Goal: Task Accomplishment & Management: Manage account settings

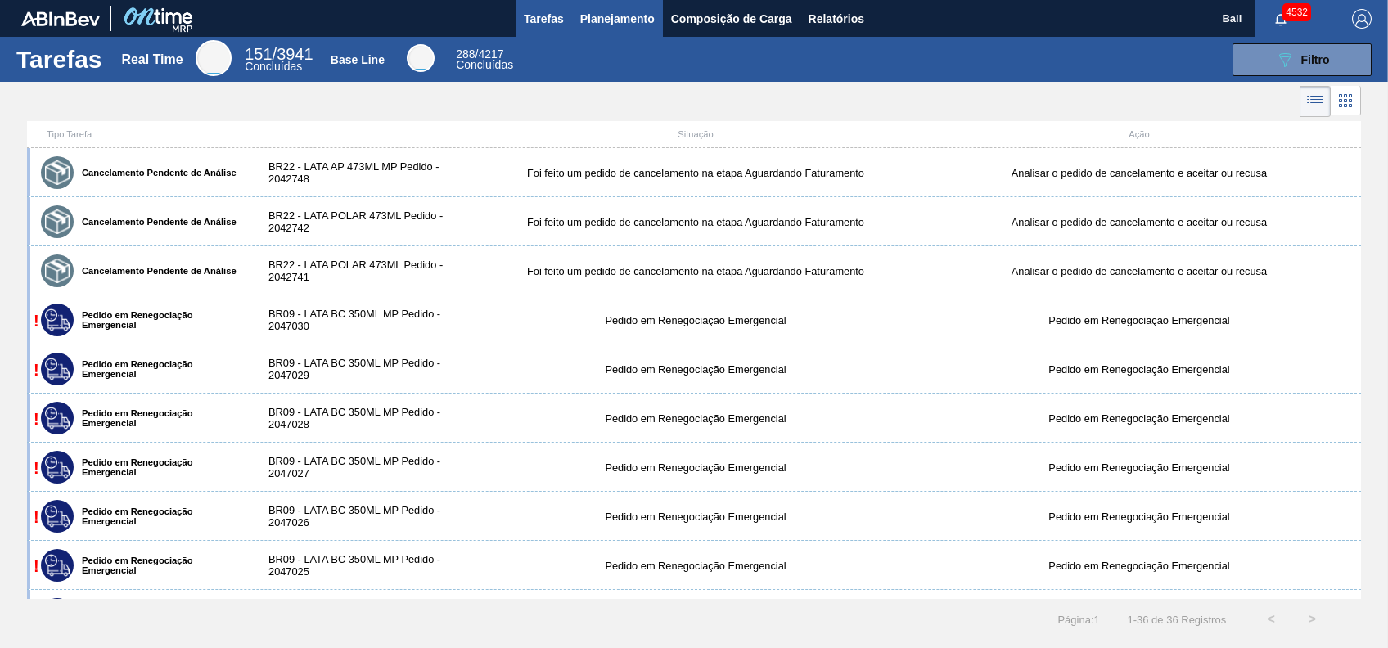
click at [649, 23] on span "Planejamento" at bounding box center [617, 19] width 74 height 20
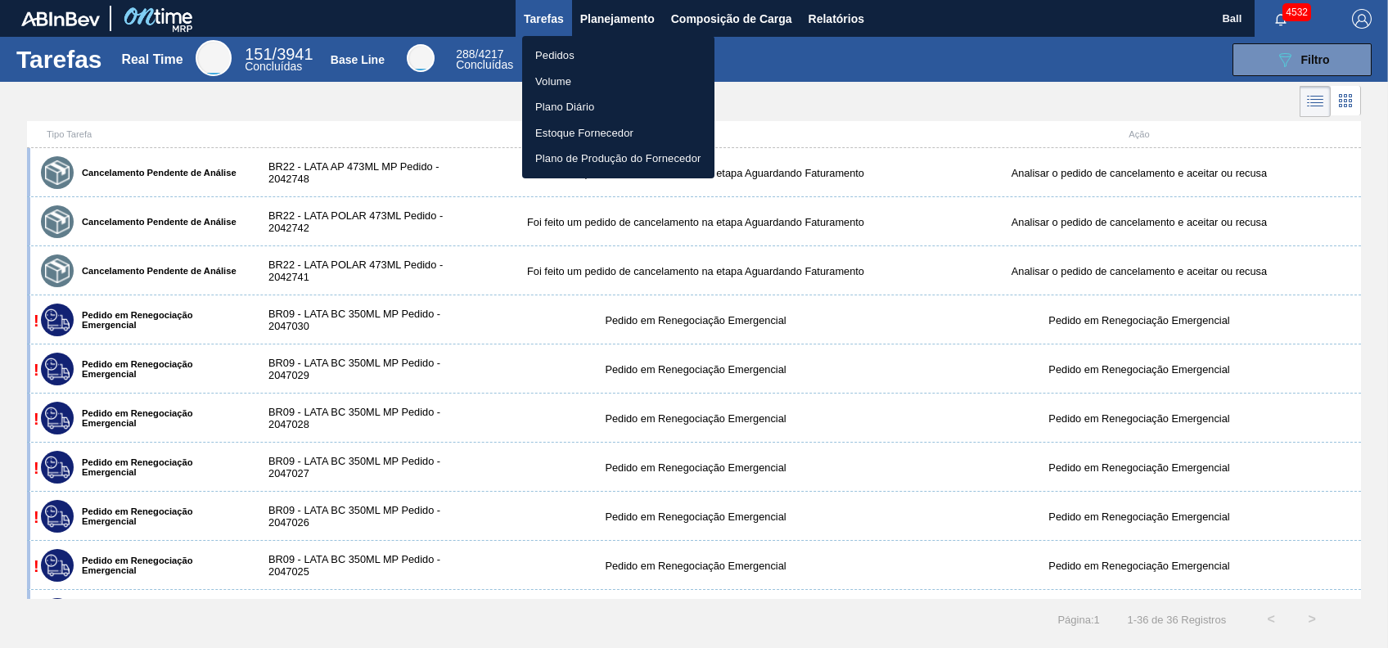
click at [570, 83] on li "Volume" at bounding box center [618, 82] width 192 height 26
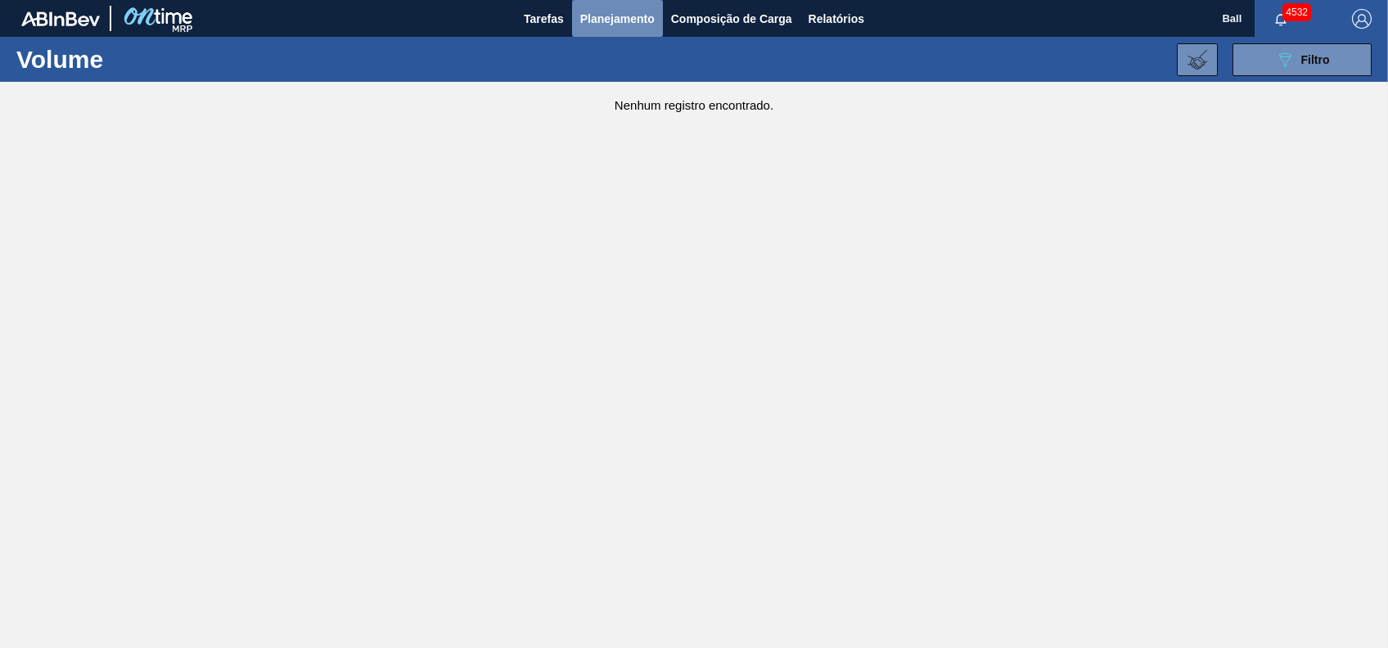
click at [616, 20] on span "Planejamento" at bounding box center [617, 19] width 74 height 20
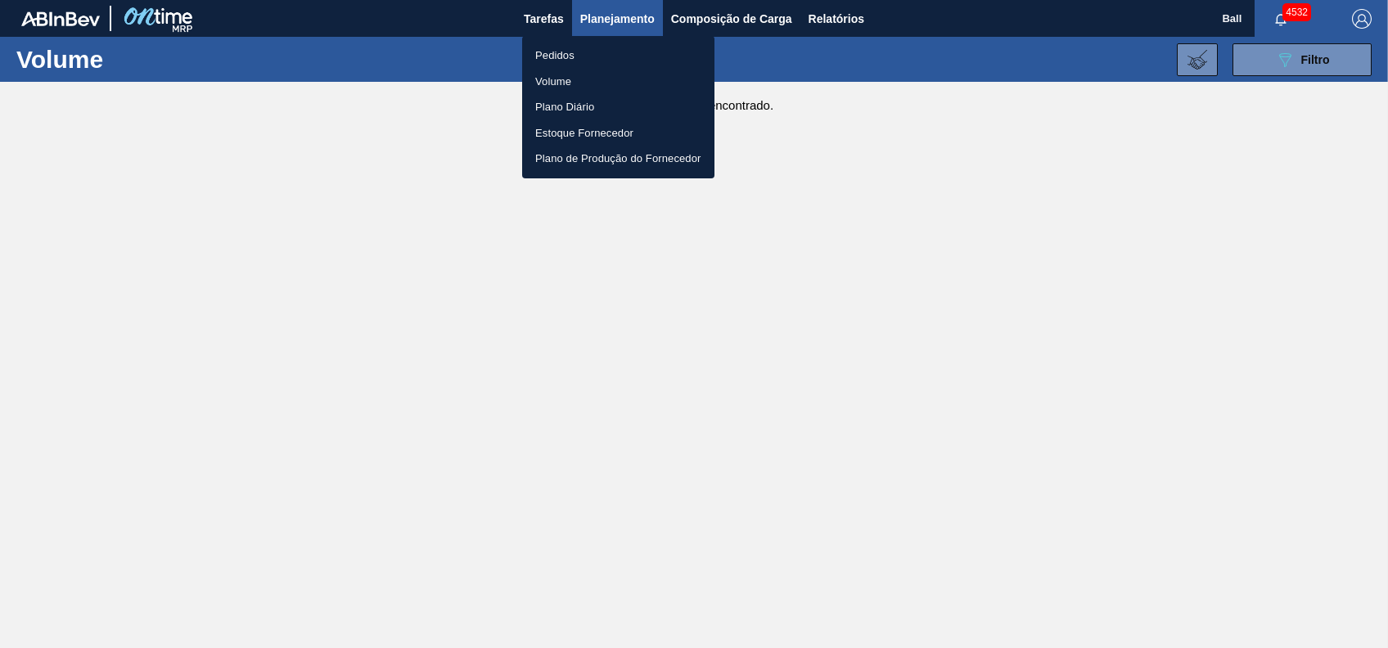
click at [574, 52] on li "Pedidos" at bounding box center [618, 56] width 192 height 26
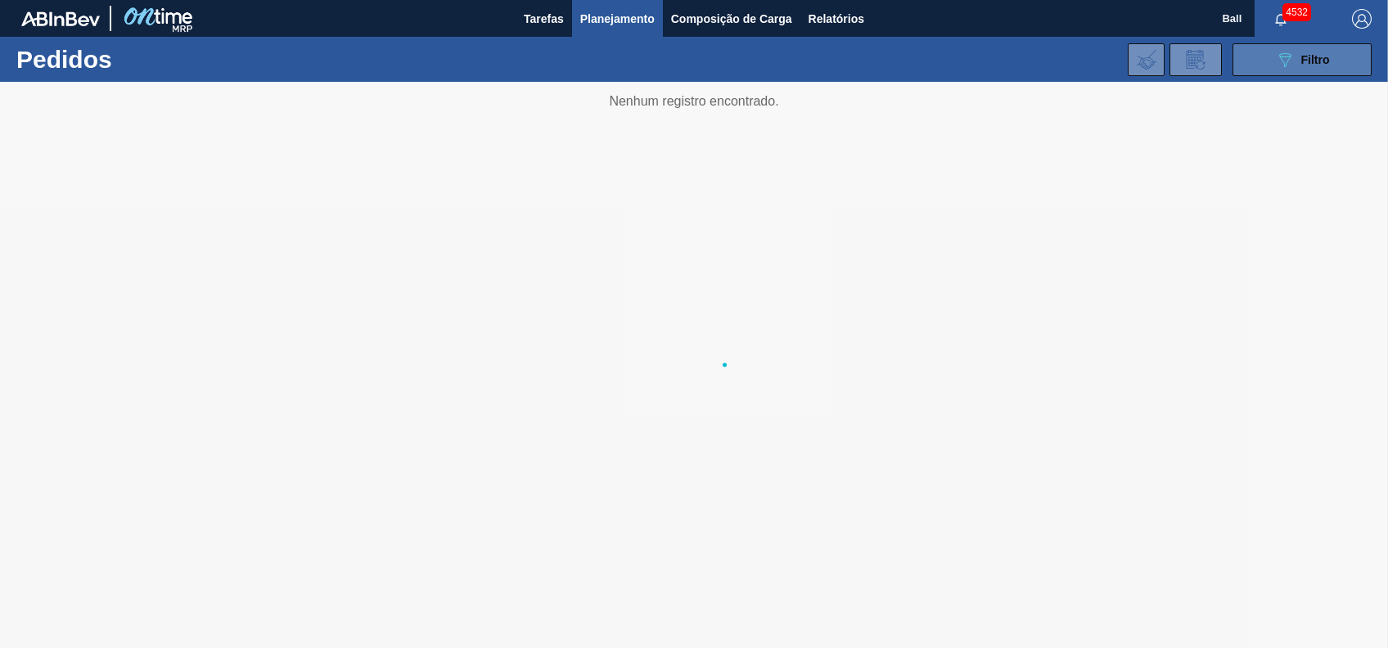
click at [1299, 54] on div "089F7B8B-B2A5-4AFE-B5C0-19BA573D28AC Filtro" at bounding box center [1302, 60] width 55 height 20
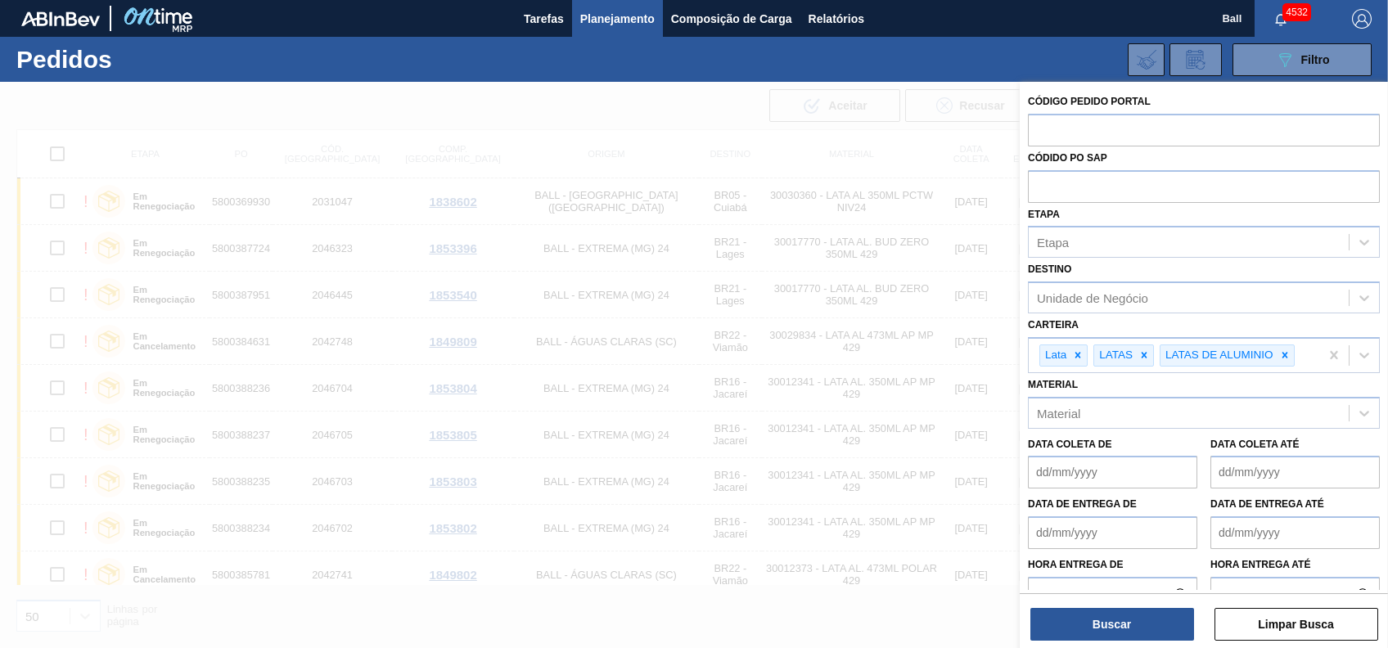
click at [1122, 205] on div "Etapa Etapa" at bounding box center [1204, 231] width 352 height 56
click at [1133, 199] on input "text" at bounding box center [1204, 185] width 352 height 31
paste input "text"
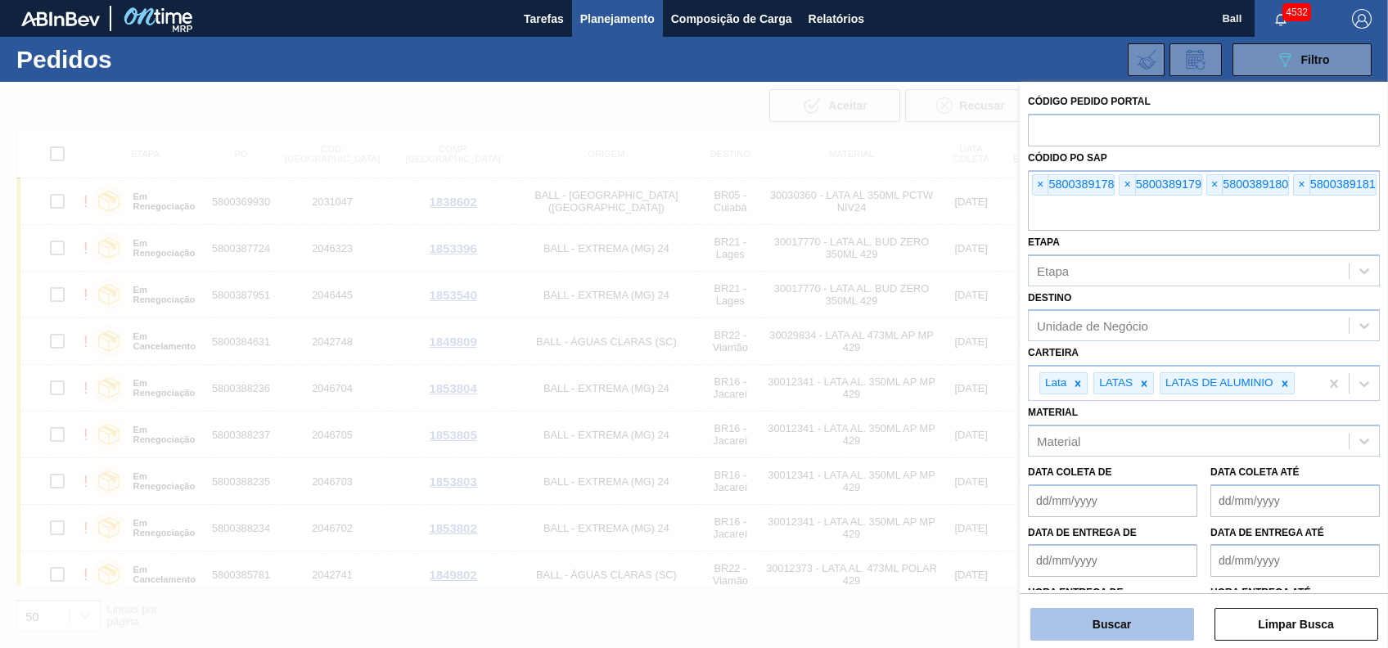
click at [1114, 624] on button "Buscar" at bounding box center [1112, 624] width 164 height 33
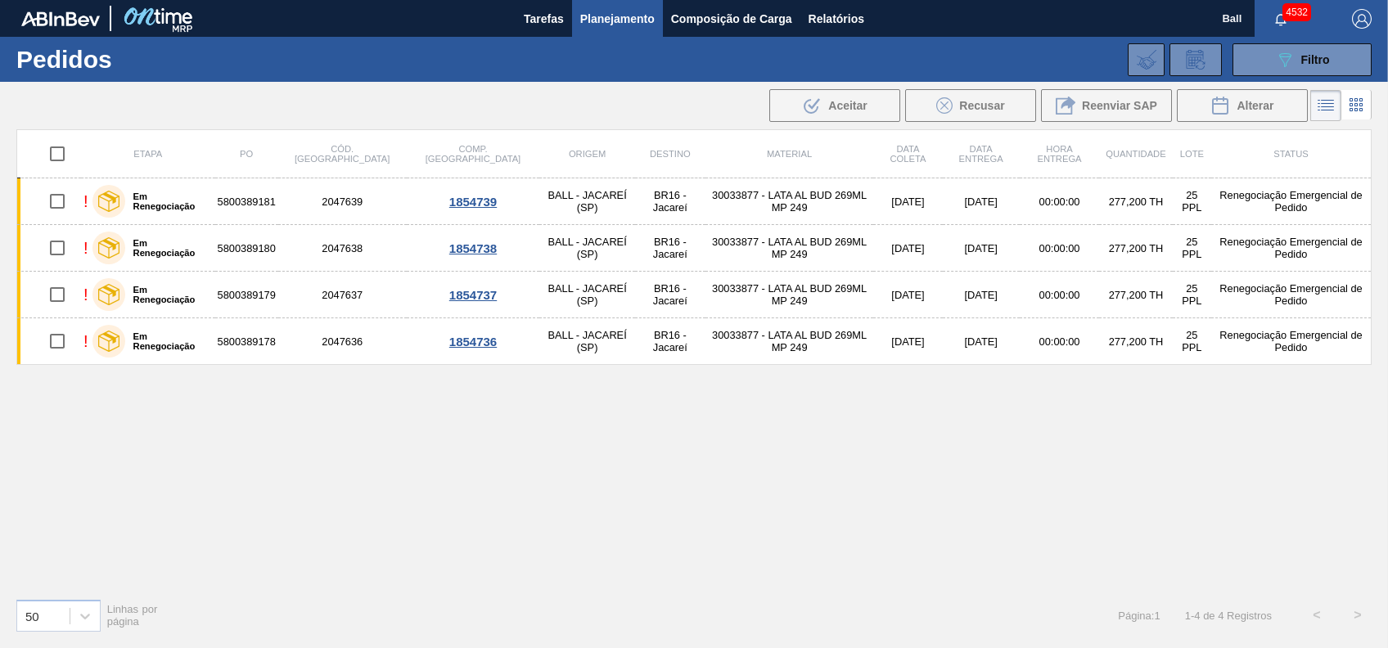
click at [59, 159] on input "checkbox" at bounding box center [57, 154] width 34 height 34
checkbox input "true"
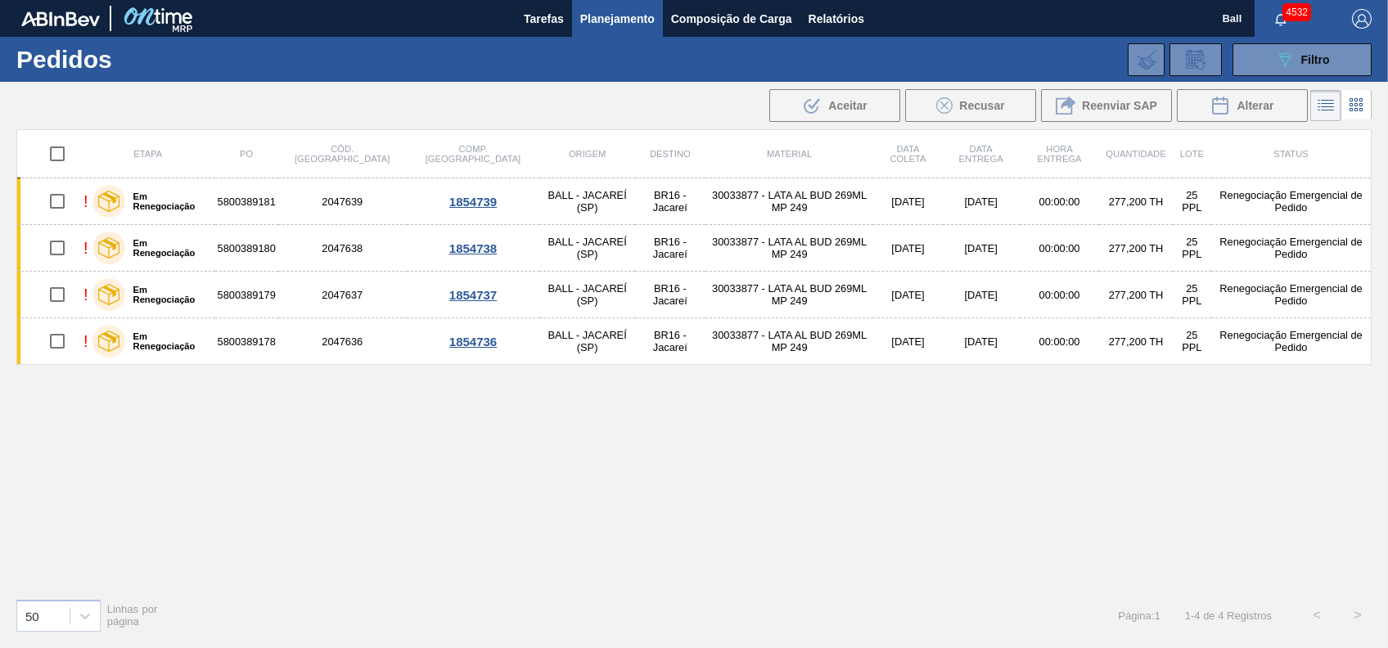
checkbox input "true"
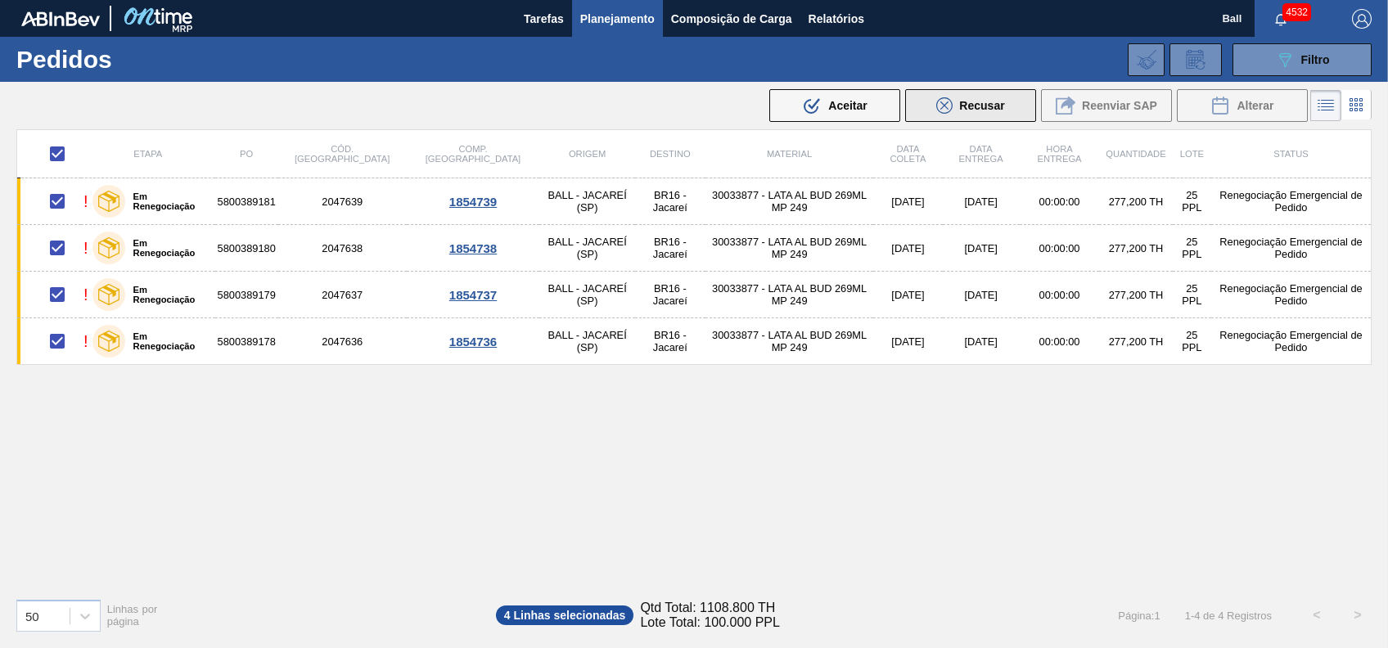
click at [958, 115] on button "Recusar" at bounding box center [970, 105] width 131 height 33
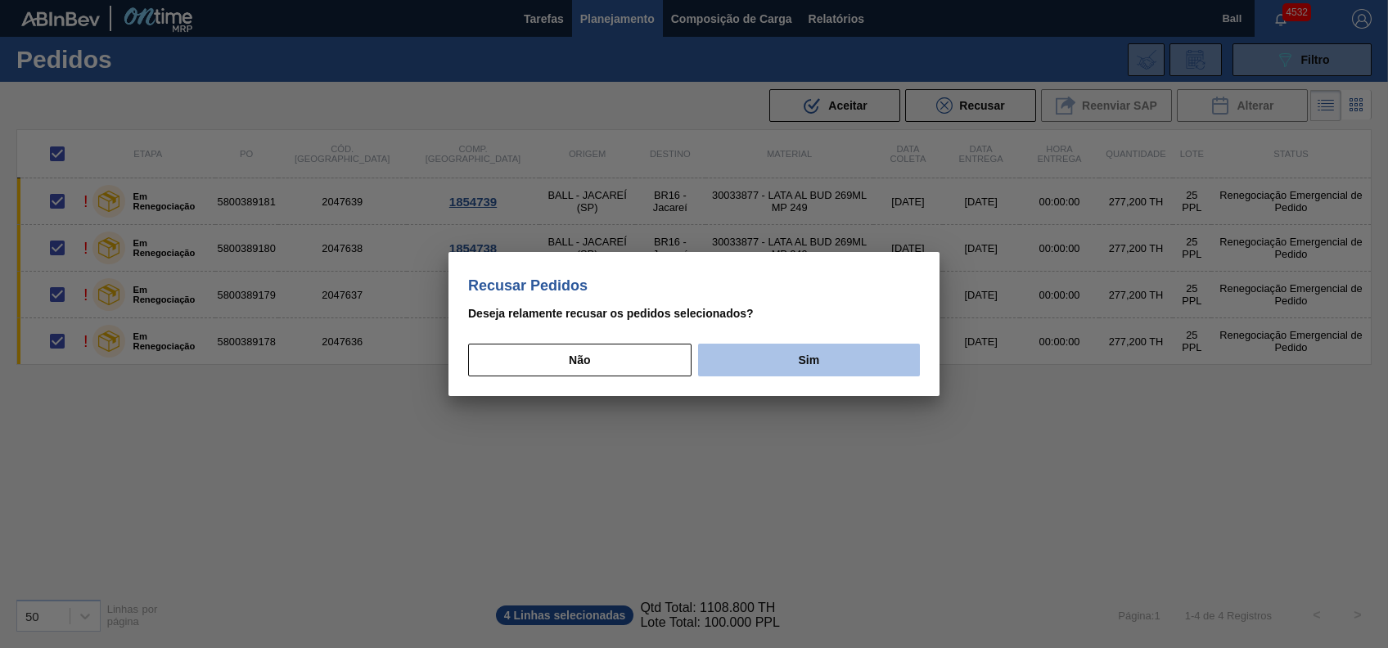
click at [776, 362] on button "Sim" at bounding box center [809, 360] width 222 height 33
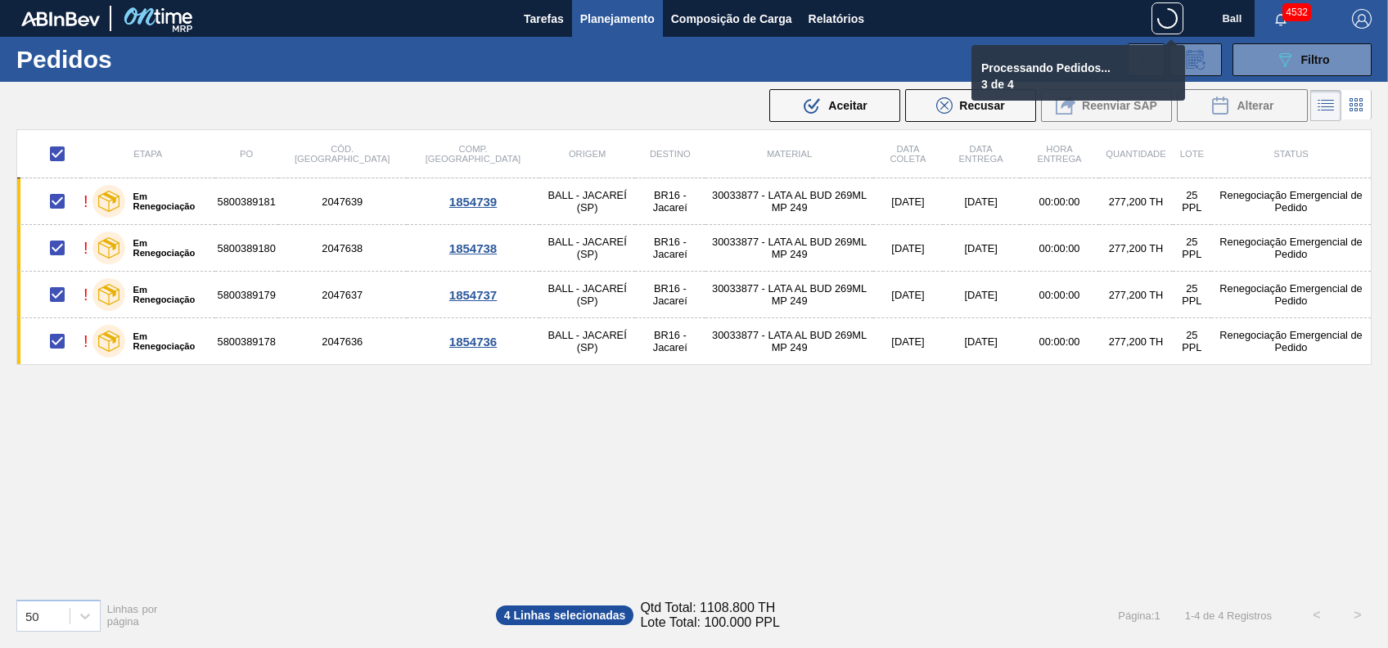
checkbox input "false"
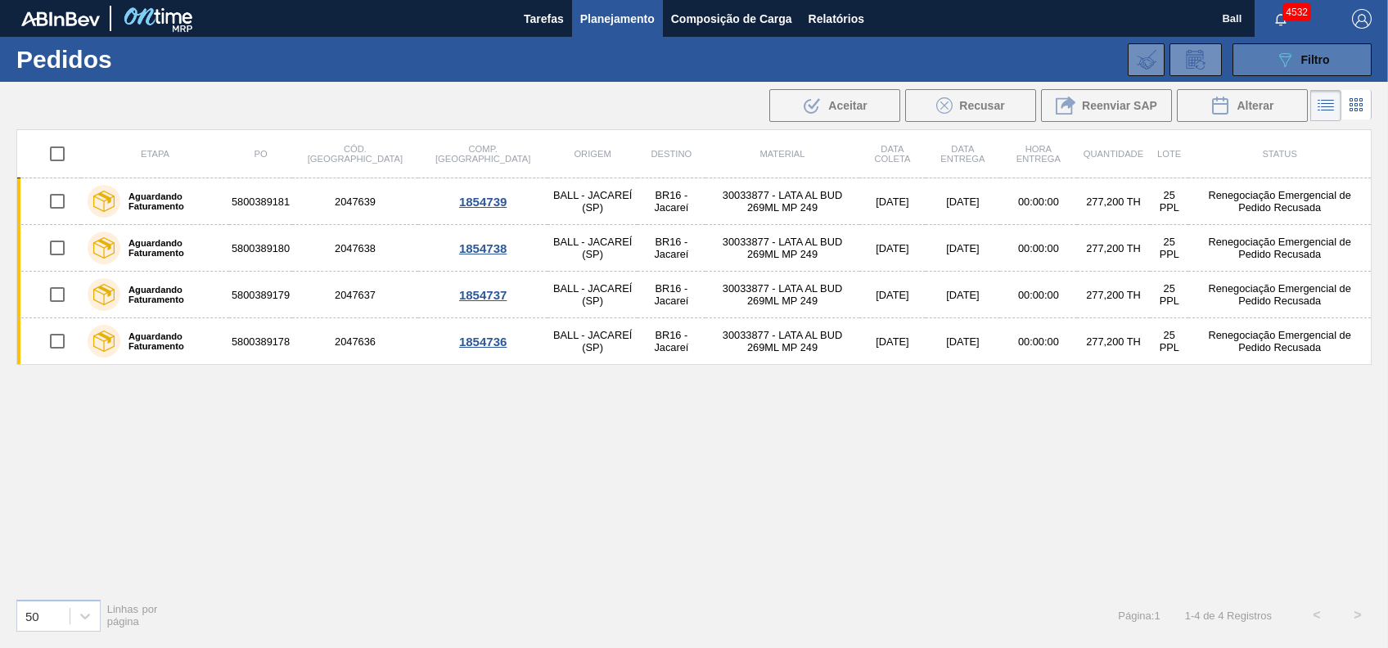
click at [1290, 66] on icon "089F7B8B-B2A5-4AFE-B5C0-19BA573D28AC" at bounding box center [1285, 60] width 20 height 20
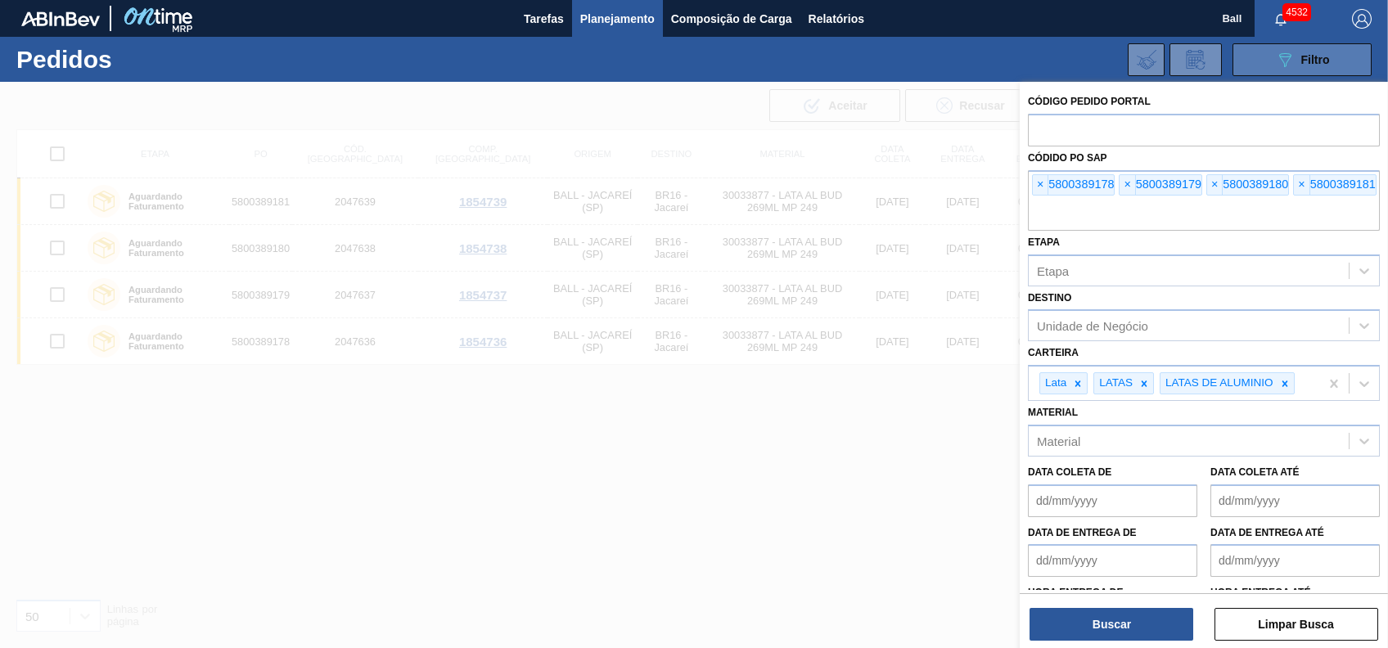
click at [1290, 66] on icon "089F7B8B-B2A5-4AFE-B5C0-19BA573D28AC" at bounding box center [1285, 60] width 20 height 20
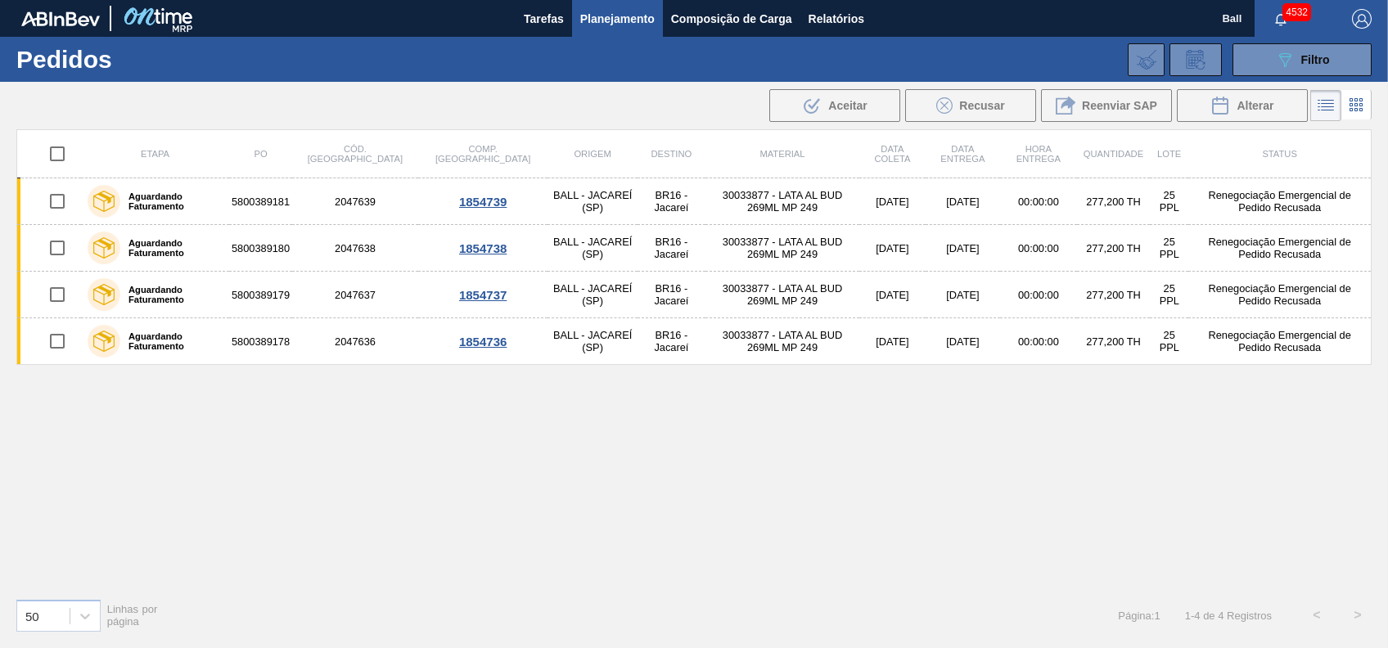
click at [681, 434] on div "Etapa PO Cód. Pedido Comp. Carga Origem Destino Material Data coleta Data Entre…" at bounding box center [693, 357] width 1355 height 456
click at [1375, 52] on div "089F7B8B-B2A5-4AFE-B5C0-19BA573D28AC Filtro Código Pedido Portal Códido PO SAP …" at bounding box center [818, 59] width 1124 height 49
click at [1336, 59] on button "089F7B8B-B2A5-4AFE-B5C0-19BA573D28AC Filtro" at bounding box center [1302, 59] width 139 height 33
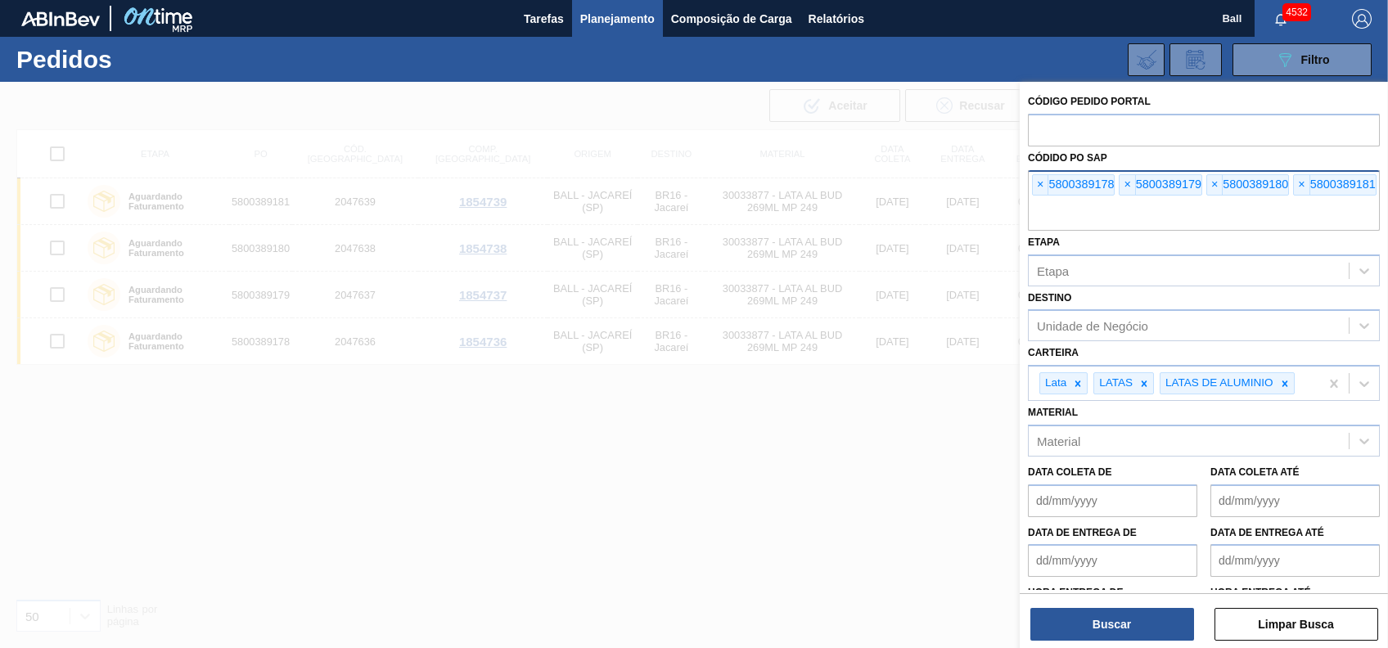
click at [1120, 211] on input "text" at bounding box center [1204, 215] width 352 height 31
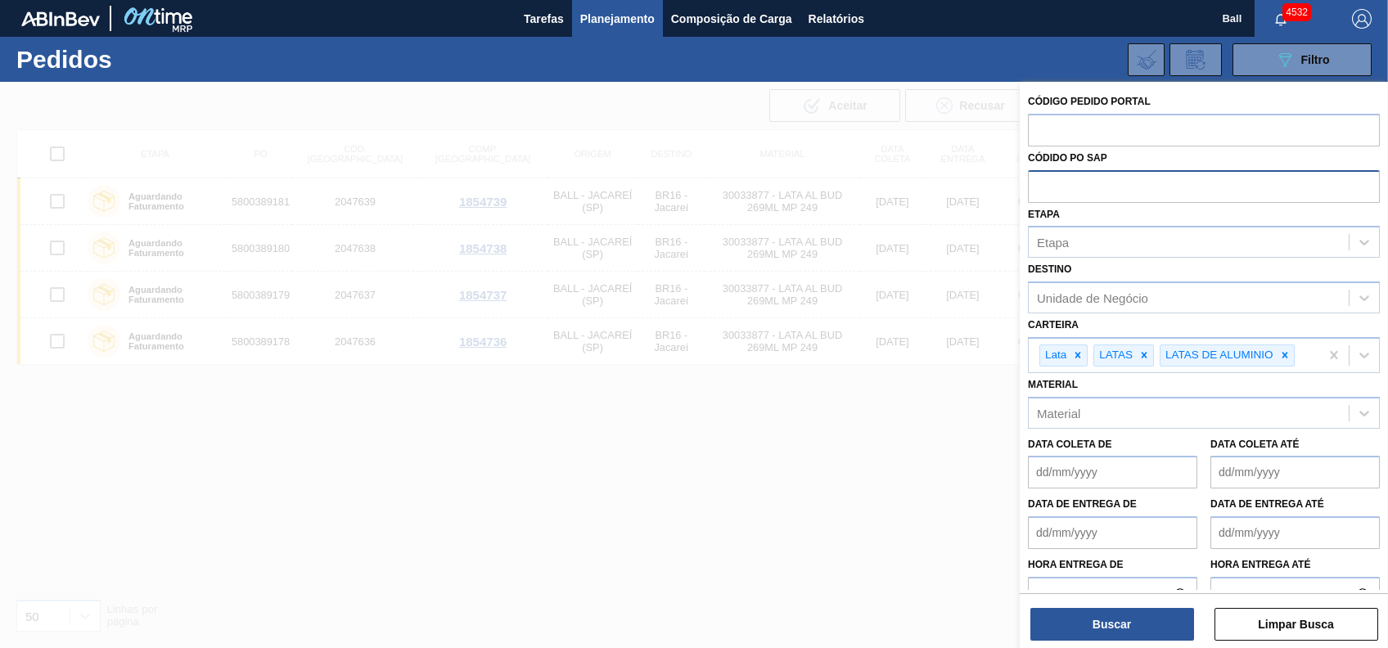
paste input "text"
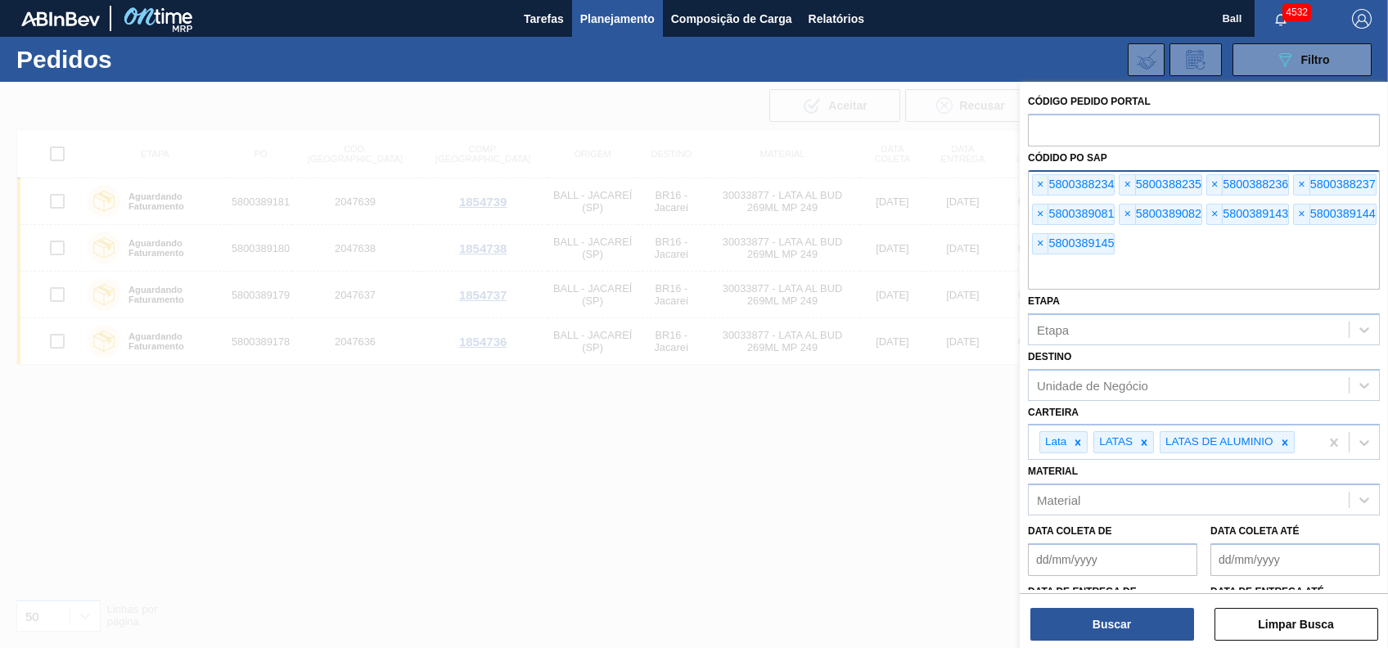
paste input "text"
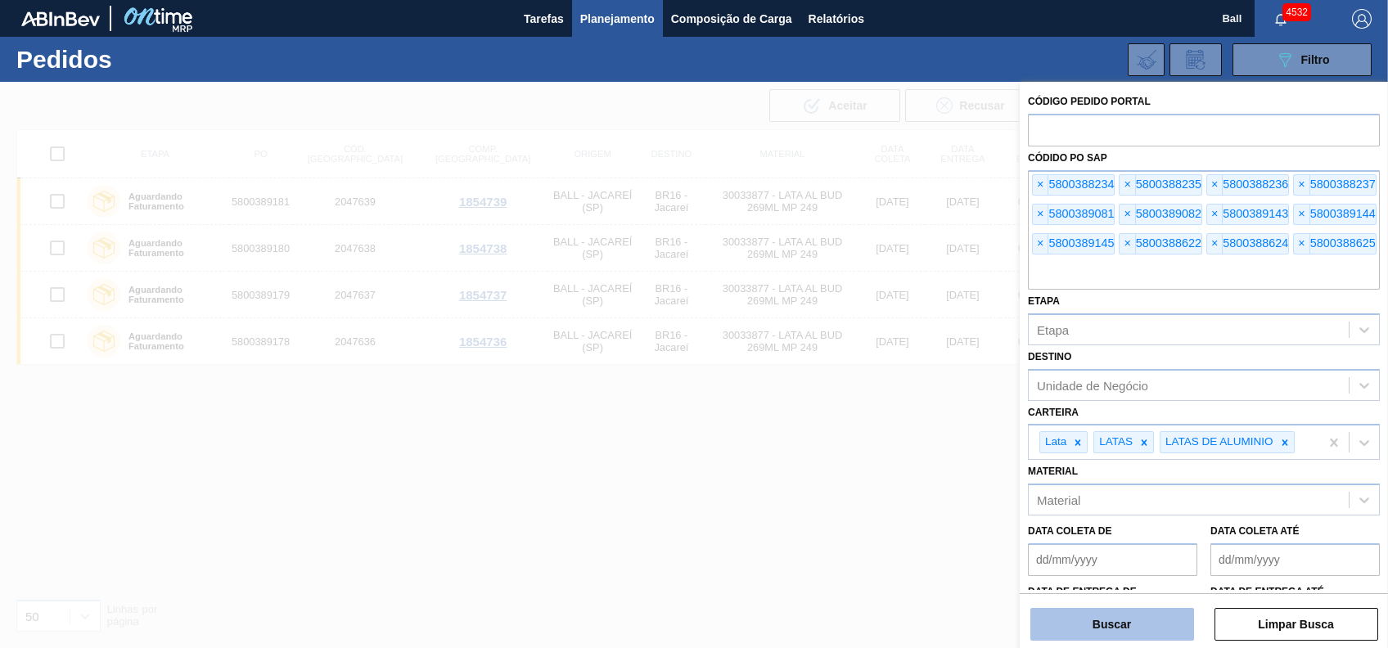
click at [1140, 629] on button "Buscar" at bounding box center [1112, 624] width 164 height 33
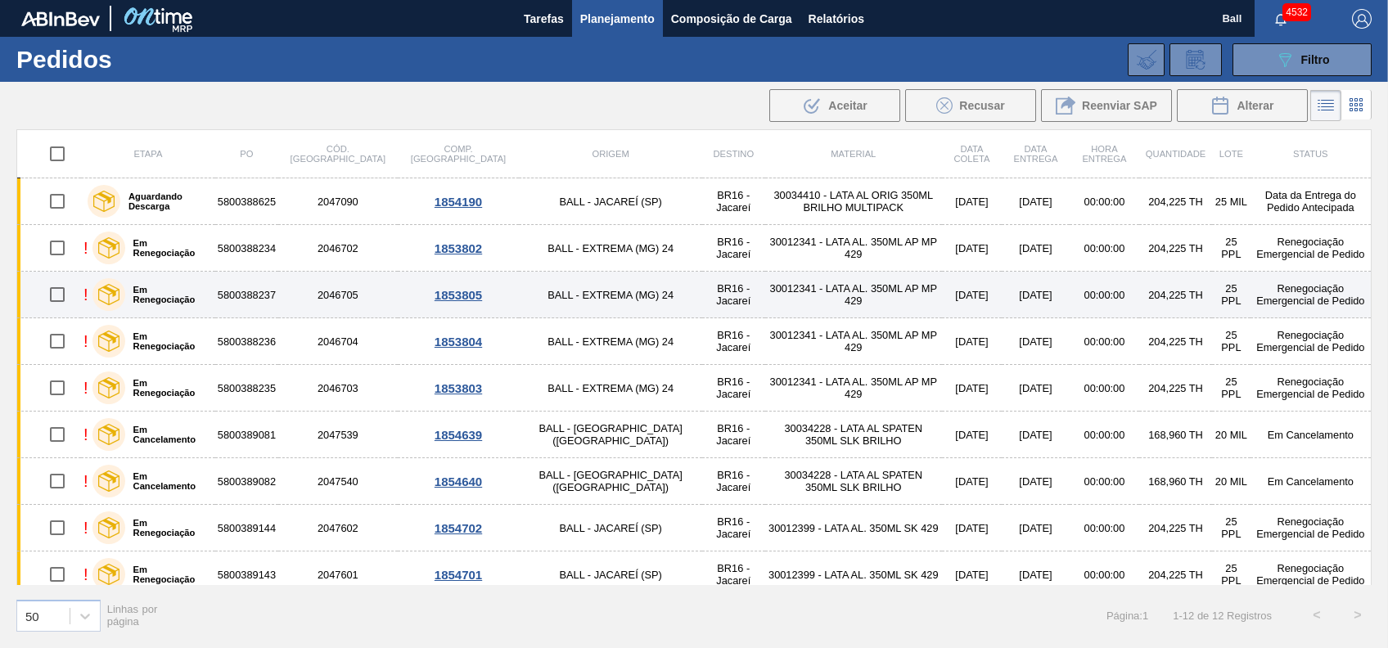
scroll to position [151, 0]
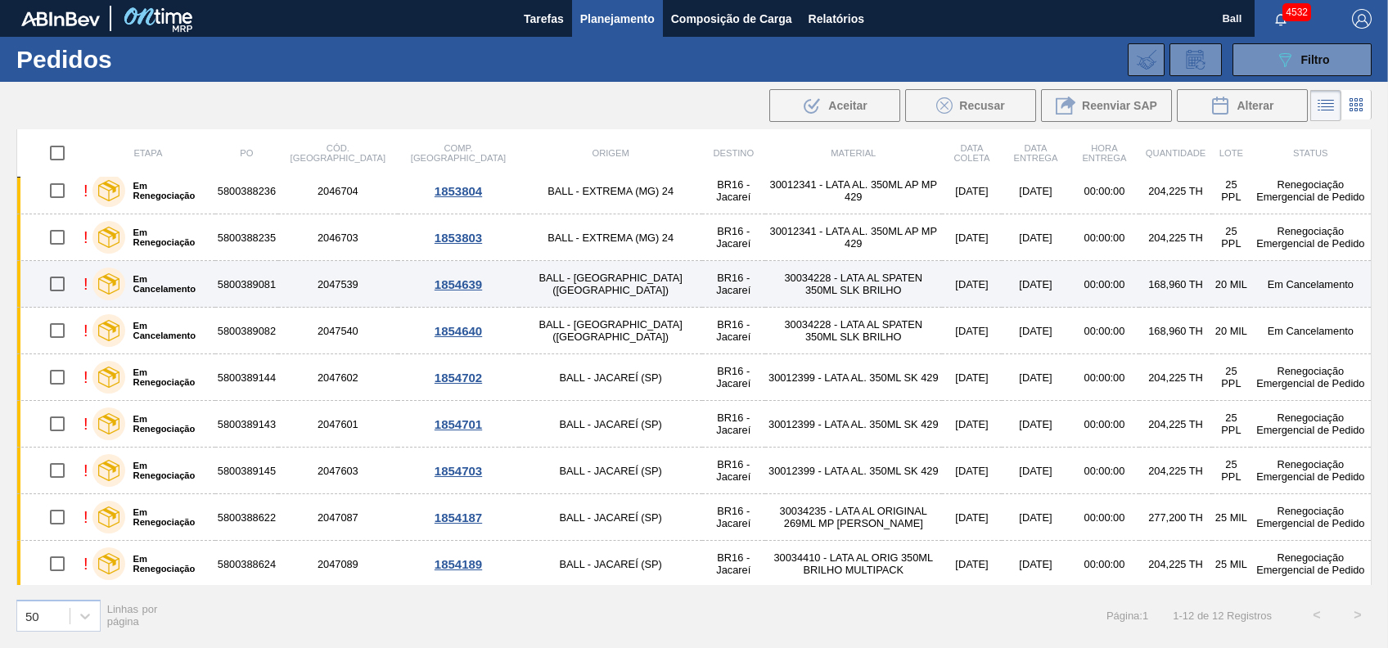
drag, startPoint x: 57, startPoint y: 281, endPoint x: 56, endPoint y: 299, distance: 18.0
click at [56, 281] on input "checkbox" at bounding box center [57, 284] width 34 height 34
checkbox input "true"
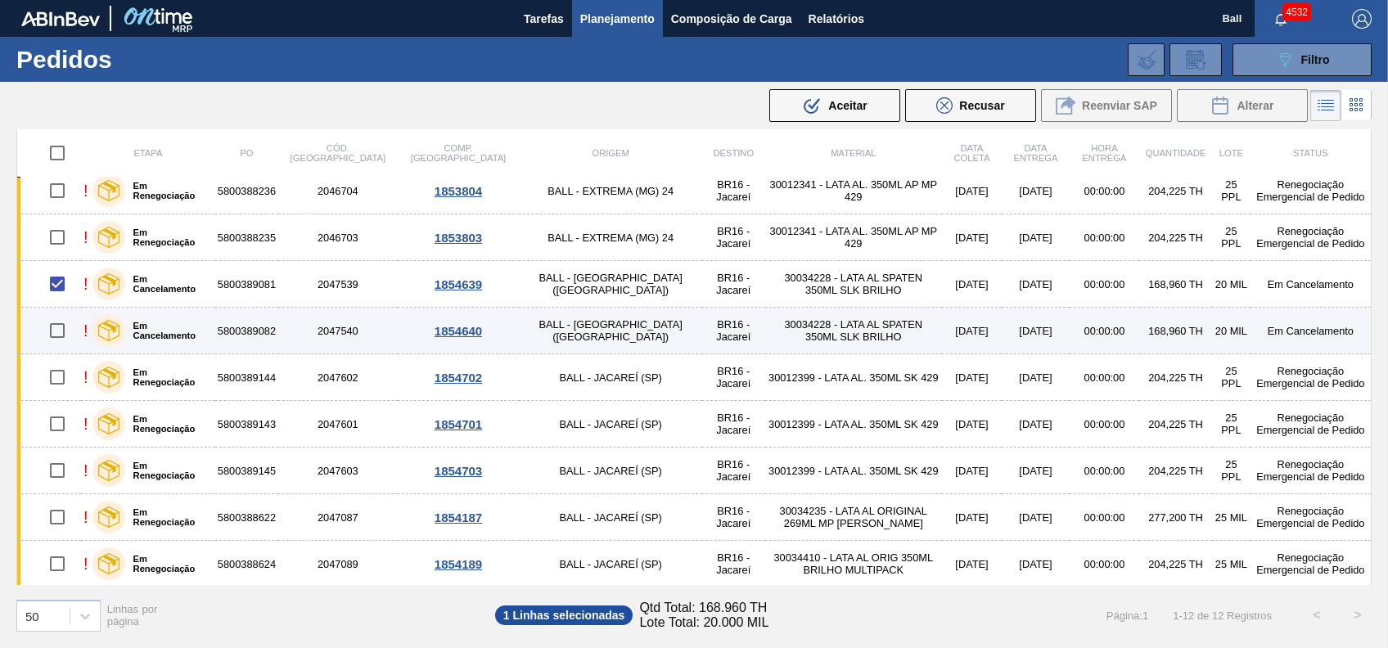
click at [61, 321] on input "checkbox" at bounding box center [57, 330] width 34 height 34
checkbox input "true"
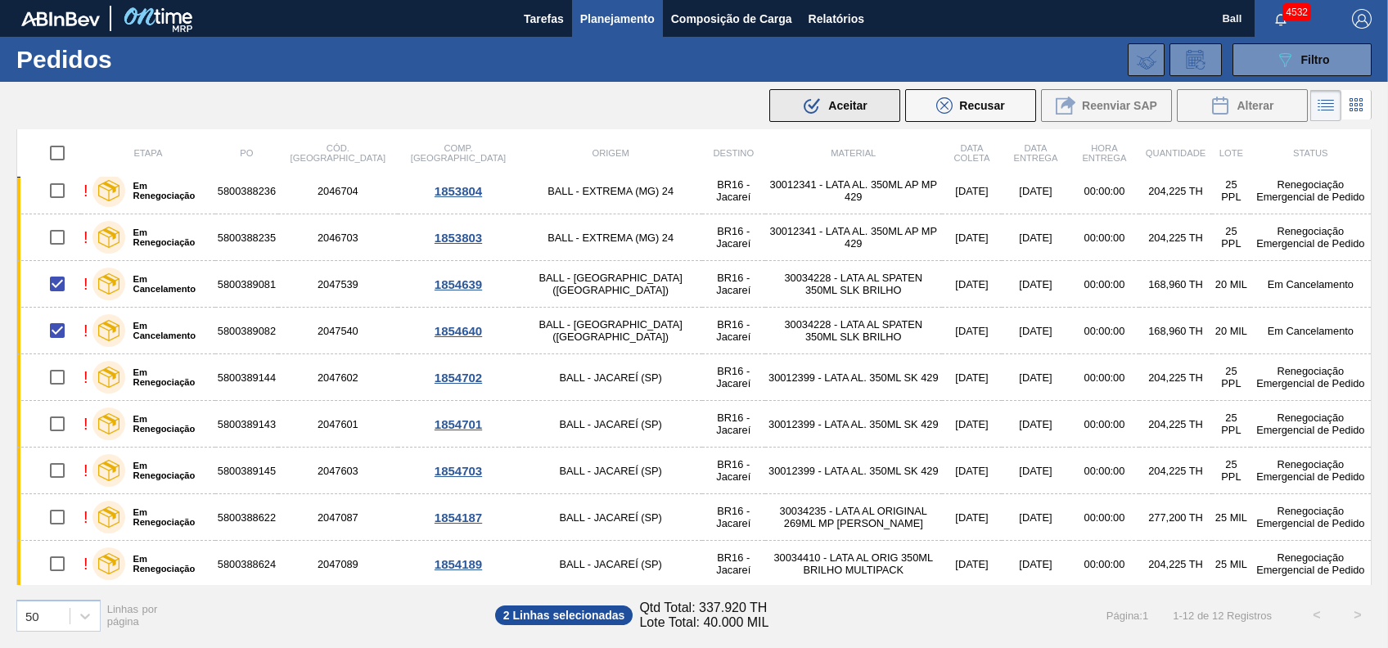
click at [799, 106] on button ".b{fill:var(--color-action-default)} Aceitar" at bounding box center [834, 105] width 131 height 33
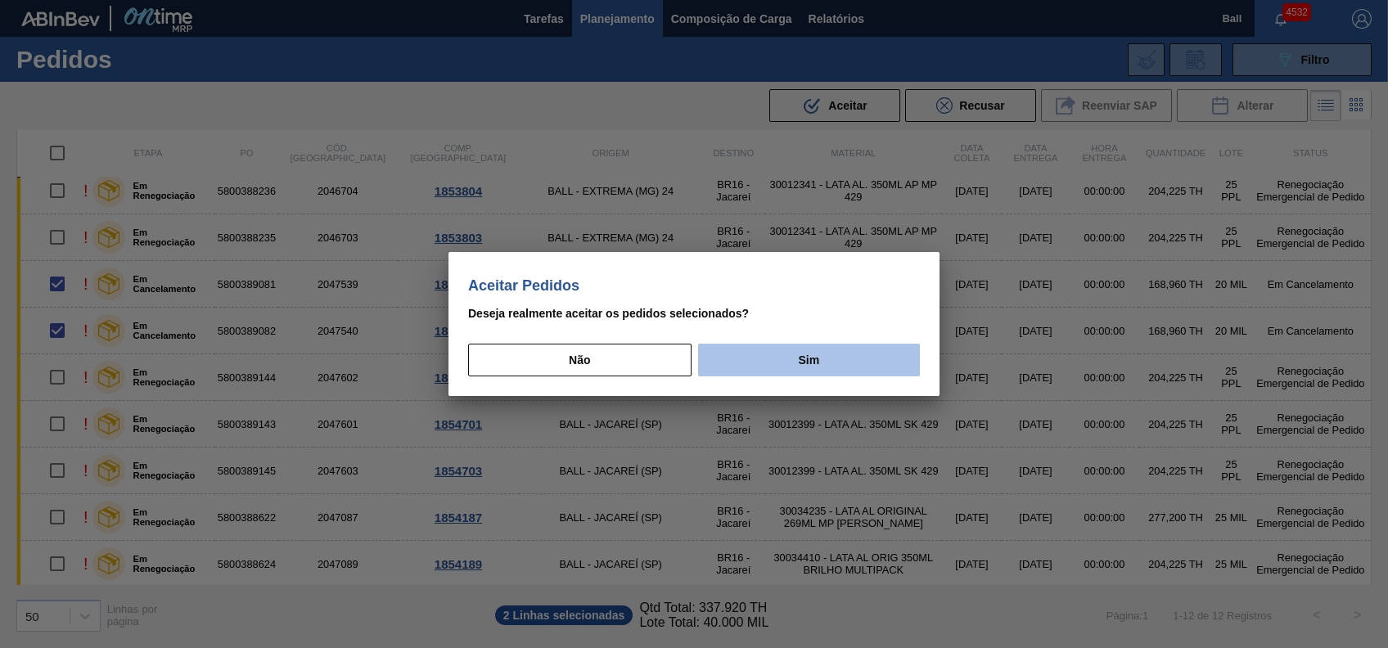
click at [777, 357] on button "Sim" at bounding box center [809, 360] width 222 height 33
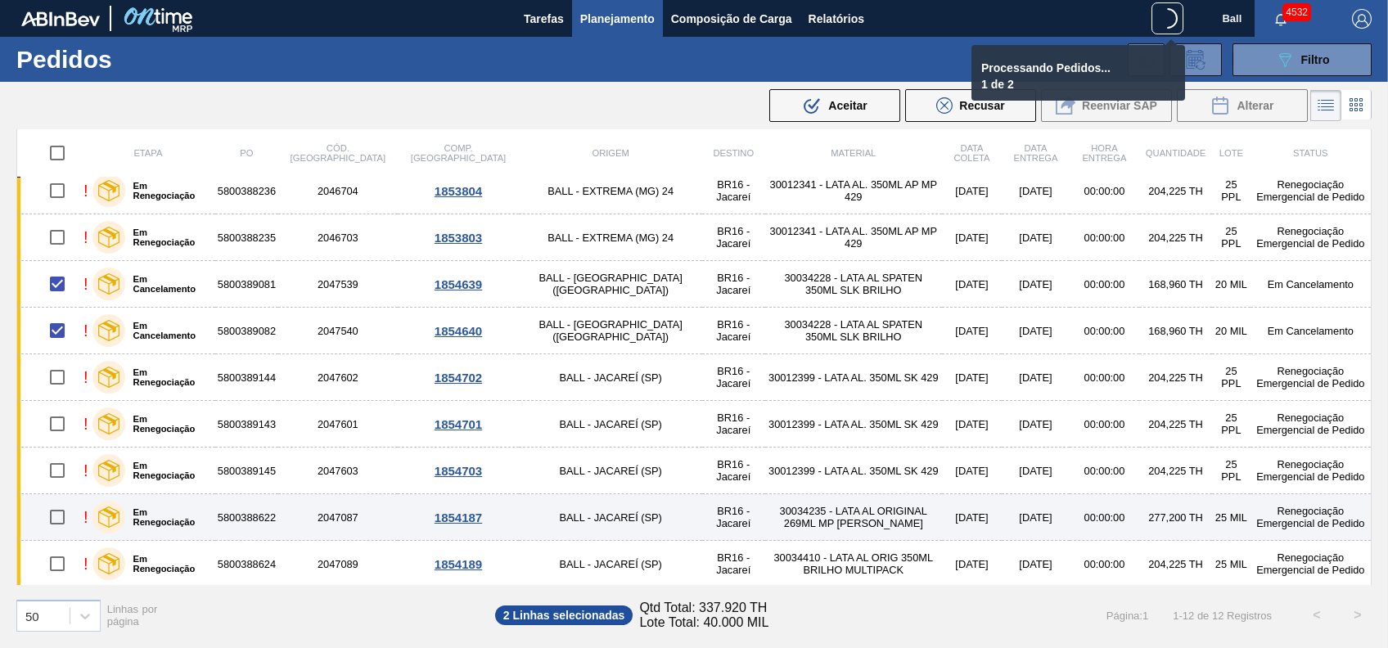
checkbox input "false"
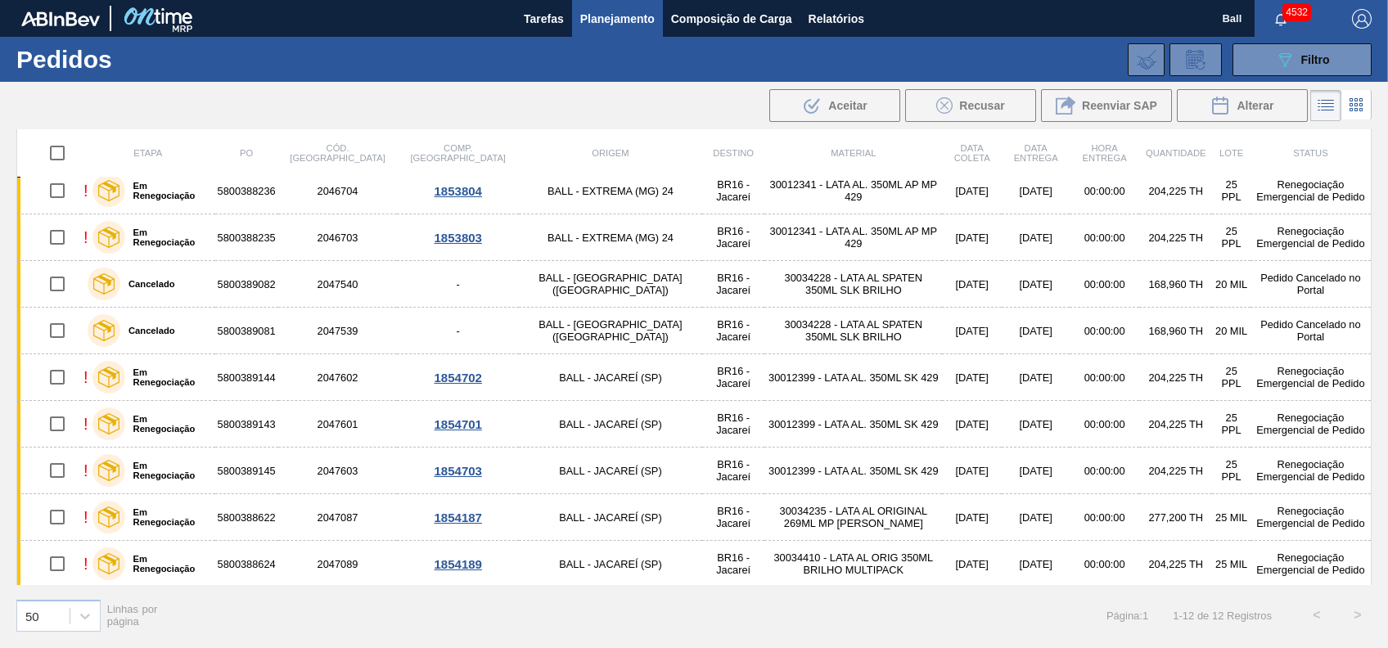
drag, startPoint x: 54, startPoint y: 166, endPoint x: 54, endPoint y: 151, distance: 15.5
click at [55, 166] on input "checkbox" at bounding box center [57, 153] width 34 height 34
checkbox input "true"
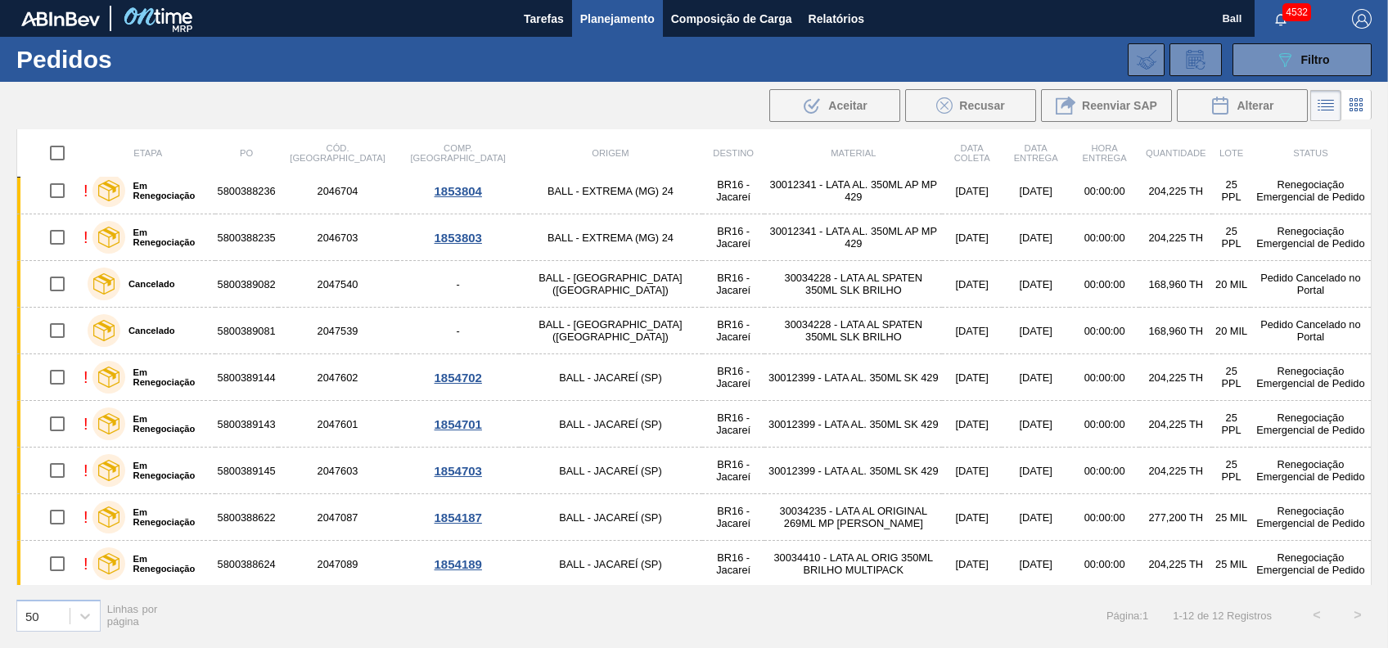
checkbox input "true"
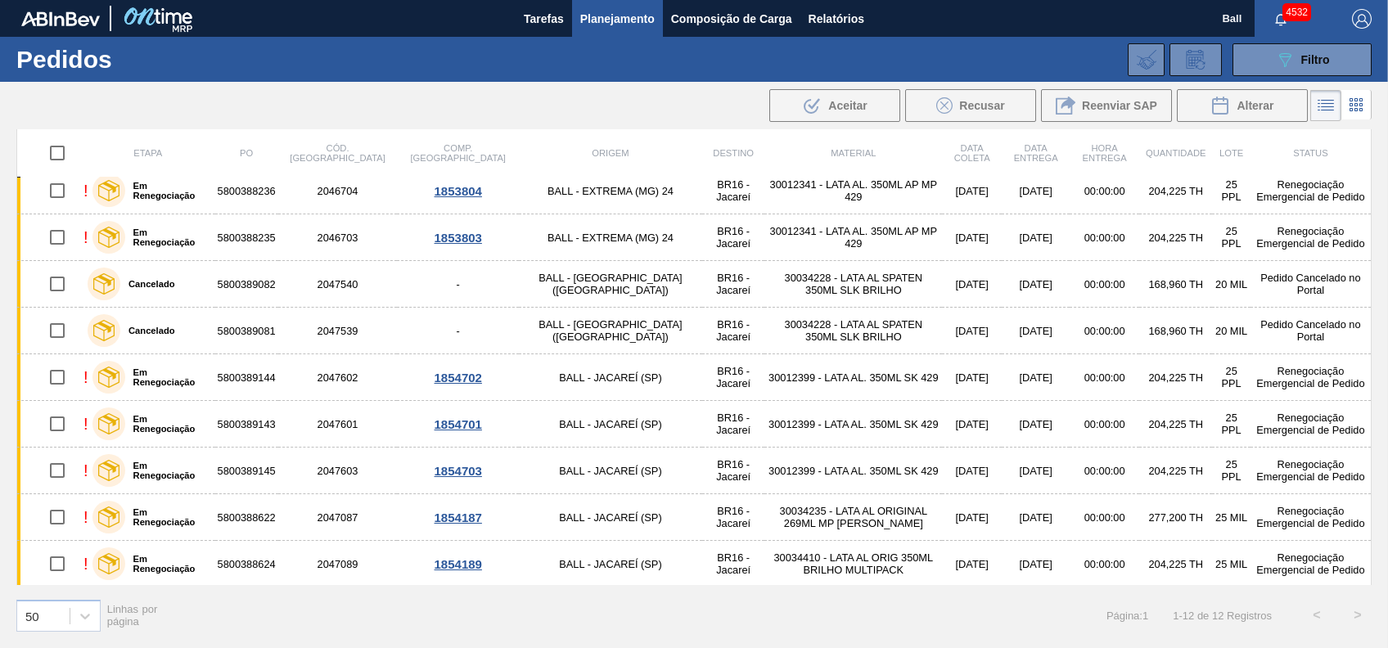
checkbox input "true"
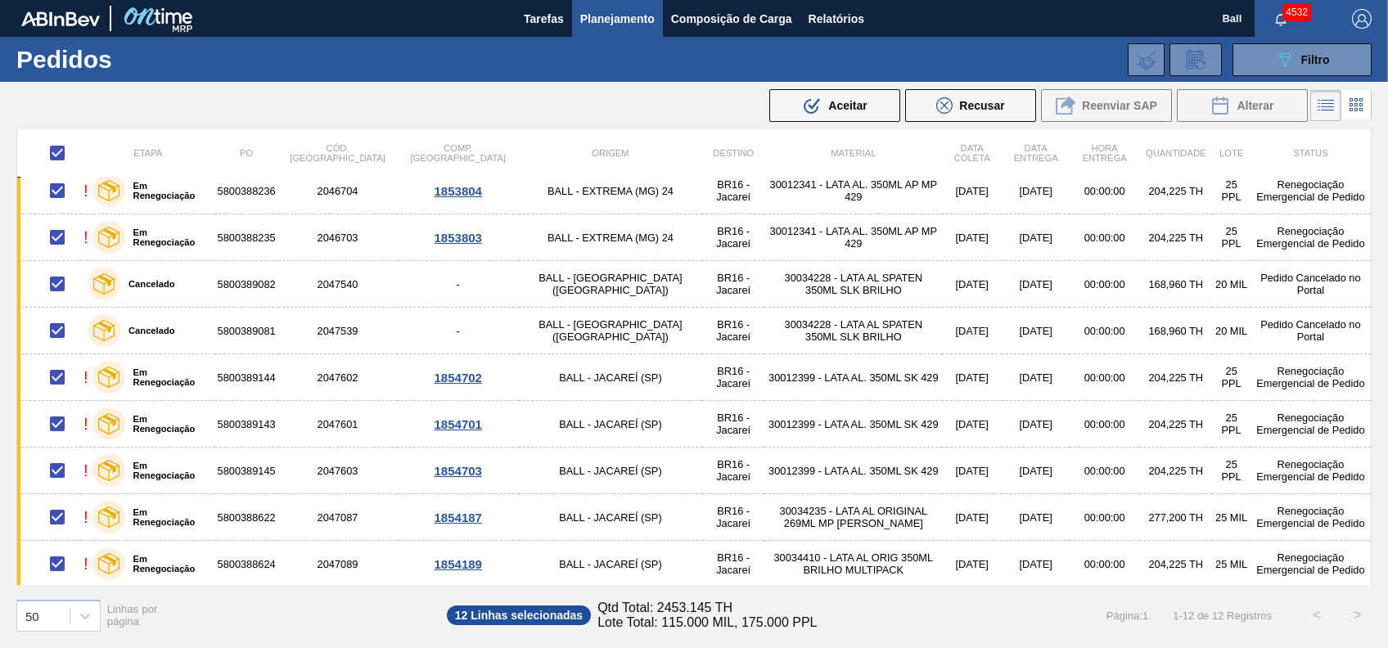
click at [54, 151] on input "checkbox" at bounding box center [57, 153] width 34 height 34
checkbox input "false"
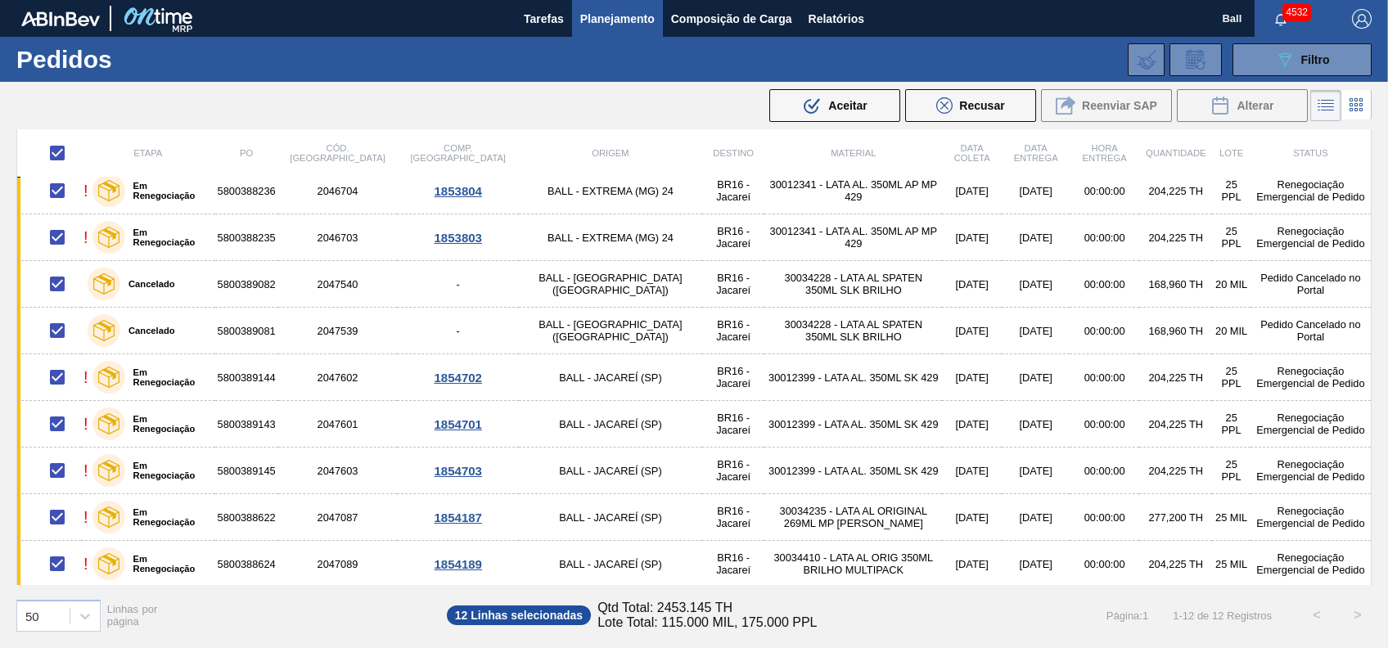
checkbox input "false"
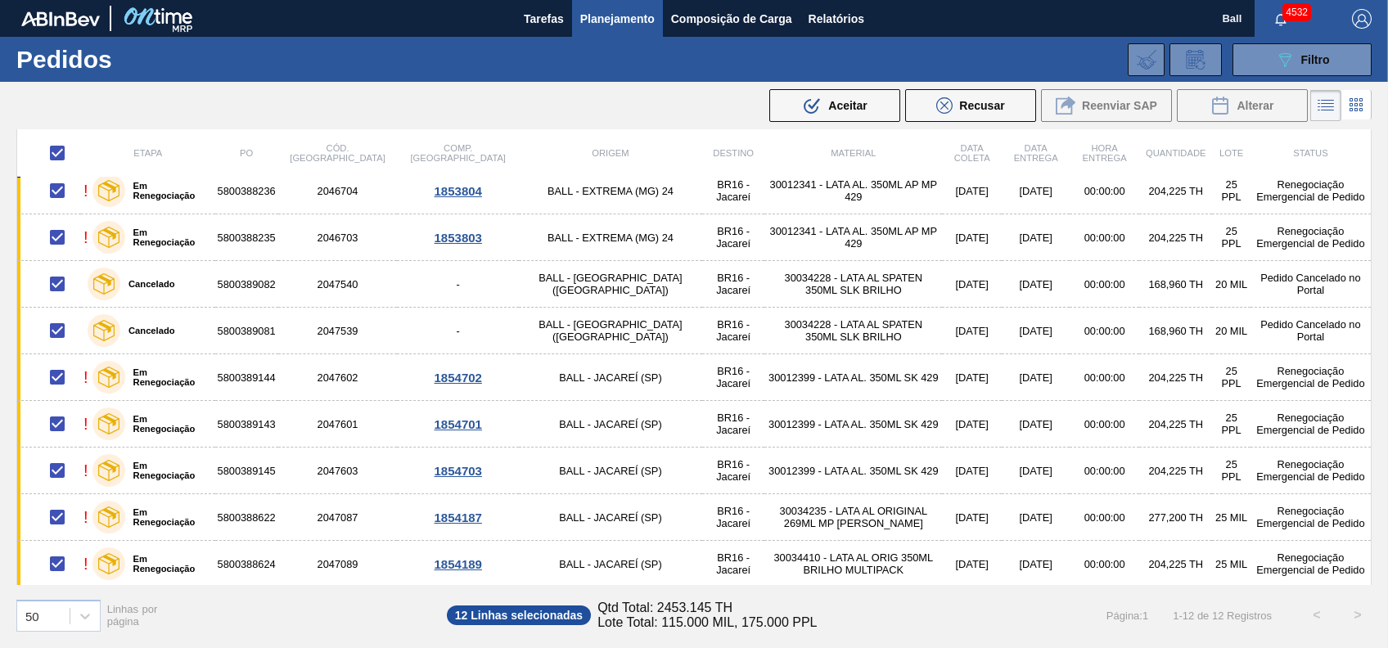
checkbox input "false"
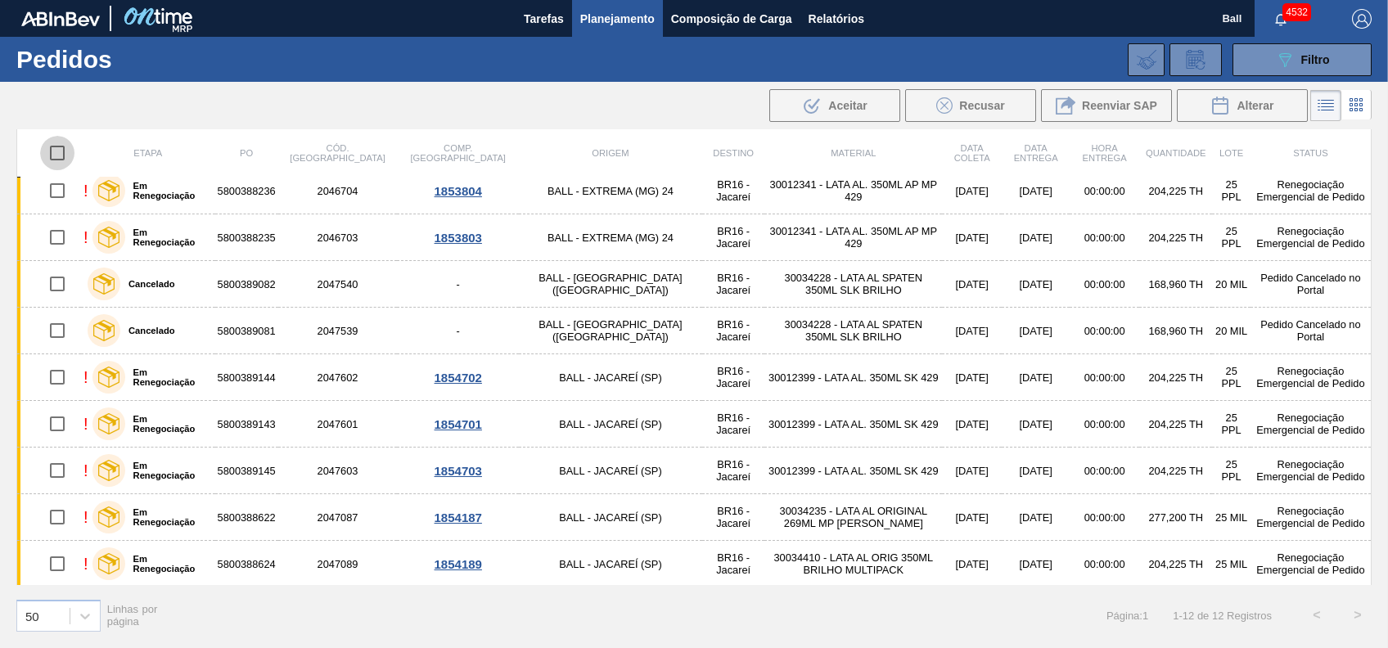
click at [54, 151] on input "checkbox" at bounding box center [57, 153] width 34 height 34
checkbox input "true"
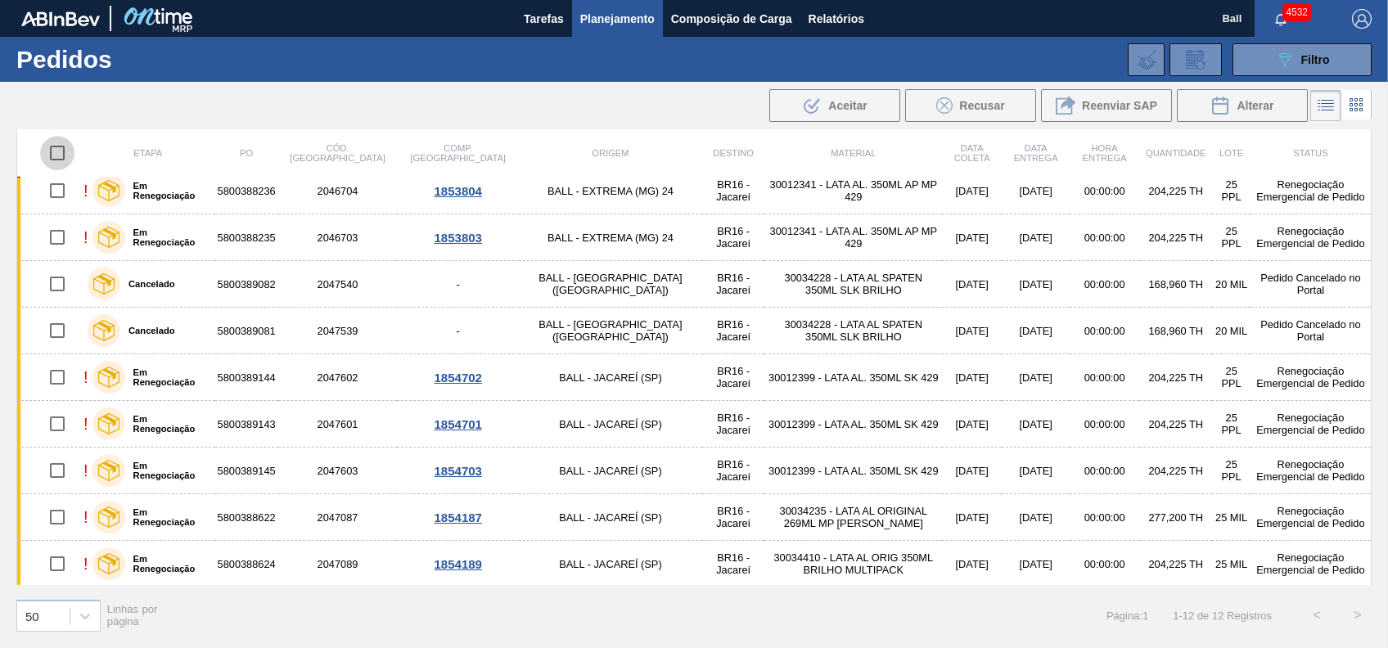
checkbox input "true"
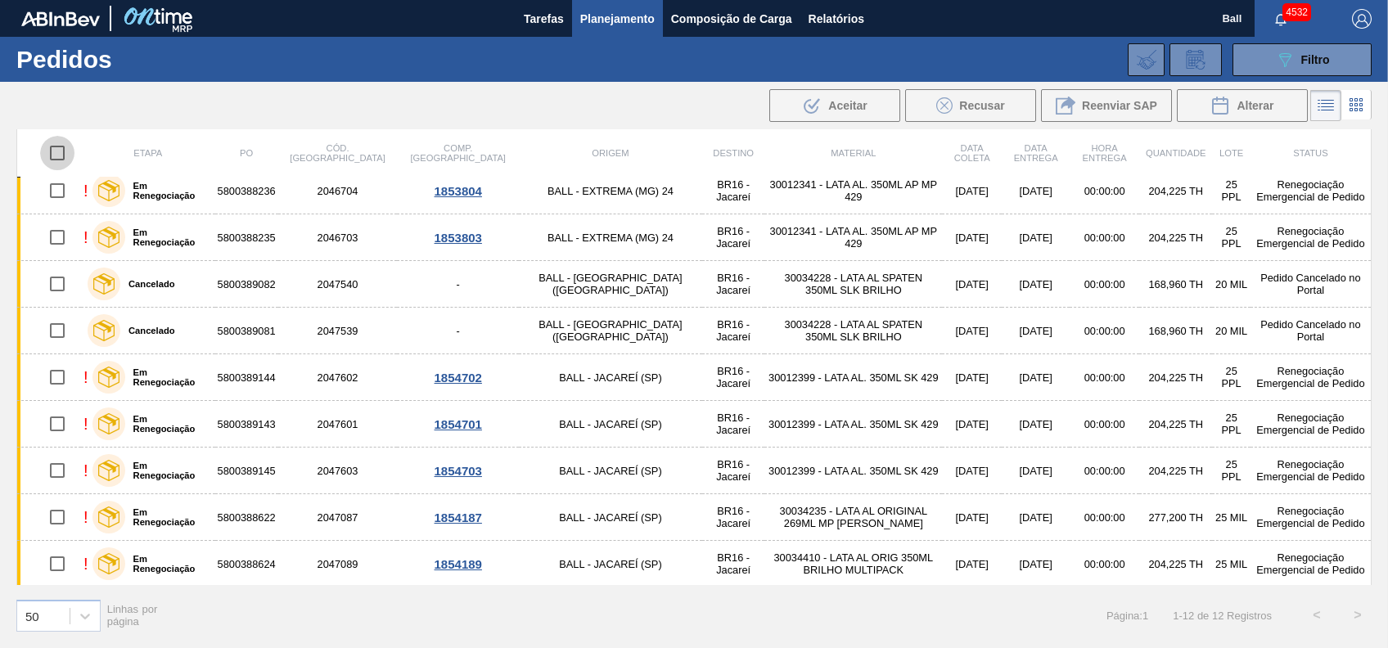
checkbox input "true"
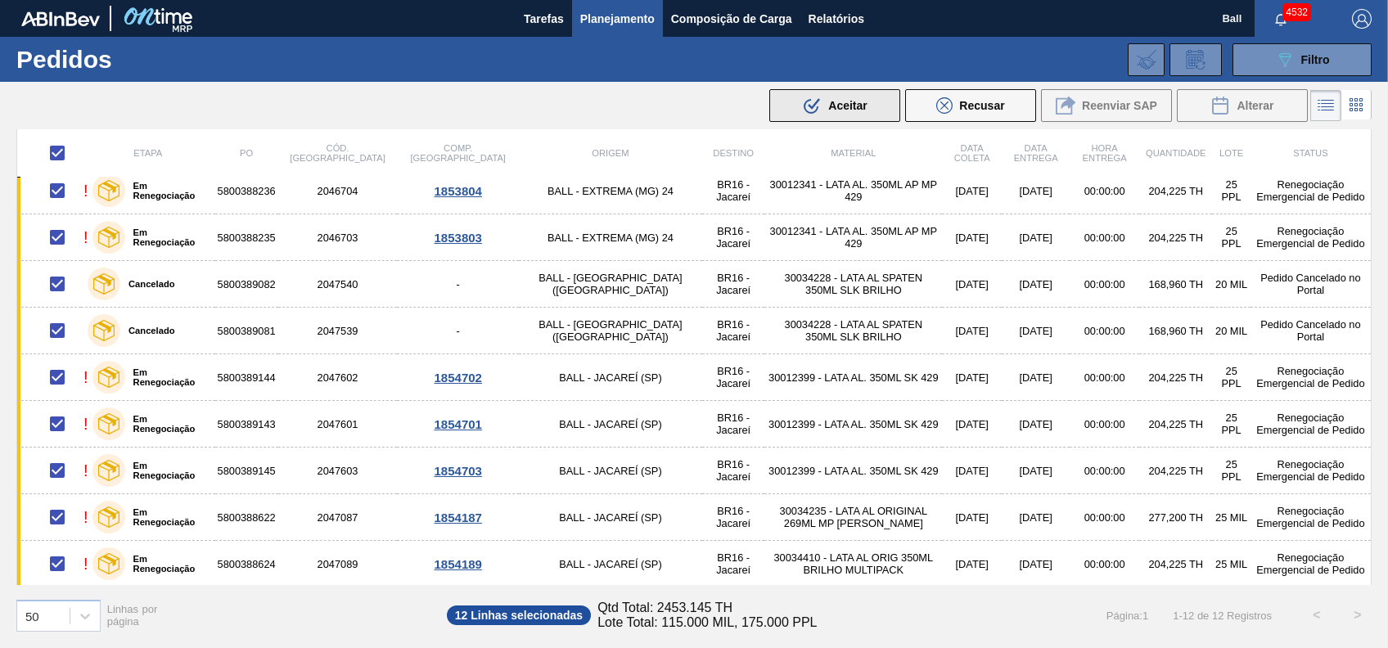
click at [850, 107] on span "Aceitar" at bounding box center [847, 105] width 38 height 13
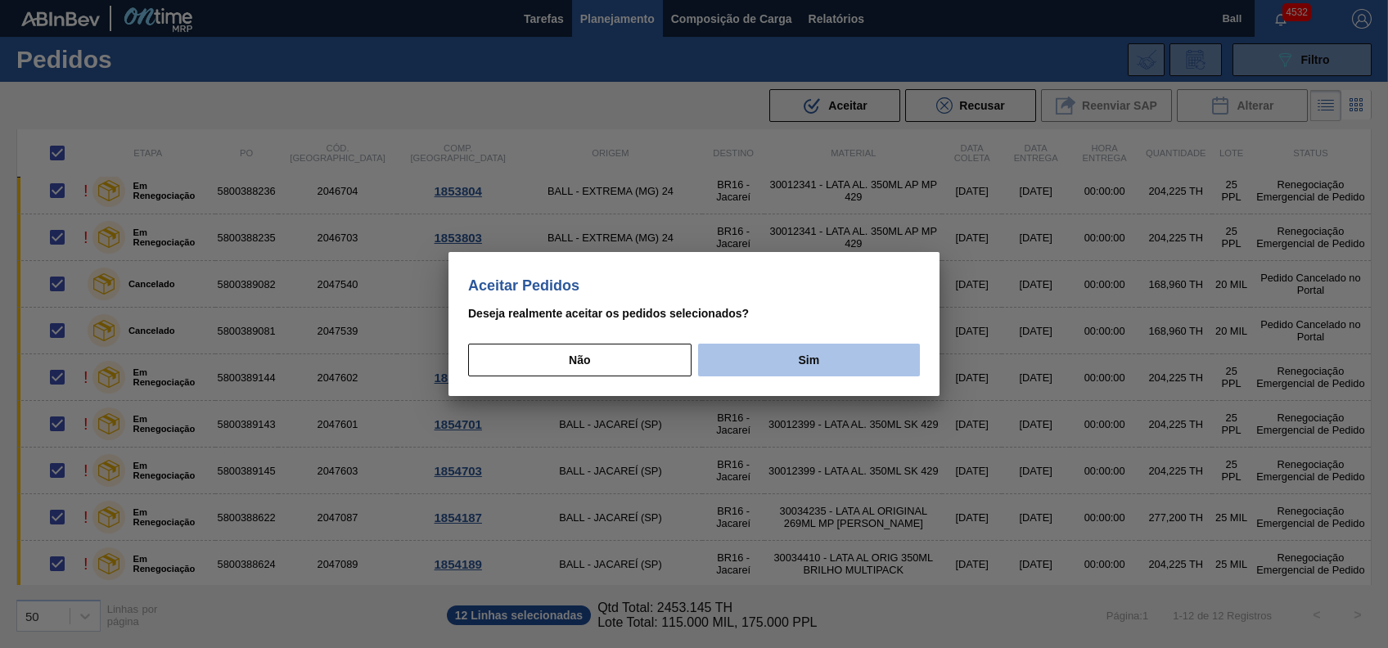
click at [788, 357] on button "Sim" at bounding box center [809, 360] width 222 height 33
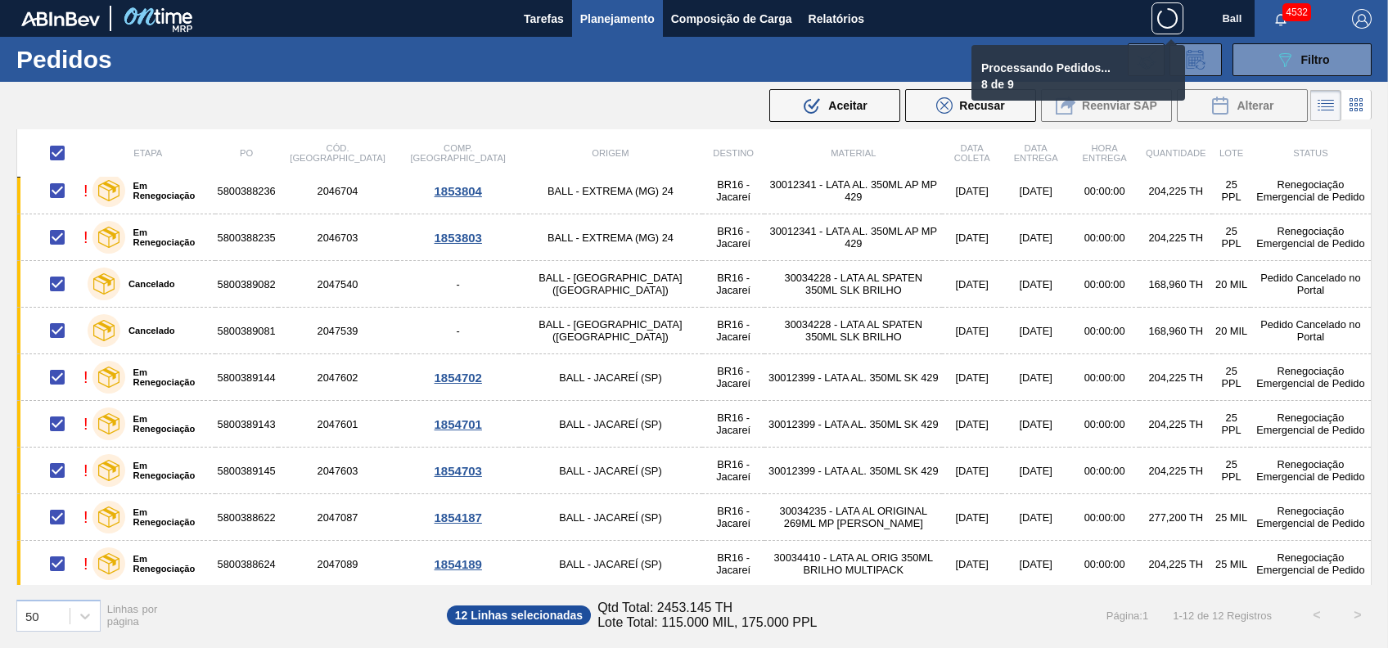
checkbox input "false"
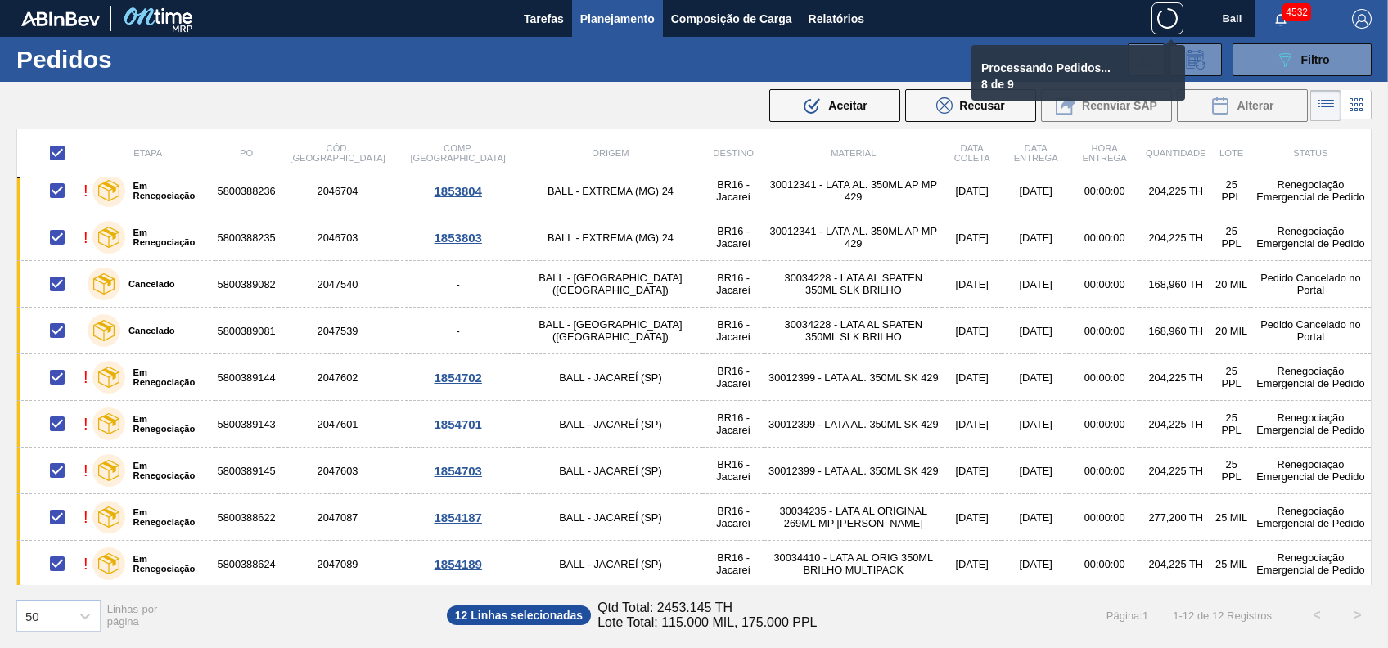
checkbox input "false"
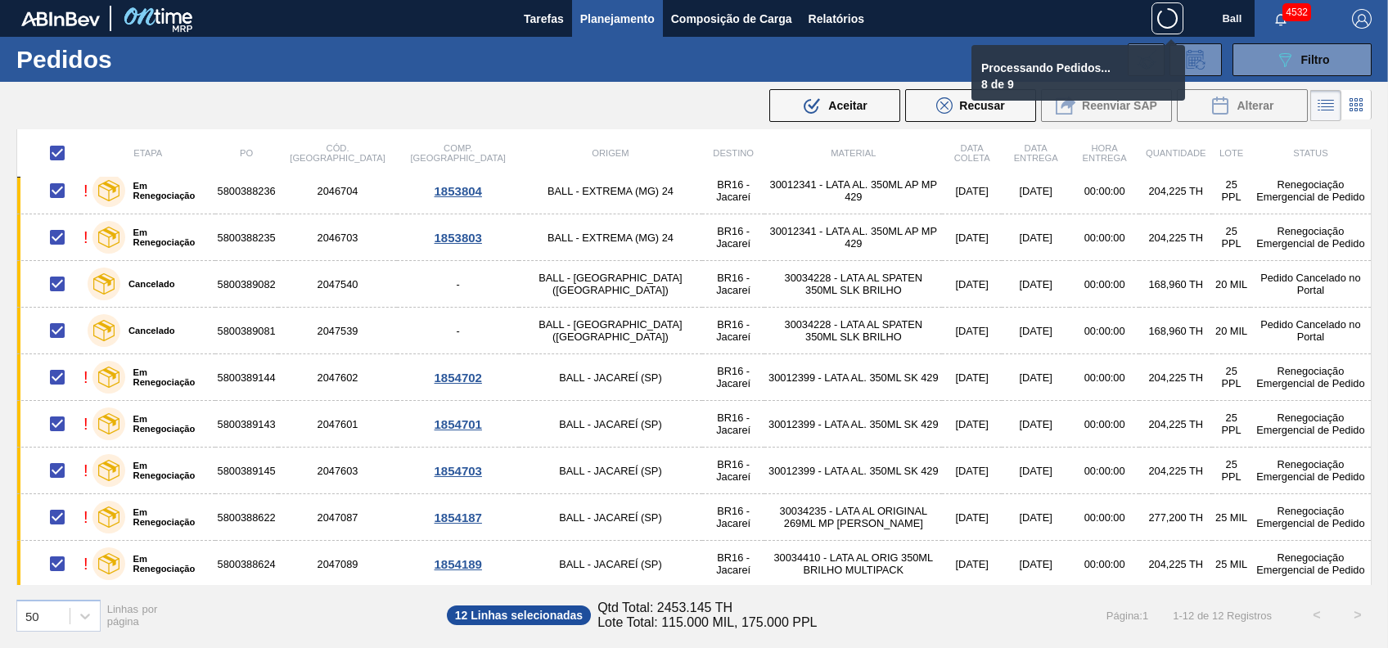
checkbox input "false"
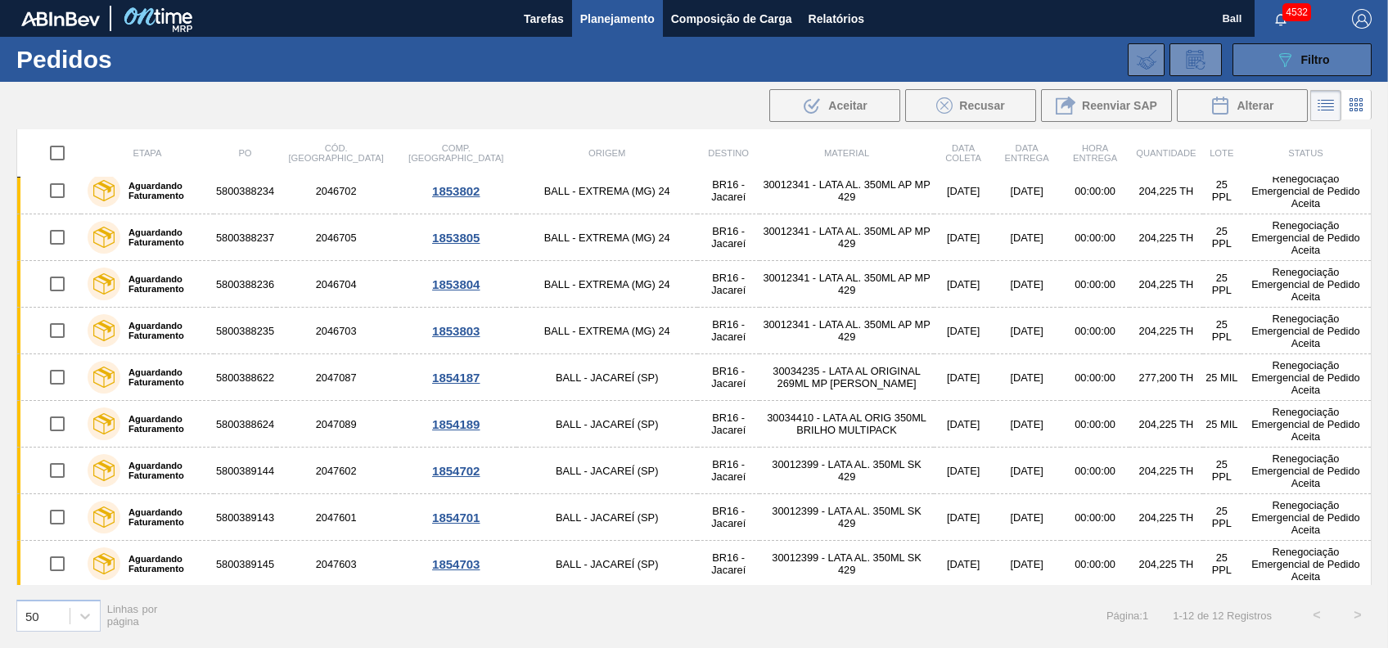
click at [1314, 48] on button "089F7B8B-B2A5-4AFE-B5C0-19BA573D28AC Filtro" at bounding box center [1302, 59] width 139 height 33
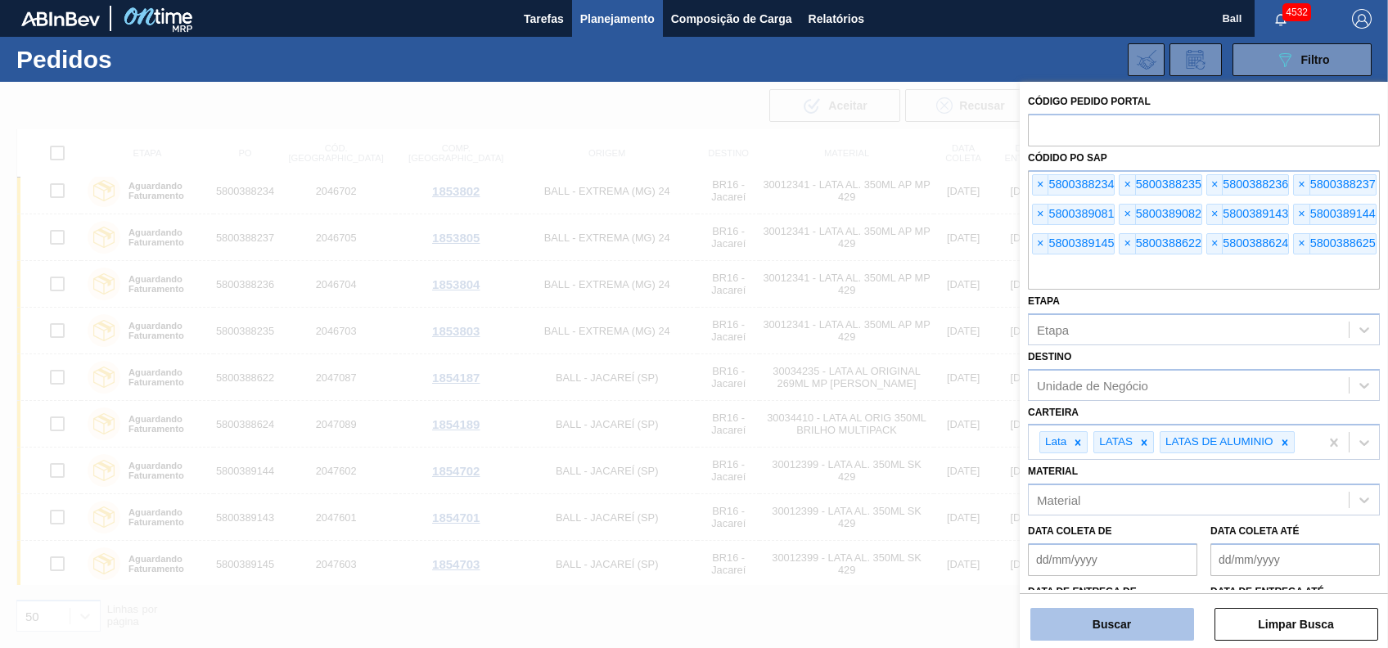
click at [1140, 633] on button "Buscar" at bounding box center [1112, 624] width 164 height 33
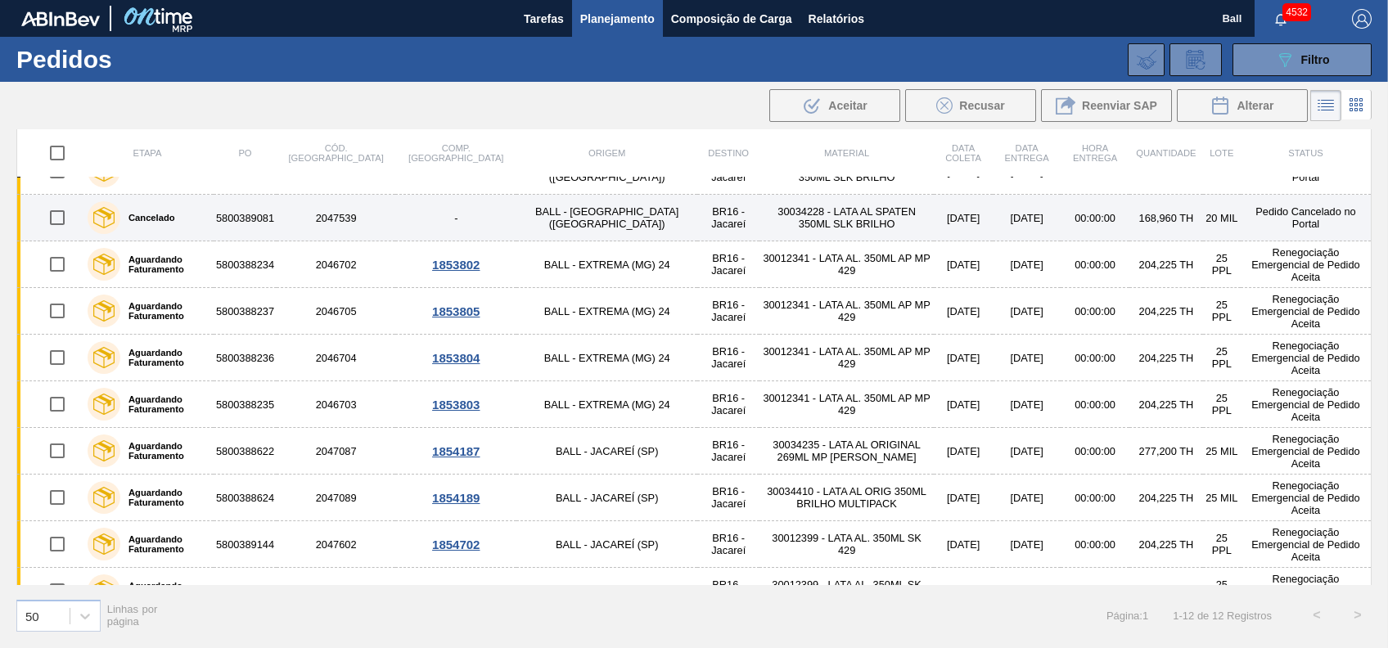
scroll to position [0, 0]
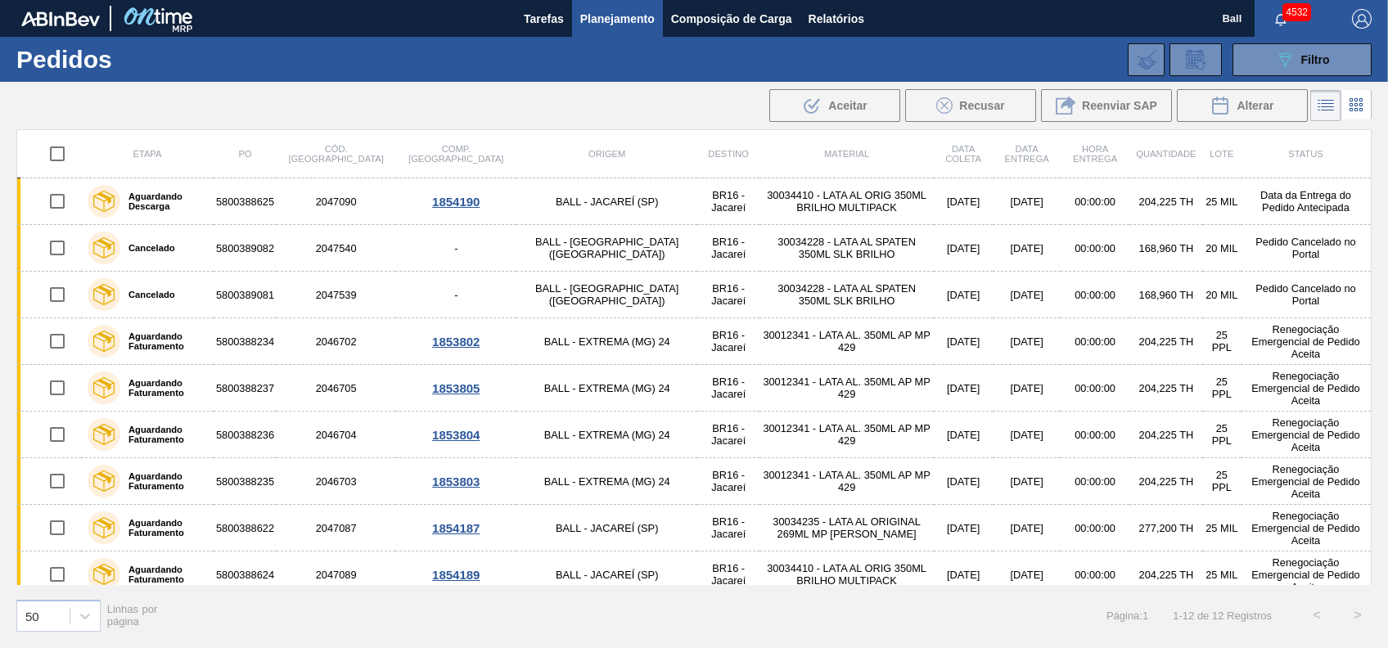
click at [629, 15] on span "Planejamento" at bounding box center [617, 19] width 74 height 20
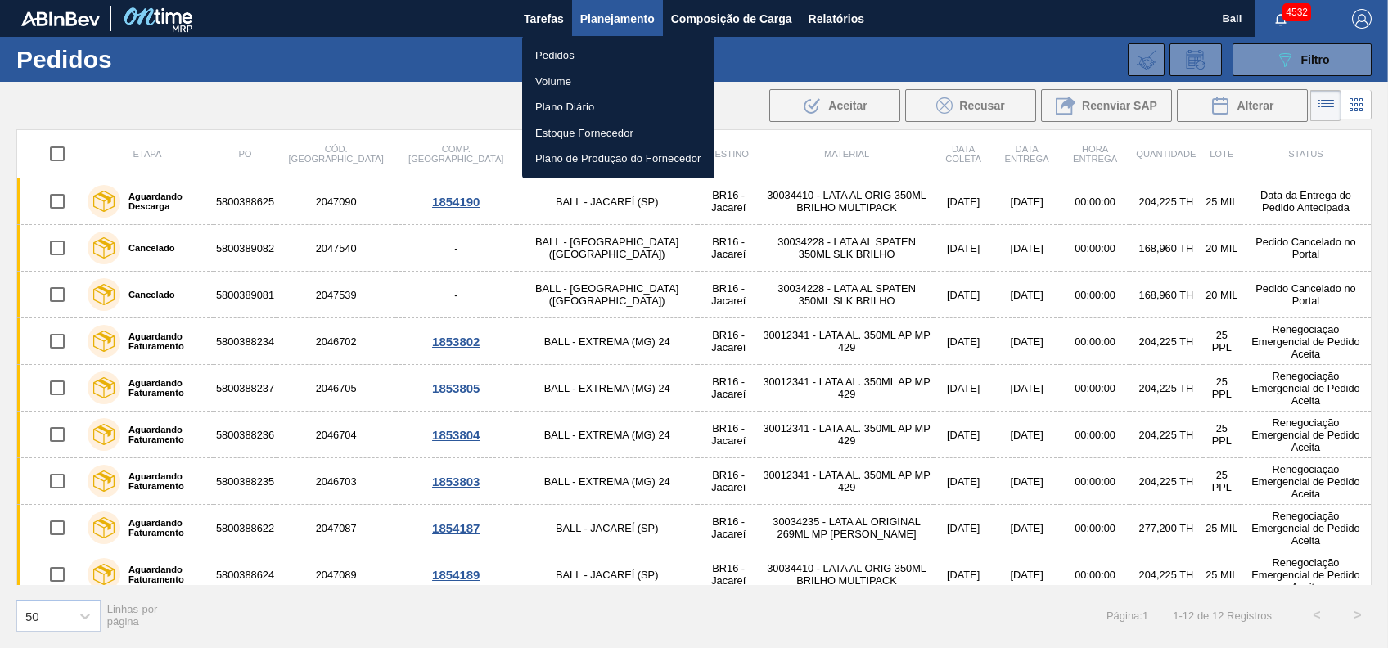
click at [563, 78] on li "Volume" at bounding box center [618, 82] width 192 height 26
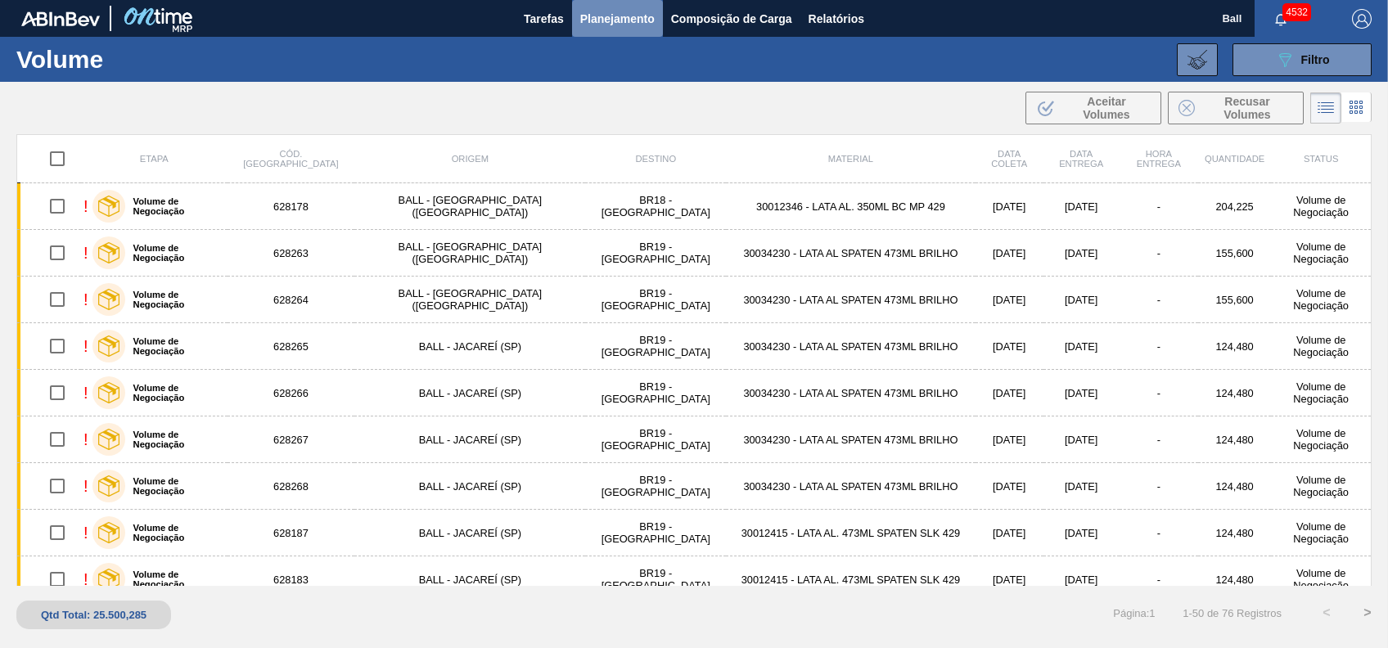
click at [643, 26] on span "Planejamento" at bounding box center [617, 19] width 74 height 20
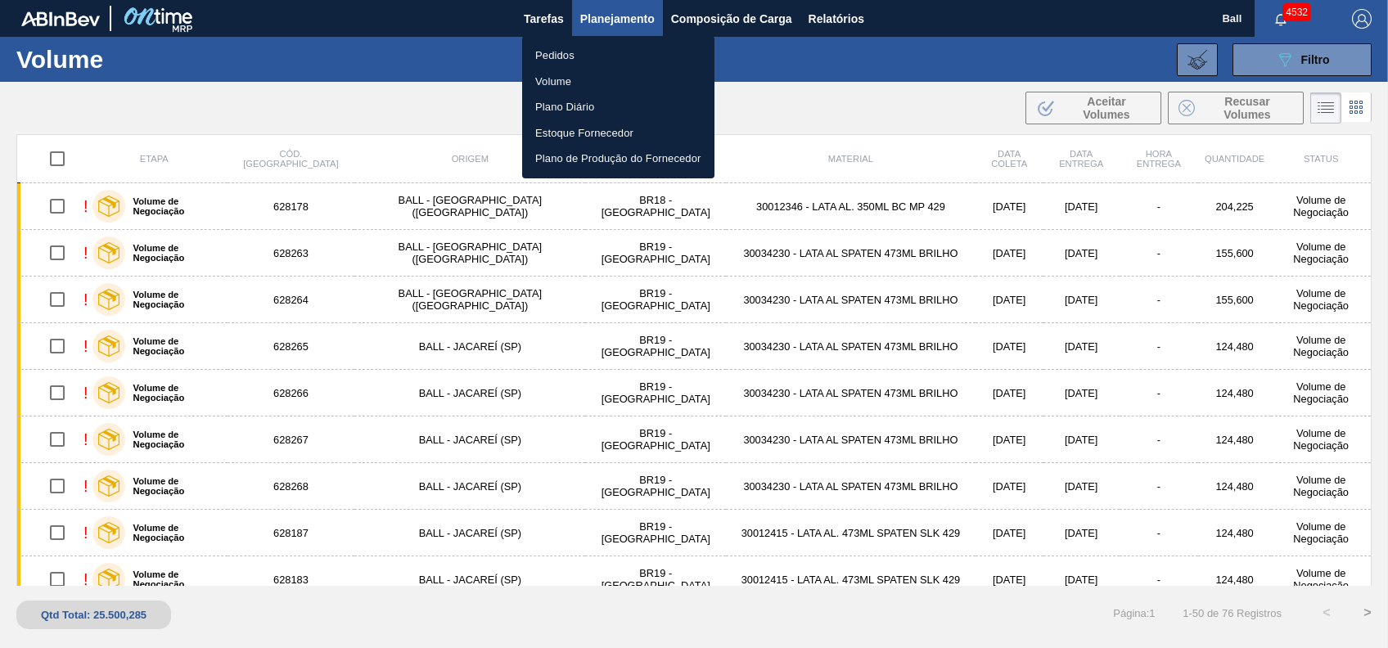
click at [548, 83] on li "Volume" at bounding box center [618, 82] width 192 height 26
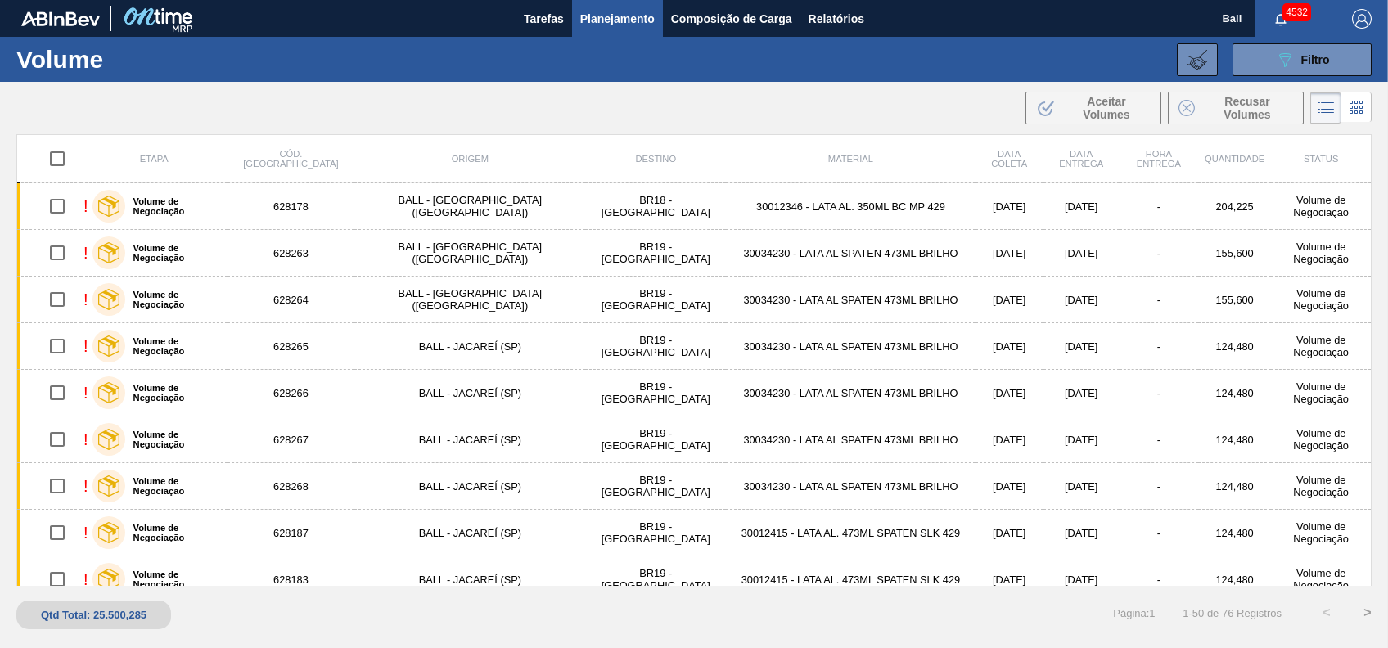
click at [1174, 52] on div "089F7B8B-B2A5-4AFE-B5C0-19BA573D28AC Filtro Código Volume Etapa Volume de Negoc…" at bounding box center [818, 59] width 1124 height 49
click at [1195, 59] on icon at bounding box center [1198, 60] width 20 height 20
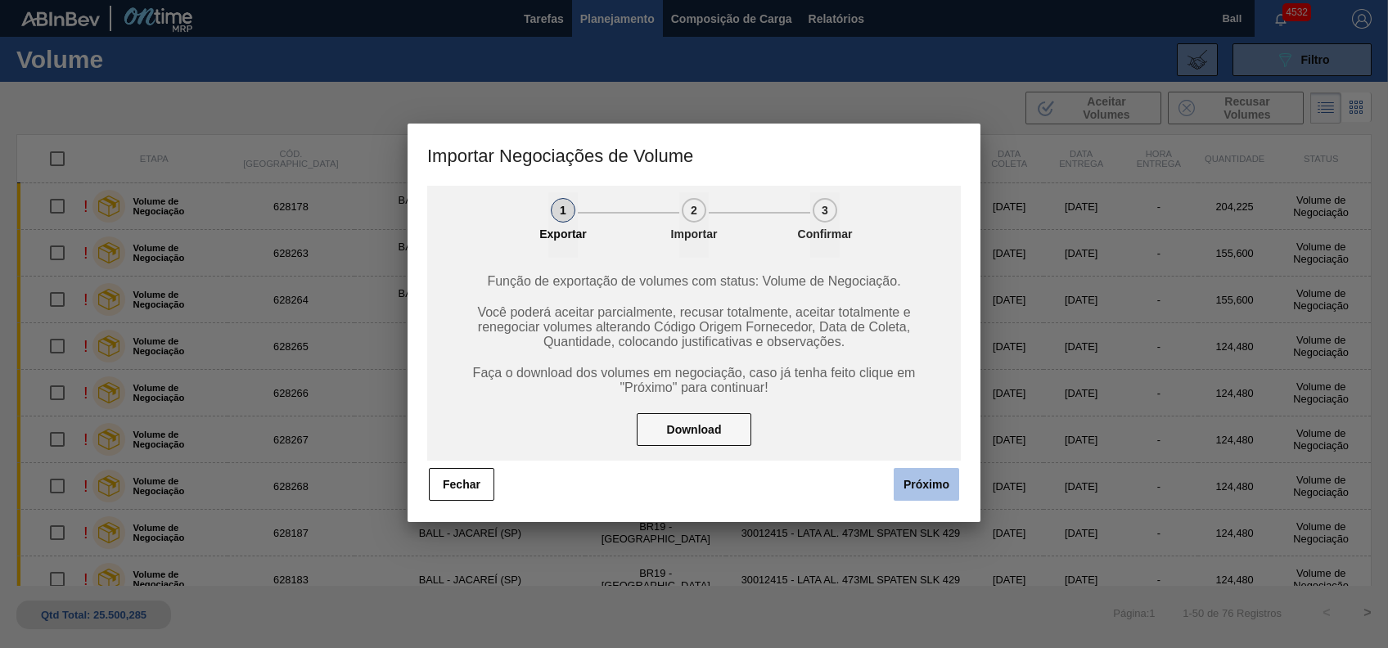
click at [944, 488] on button "Próximo" at bounding box center [926, 484] width 65 height 33
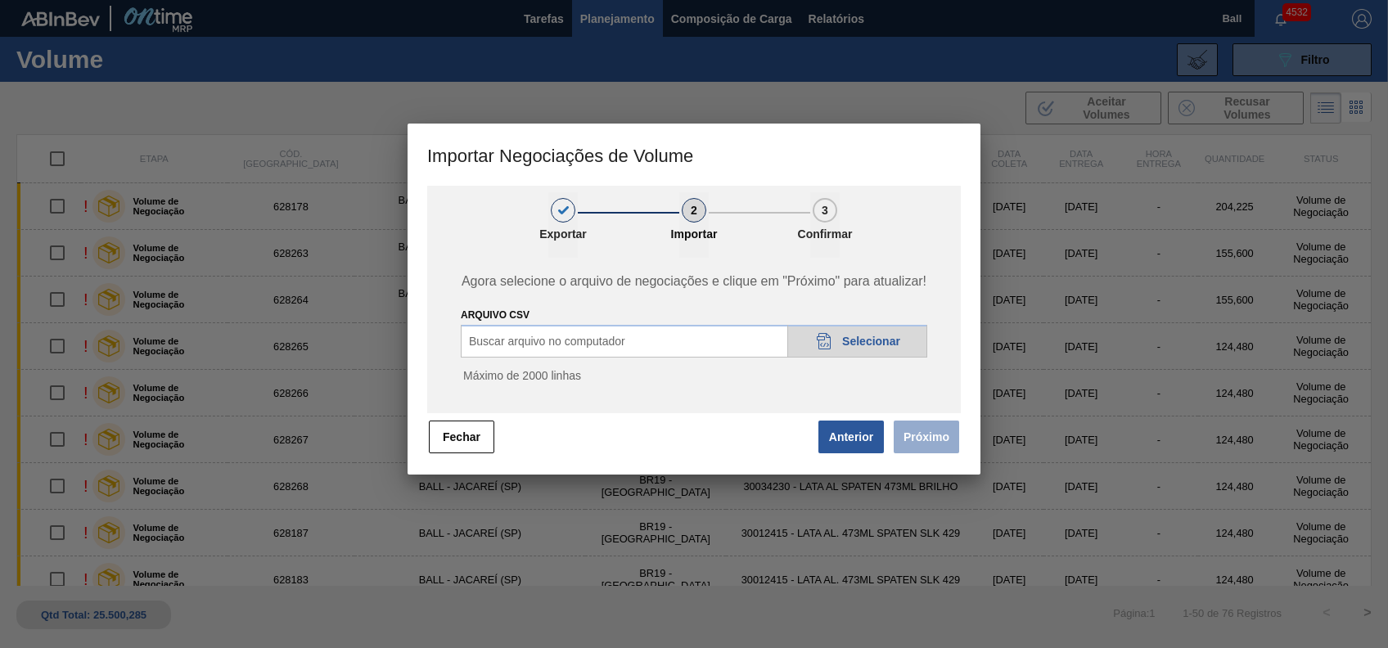
click at [879, 334] on div "20DAD902-3625-4257-8FDA-0C0CB19E2A3D Selecionar" at bounding box center [857, 341] width 140 height 33
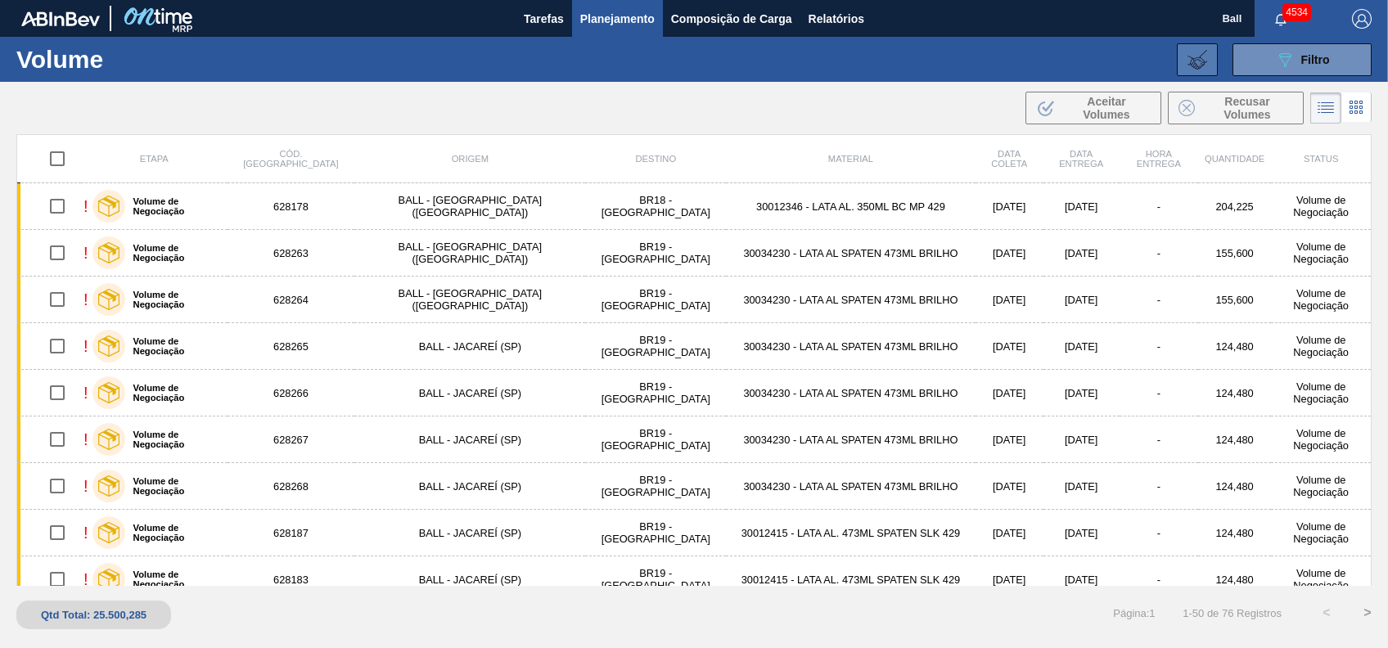
click at [1212, 61] on button at bounding box center [1197, 59] width 41 height 33
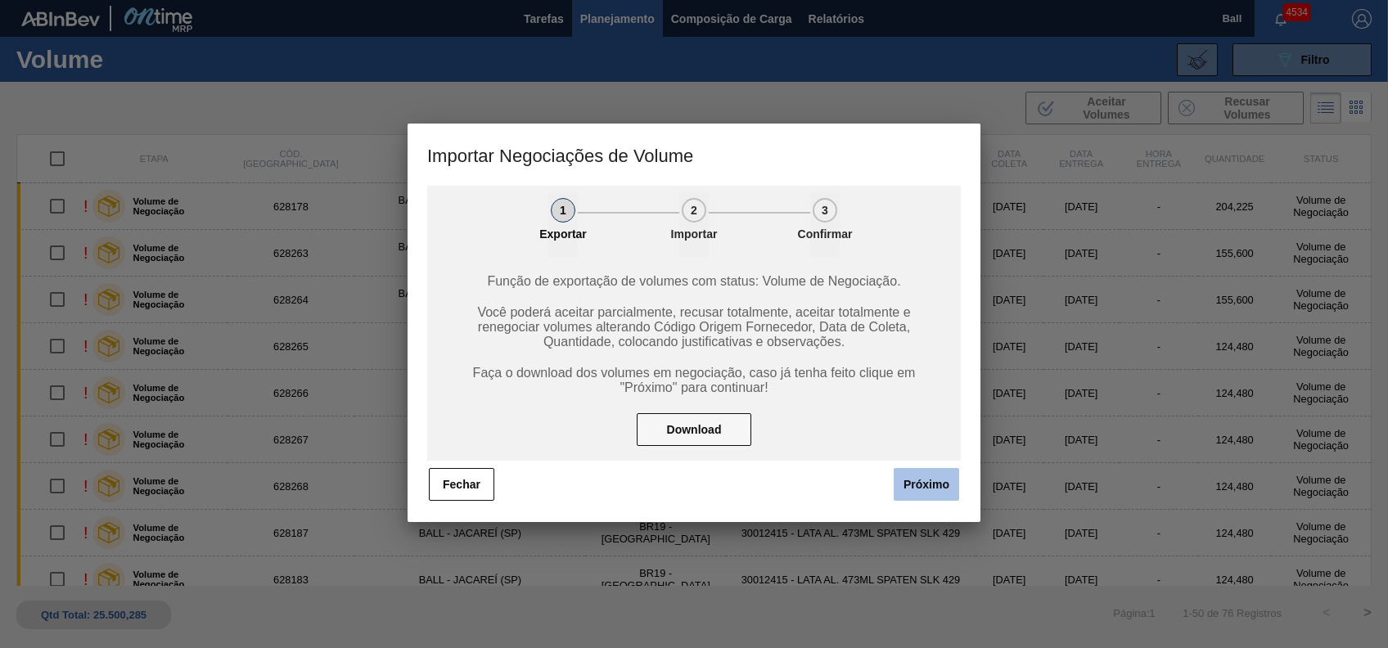
click at [940, 486] on button "Próximo" at bounding box center [926, 484] width 65 height 33
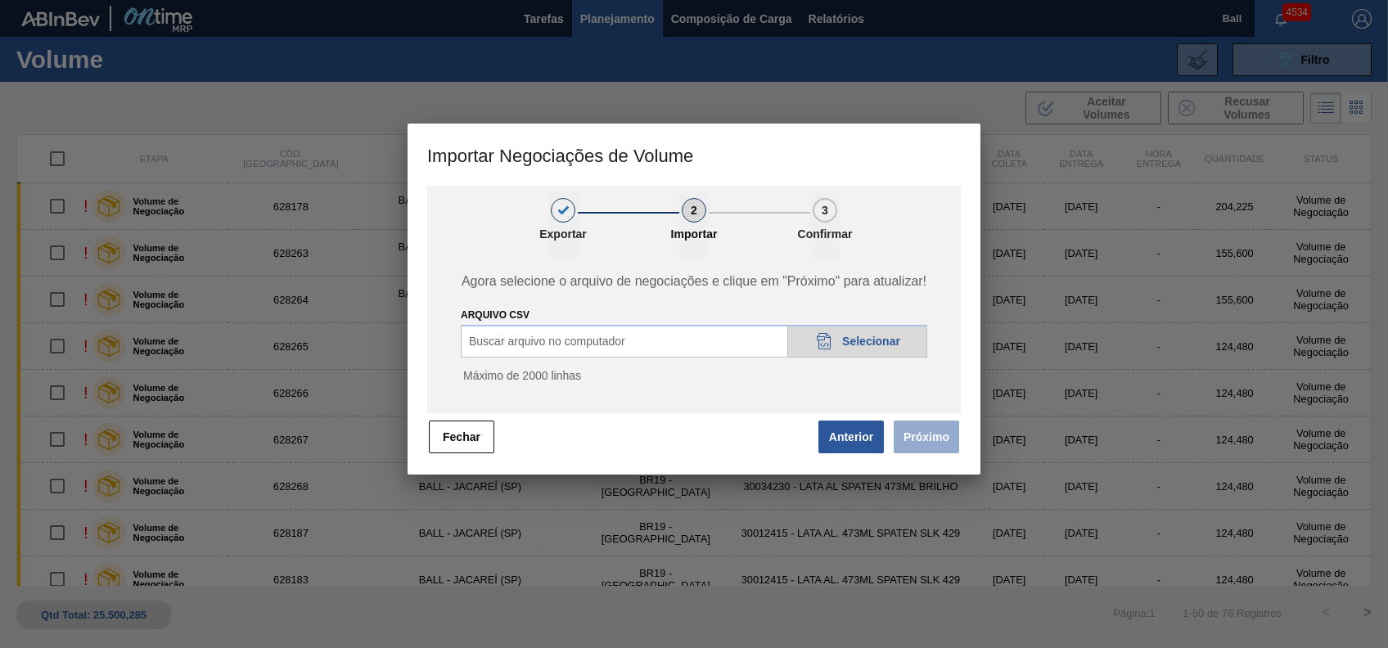
click at [862, 342] on span "Selecionar" at bounding box center [871, 341] width 58 height 13
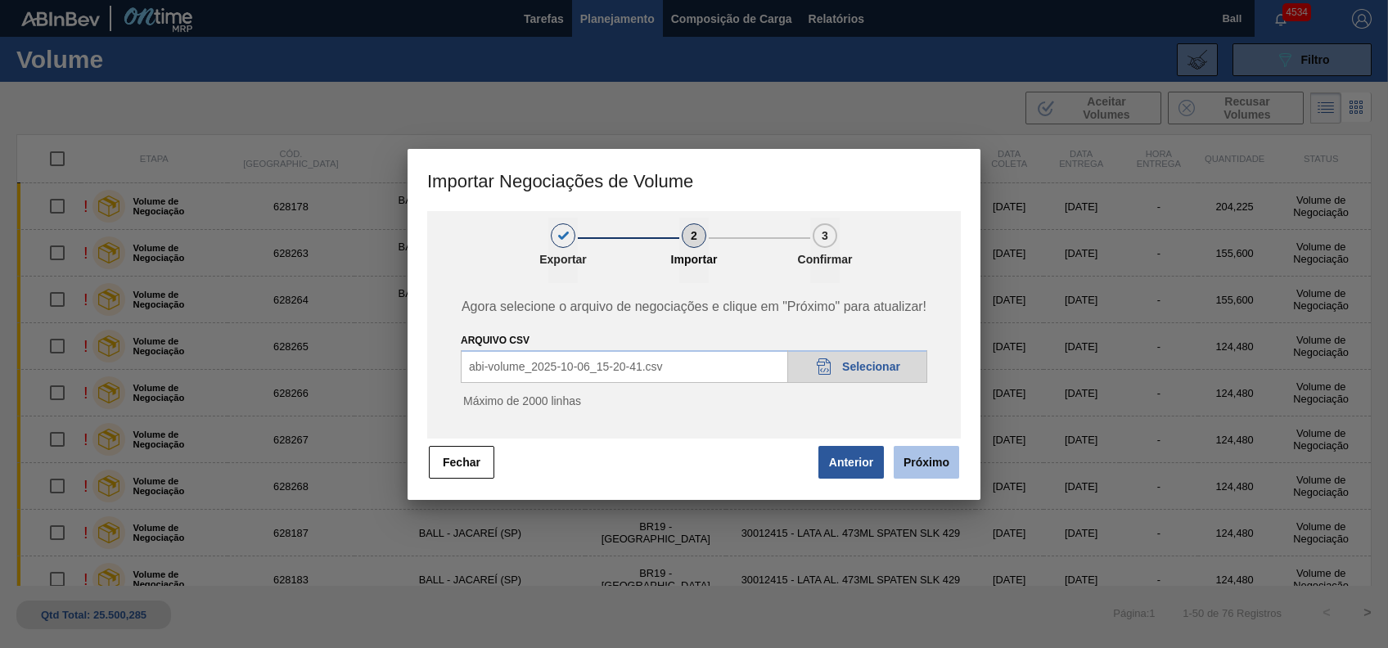
click at [940, 468] on button "Próximo" at bounding box center [926, 462] width 65 height 33
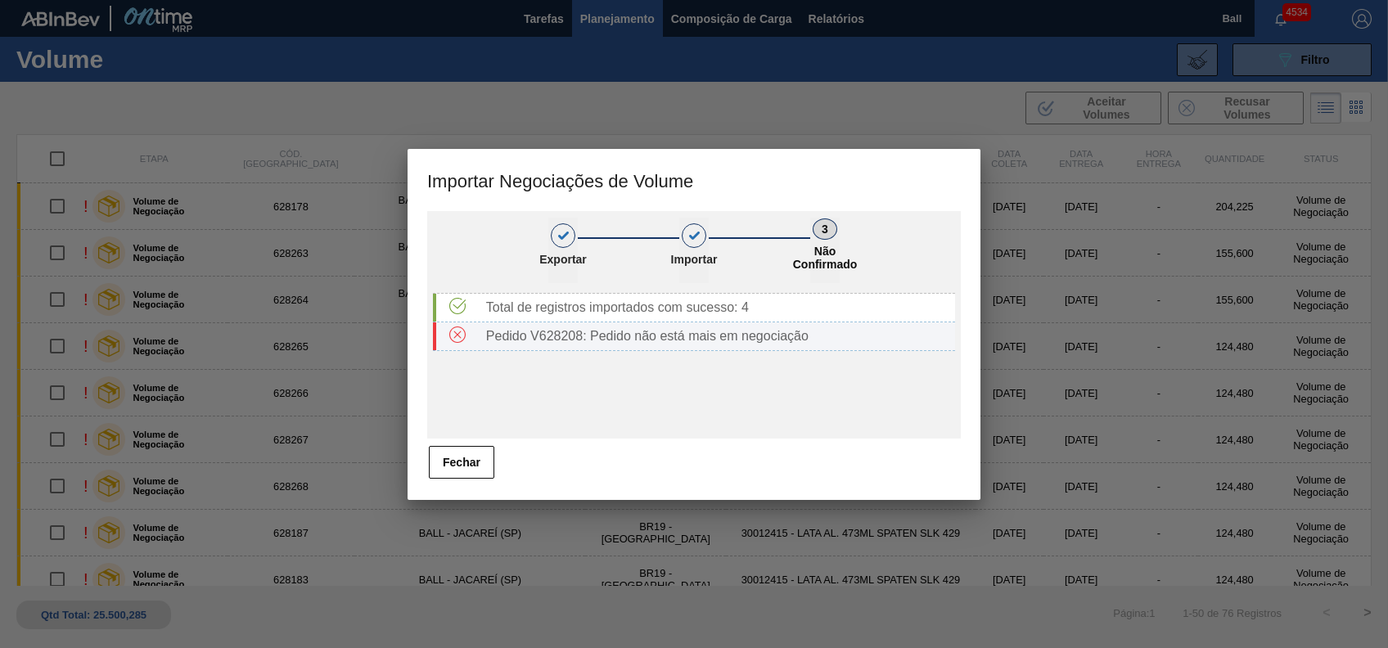
click at [554, 334] on div "Pedido V628208: Pedido não está mais em negociação" at bounding box center [717, 336] width 475 height 15
copy div "V628208"
click at [470, 461] on button "Fechar" at bounding box center [461, 462] width 65 height 33
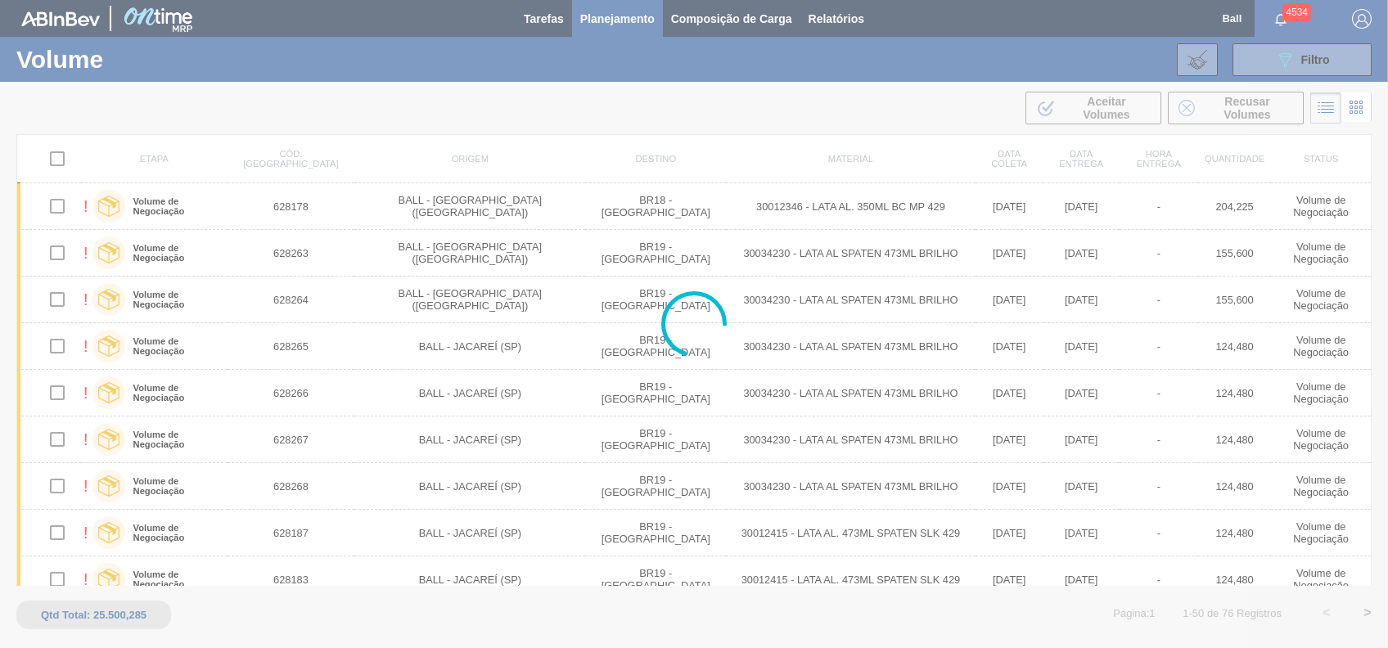
click at [1304, 70] on div at bounding box center [694, 324] width 1388 height 648
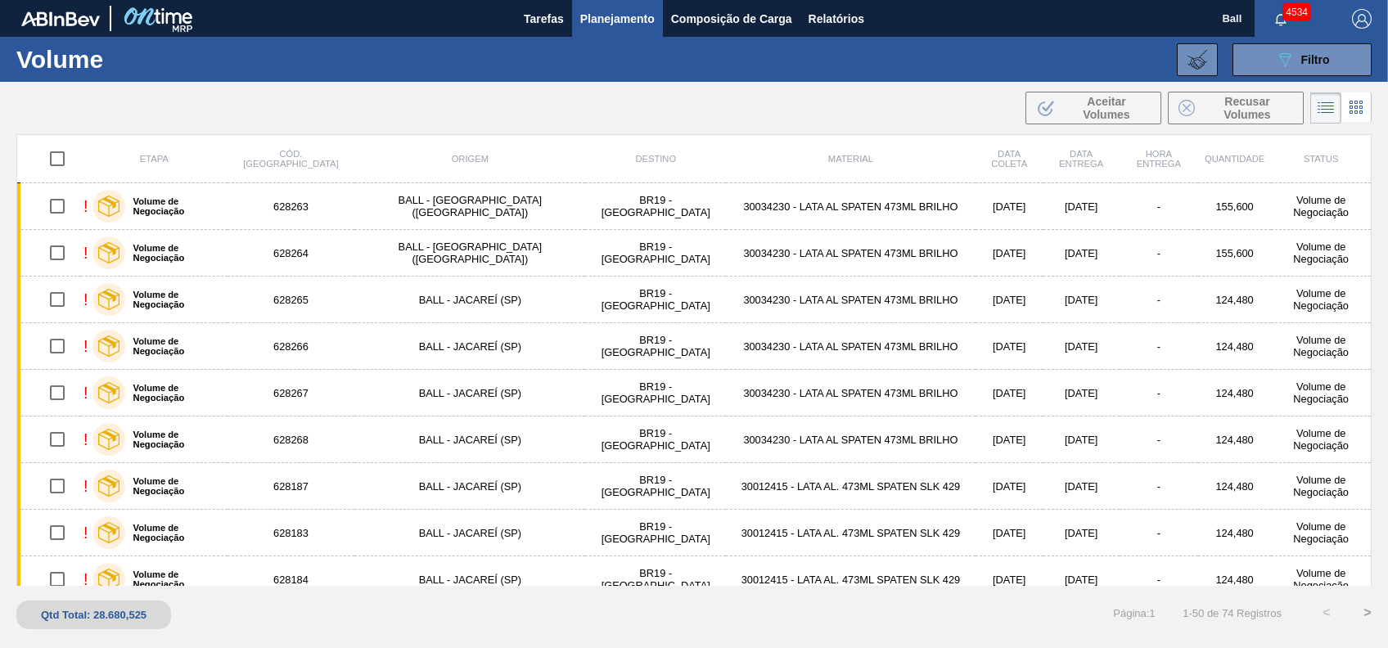
click at [1304, 70] on button "089F7B8B-B2A5-4AFE-B5C0-19BA573D28AC Filtro" at bounding box center [1302, 59] width 139 height 33
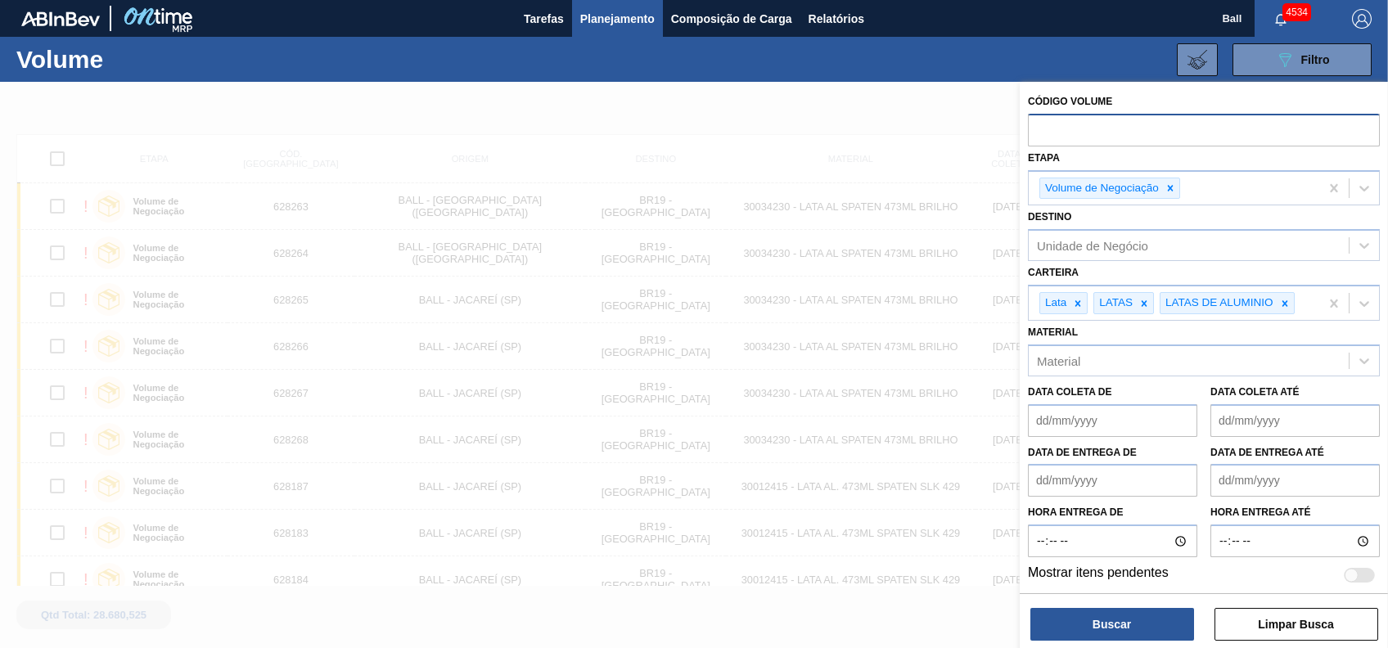
click at [1198, 131] on input "text" at bounding box center [1204, 129] width 352 height 31
paste input "V628208"
click at [1169, 190] on icon at bounding box center [1171, 188] width 6 height 6
type input "628208"
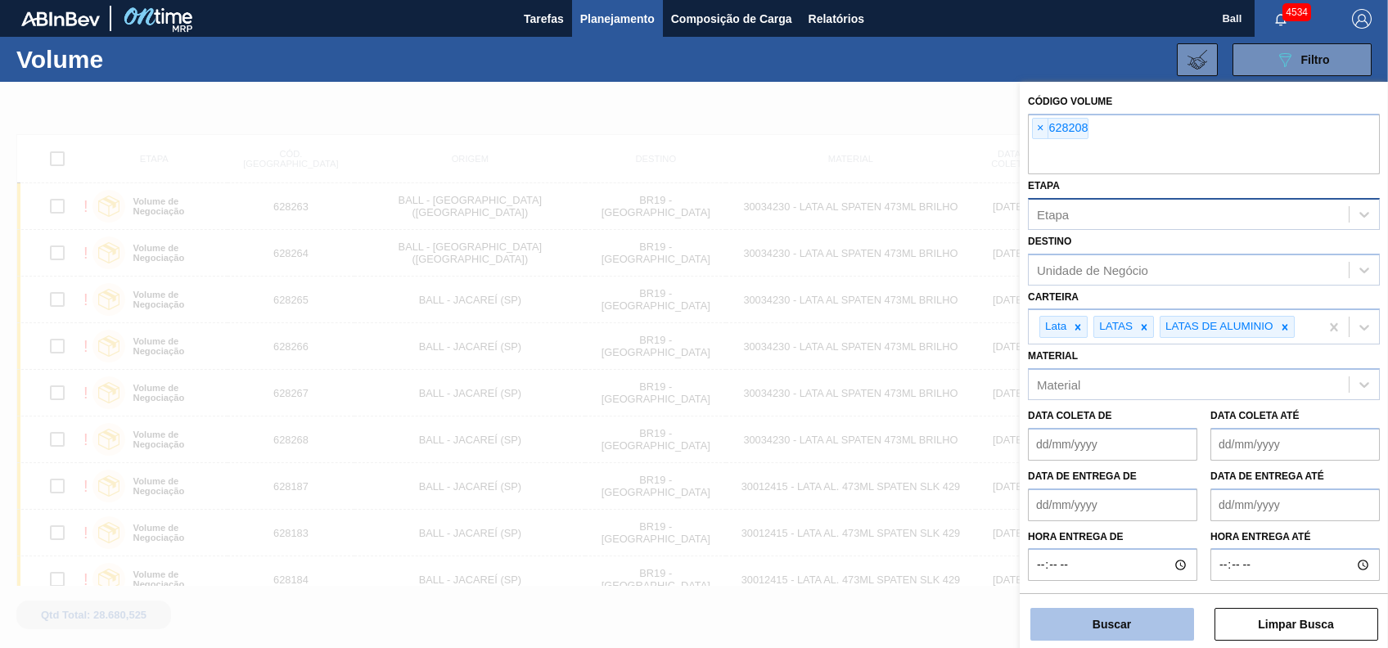
click at [1158, 628] on button "Buscar" at bounding box center [1112, 624] width 164 height 33
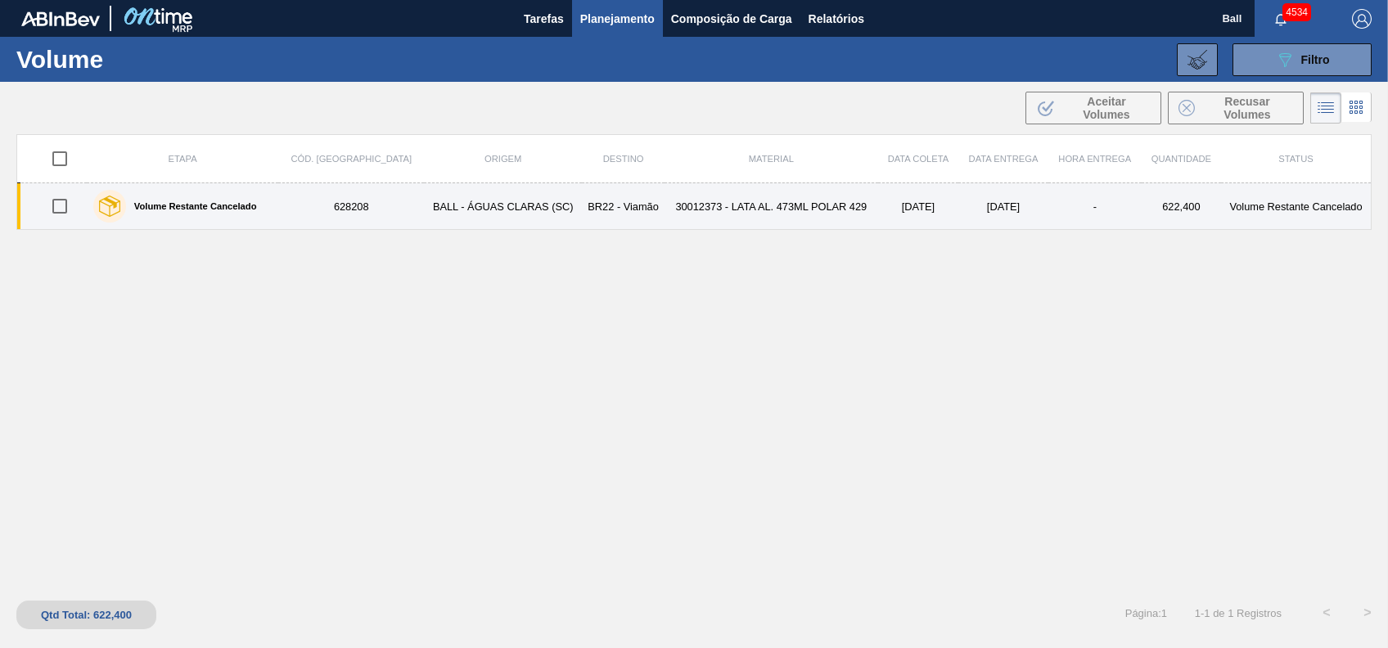
click at [665, 203] on td "30012373 - LATA AL. 473ML POLAR 429" at bounding box center [772, 206] width 214 height 47
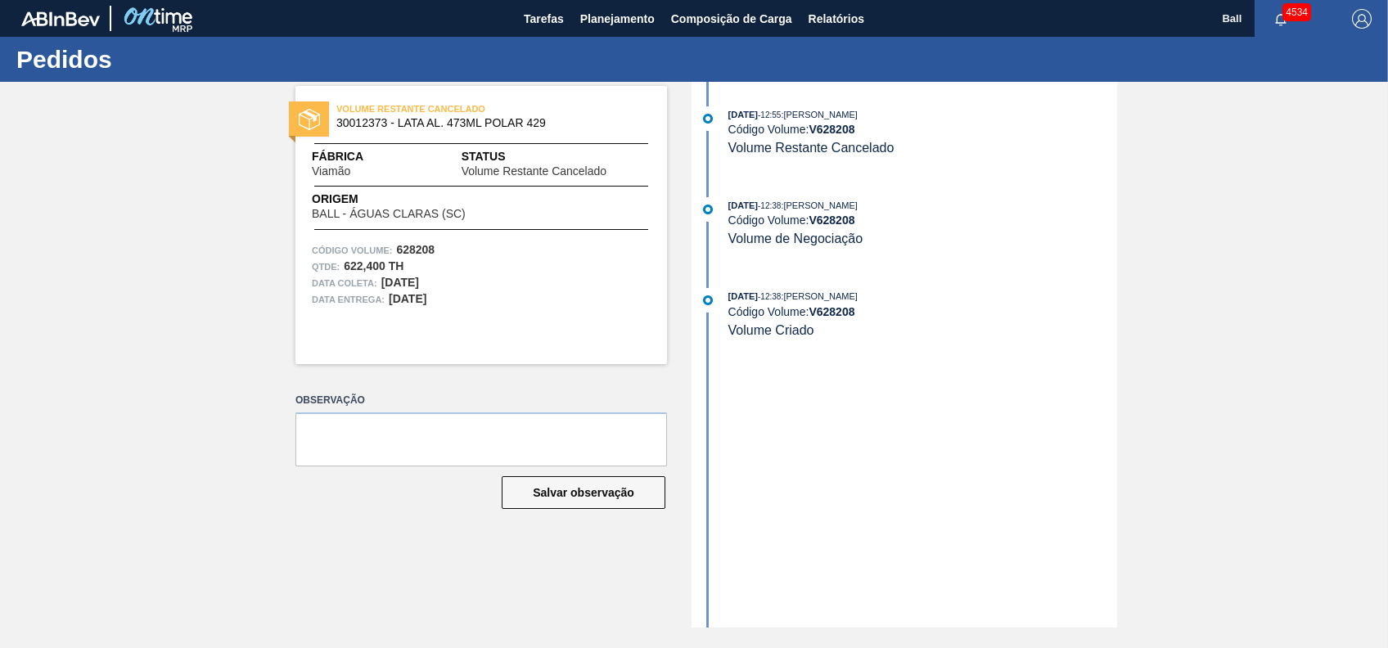
click at [1260, 259] on div "VOLUME RESTANTE CANCELADO 30012373 - LATA AL. 473ML POLAR 429 Fábrica Viamão St…" at bounding box center [694, 355] width 1388 height 546
click at [1049, 285] on div "06/10/2025 - 12:55 : BRUNO DE MELLO DUARTE Código Volume: V 628208 Volume Resta…" at bounding box center [906, 355] width 421 height 546
click at [823, 11] on span "Relatórios" at bounding box center [837, 19] width 56 height 20
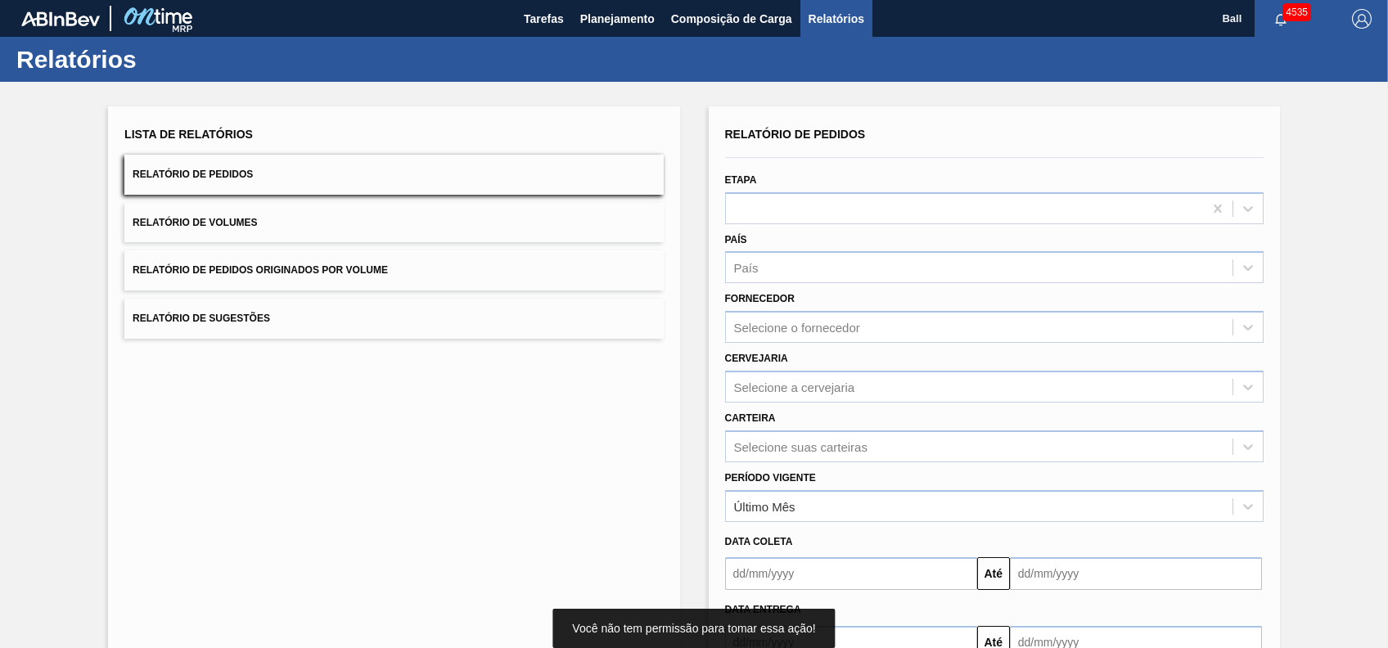
click at [322, 182] on button "Relatório de Pedidos" at bounding box center [393, 175] width 539 height 40
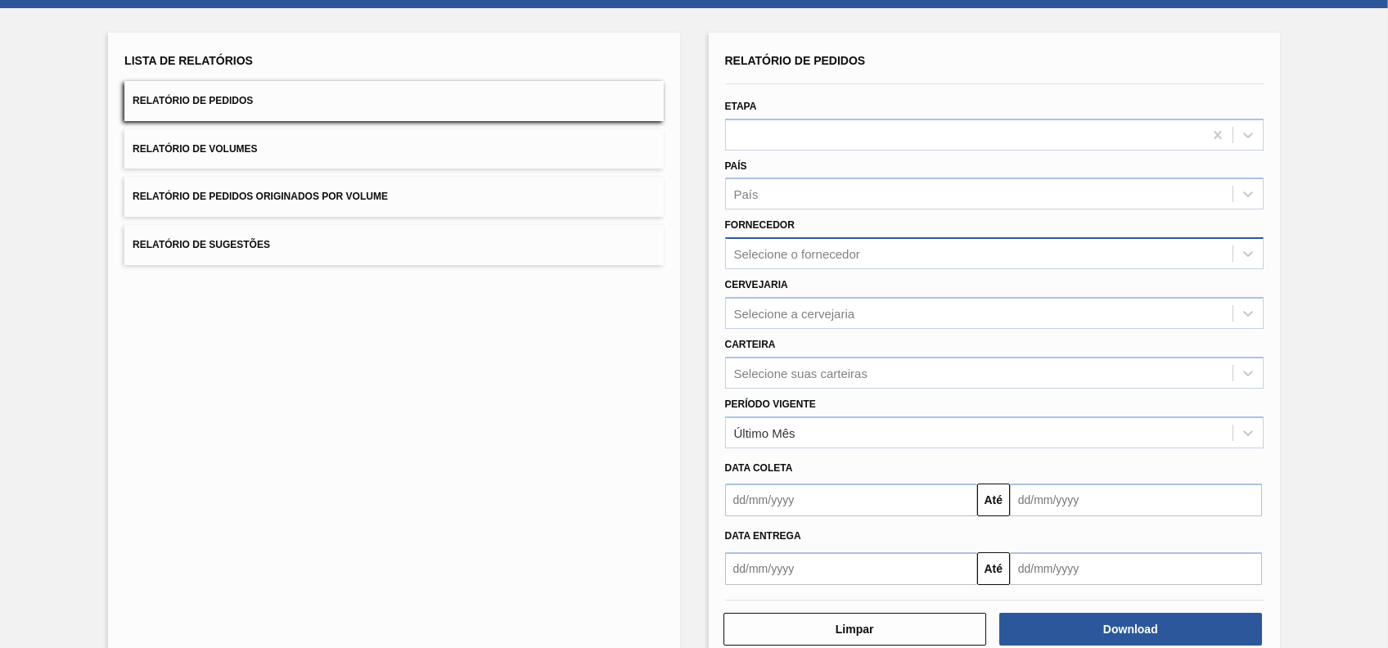
scroll to position [108, 0]
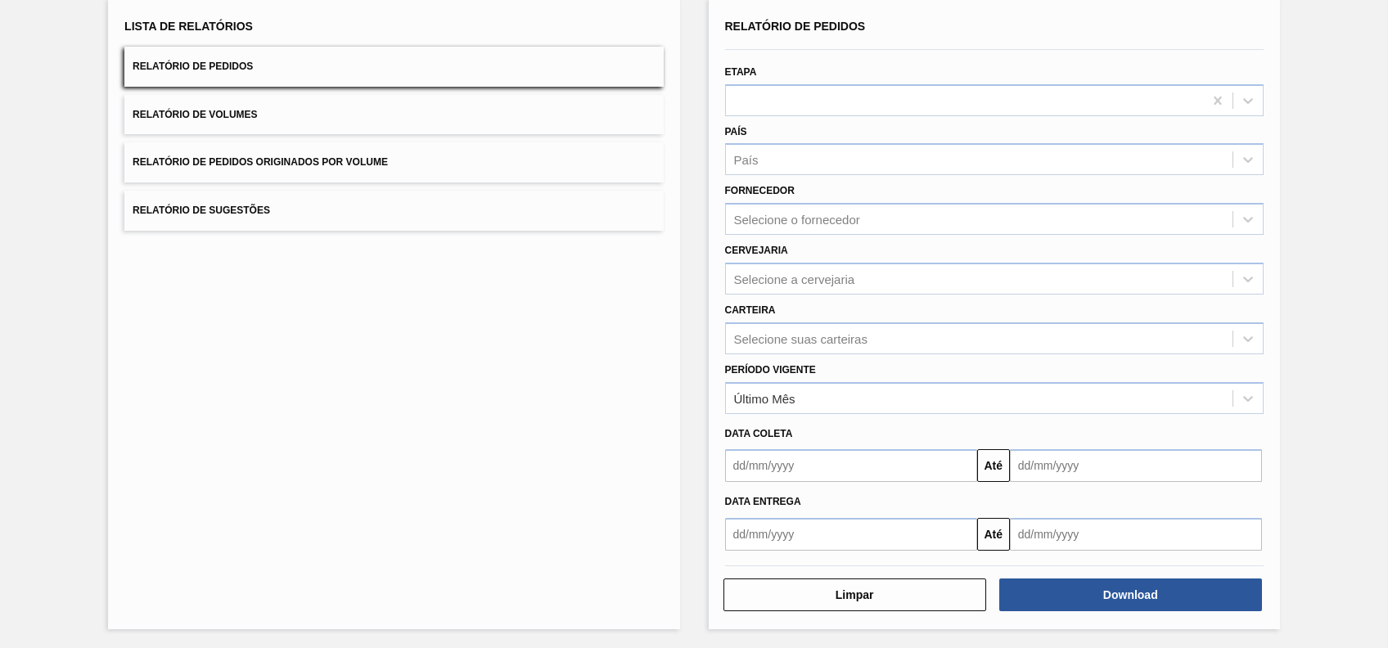
click at [951, 462] on input "text" at bounding box center [851, 465] width 252 height 33
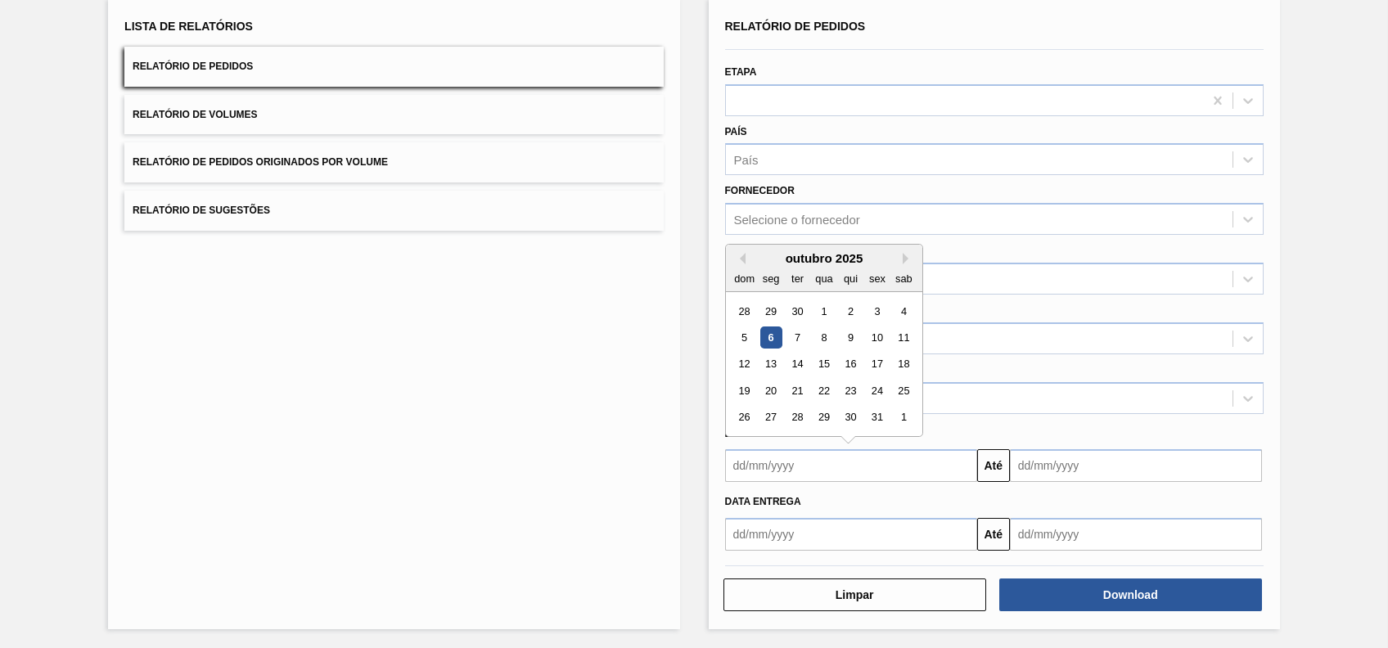
click at [774, 340] on div "6" at bounding box center [770, 338] width 22 height 22
type input "[DATE]"
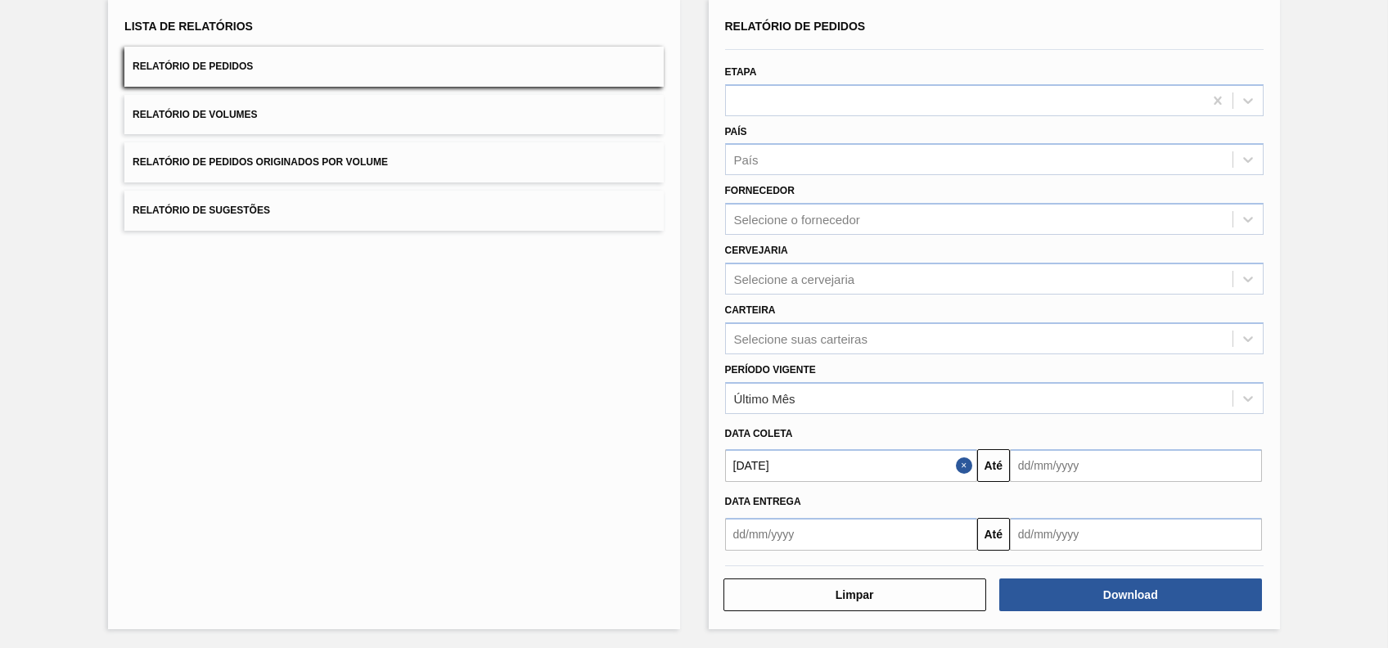
click at [1187, 462] on input "text" at bounding box center [1136, 465] width 252 height 33
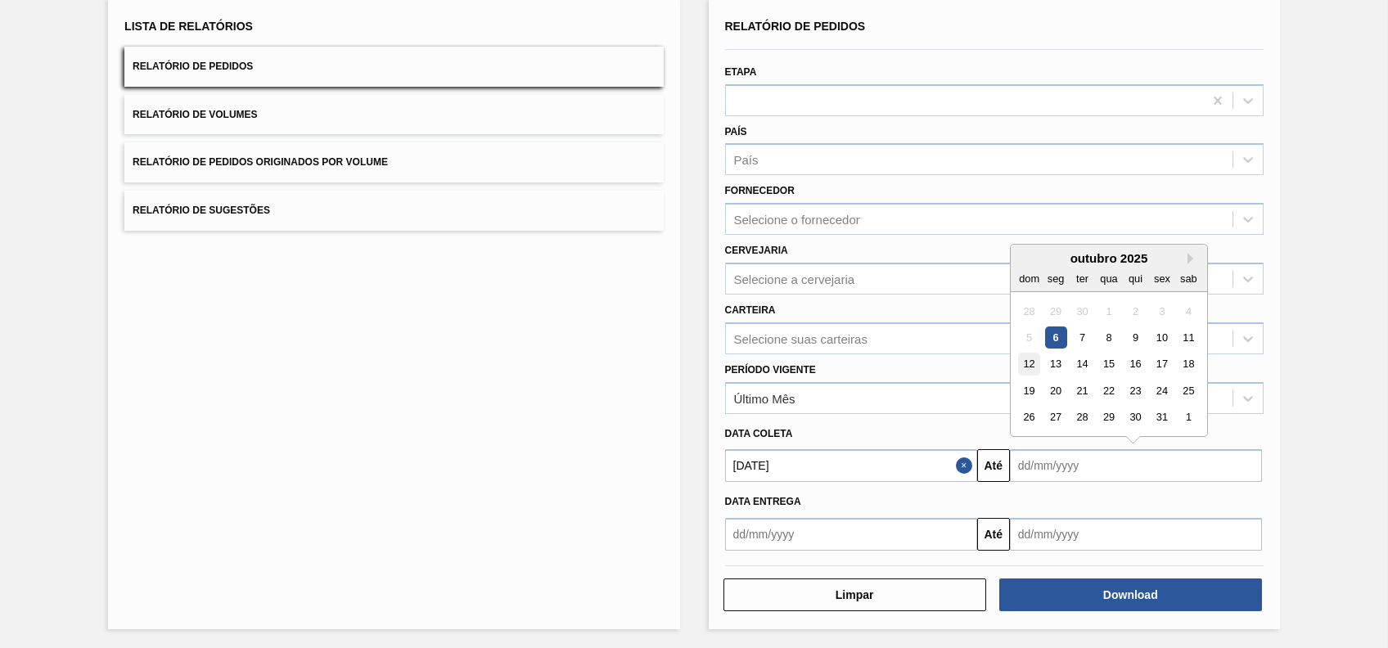
click at [1028, 368] on div "12" at bounding box center [1029, 365] width 22 height 22
type input "12/10/2025"
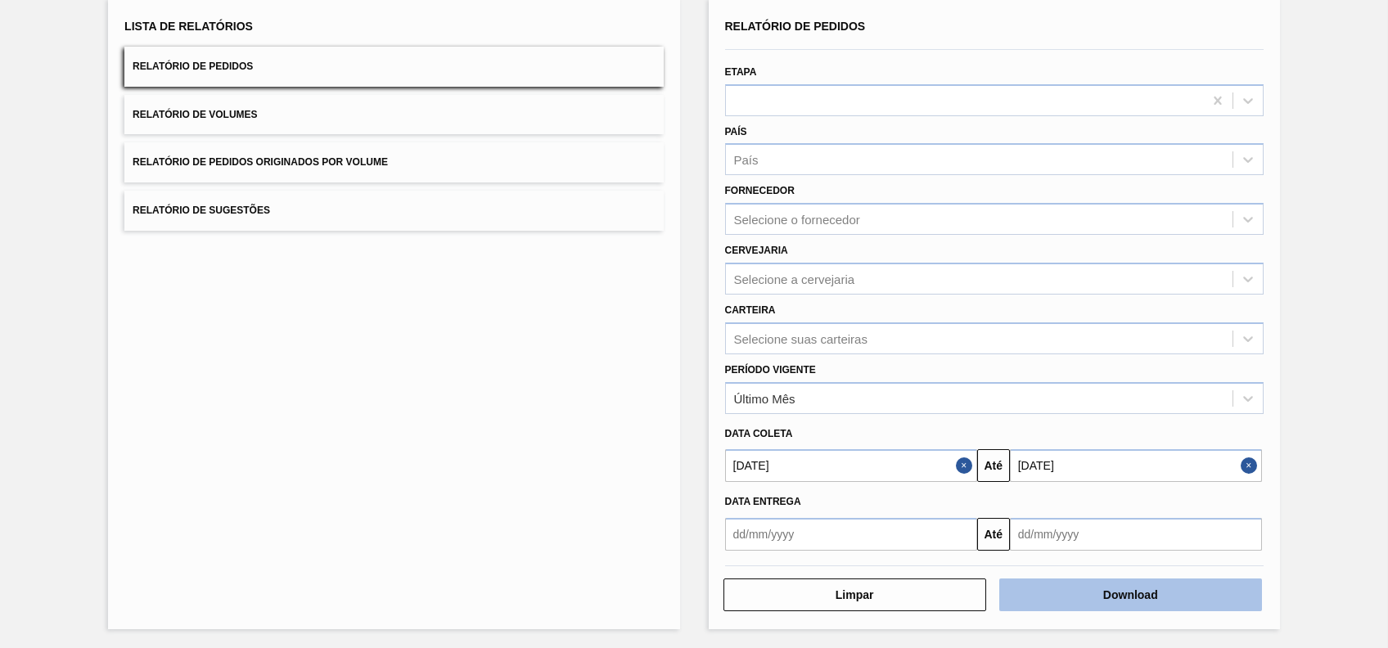
click at [1158, 590] on button "Download" at bounding box center [1130, 595] width 263 height 33
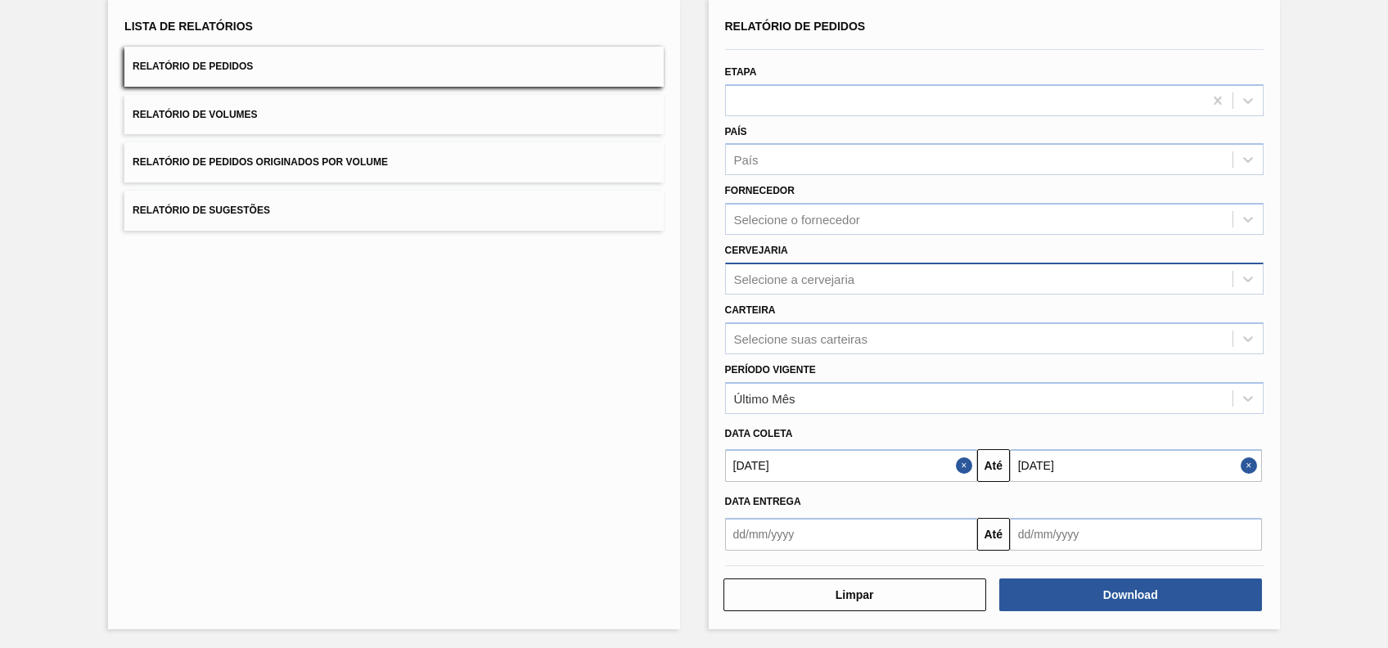
click at [798, 287] on div "Selecione a cervejaria" at bounding box center [979, 279] width 507 height 24
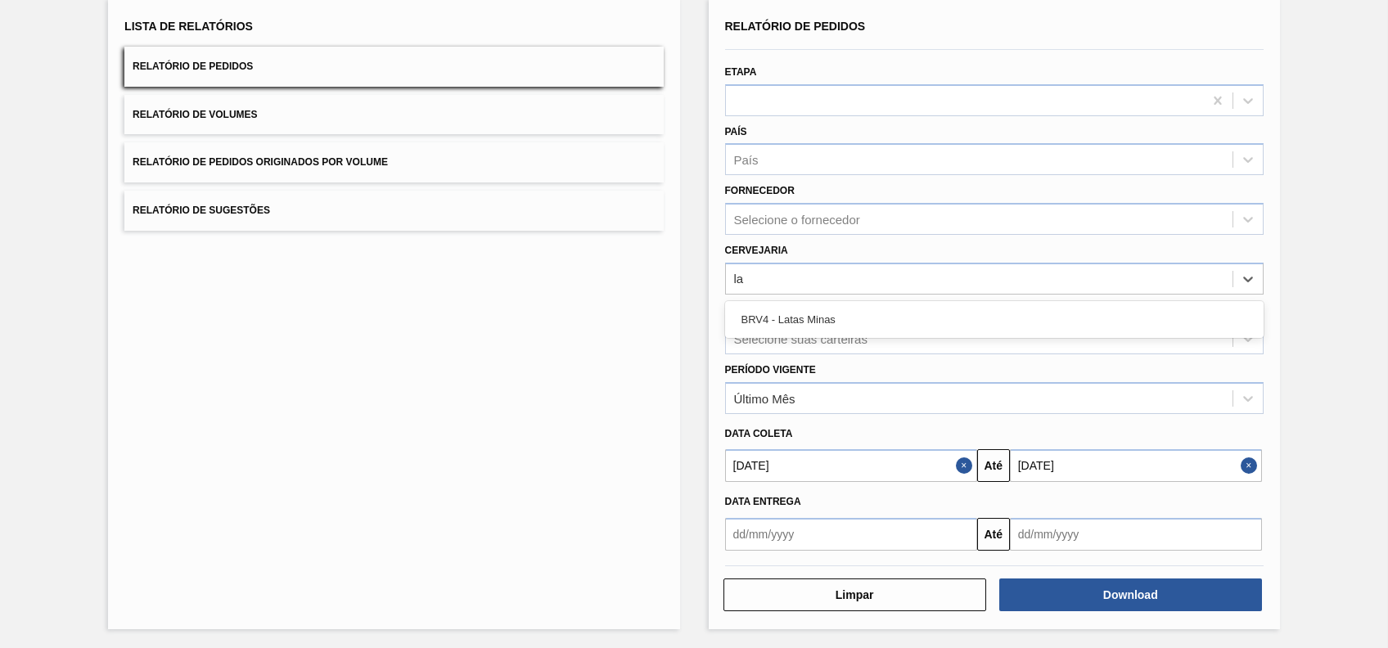
type input "l"
drag, startPoint x: 683, startPoint y: 314, endPoint x: 836, endPoint y: 367, distance: 161.8
click at [683, 314] on div "Lista de Relatórios Relatório de Pedidos Relatório de Volumes Relatório de Pedi…" at bounding box center [694, 312] width 1388 height 676
click at [832, 336] on div "Selecione suas carteiras" at bounding box center [800, 338] width 133 height 14
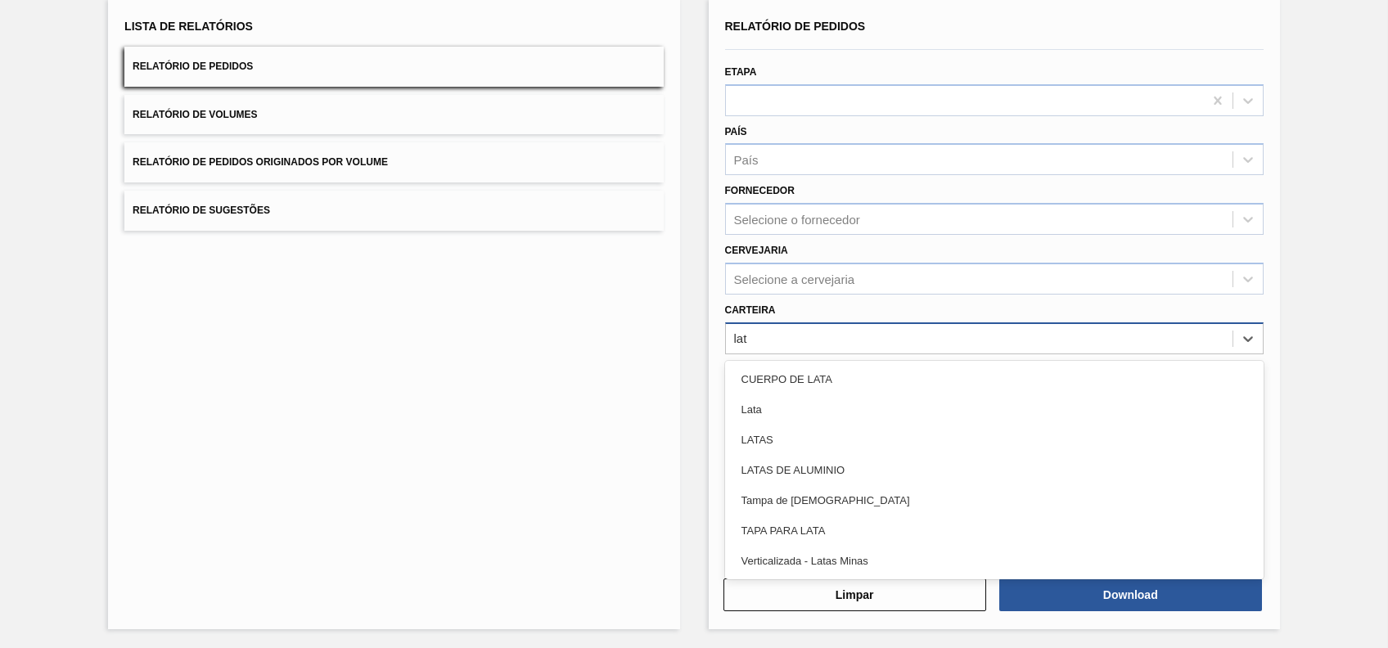
type input "lata"
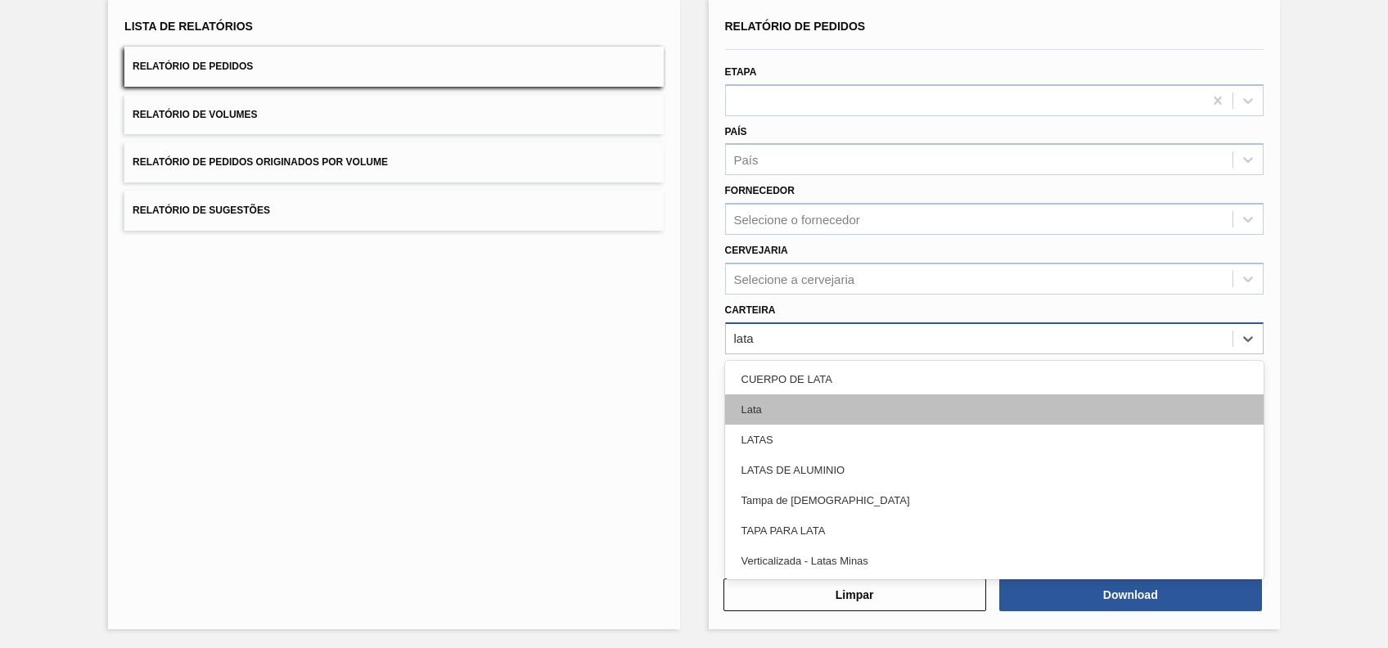
click at [799, 417] on div "Lata" at bounding box center [994, 409] width 539 height 30
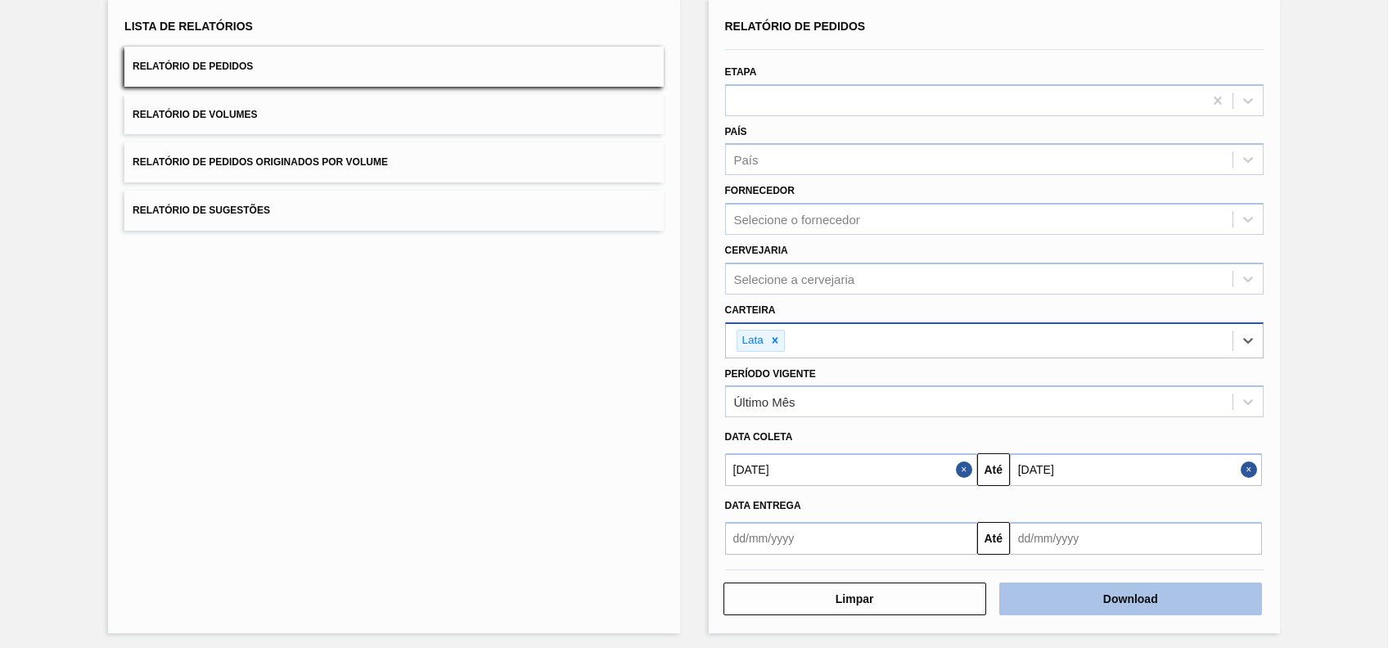
click at [1150, 593] on button "Download" at bounding box center [1130, 599] width 263 height 33
click at [536, 349] on div "Lista de Relatórios Relatório de Pedidos Relatório de Volumes Relatório de Pedi…" at bounding box center [393, 315] width 571 height 635
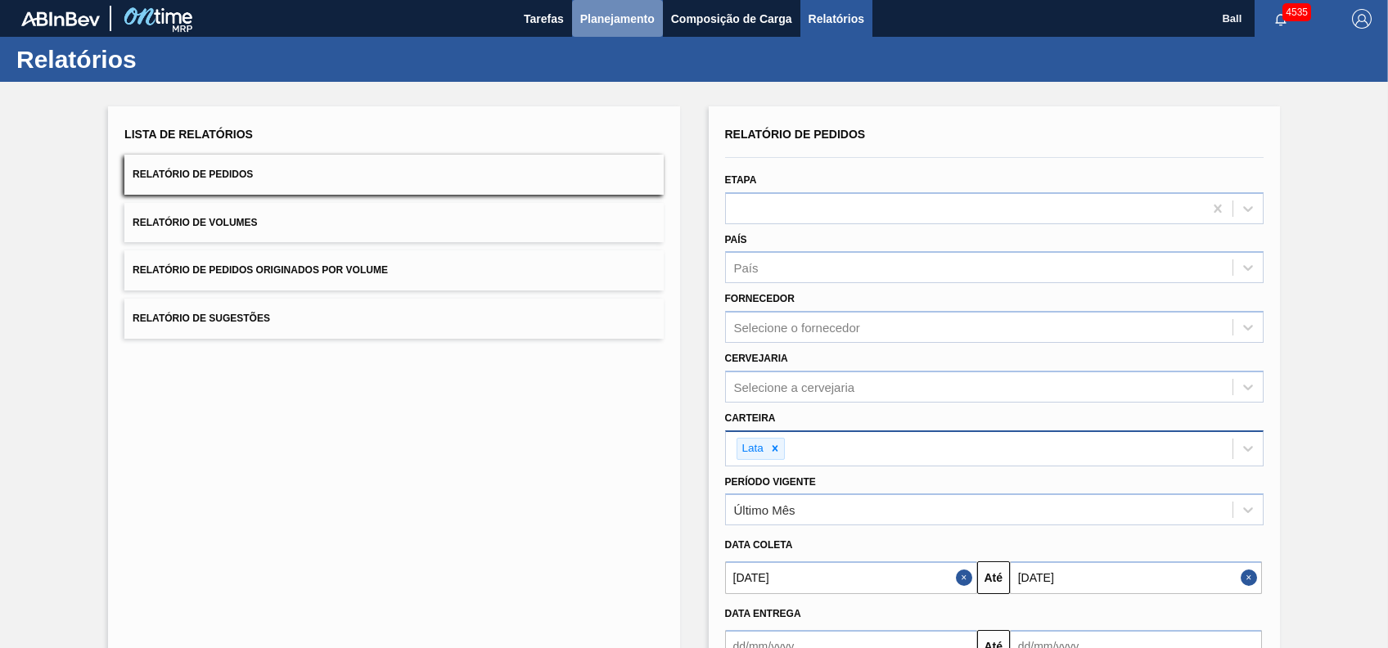
click at [633, 22] on span "Planejamento" at bounding box center [617, 19] width 74 height 20
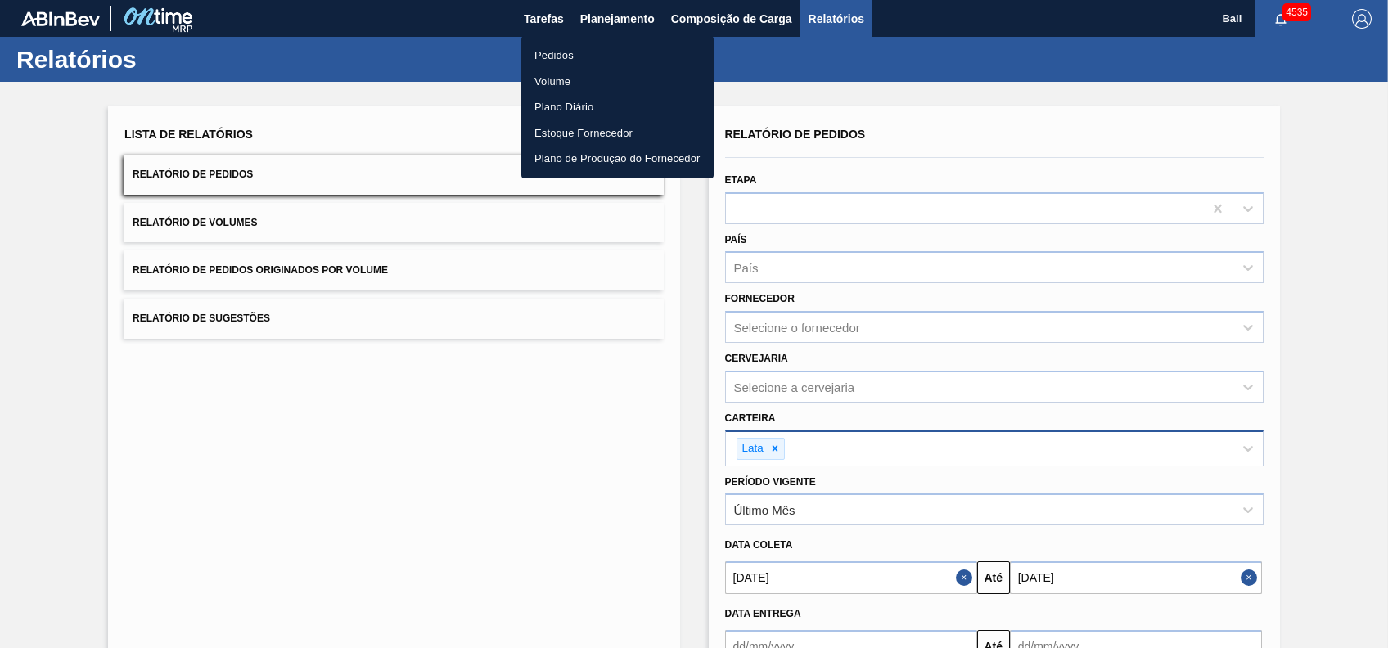
click at [566, 52] on li "Pedidos" at bounding box center [617, 56] width 192 height 26
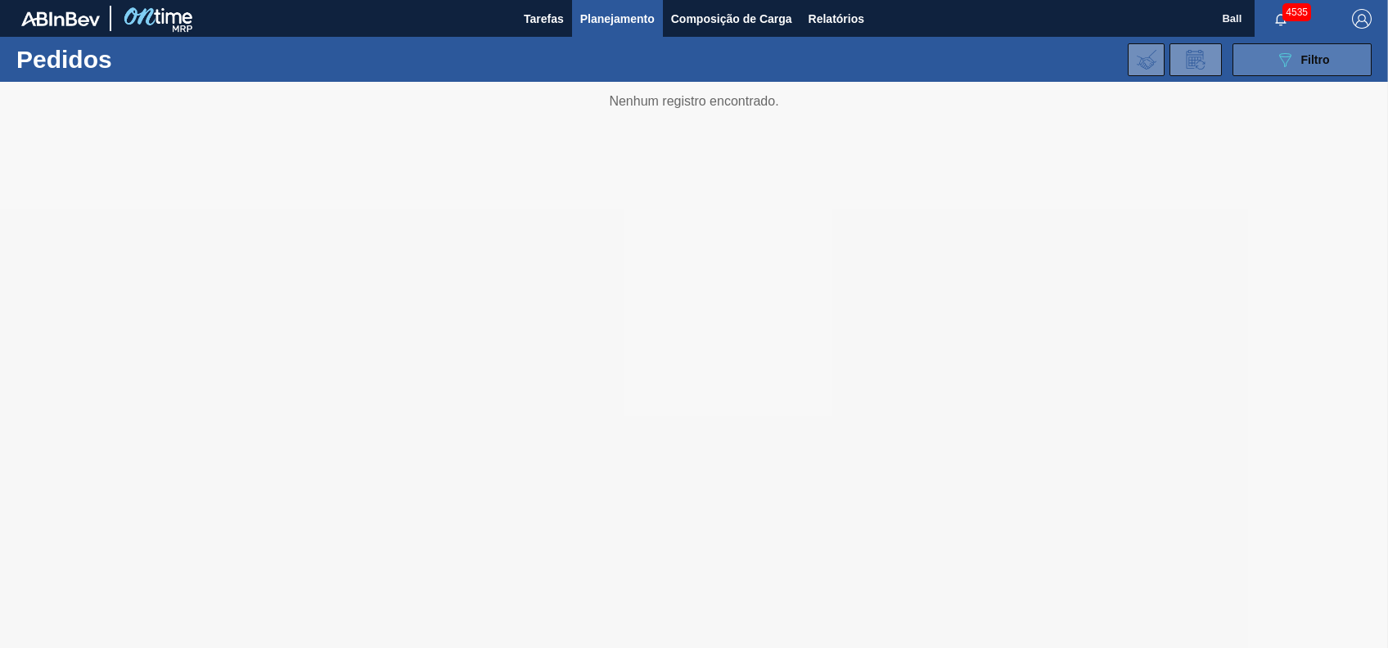
click at [1285, 74] on button "089F7B8B-B2A5-4AFE-B5C0-19BA573D28AC Filtro" at bounding box center [1302, 59] width 139 height 33
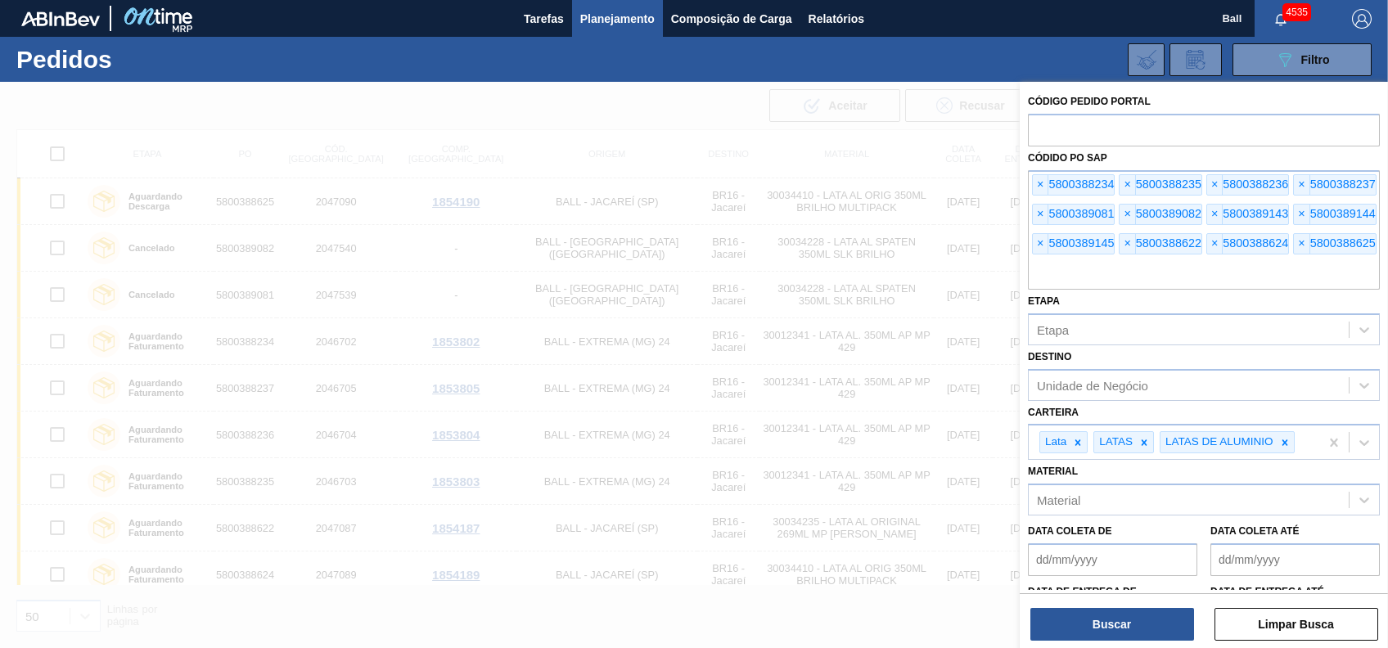
click at [1108, 295] on div "Etapa Etapa" at bounding box center [1204, 318] width 352 height 56
click at [1123, 268] on input "text" at bounding box center [1204, 274] width 352 height 31
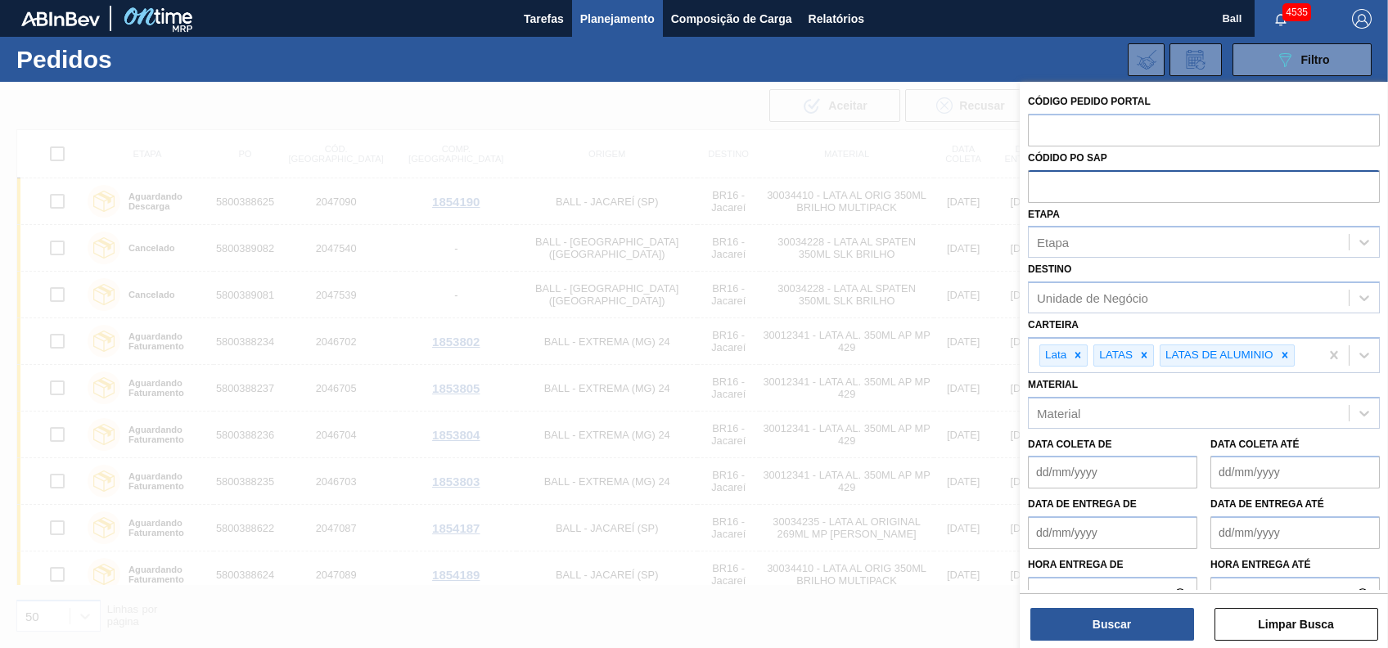
paste input "5700955983"
type input "5700955983"
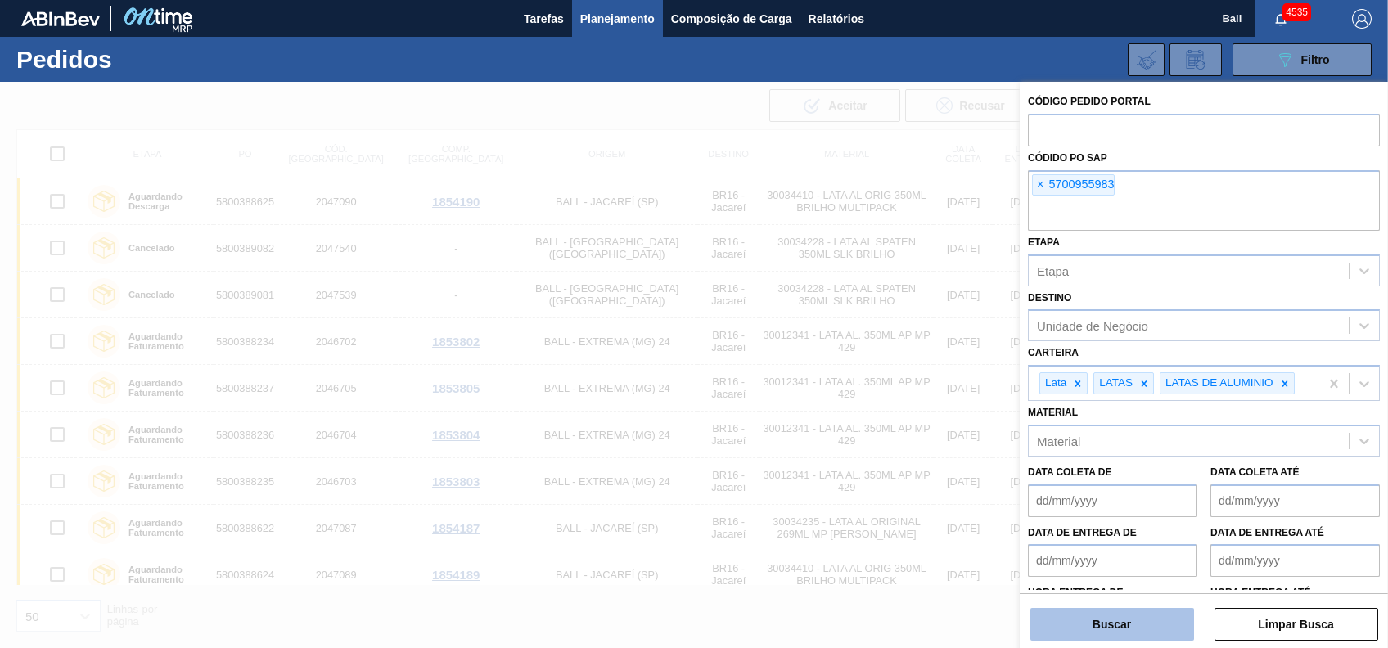
click at [1114, 625] on button "Buscar" at bounding box center [1112, 624] width 164 height 33
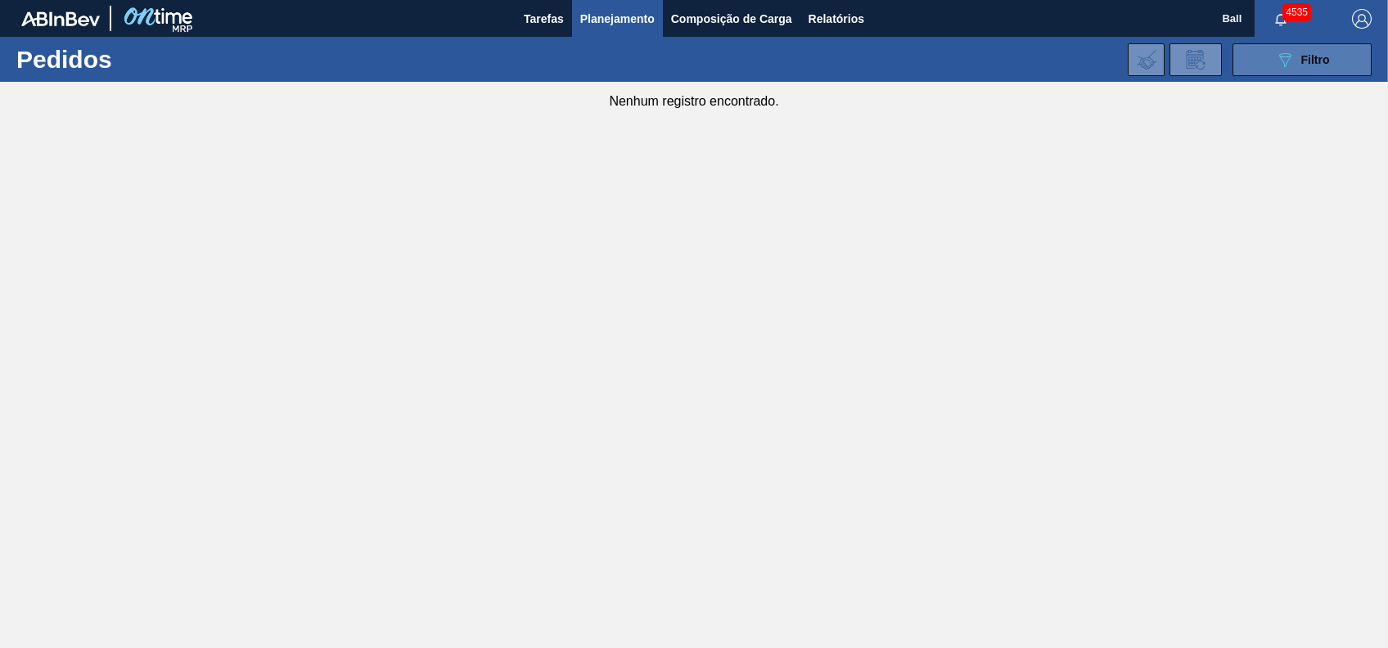
click at [1349, 46] on button "089F7B8B-B2A5-4AFE-B5C0-19BA573D28AC Filtro" at bounding box center [1302, 59] width 139 height 33
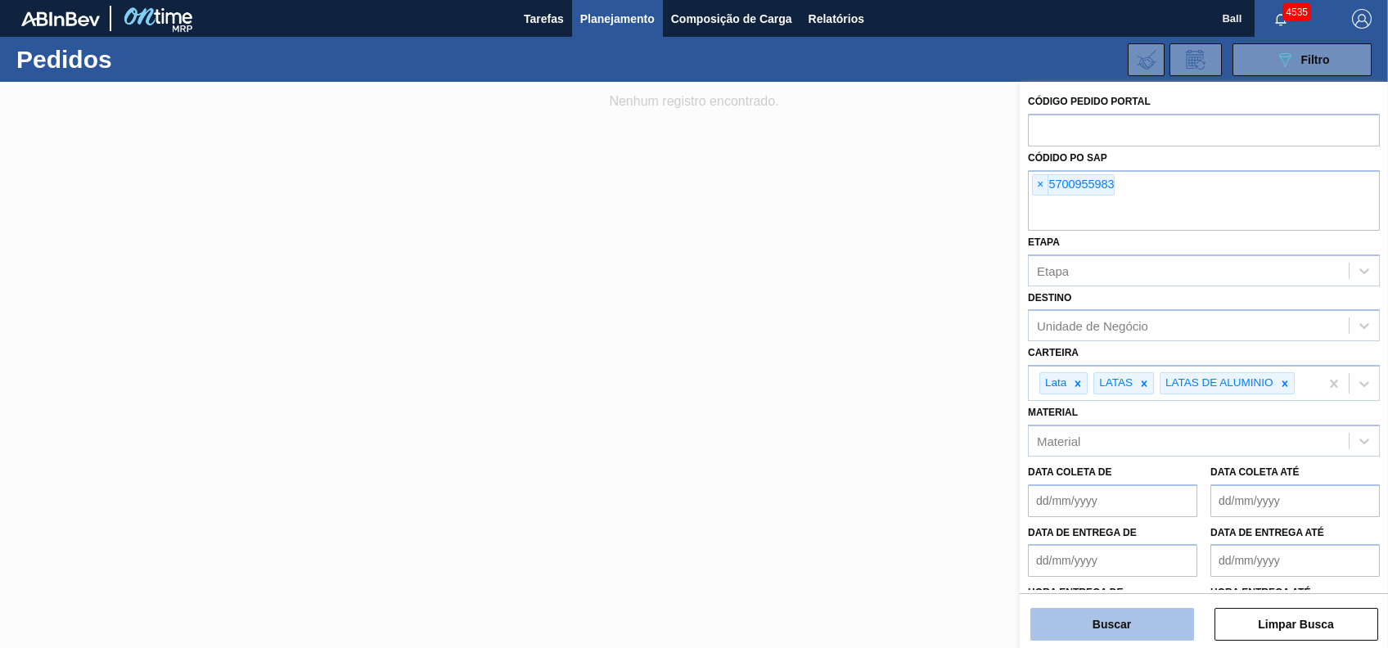
click at [1157, 630] on button "Buscar" at bounding box center [1112, 624] width 164 height 33
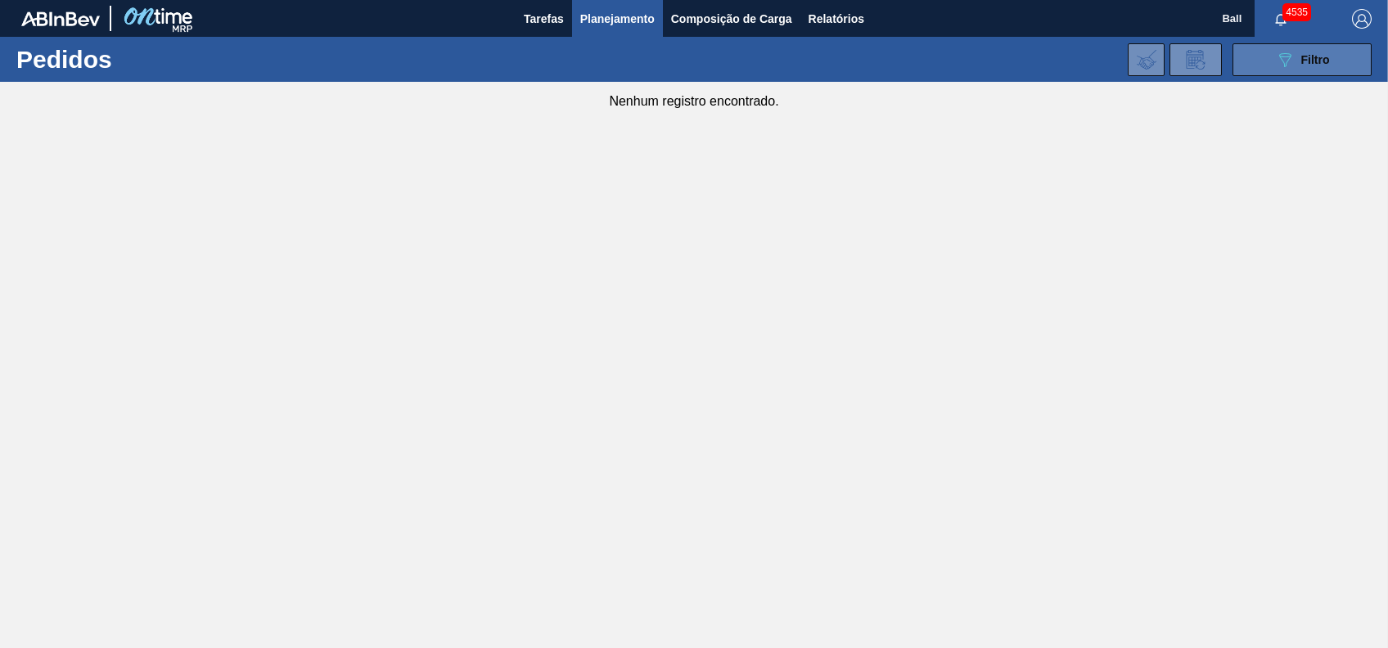
click at [1336, 59] on button "089F7B8B-B2A5-4AFE-B5C0-19BA573D28AC Filtro" at bounding box center [1302, 59] width 139 height 33
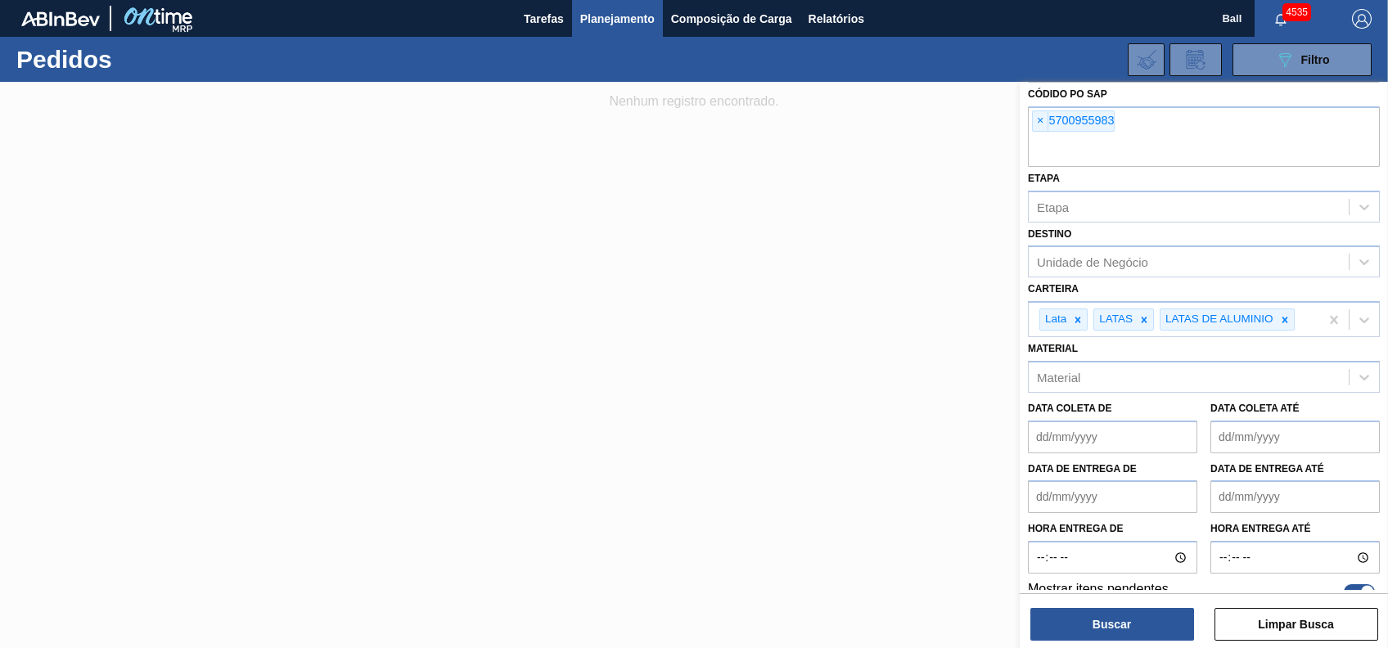
scroll to position [82, 0]
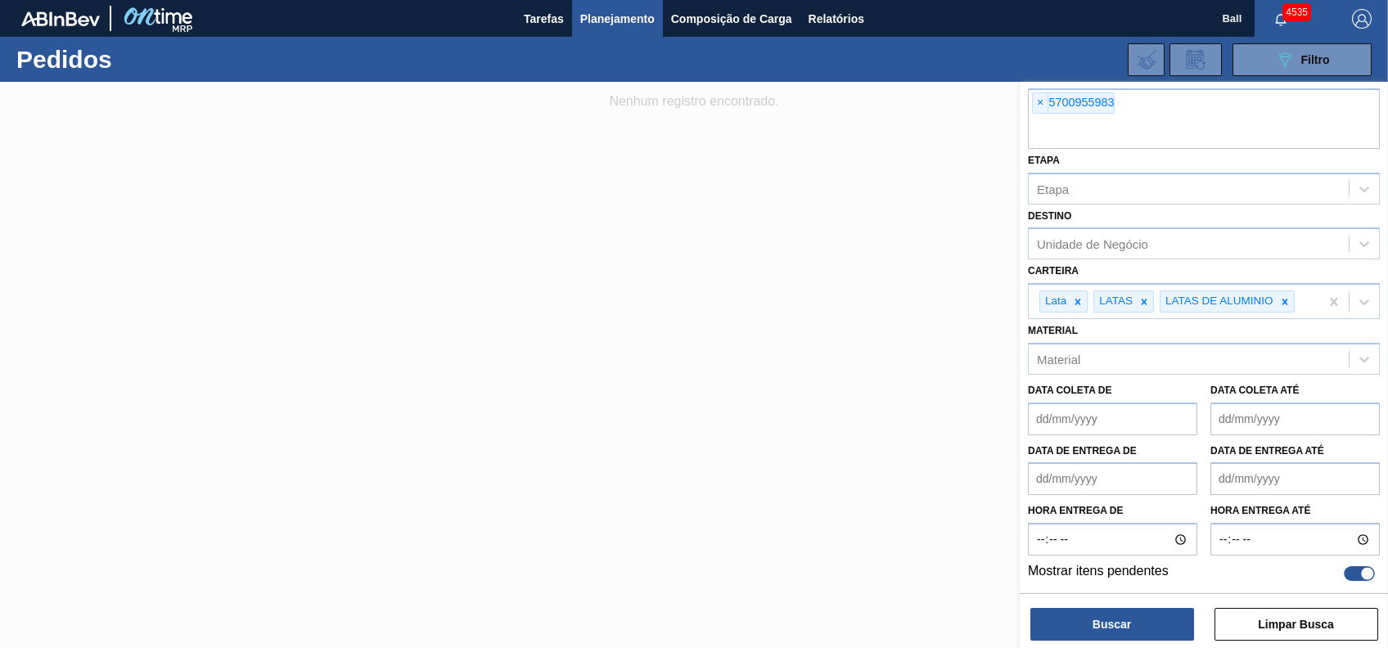
click at [1368, 573] on div at bounding box center [1368, 574] width 14 height 14
checkbox input "false"
click at [1147, 620] on button "Buscar" at bounding box center [1112, 624] width 164 height 33
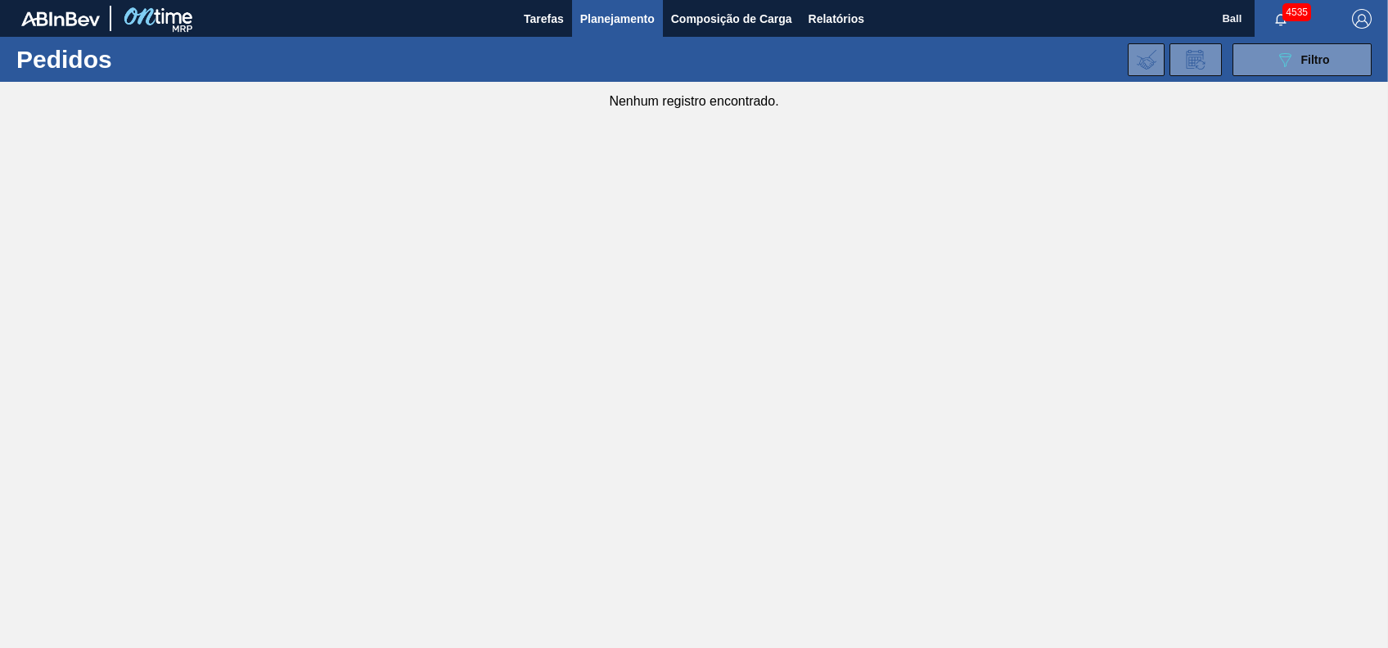
click at [1008, 248] on main "Tarefas Planejamento Composição de Carga Relatórios Ball 4535 Marcar todas como…" at bounding box center [694, 324] width 1388 height 648
click at [1296, 60] on div "089F7B8B-B2A5-4AFE-B5C0-19BA573D28AC Filtro" at bounding box center [1302, 60] width 55 height 20
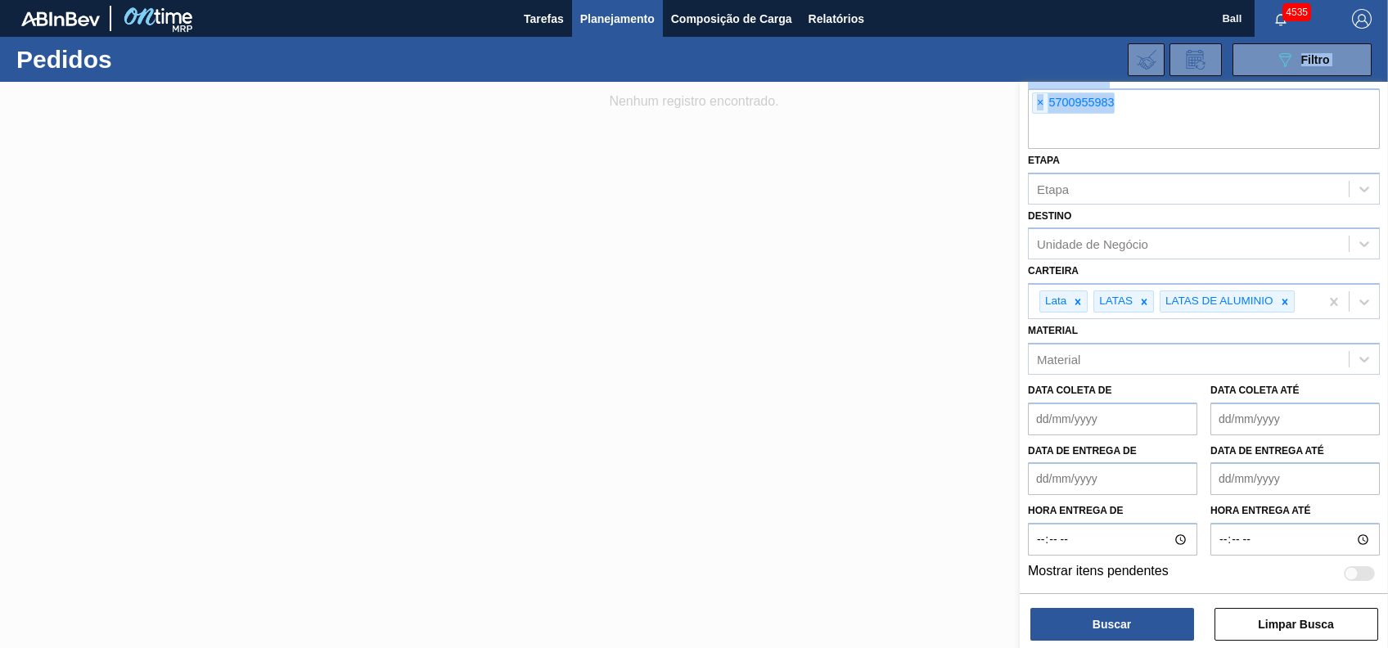
drag, startPoint x: 1244, startPoint y: 109, endPoint x: 887, endPoint y: 75, distance: 358.4
click at [887, 75] on div "089F7B8B-B2A5-4AFE-B5C0-19BA573D28AC Filtro Código Pedido Portal Códido PO SAP …" at bounding box center [818, 59] width 1124 height 49
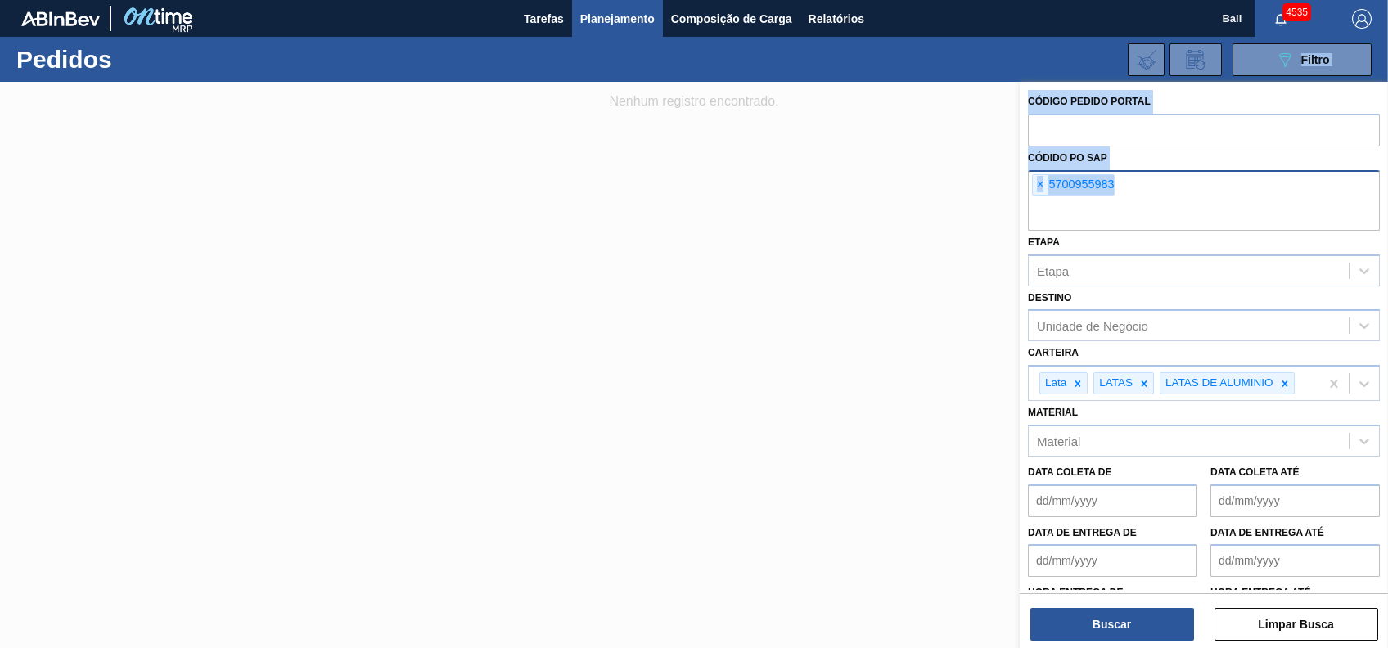
click at [1197, 208] on input "text" at bounding box center [1204, 215] width 352 height 31
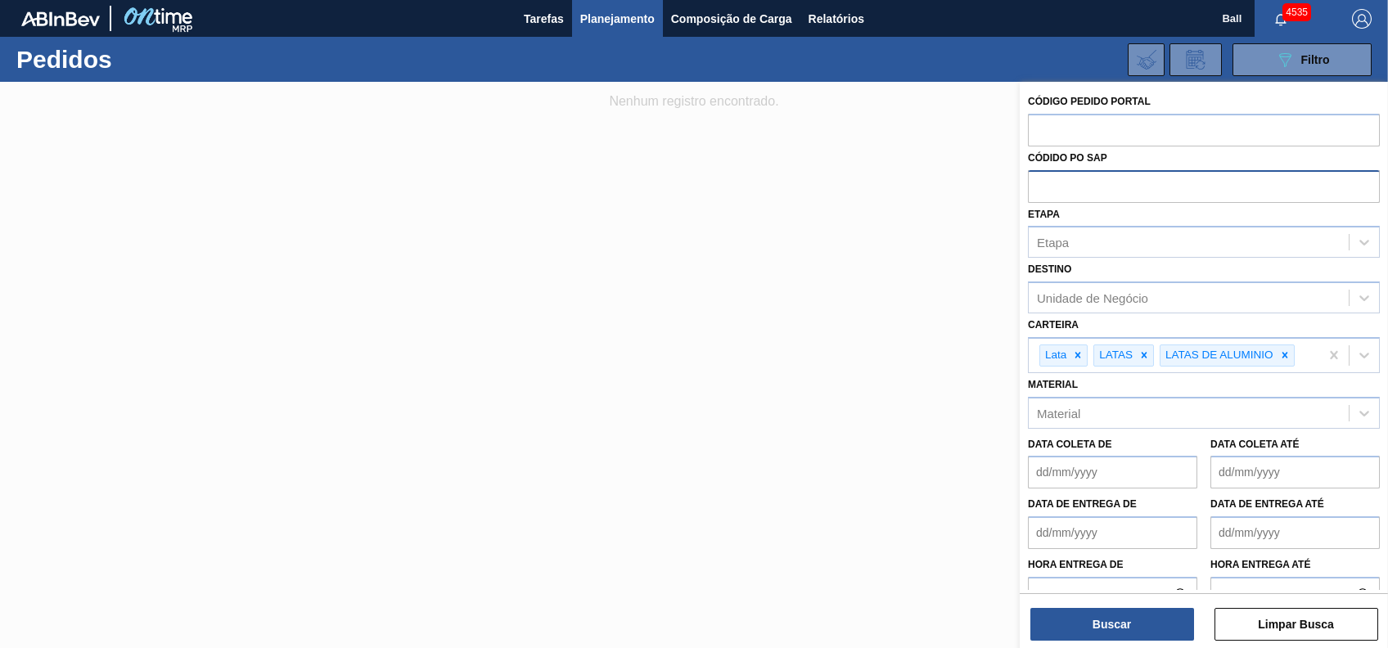
paste input "5700968464"
type input "5700968464"
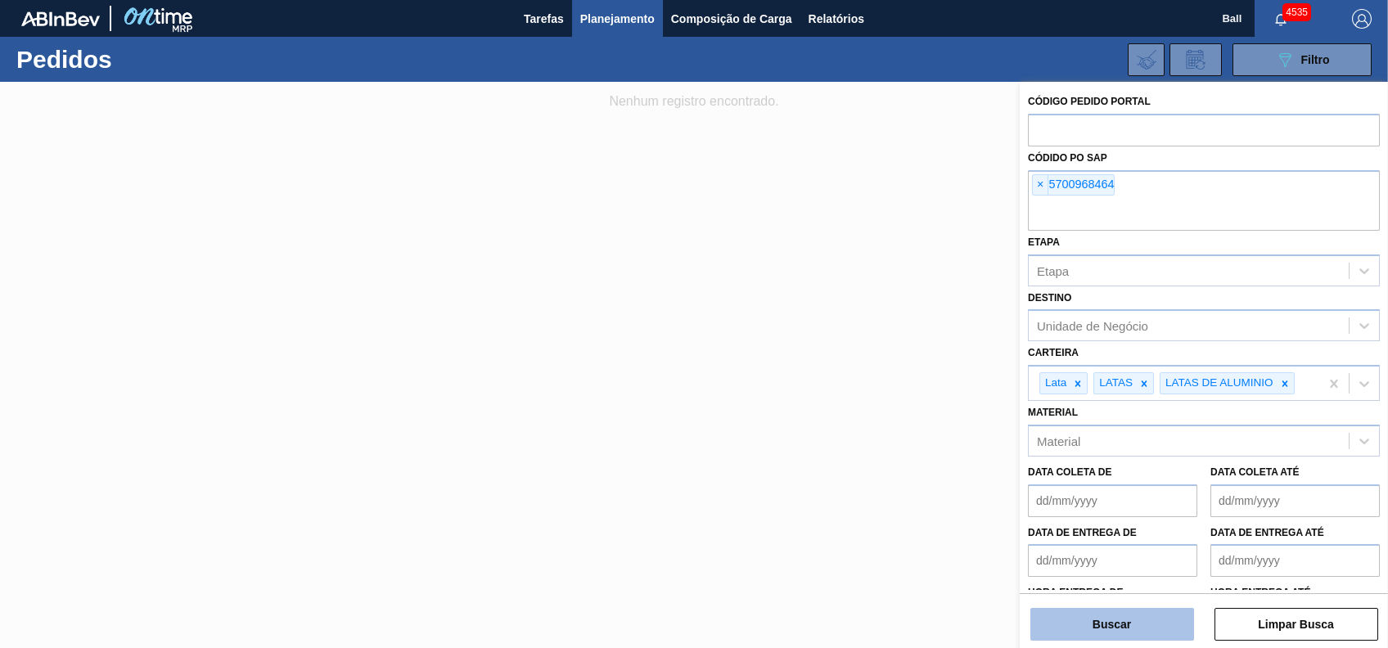
click at [1142, 620] on button "Buscar" at bounding box center [1112, 624] width 164 height 33
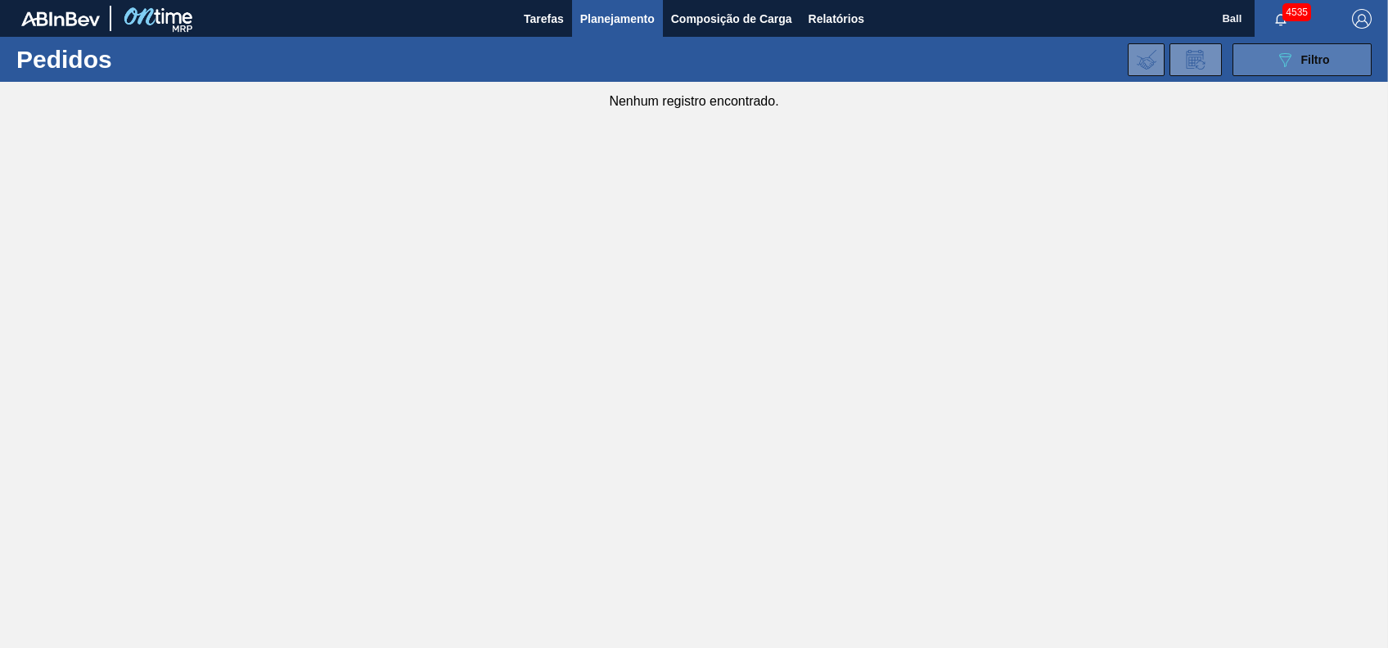
click at [1305, 64] on span "Filtro" at bounding box center [1315, 59] width 29 height 13
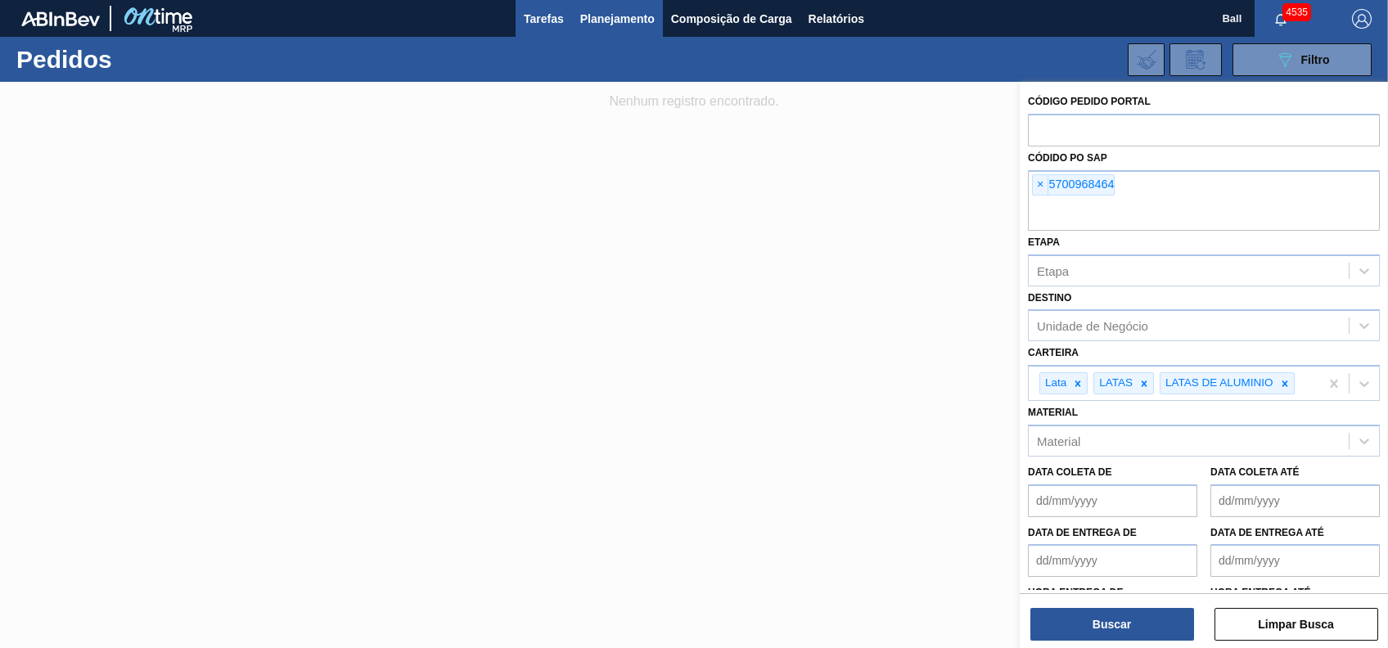
click at [561, 15] on span "Tarefas" at bounding box center [544, 19] width 40 height 20
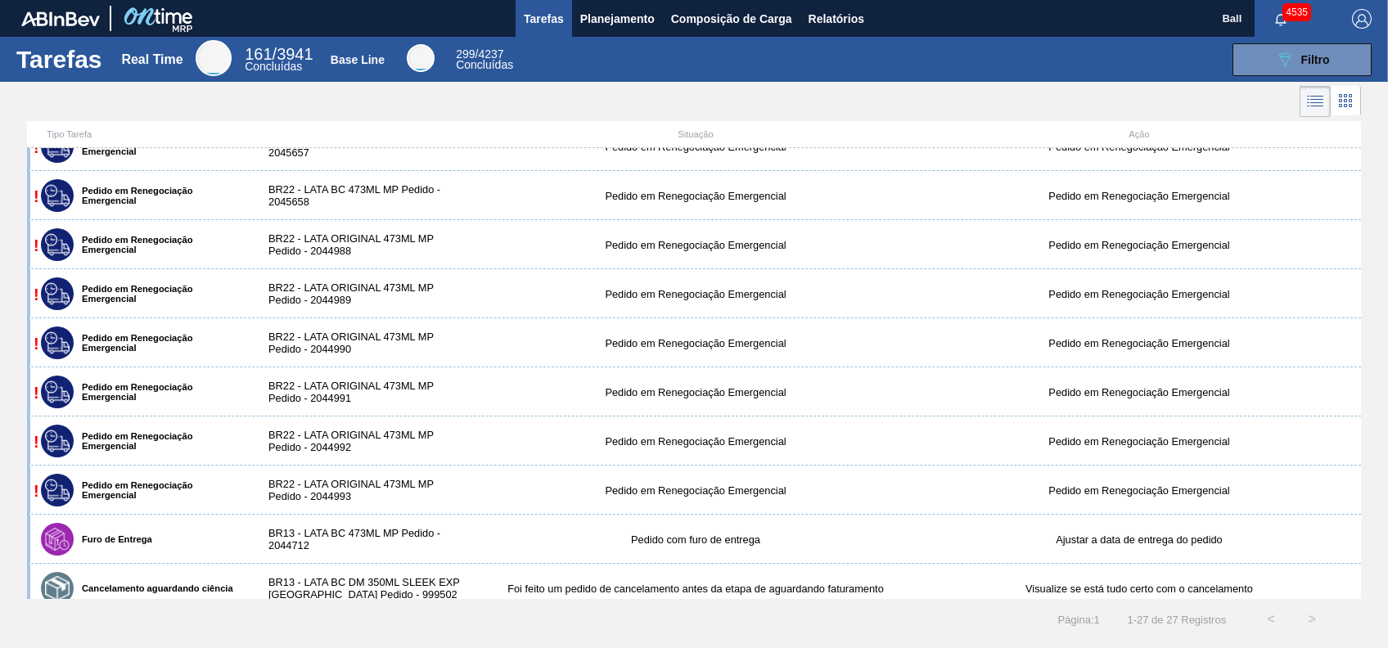
scroll to position [436, 0]
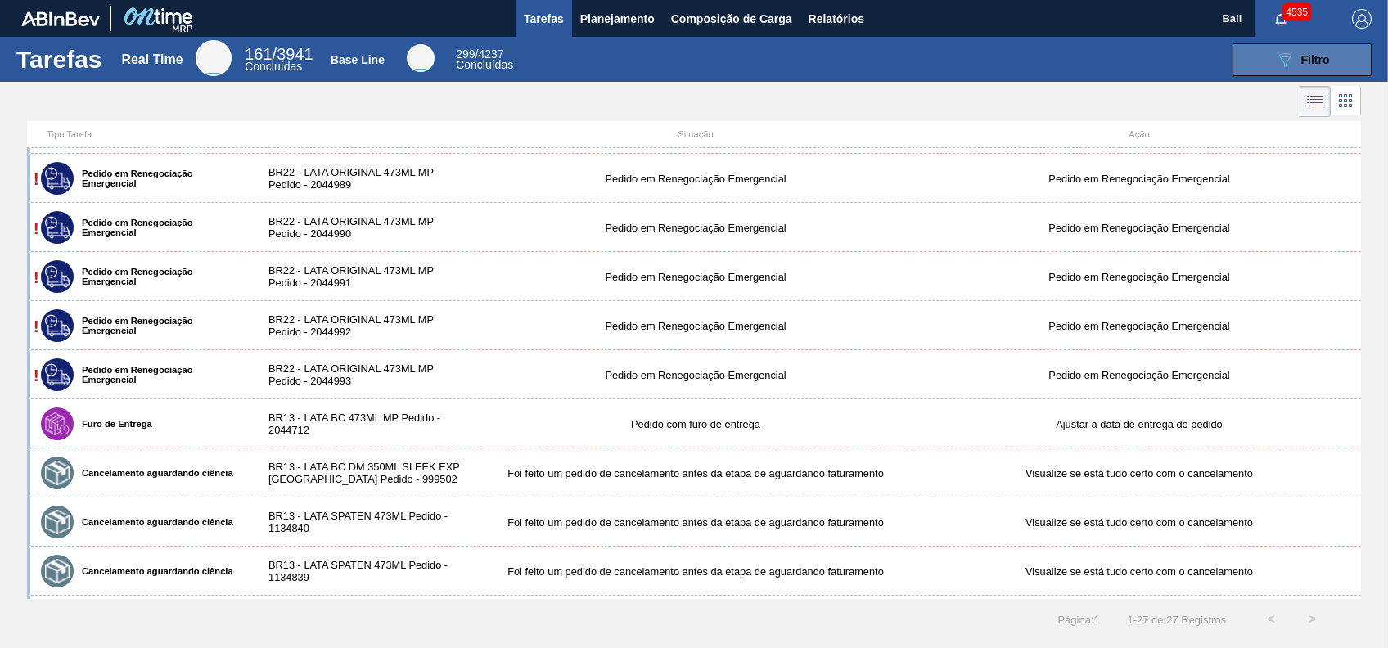
click at [1290, 62] on icon "089F7B8B-B2A5-4AFE-B5C0-19BA573D28AC" at bounding box center [1285, 60] width 20 height 20
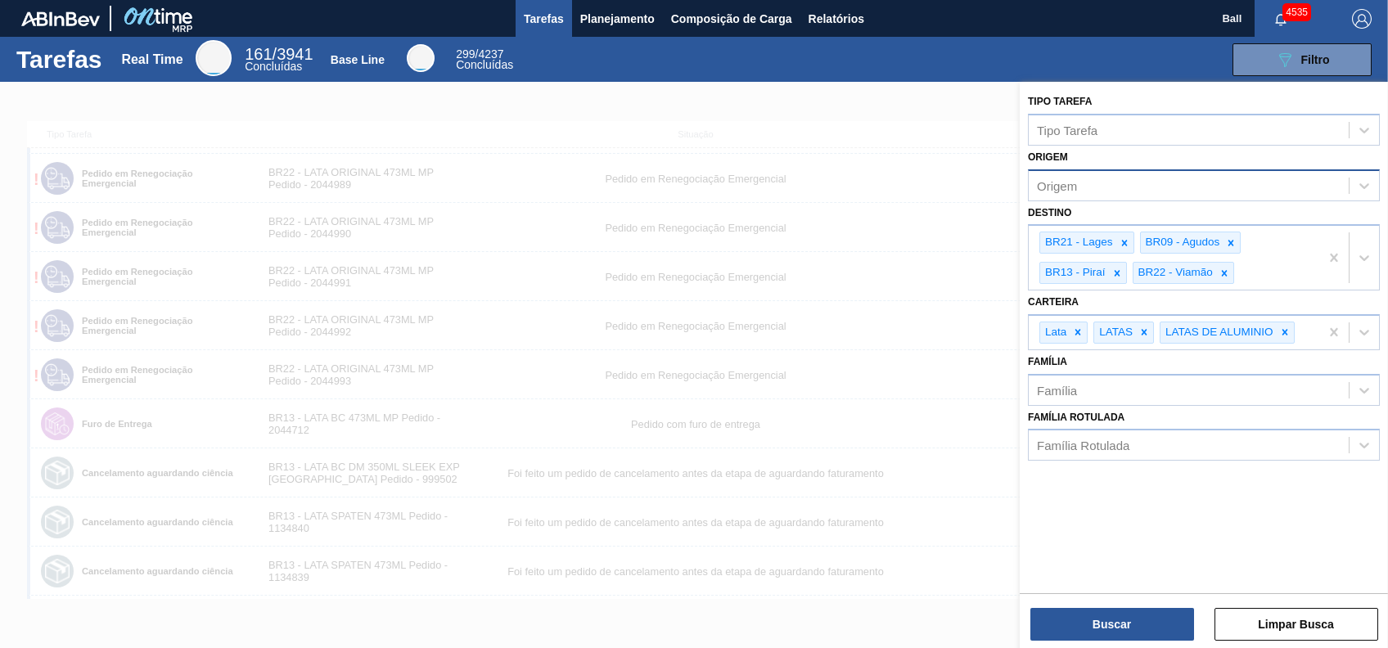
click at [1186, 178] on div "Origem" at bounding box center [1189, 186] width 320 height 24
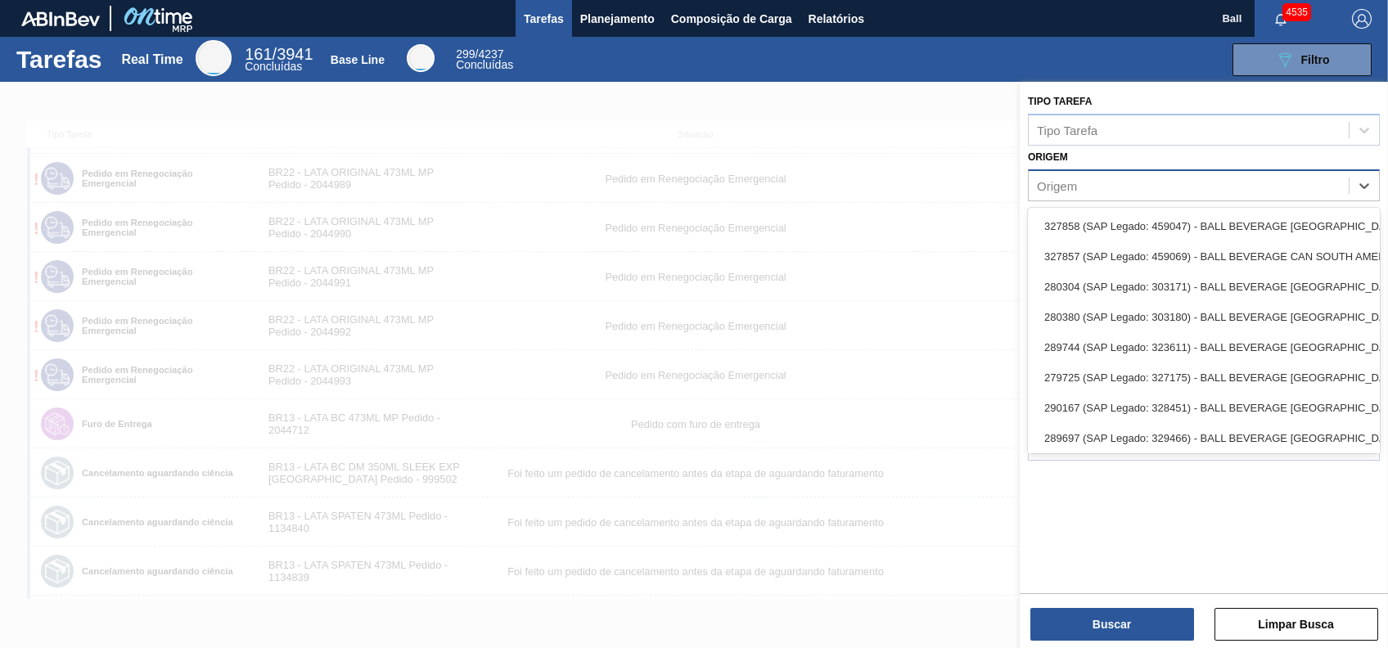
click at [1186, 178] on div "Origem" at bounding box center [1189, 186] width 320 height 24
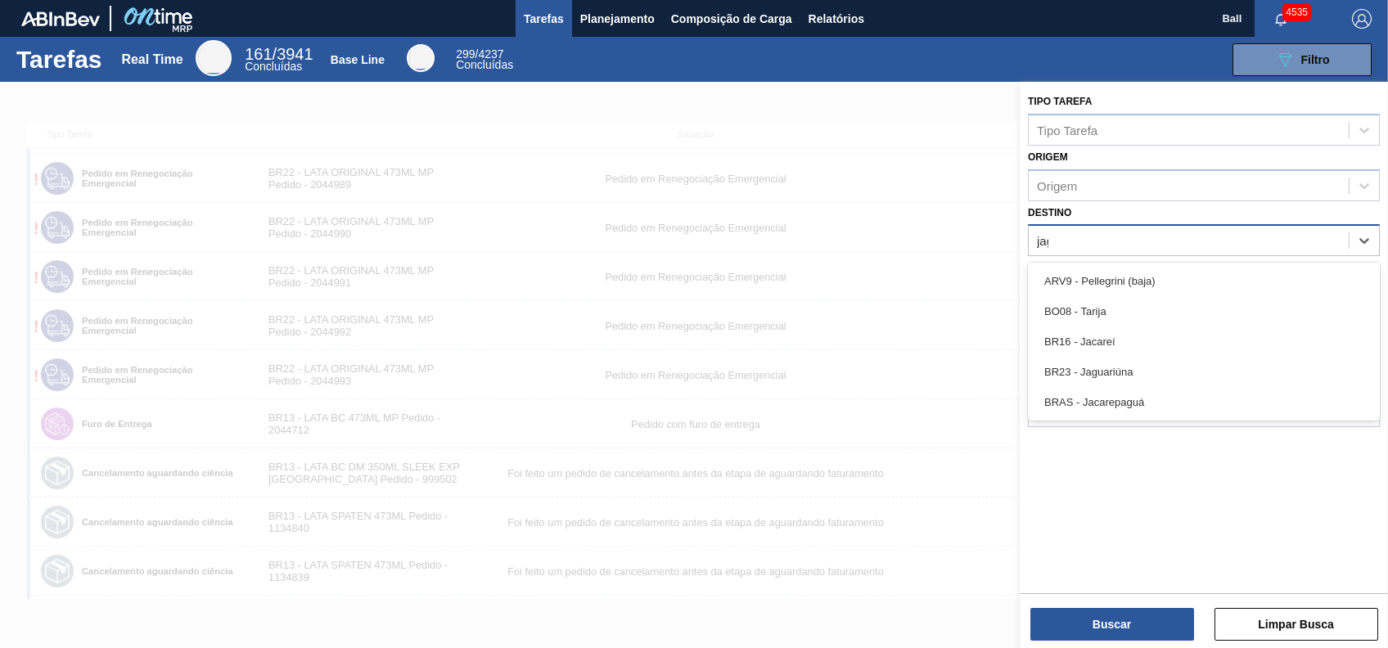
type input "jagua"
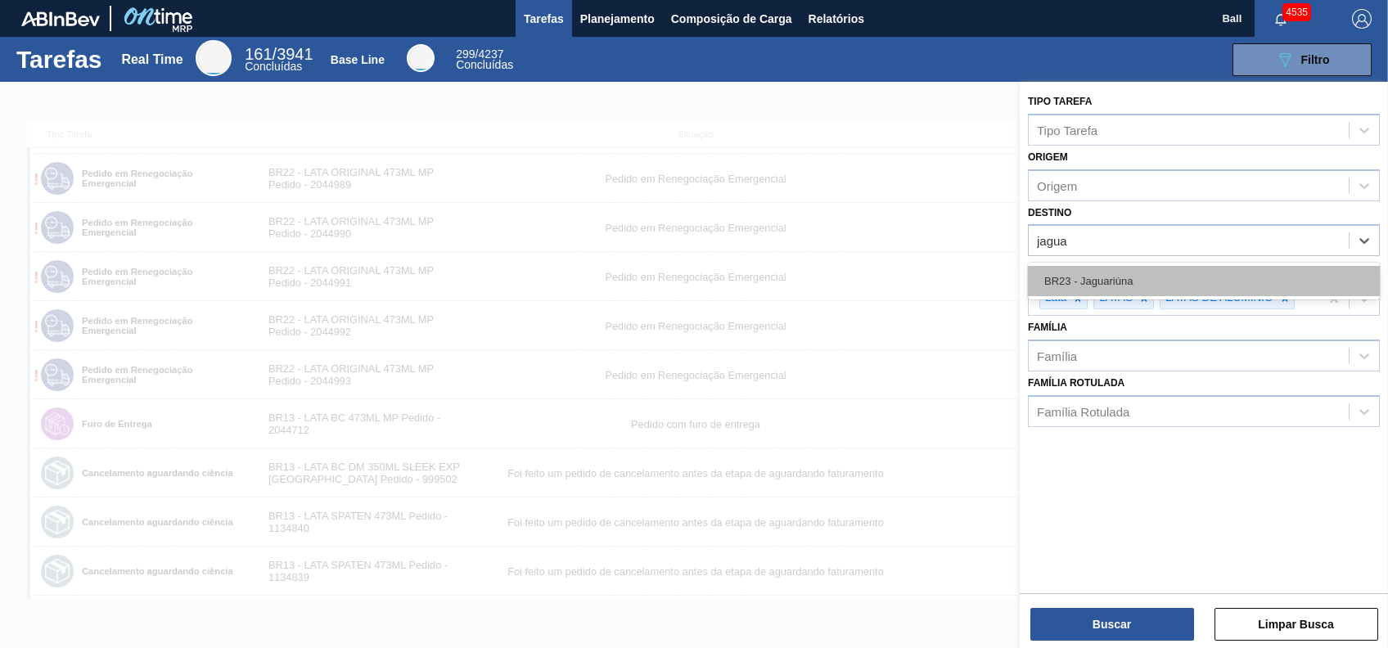
click at [1225, 293] on div "BR23 - Jaguariúna" at bounding box center [1204, 281] width 352 height 30
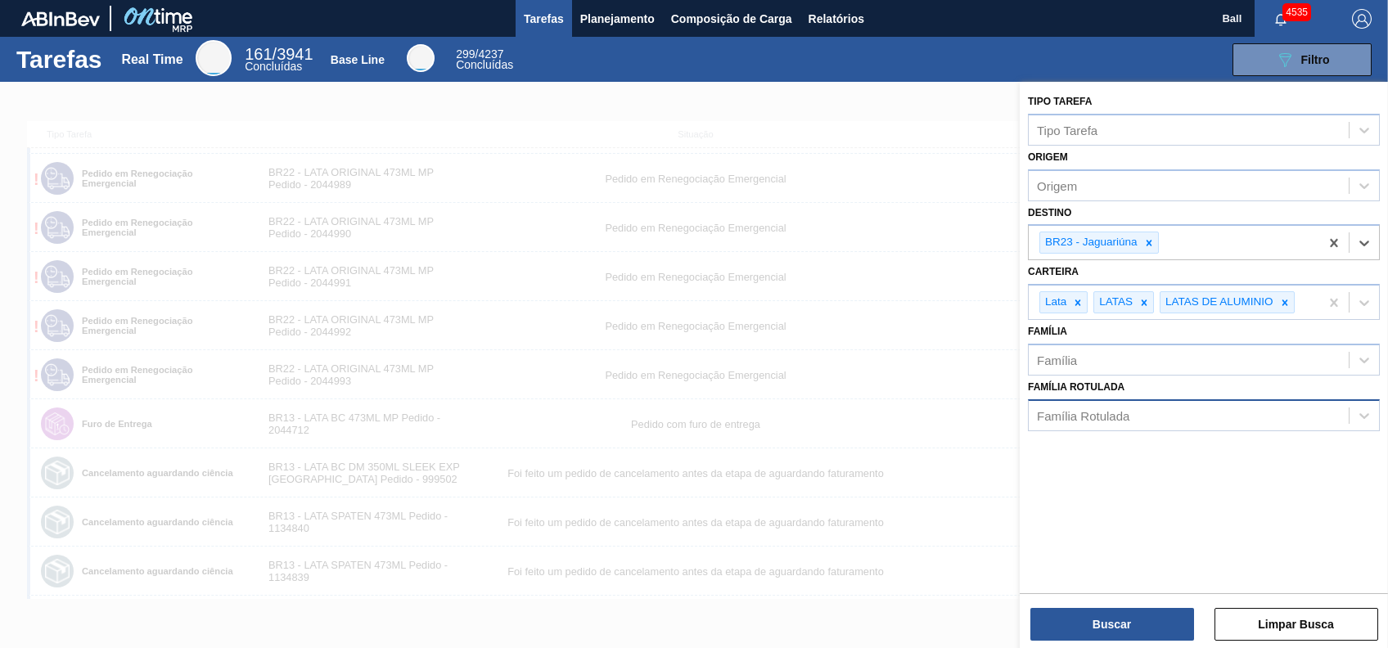
click at [1197, 407] on div "Família Rotulada" at bounding box center [1189, 415] width 320 height 24
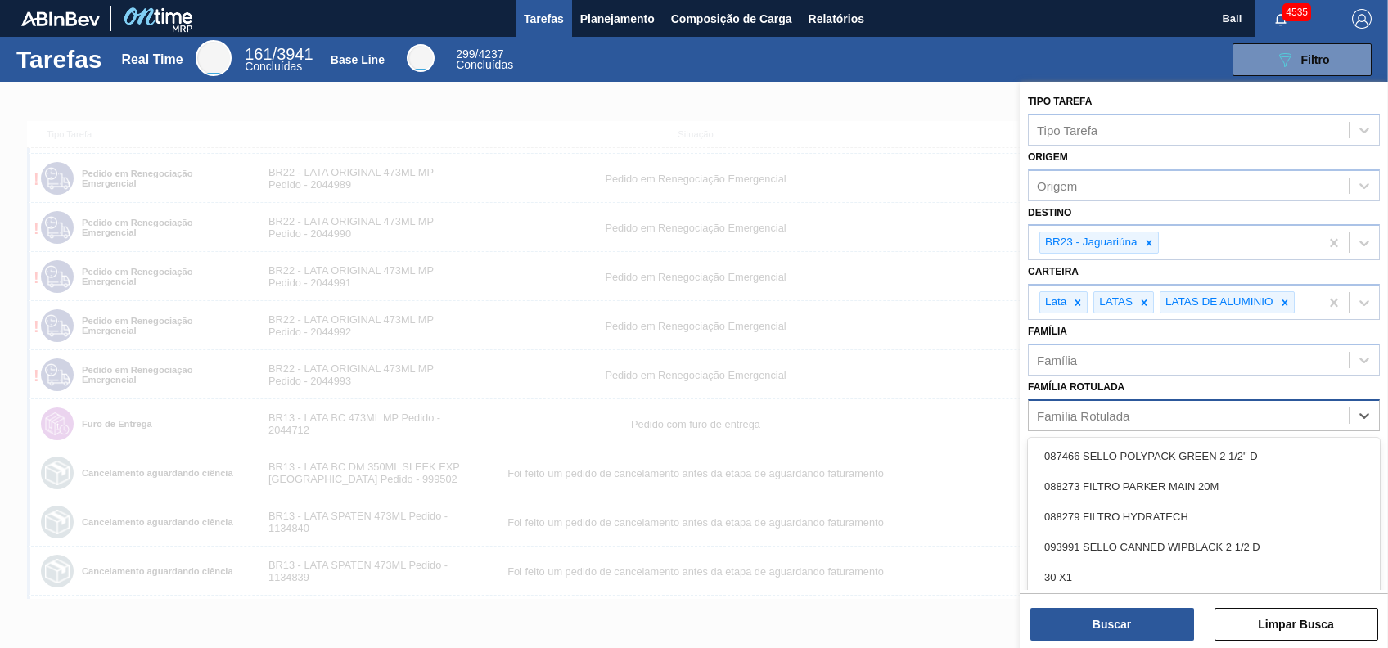
click at [1197, 407] on div "Família Rotulada" at bounding box center [1189, 415] width 320 height 24
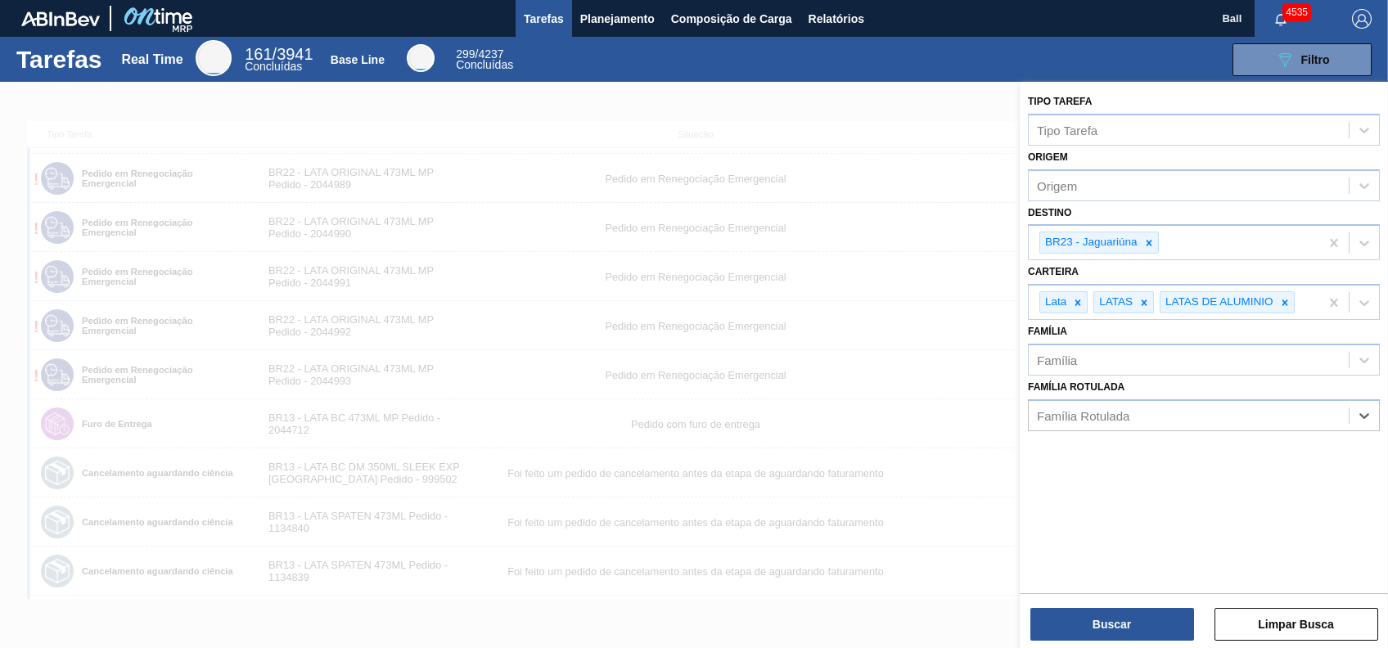
click at [1095, 336] on div "Família Família" at bounding box center [1204, 348] width 352 height 56
click at [1102, 344] on div "Família" at bounding box center [1204, 360] width 352 height 32
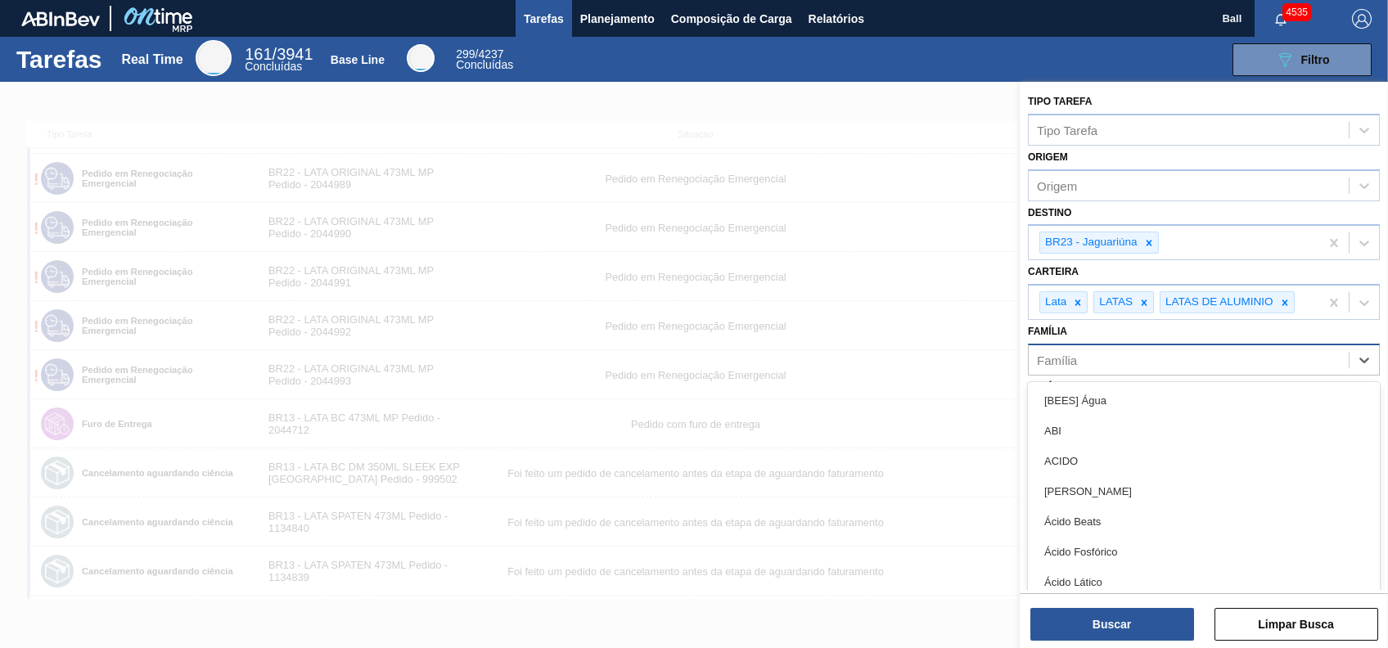
click at [1102, 344] on div "Família" at bounding box center [1204, 360] width 352 height 32
type input "lata"
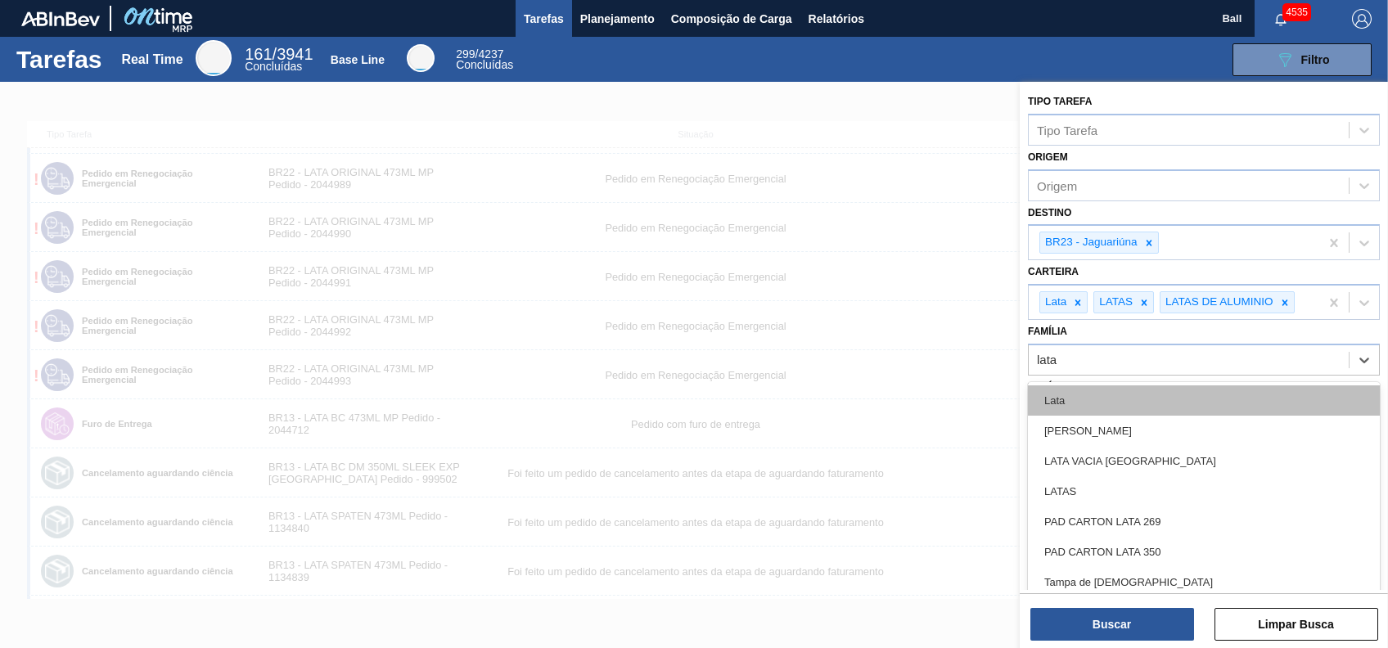
click at [1142, 399] on div "Lata" at bounding box center [1204, 400] width 352 height 30
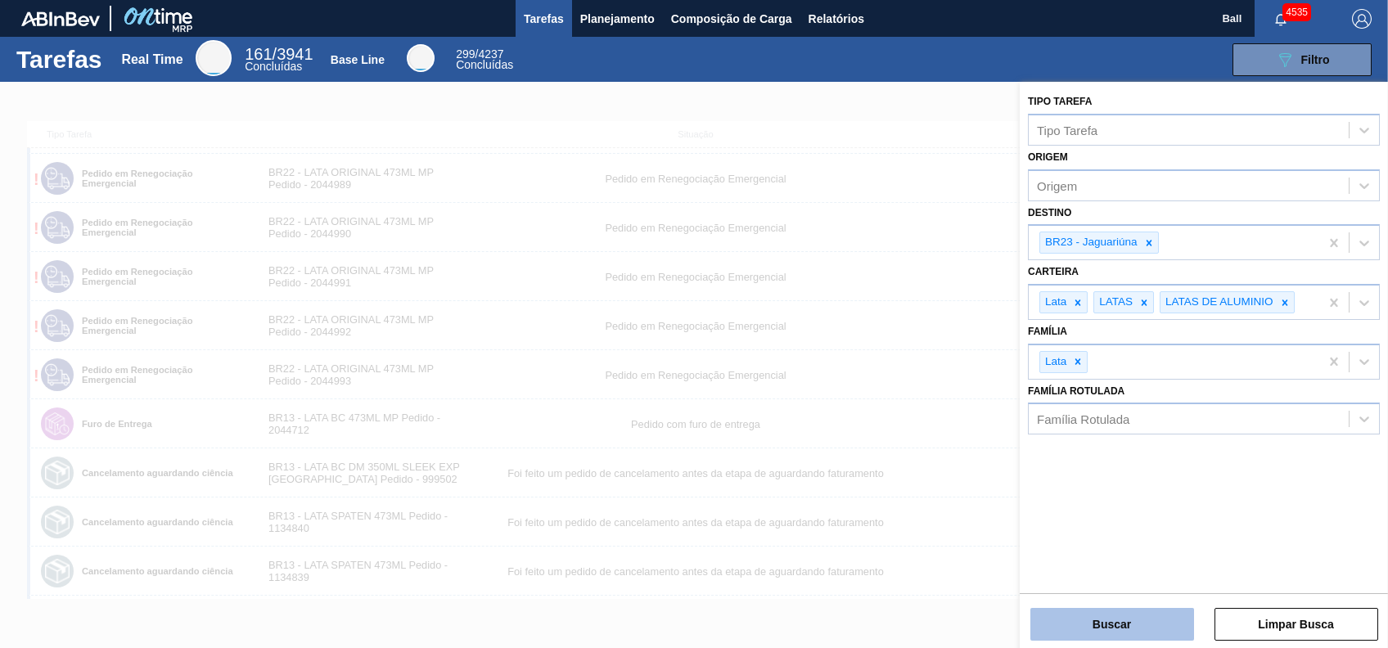
click at [1142, 611] on button "Buscar" at bounding box center [1112, 624] width 164 height 33
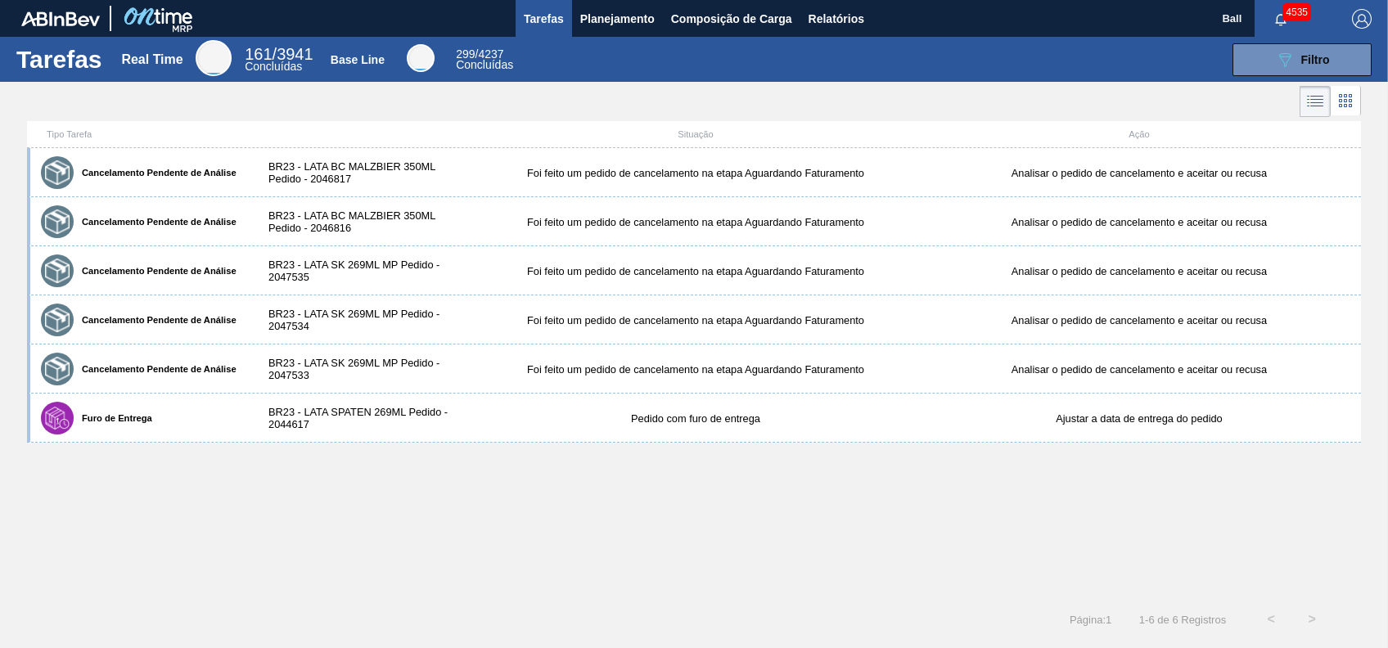
click at [572, 503] on div "Cancelamento Pendente de Análise BR23 - LATA BC MALZBIER 350ML Pedido - 2046817…" at bounding box center [694, 373] width 1334 height 451
click at [1316, 106] on icon at bounding box center [1315, 102] width 20 height 20
click at [1349, 105] on icon at bounding box center [1346, 101] width 20 height 20
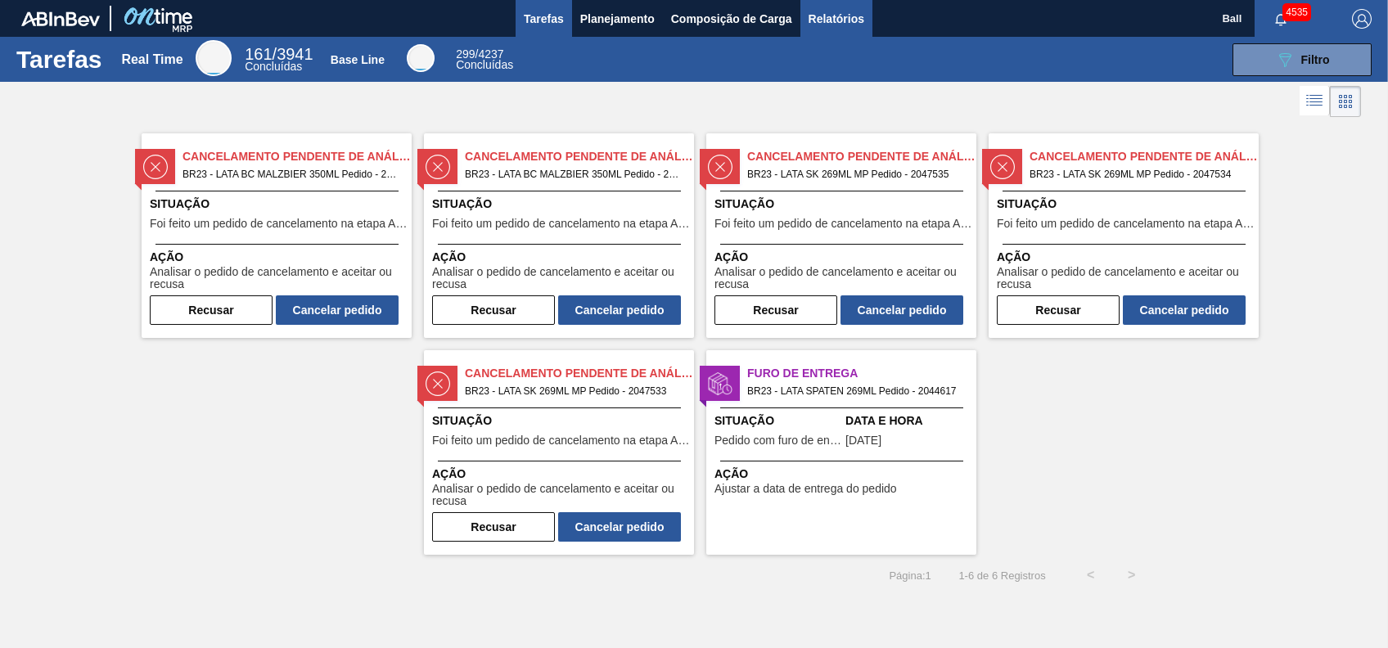
click at [847, 28] on button "Relatórios" at bounding box center [836, 18] width 72 height 37
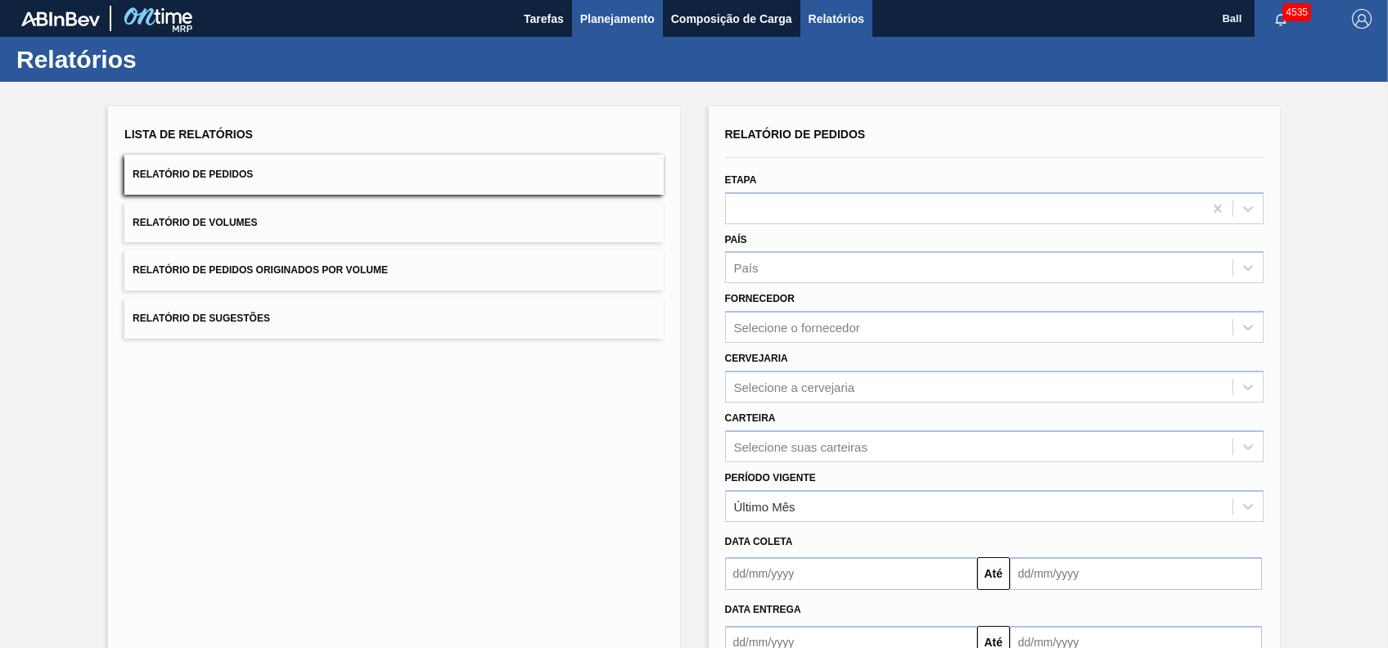
click at [613, 17] on span "Planejamento" at bounding box center [617, 19] width 74 height 20
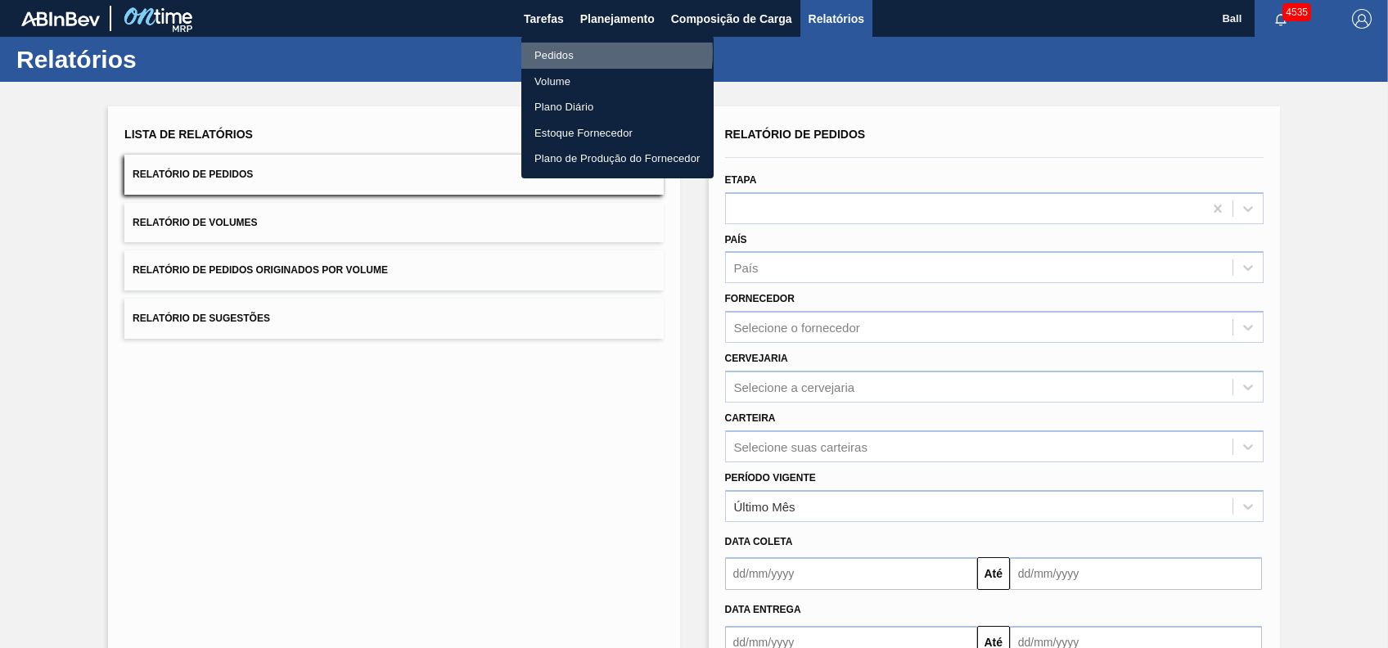
click at [568, 52] on li "Pedidos" at bounding box center [617, 56] width 192 height 26
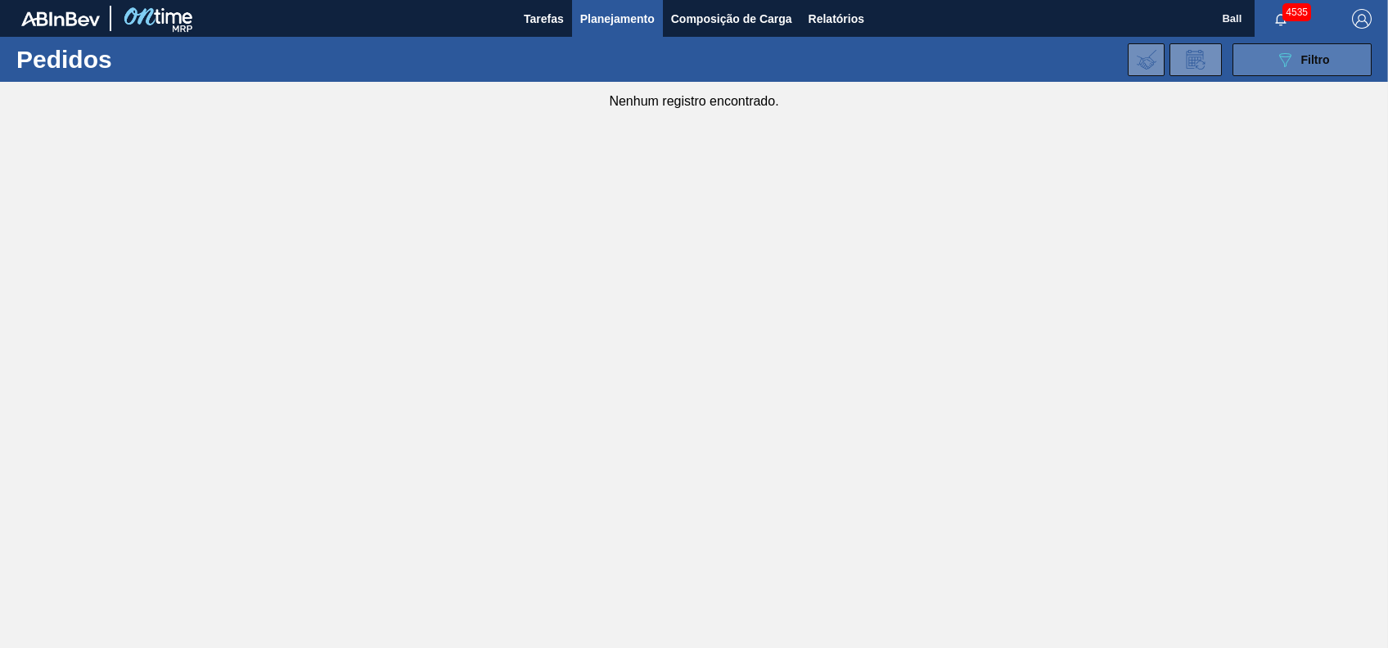
click at [1332, 65] on button "089F7B8B-B2A5-4AFE-B5C0-19BA573D28AC Filtro" at bounding box center [1302, 59] width 139 height 33
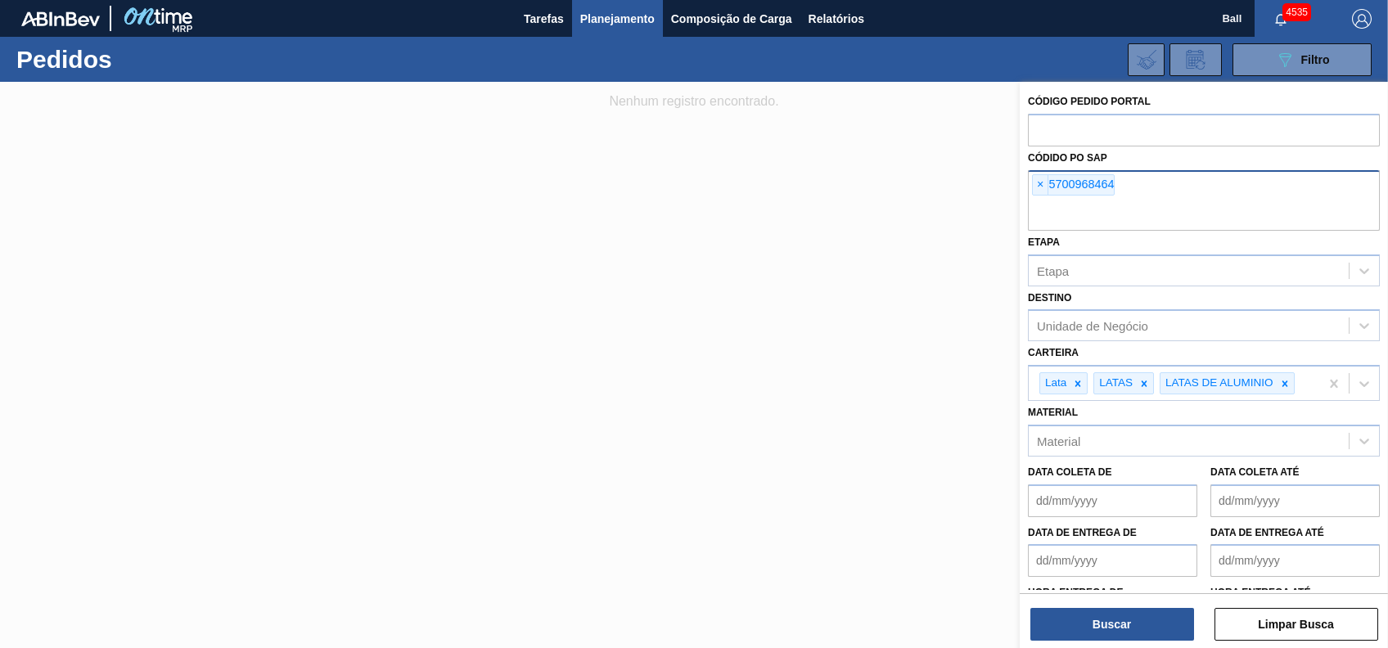
click at [1138, 184] on div "× 5700968464" at bounding box center [1204, 200] width 352 height 61
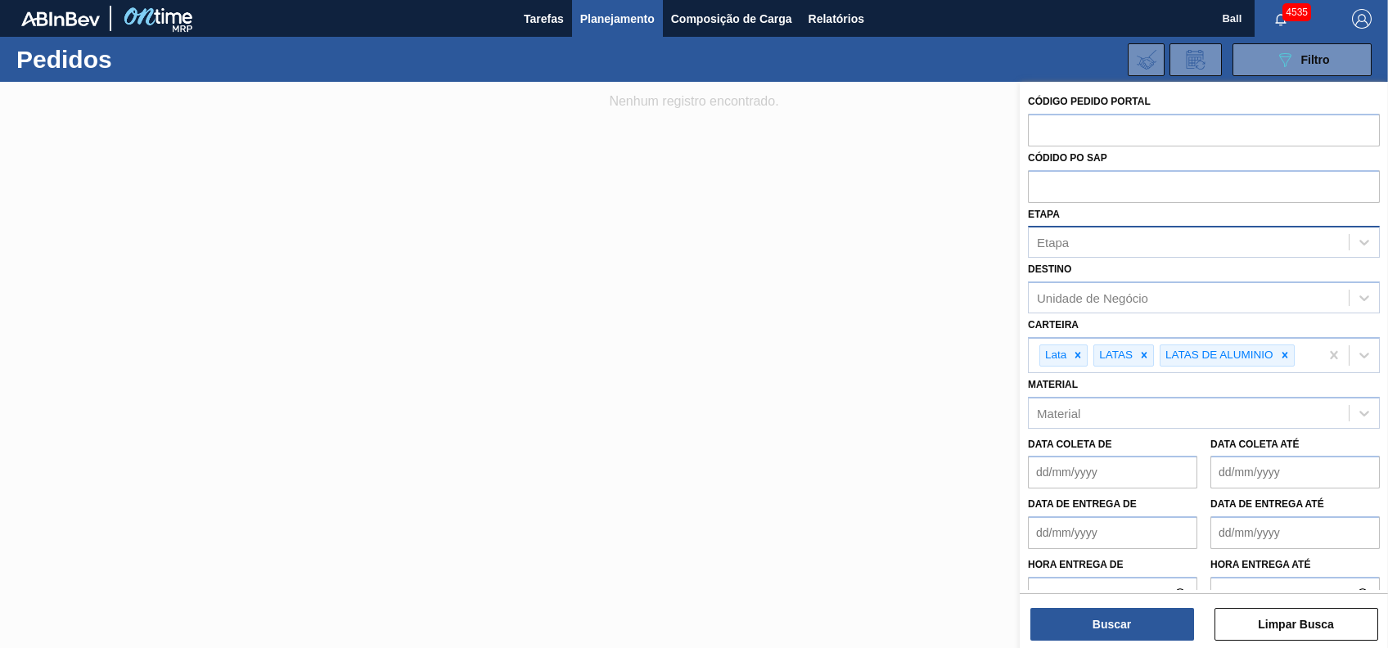
click at [1203, 242] on div "Etapa" at bounding box center [1189, 243] width 320 height 24
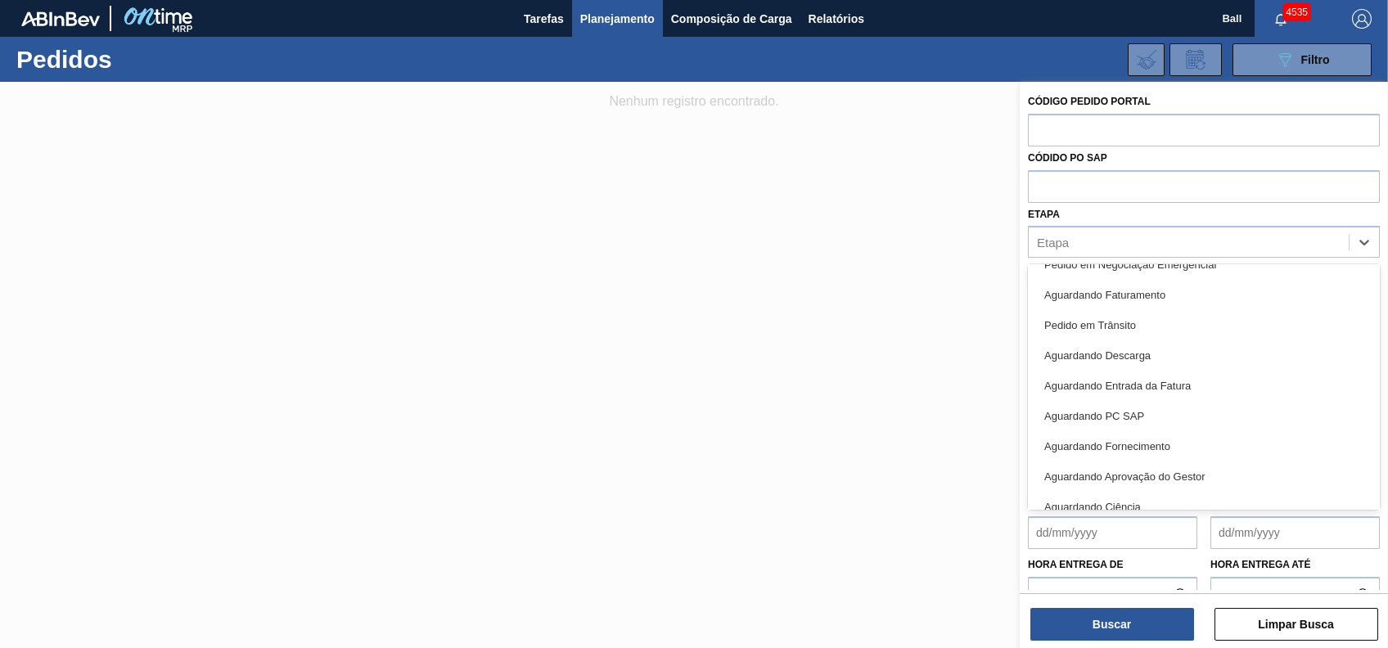
scroll to position [214, 0]
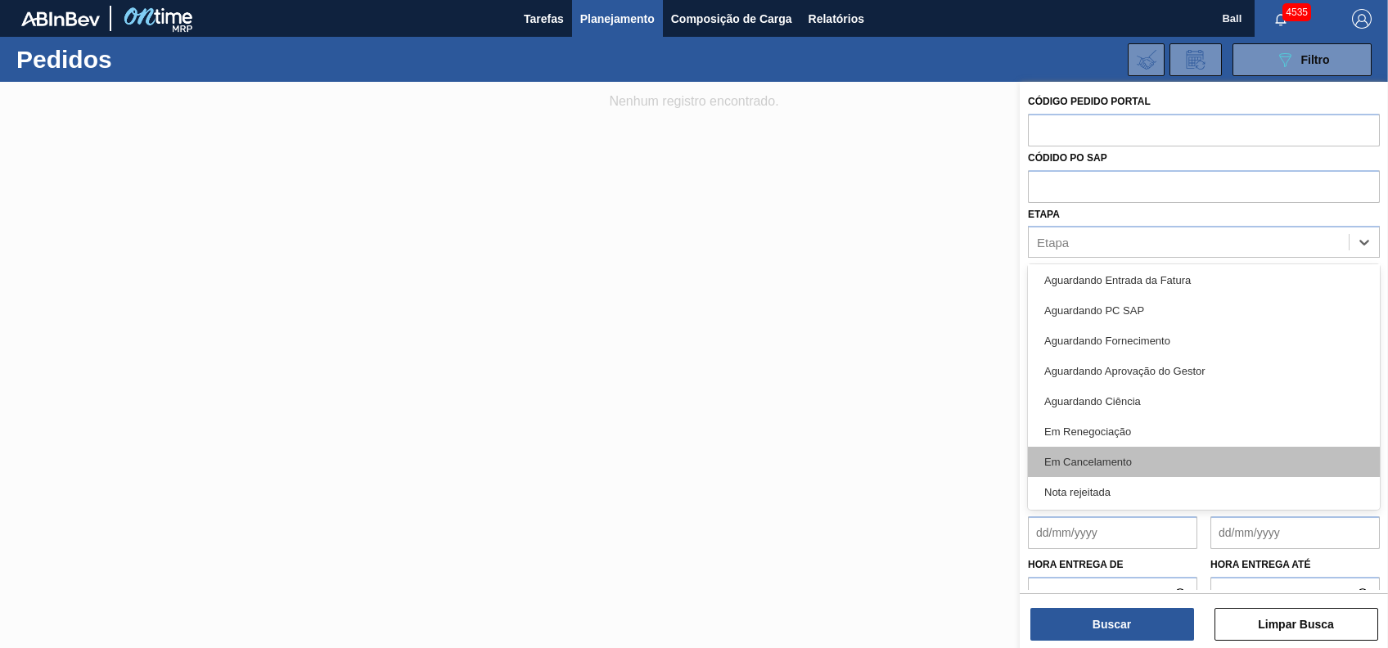
click at [1139, 448] on div "Em Cancelamento" at bounding box center [1204, 462] width 352 height 30
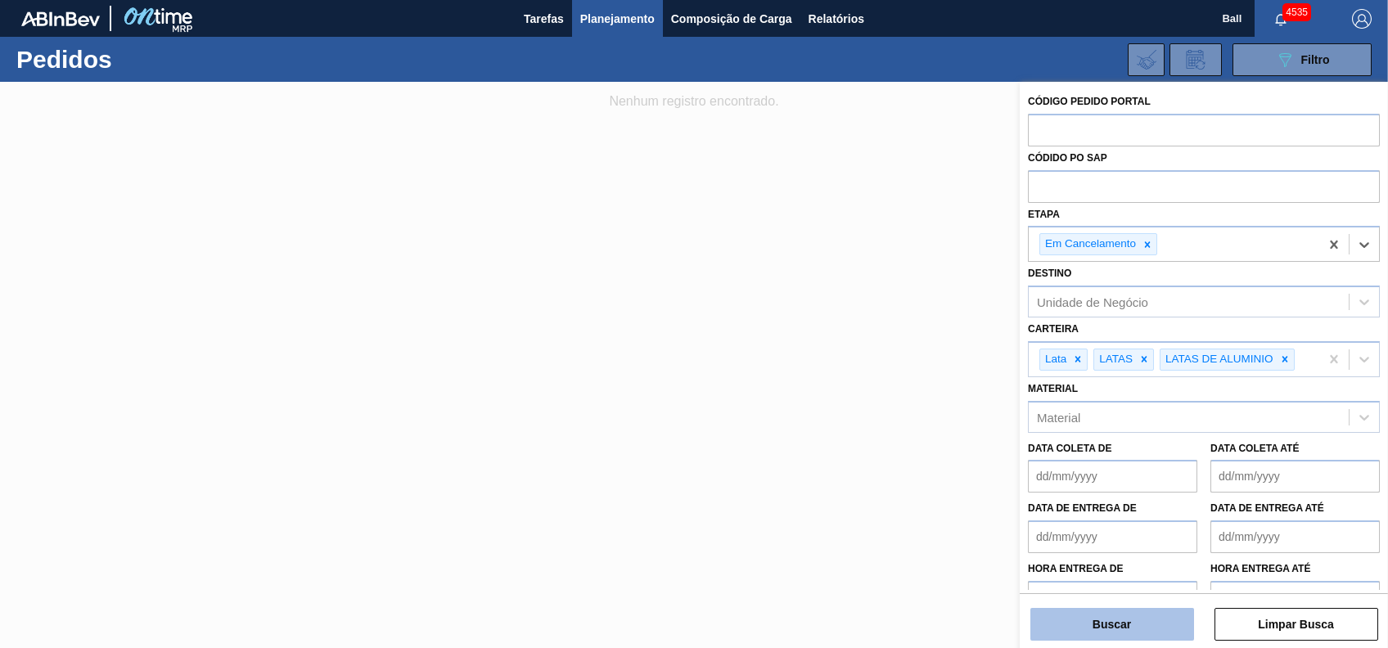
click at [1134, 624] on button "Buscar" at bounding box center [1112, 624] width 164 height 33
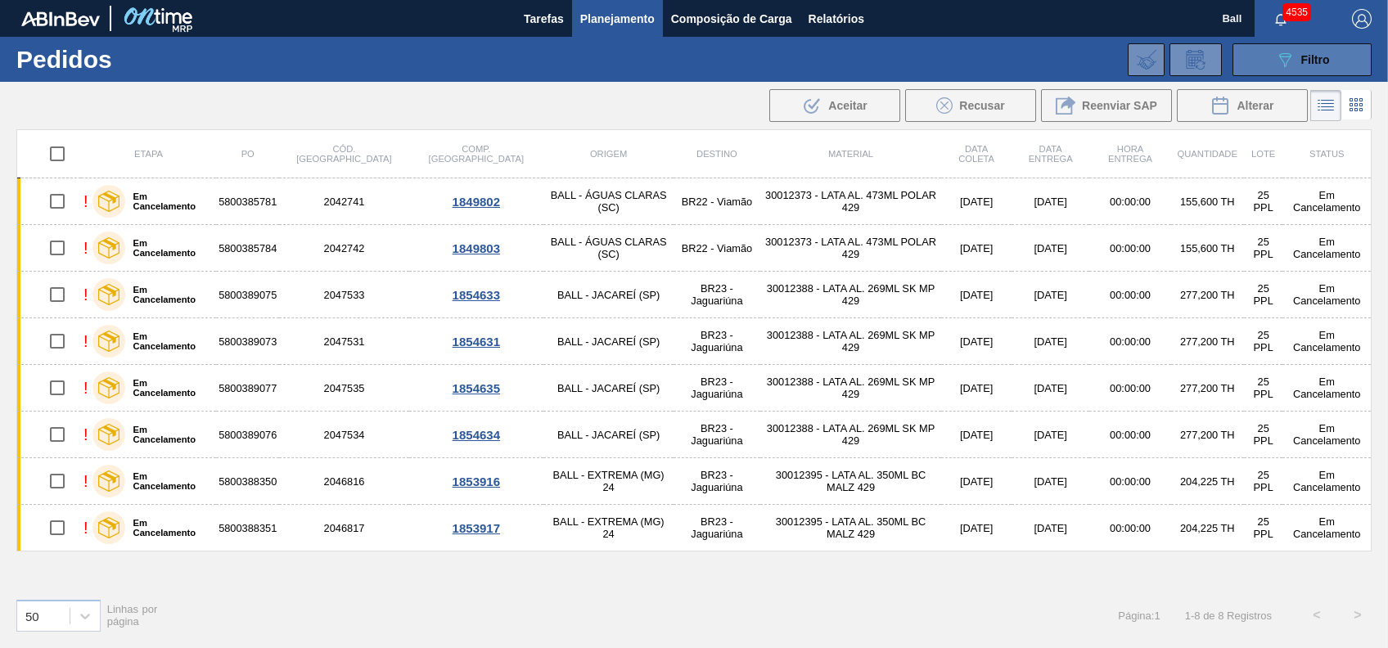
click at [1301, 70] on button "089F7B8B-B2A5-4AFE-B5C0-19BA573D28AC Filtro" at bounding box center [1302, 59] width 139 height 33
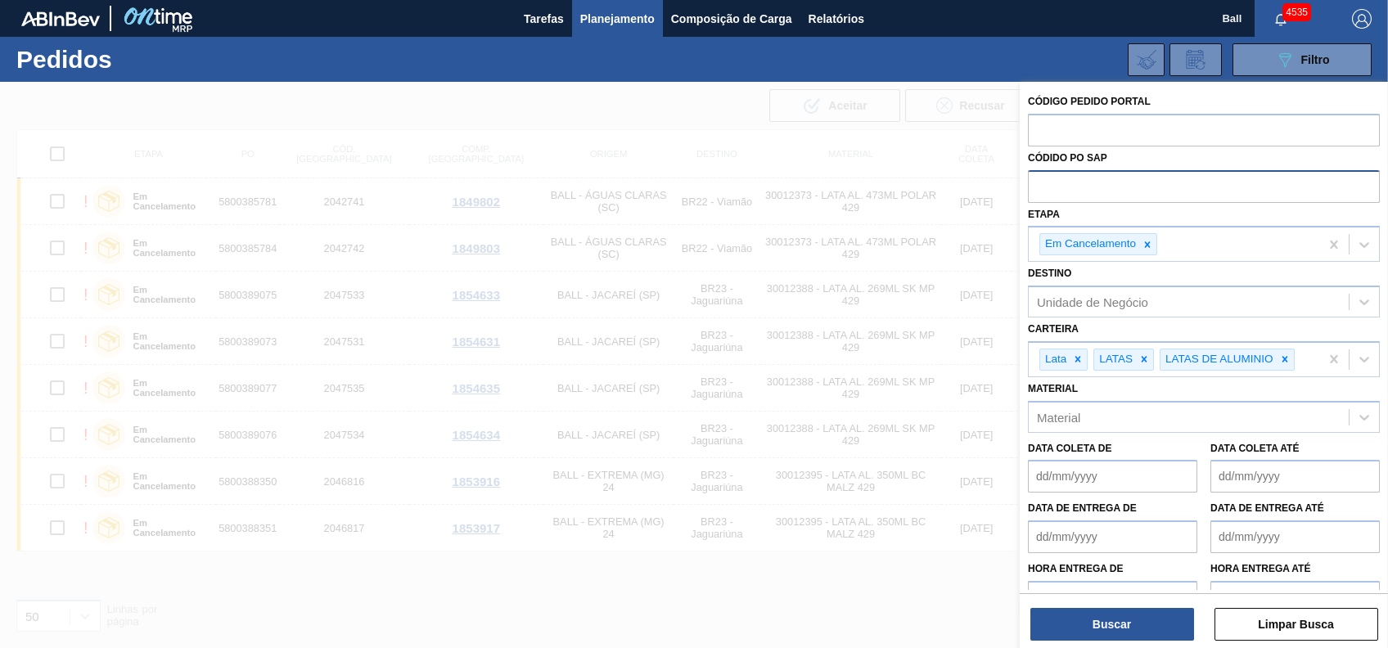
click at [1120, 177] on input "text" at bounding box center [1204, 185] width 352 height 31
click at [1146, 246] on icon at bounding box center [1148, 244] width 6 height 6
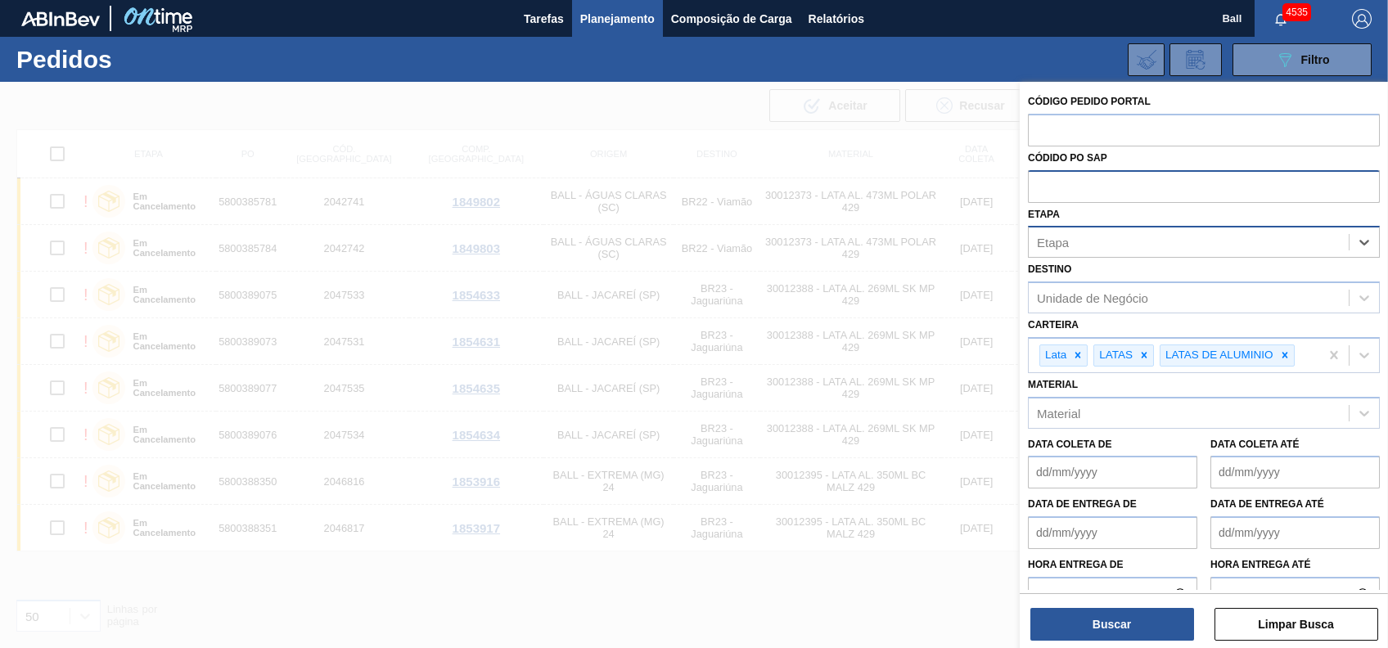
click at [1143, 201] on input "text" at bounding box center [1204, 185] width 352 height 31
paste input "5800388351"
type input "5800388351"
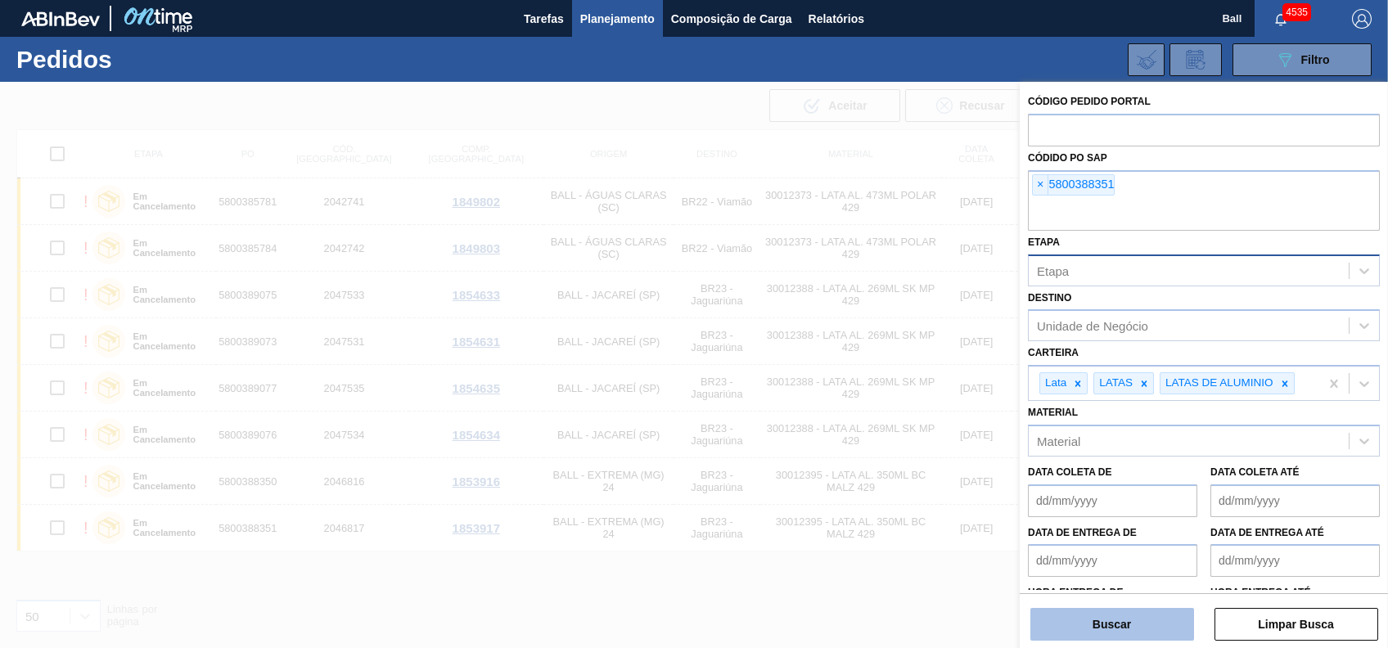
click at [1145, 629] on button "Buscar" at bounding box center [1112, 624] width 164 height 33
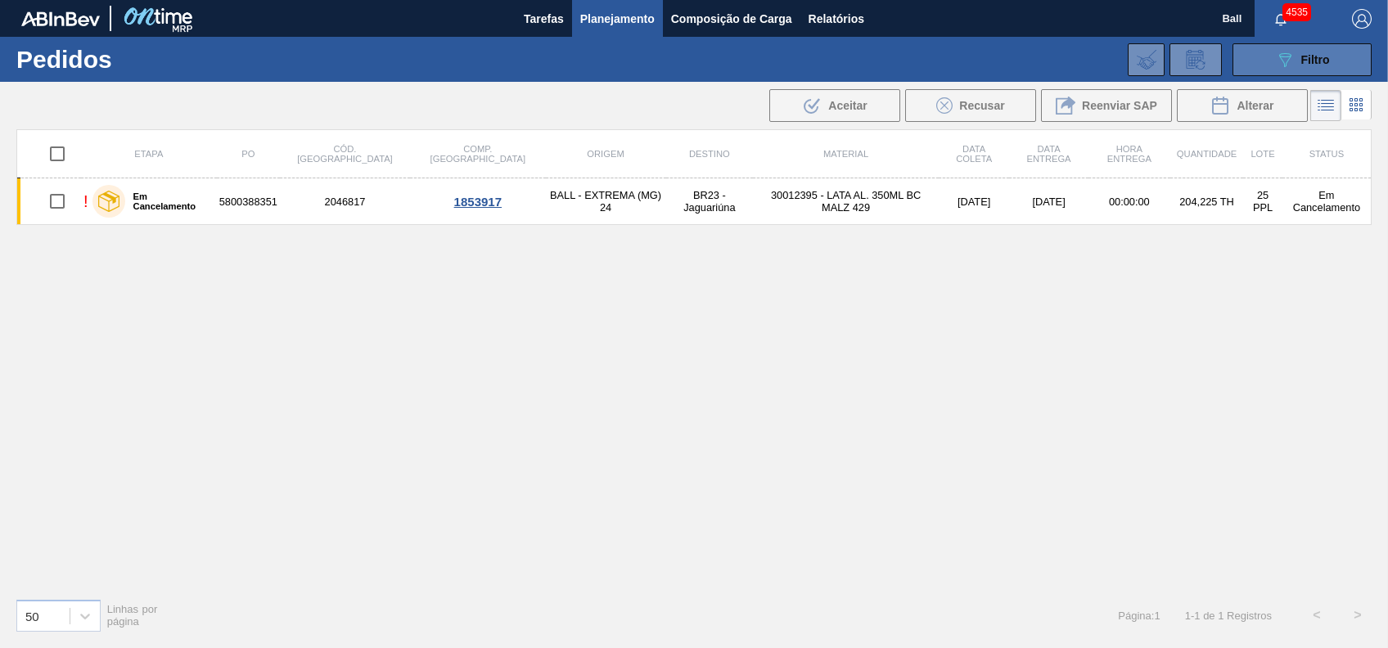
drag, startPoint x: 1325, startPoint y: 57, endPoint x: 1307, endPoint y: 74, distance: 24.3
click at [1325, 57] on span "Filtro" at bounding box center [1315, 59] width 29 height 13
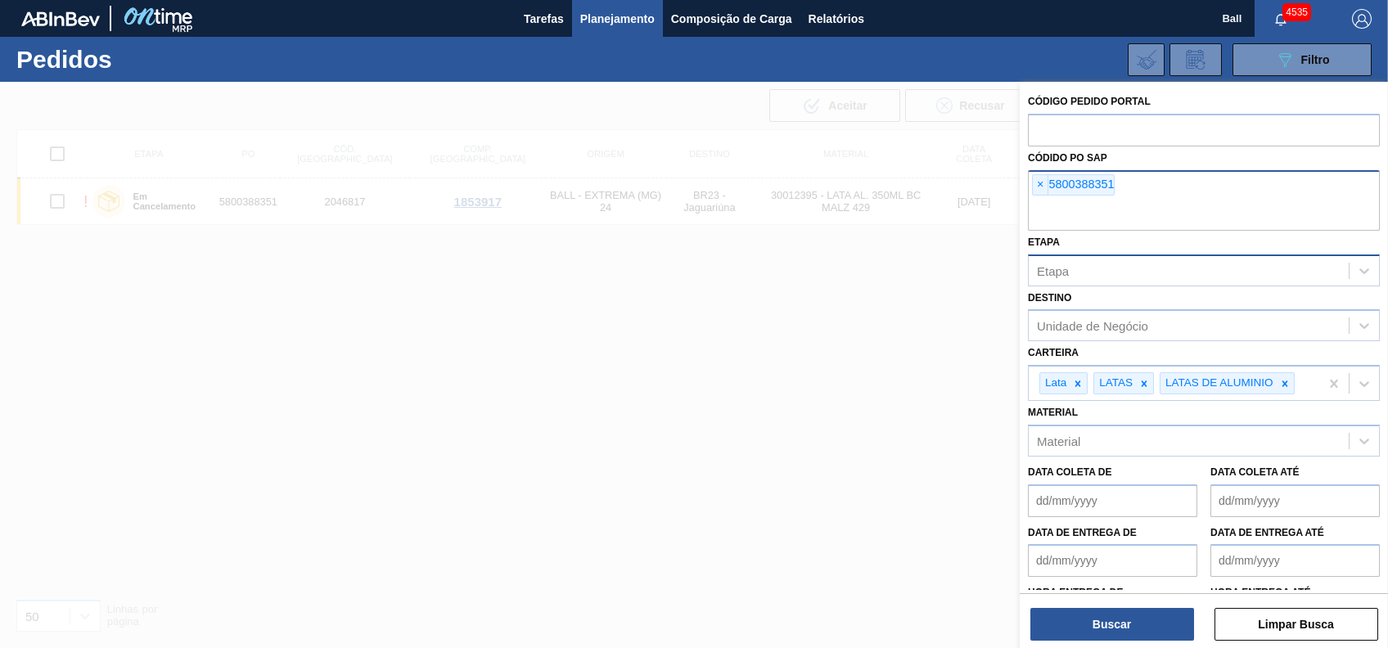
click at [1152, 195] on div "× 5800388351" at bounding box center [1204, 200] width 352 height 61
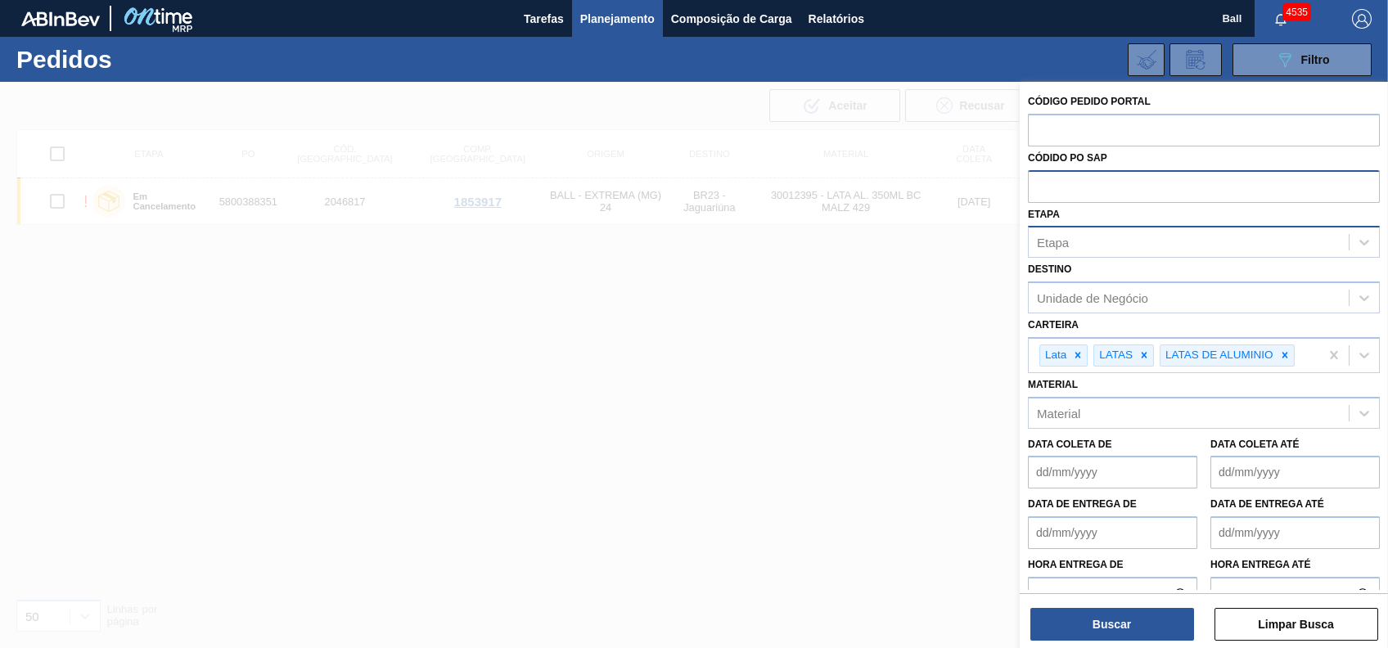
paste input "5800388351"
type input "5800388351"
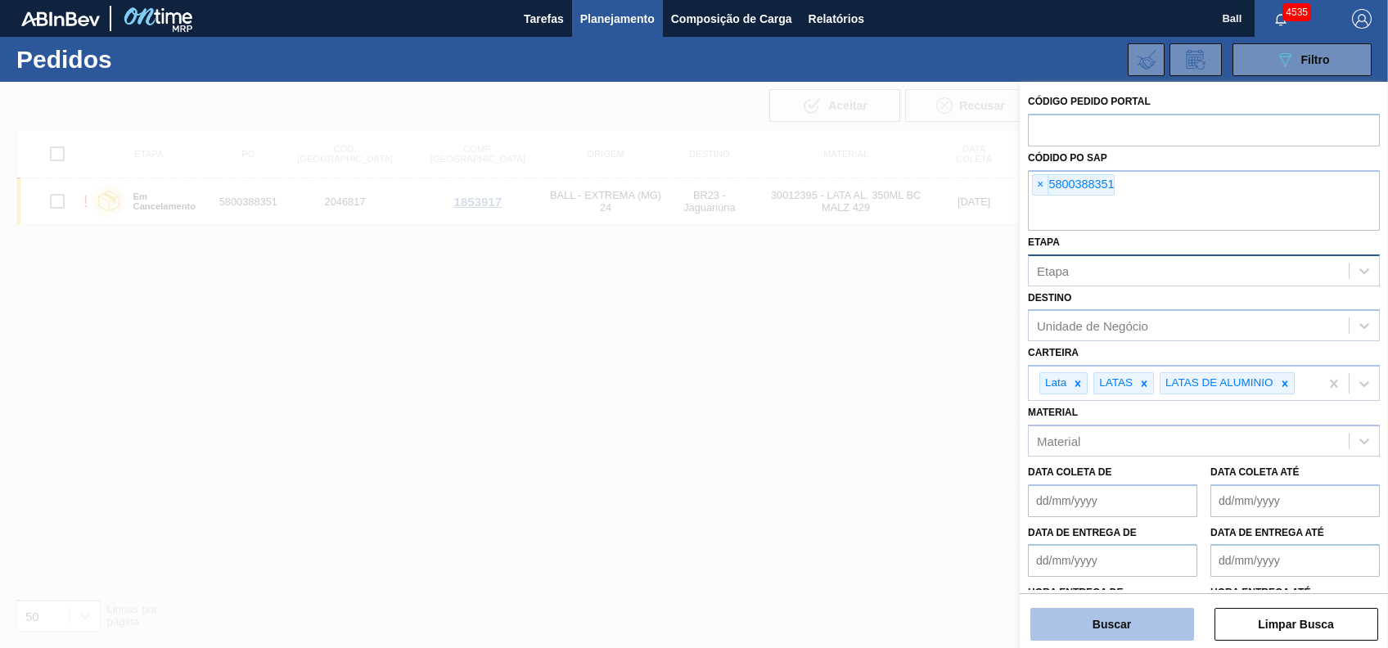
click at [1164, 629] on button "Buscar" at bounding box center [1112, 624] width 164 height 33
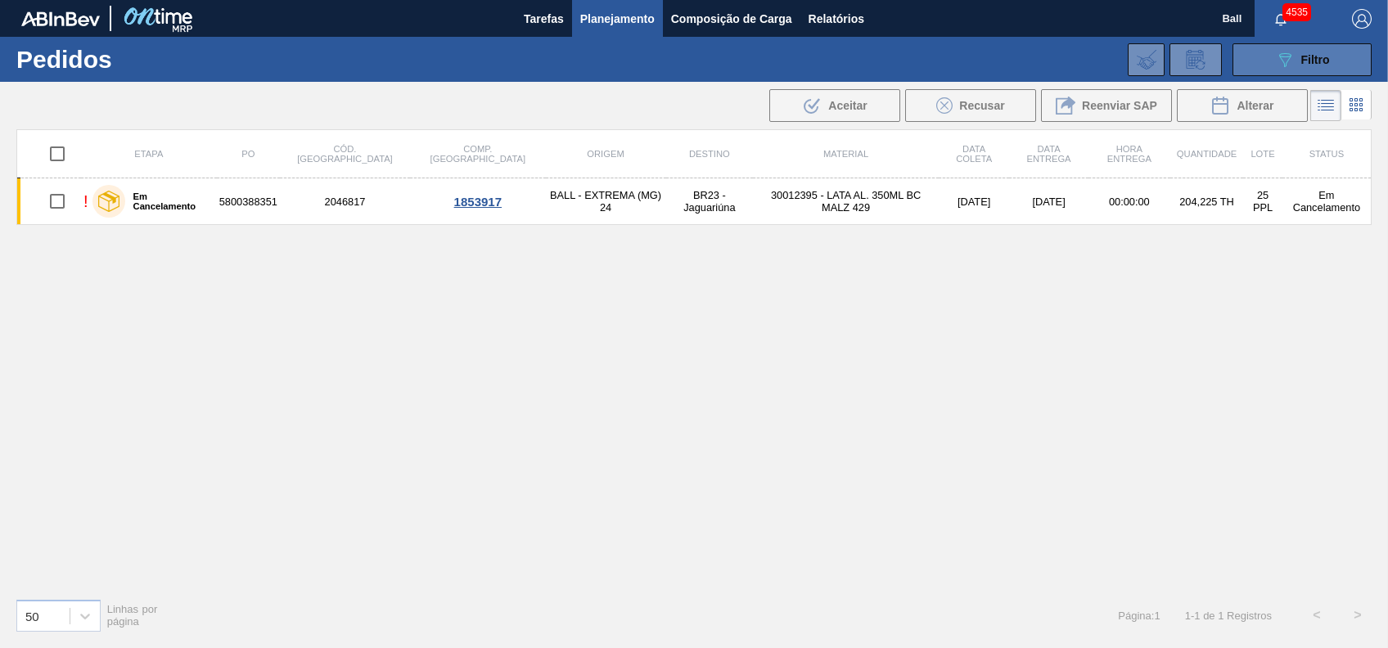
click at [1312, 54] on span "Filtro" at bounding box center [1315, 59] width 29 height 13
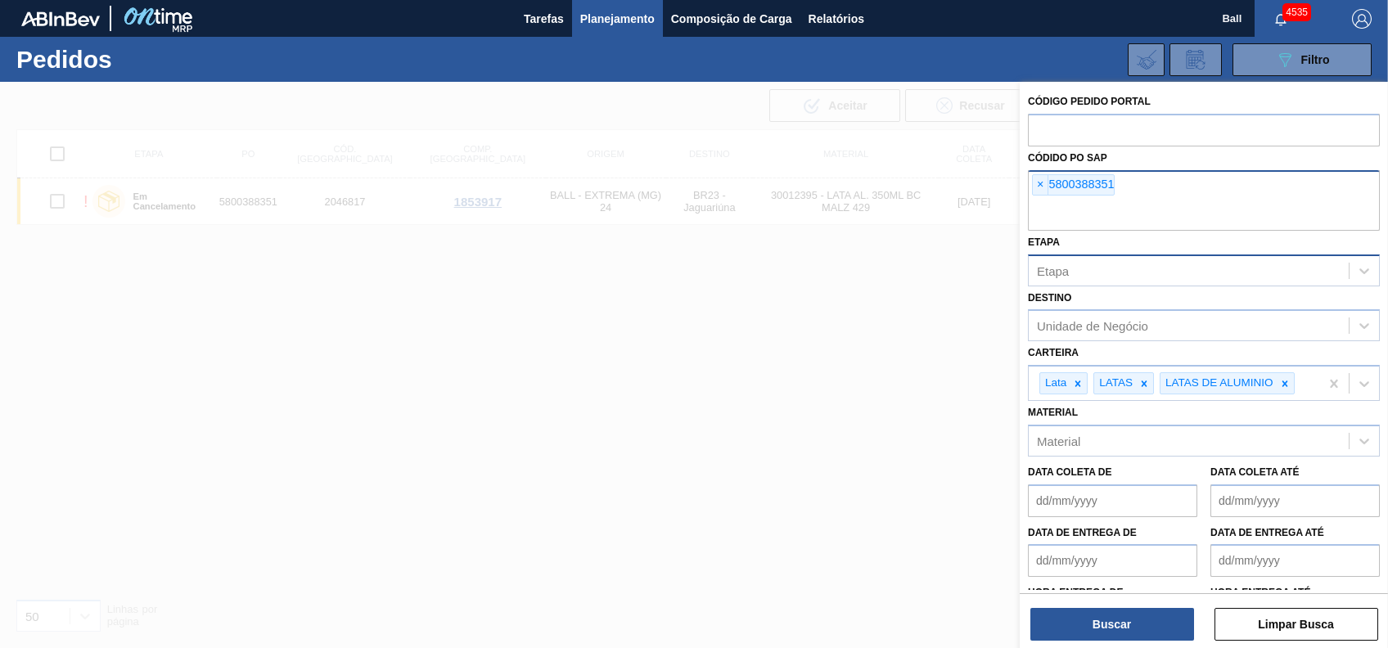
click at [1151, 205] on input "text" at bounding box center [1204, 215] width 352 height 31
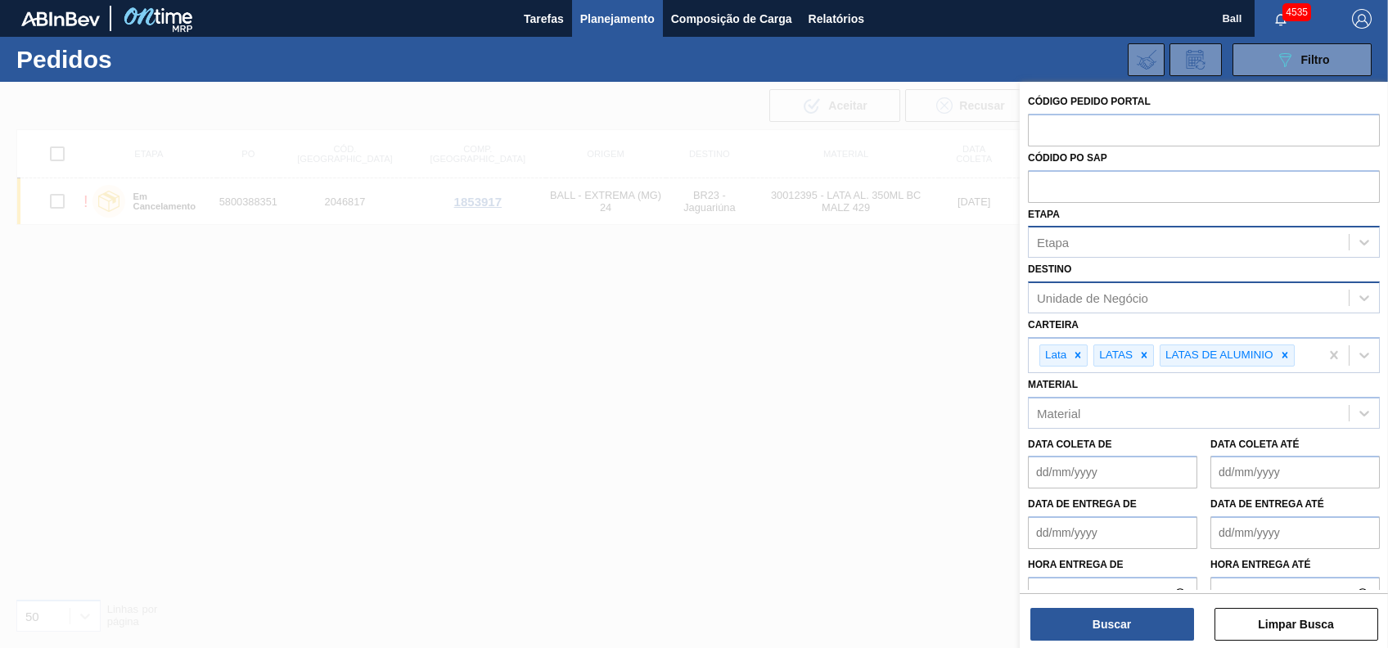
click at [1171, 288] on div "Unidade de Negócio" at bounding box center [1189, 298] width 320 height 24
type input "jagua"
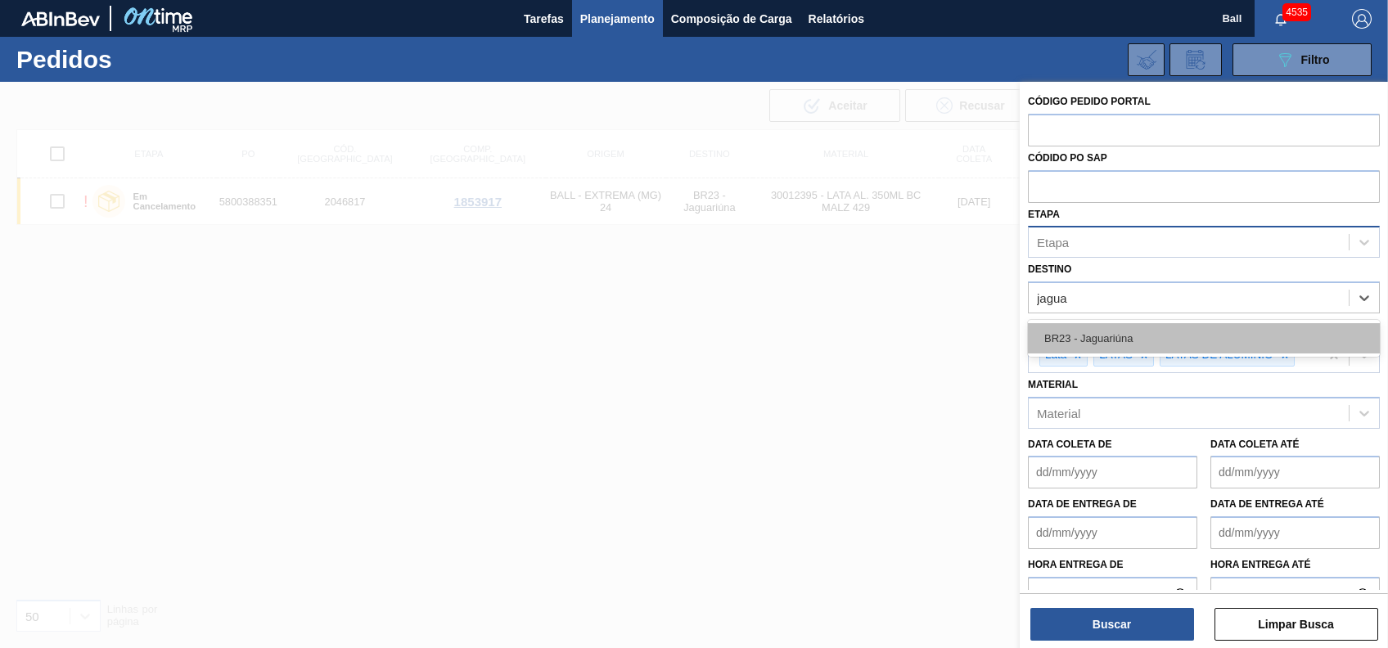
click at [1164, 328] on div "BR23 - Jaguariúna" at bounding box center [1204, 338] width 352 height 30
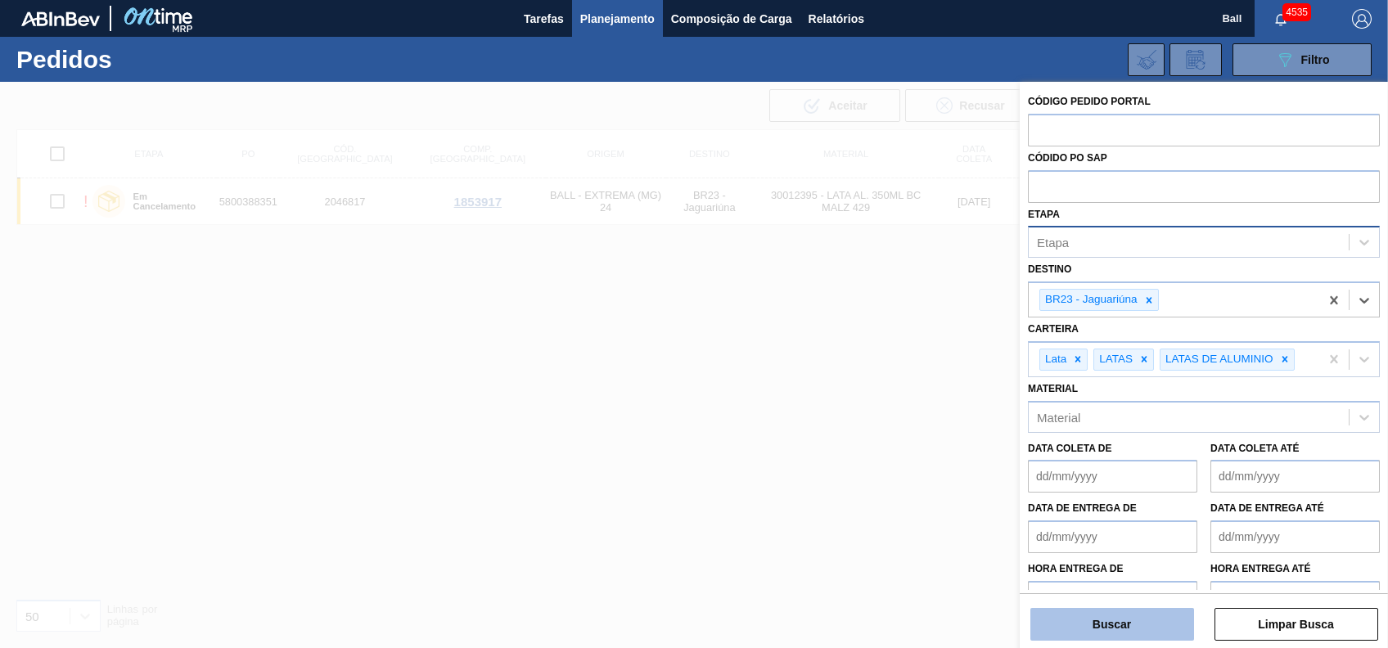
click at [1133, 609] on div "Buscar Limpar Busca" at bounding box center [1204, 616] width 368 height 46
click at [1133, 615] on button "Buscar" at bounding box center [1112, 624] width 164 height 33
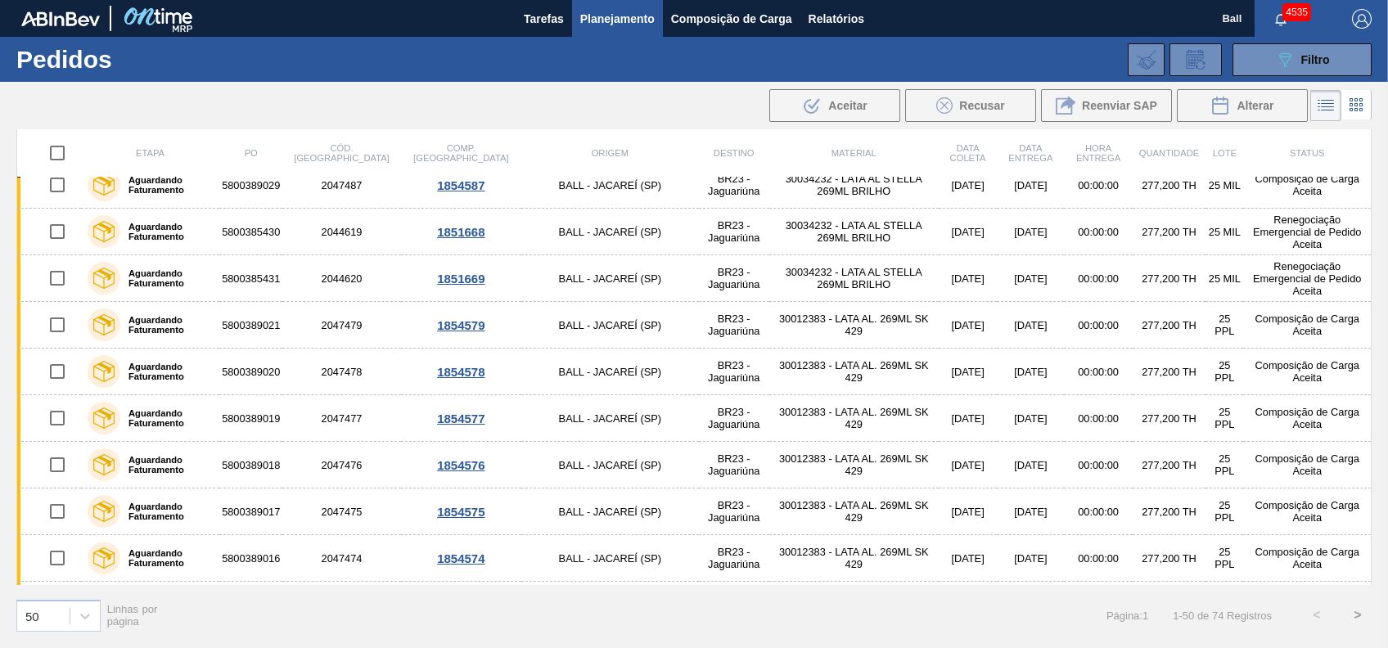
scroll to position [0, 0]
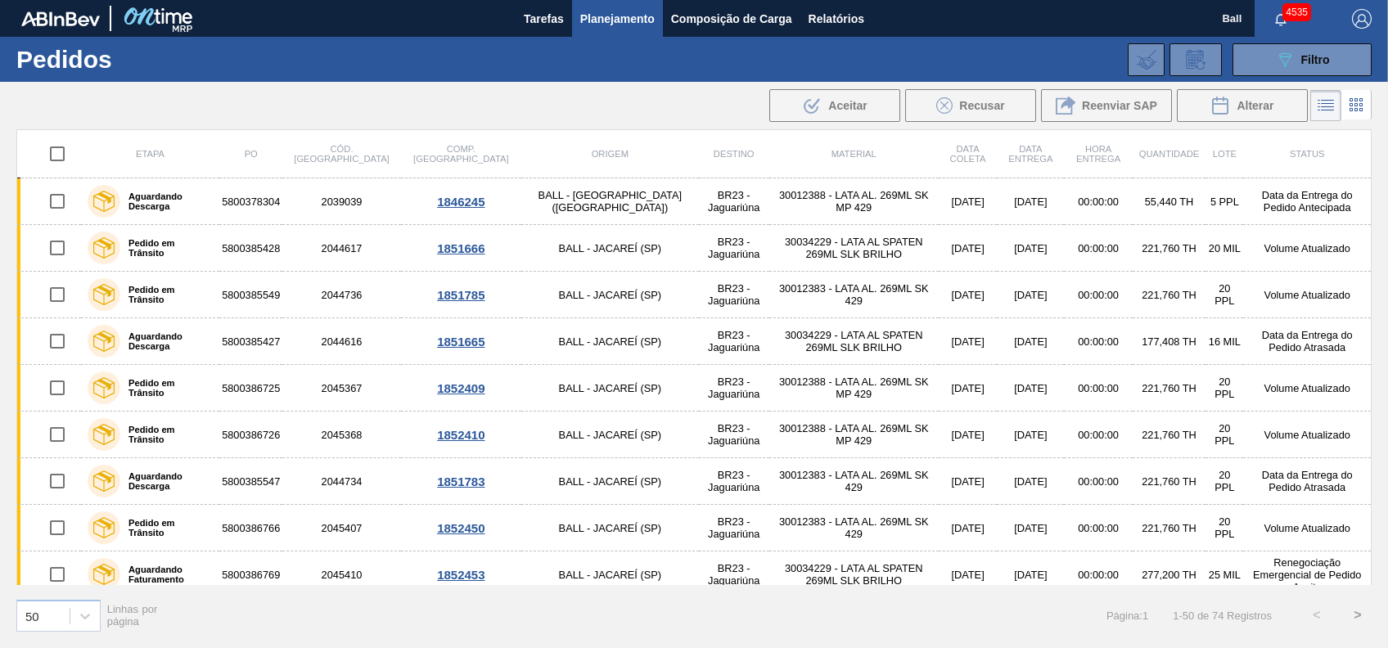
click at [1331, 38] on div "089F7B8B-B2A5-4AFE-B5C0-19BA573D28AC Filtro Código Pedido Portal Códido PO SAP …" at bounding box center [818, 59] width 1124 height 49
click at [1328, 51] on div "089F7B8B-B2A5-4AFE-B5C0-19BA573D28AC Filtro" at bounding box center [1302, 60] width 55 height 20
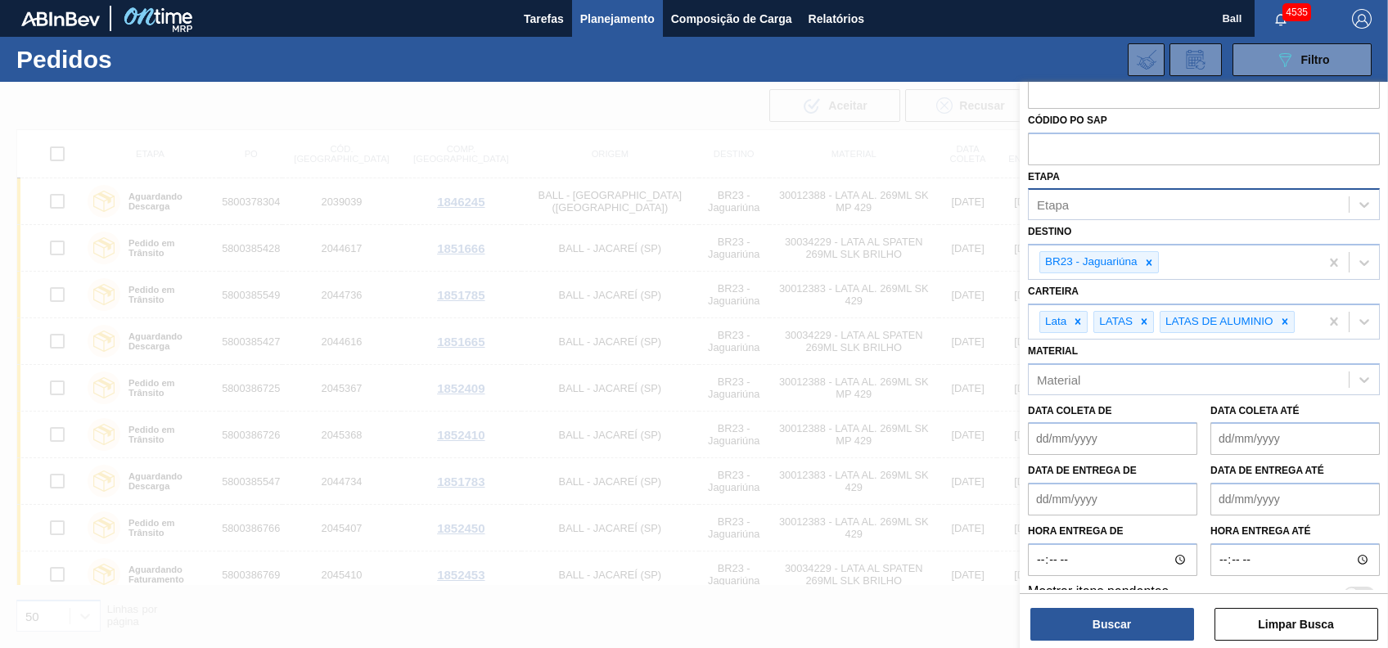
scroll to position [58, 0]
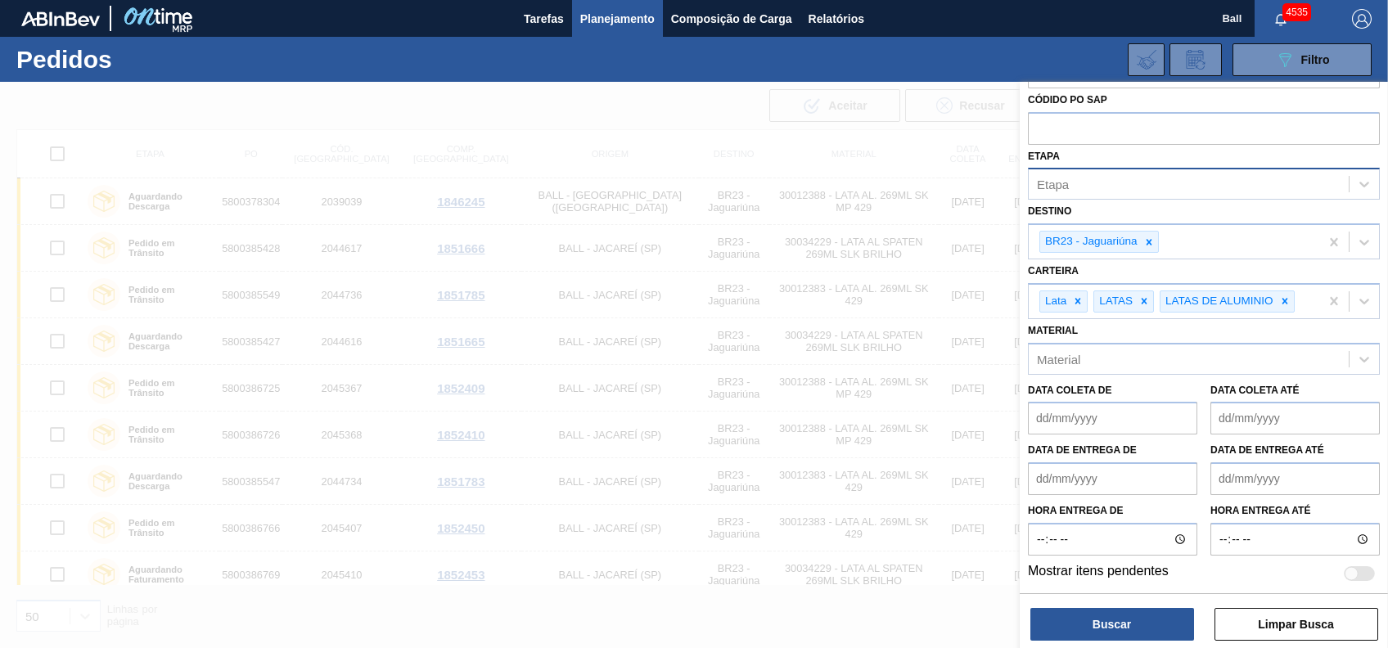
click at [1351, 573] on div at bounding box center [1352, 574] width 14 height 14
checkbox input "true"
click at [1160, 622] on button "Buscar" at bounding box center [1112, 624] width 164 height 33
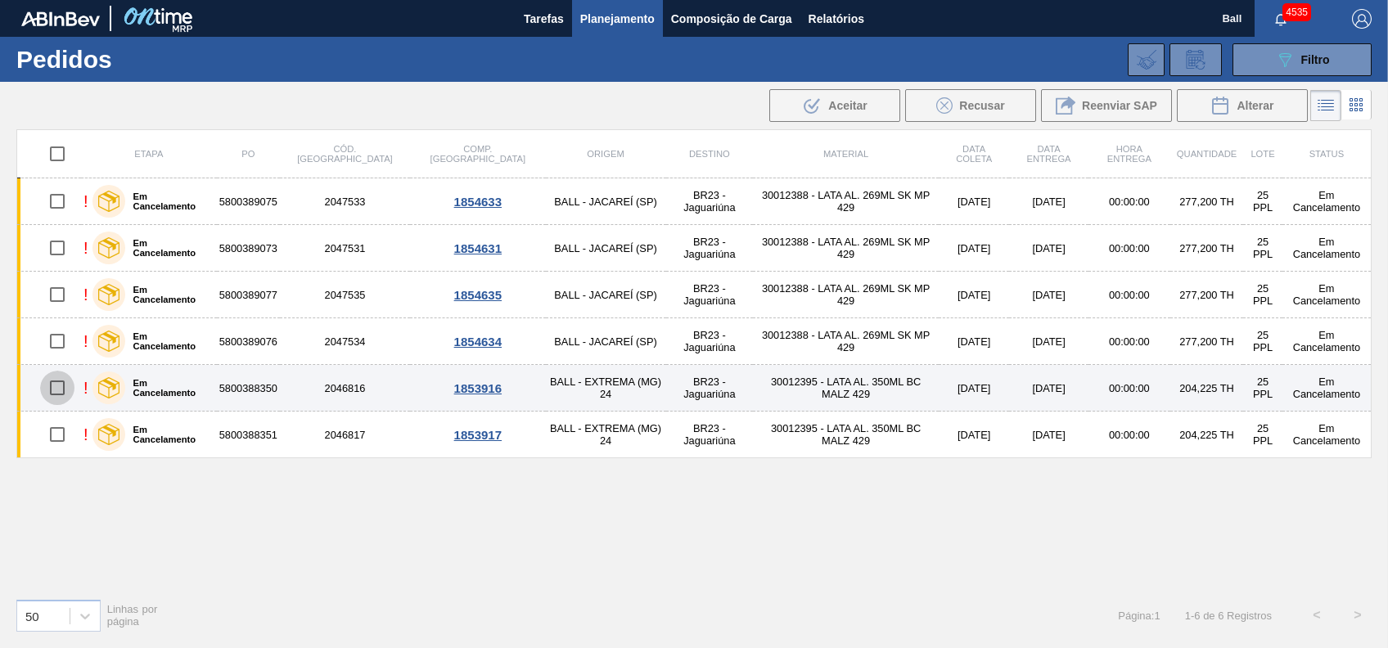
click at [58, 390] on input "checkbox" at bounding box center [57, 388] width 34 height 34
checkbox input "true"
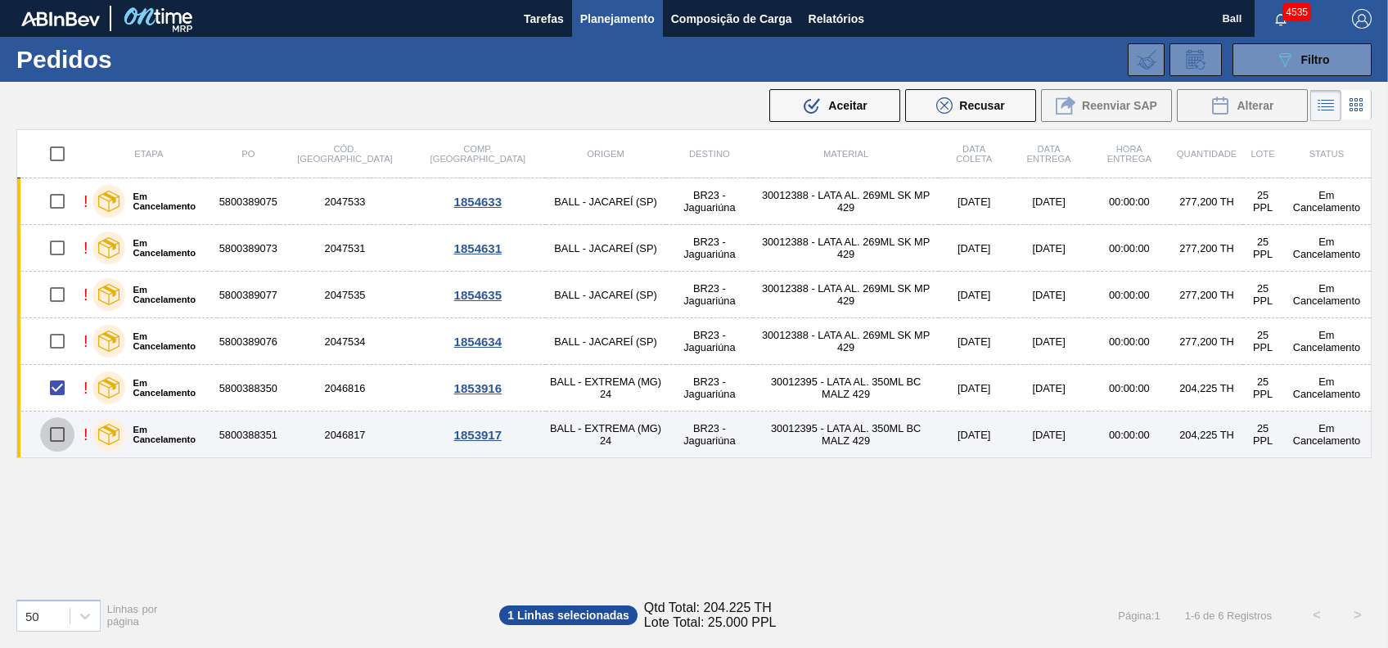
click at [60, 431] on input "checkbox" at bounding box center [57, 434] width 34 height 34
checkbox input "true"
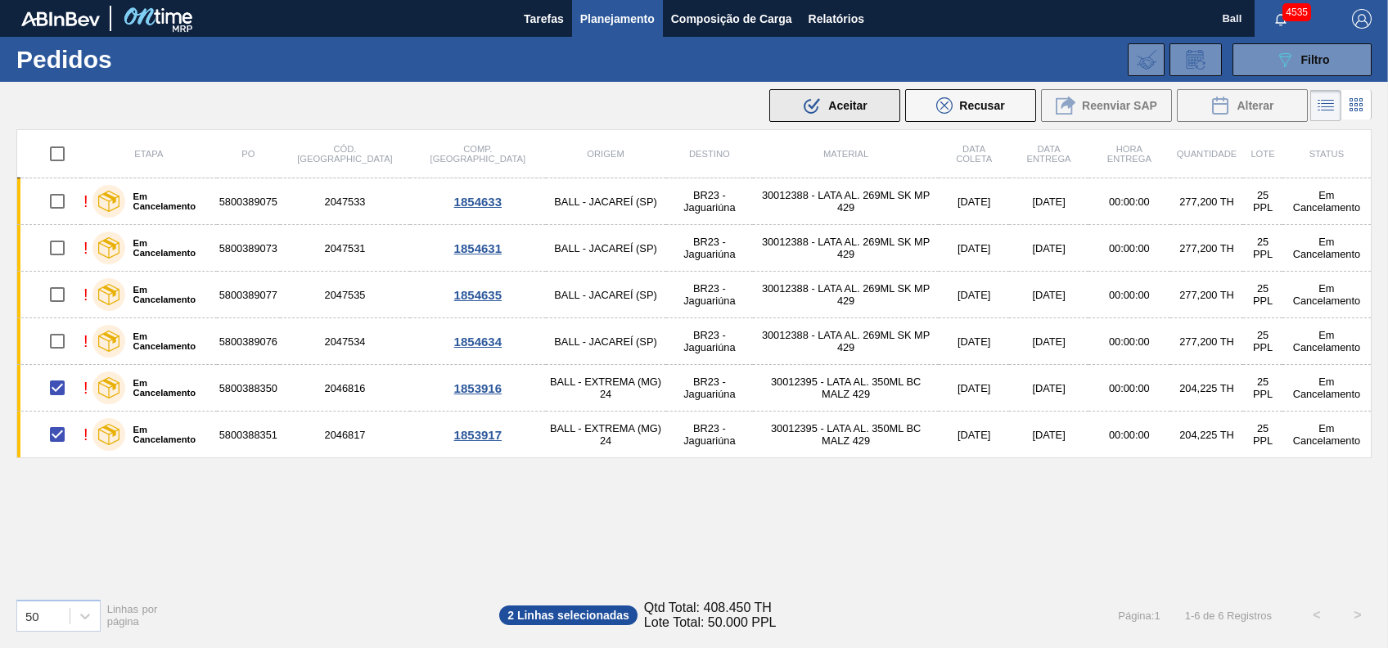
click at [872, 108] on button ".b{fill:var(--color-action-default)} Aceitar" at bounding box center [834, 105] width 131 height 33
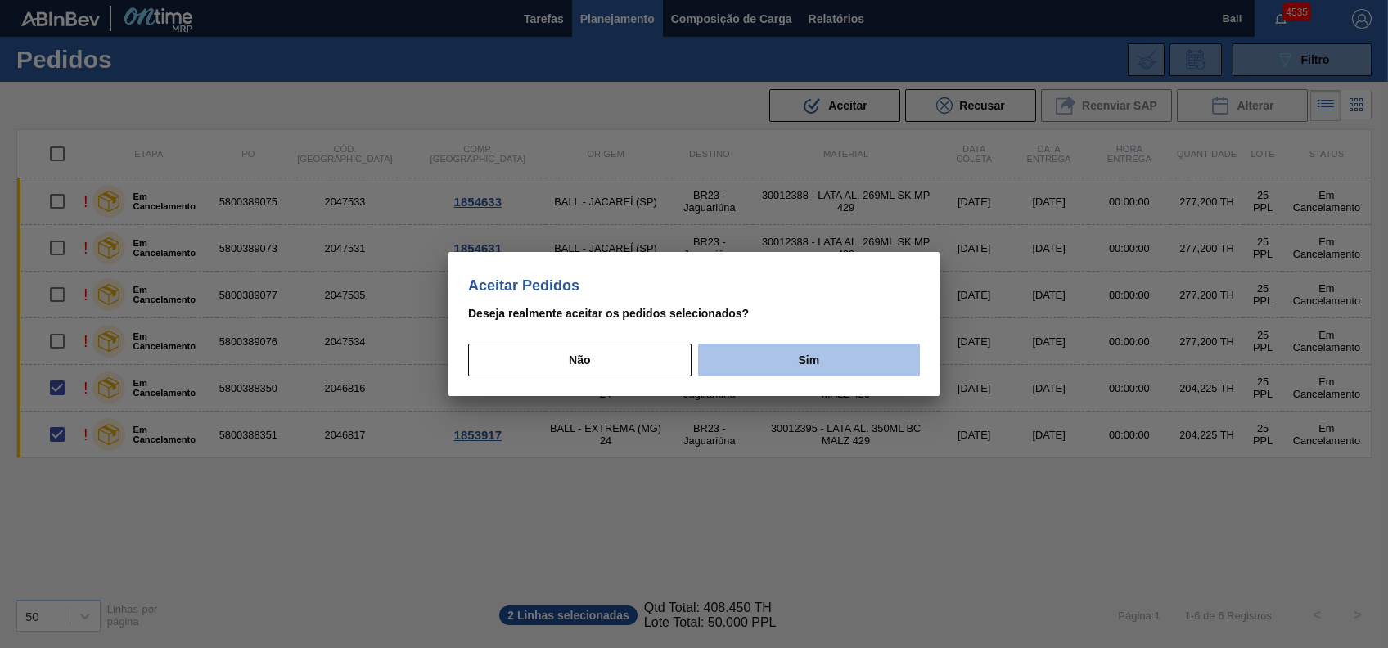
click at [783, 354] on button "Sim" at bounding box center [809, 360] width 222 height 33
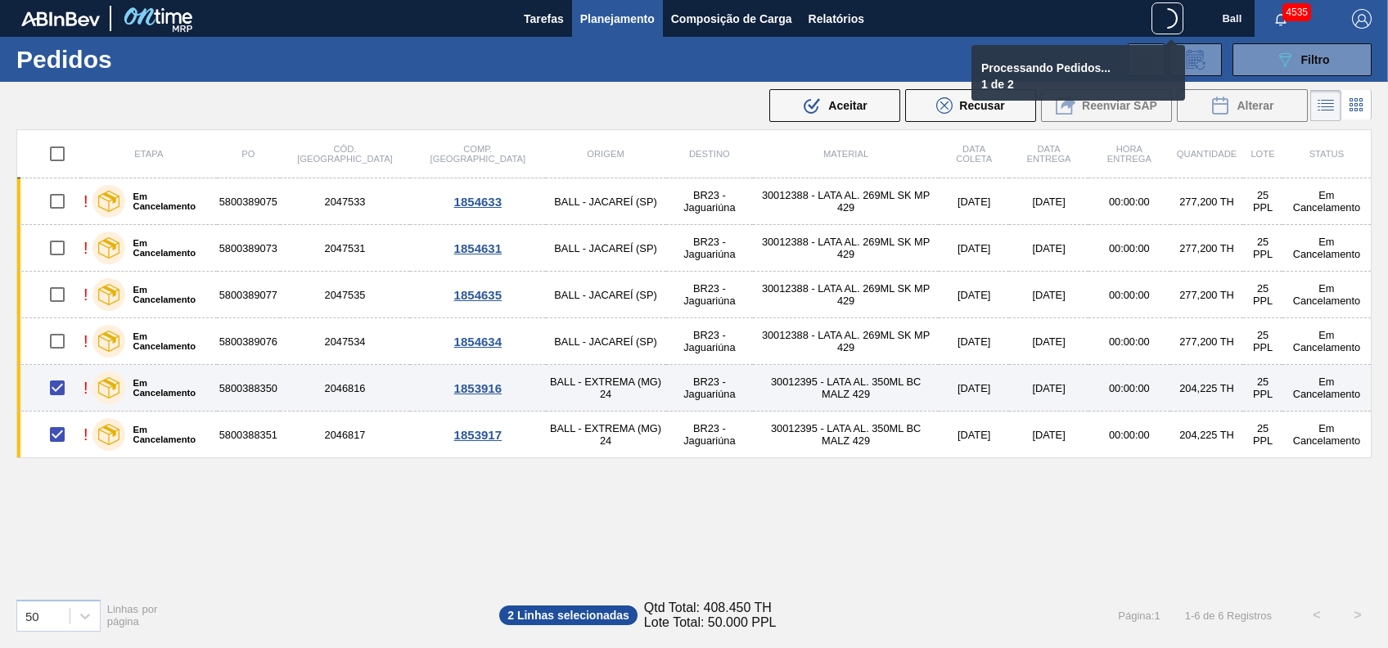
checkbox input "false"
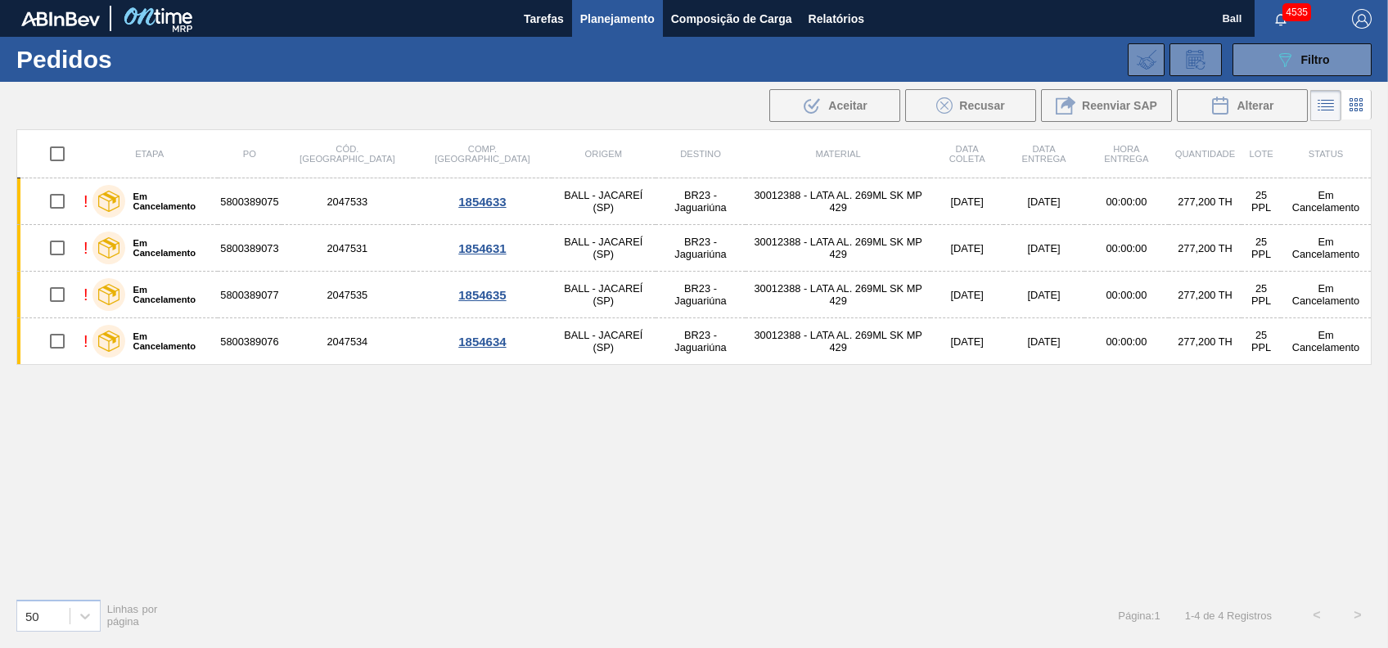
click at [1350, 102] on icon at bounding box center [1356, 105] width 20 height 20
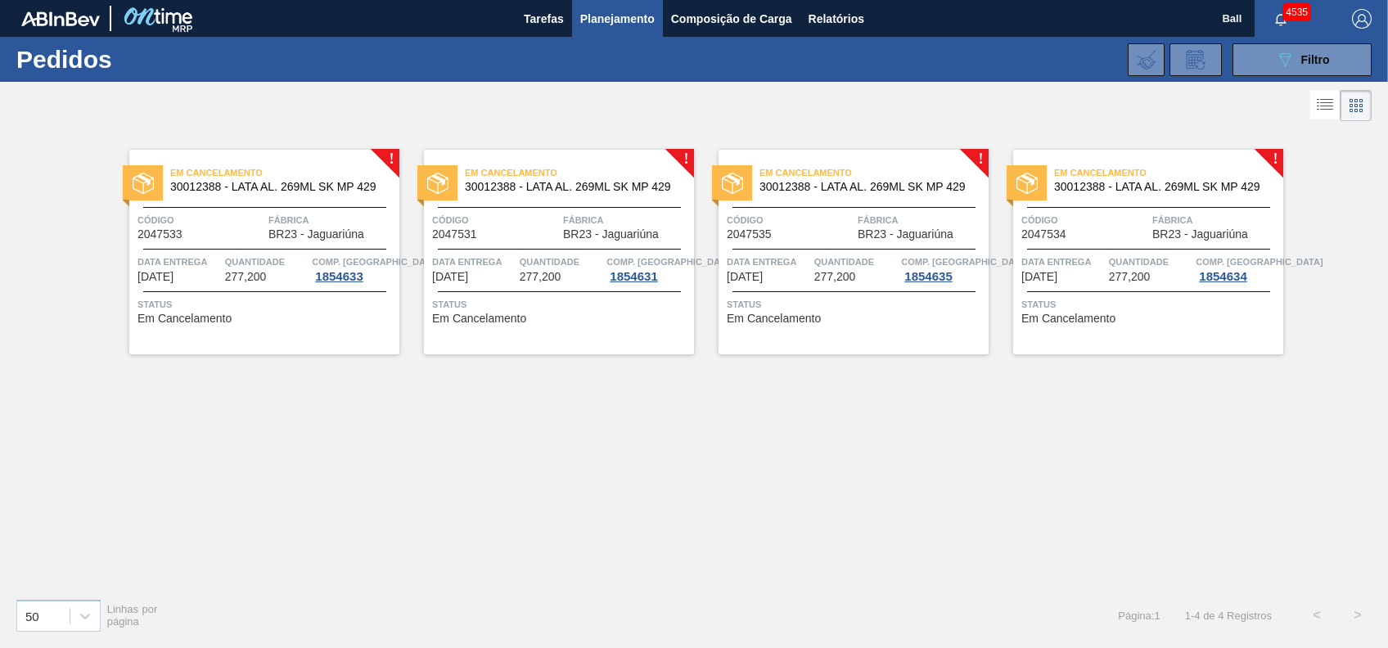
click at [1332, 99] on icon at bounding box center [1325, 105] width 20 height 20
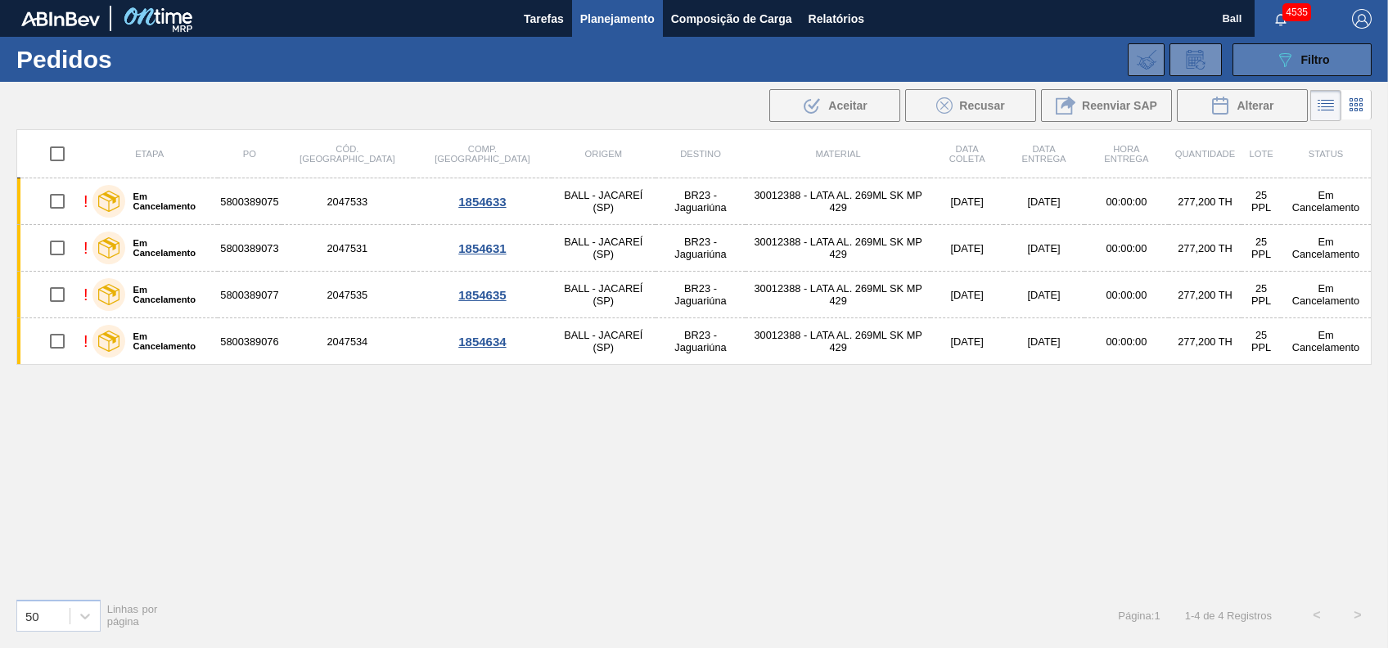
click at [1317, 65] on span "Filtro" at bounding box center [1315, 59] width 29 height 13
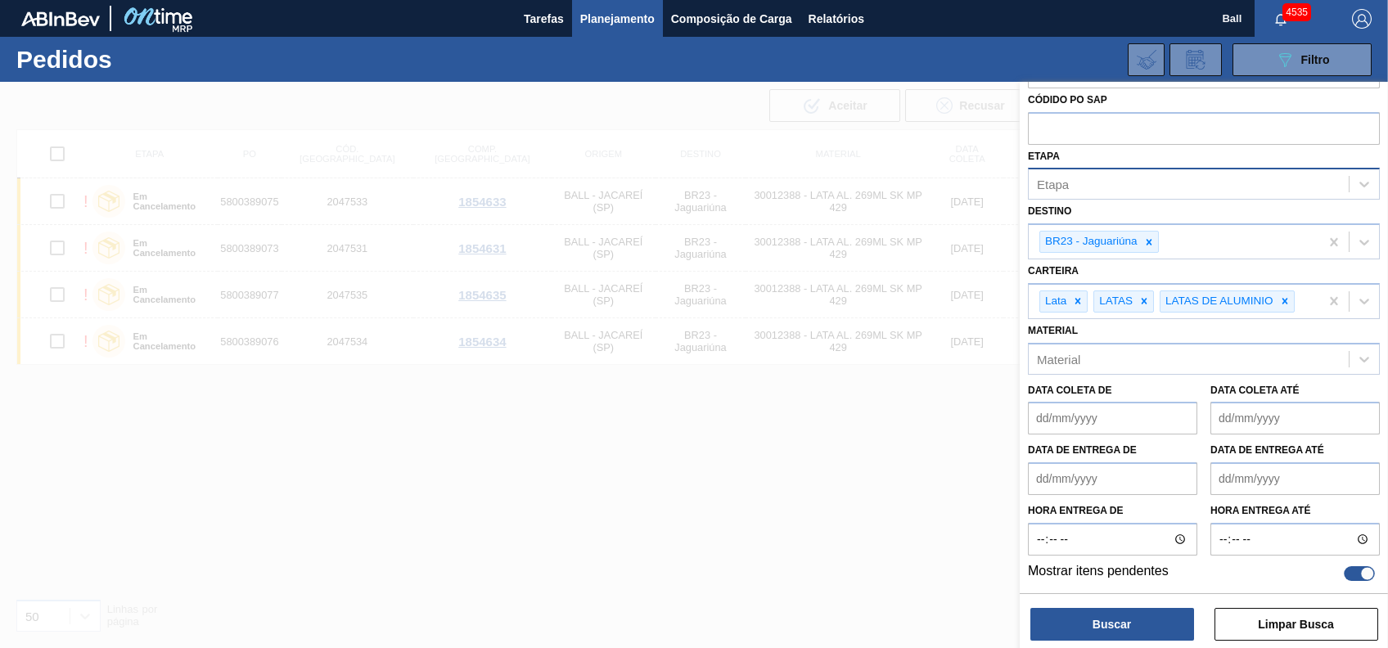
click at [802, 510] on div at bounding box center [694, 406] width 1388 height 648
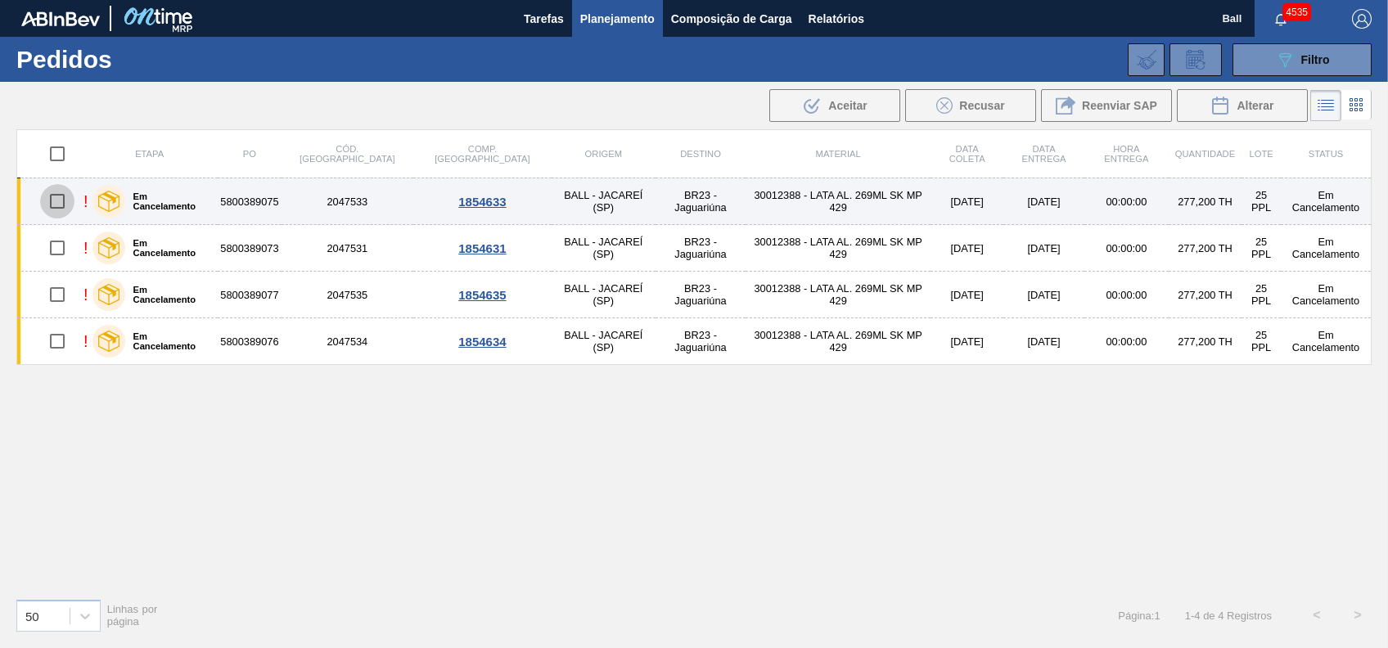
click at [56, 196] on input "checkbox" at bounding box center [57, 201] width 34 height 34
checkbox input "true"
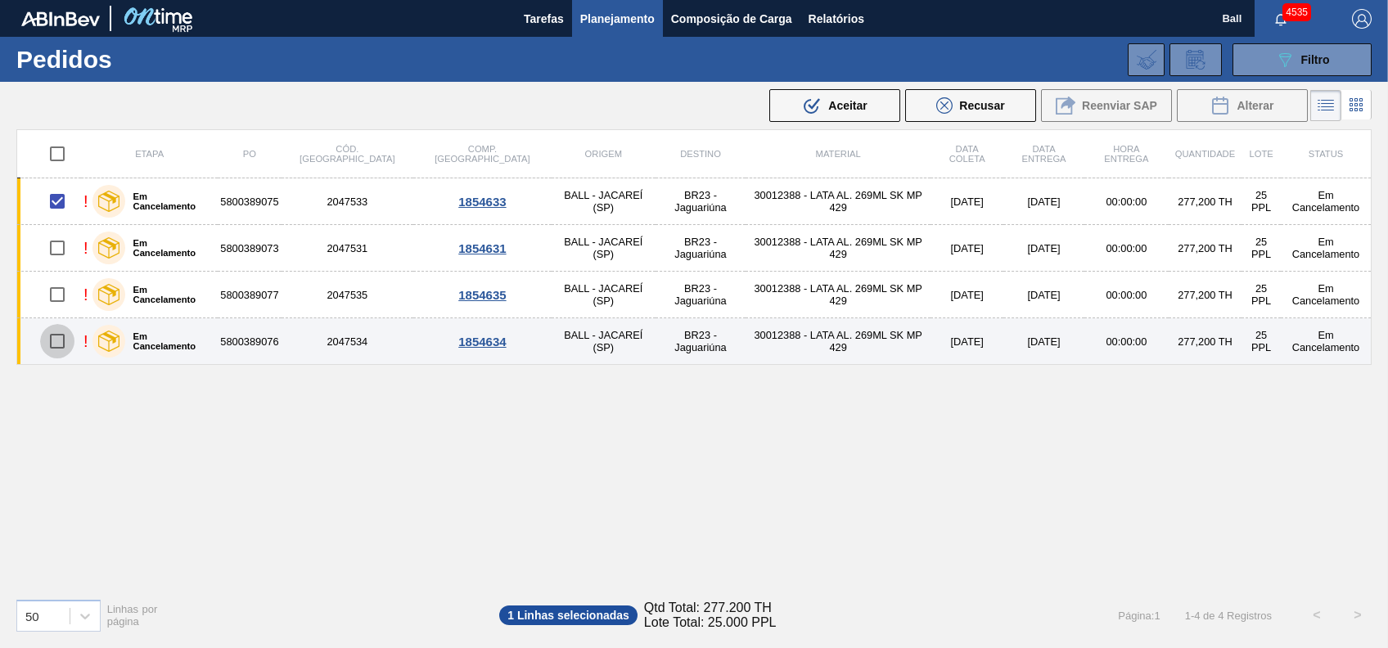
click at [61, 342] on input "checkbox" at bounding box center [57, 341] width 34 height 34
checkbox input "true"
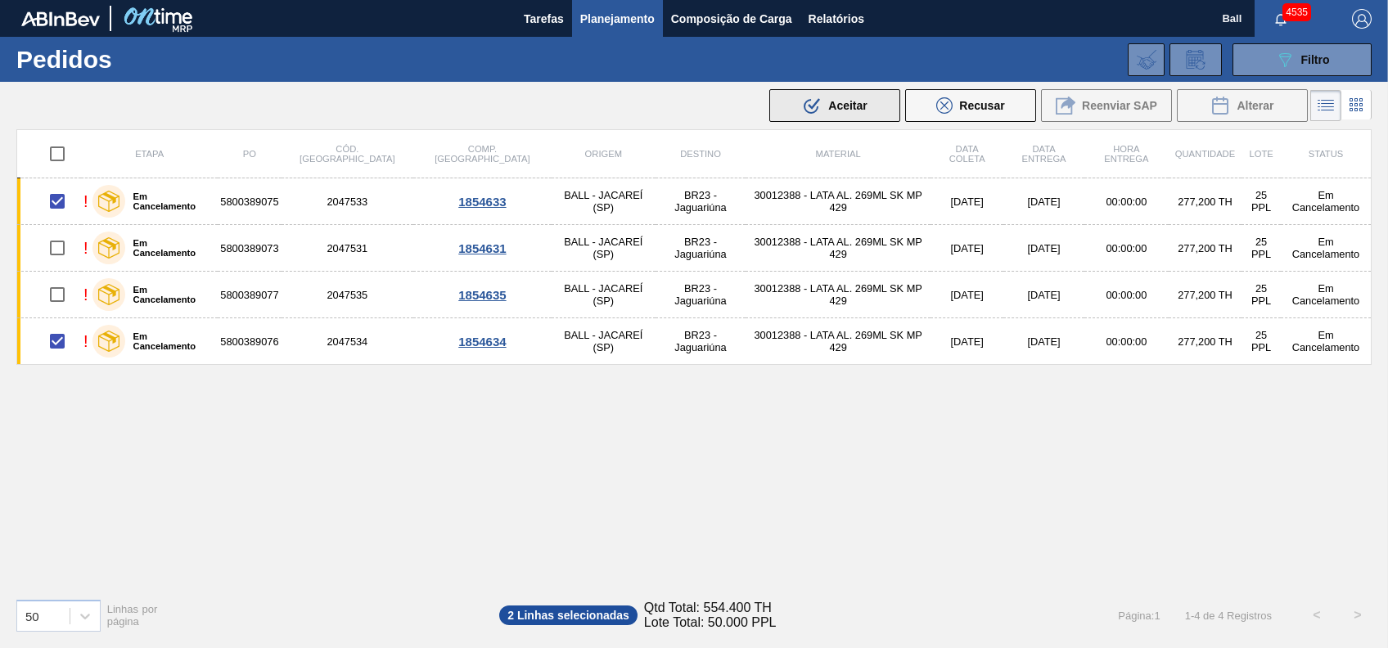
click at [863, 109] on span "Aceitar" at bounding box center [847, 105] width 38 height 13
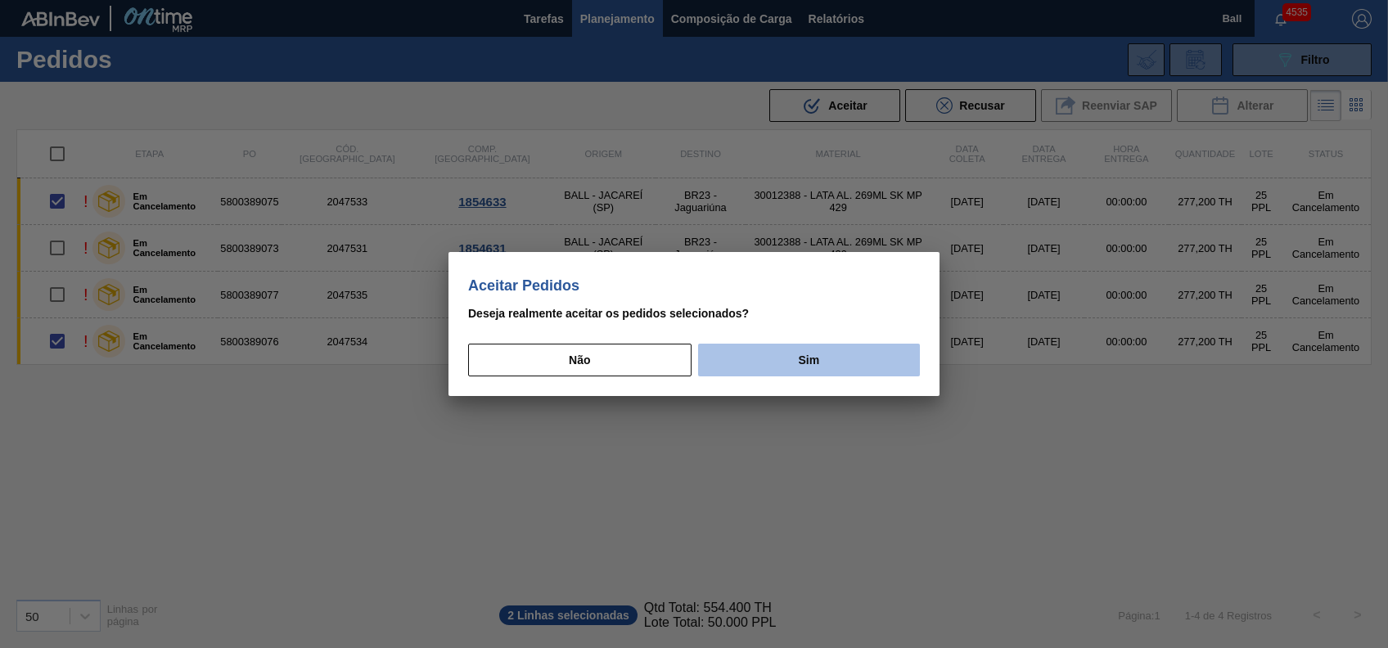
click at [809, 359] on button "Sim" at bounding box center [809, 360] width 222 height 33
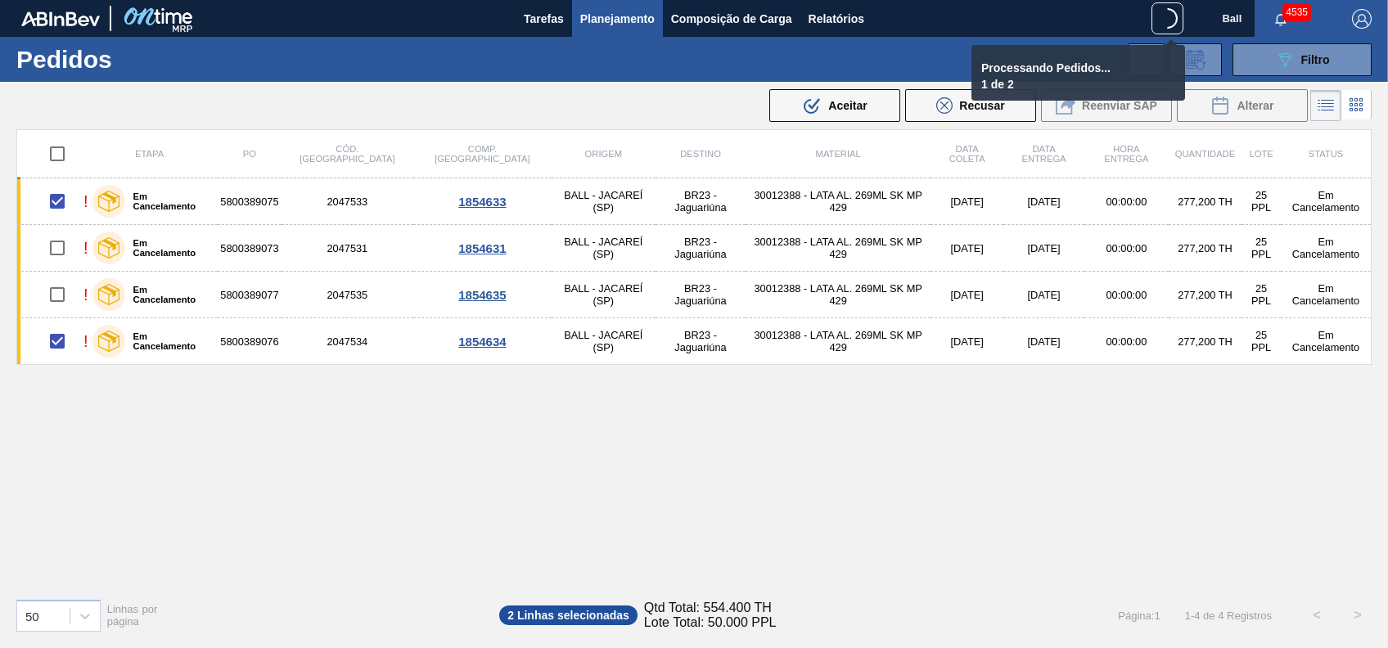
checkbox input "false"
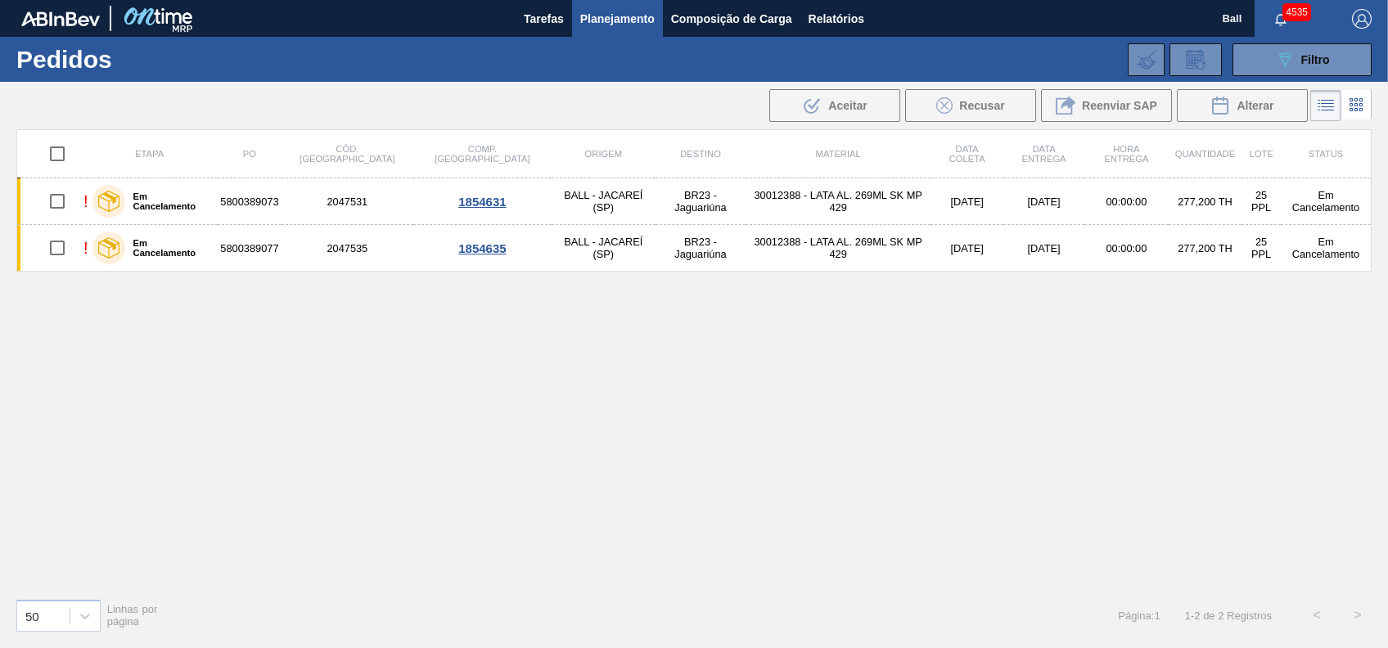
click at [65, 163] on input "checkbox" at bounding box center [57, 154] width 34 height 34
checkbox input "true"
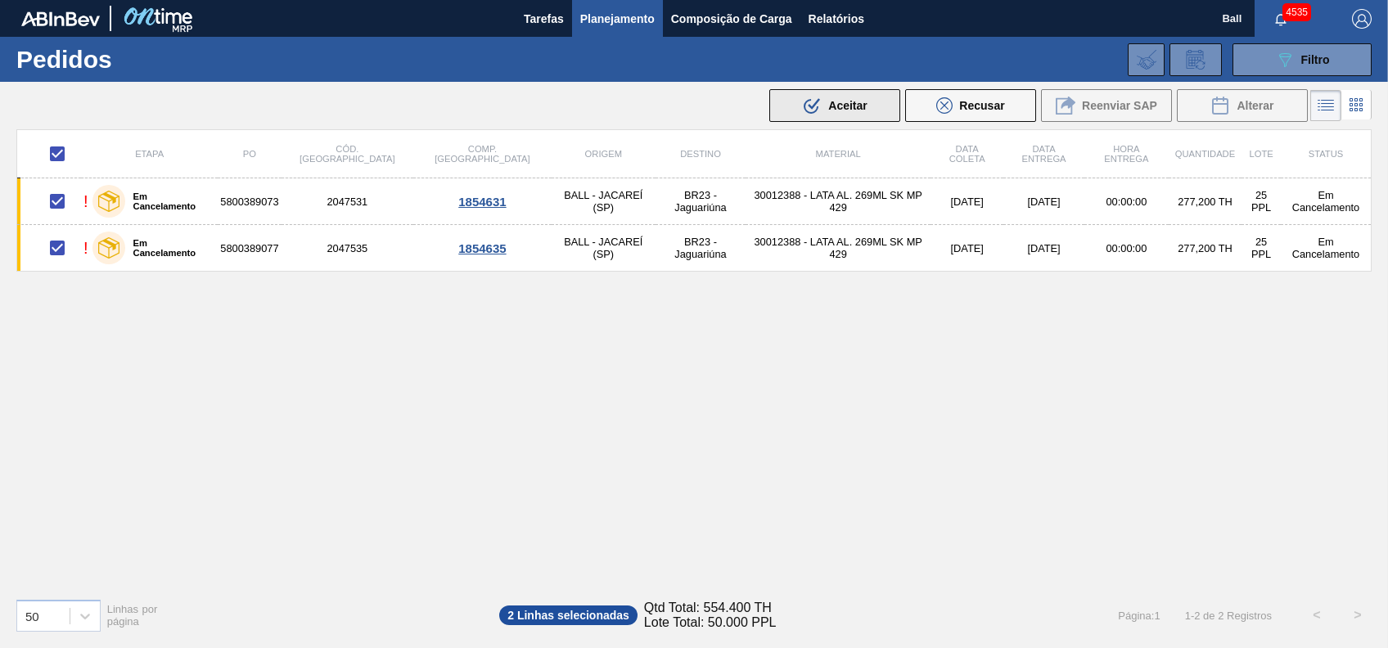
click at [820, 100] on icon ".b{fill:var(--color-action-default)}" at bounding box center [812, 106] width 20 height 20
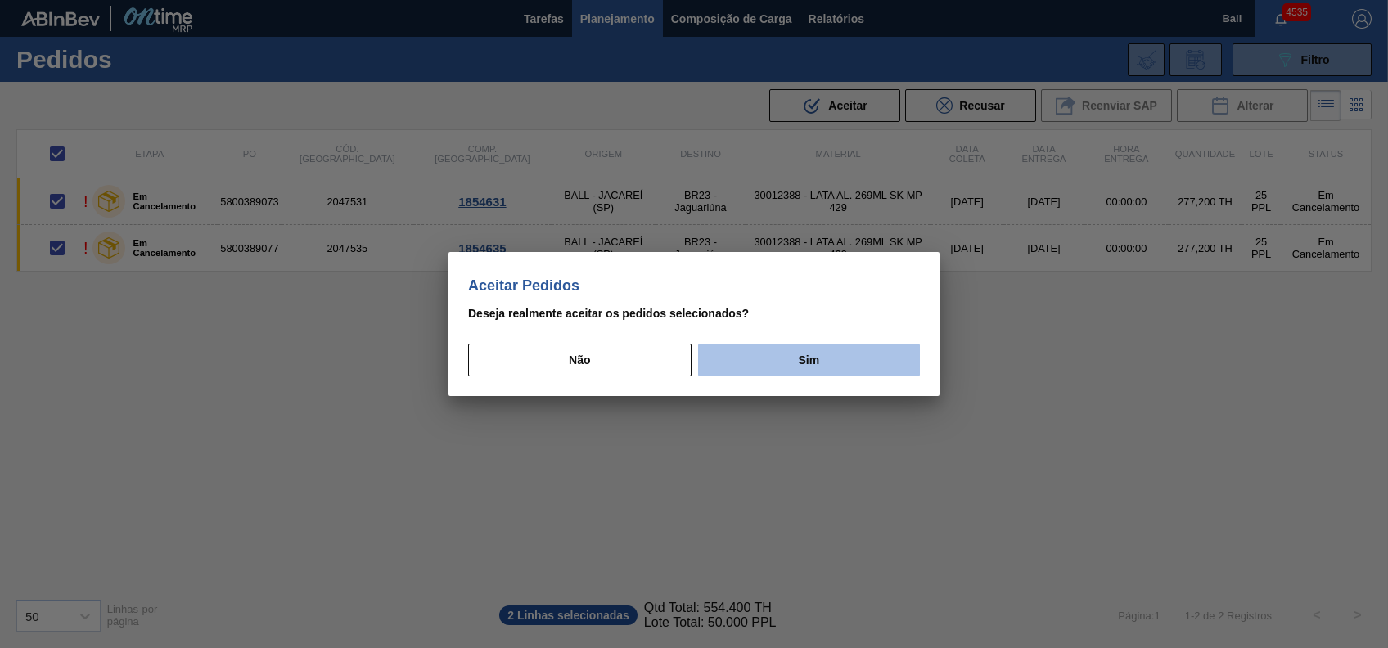
click at [809, 370] on button "Sim" at bounding box center [809, 360] width 222 height 33
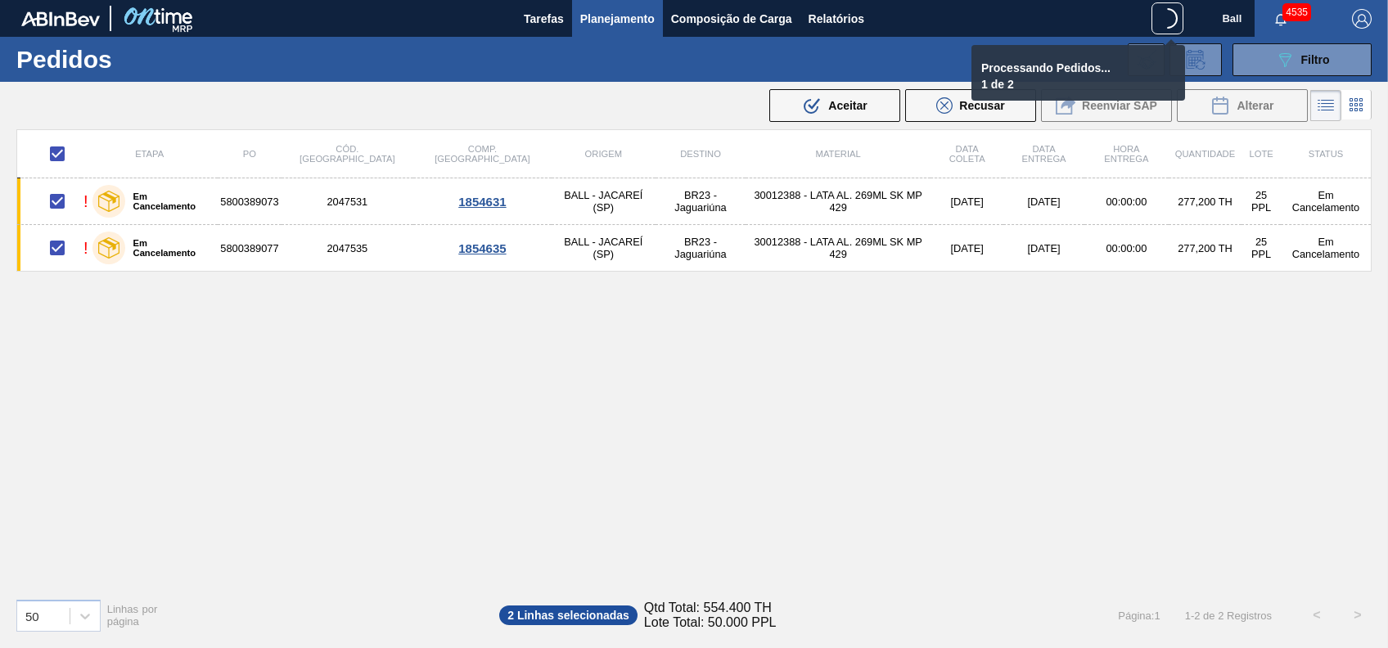
click at [1340, 31] on button "button" at bounding box center [1362, 18] width 52 height 37
click at [1309, 51] on div "089F7B8B-B2A5-4AFE-B5C0-19BA573D28AC Filtro" at bounding box center [1302, 60] width 55 height 20
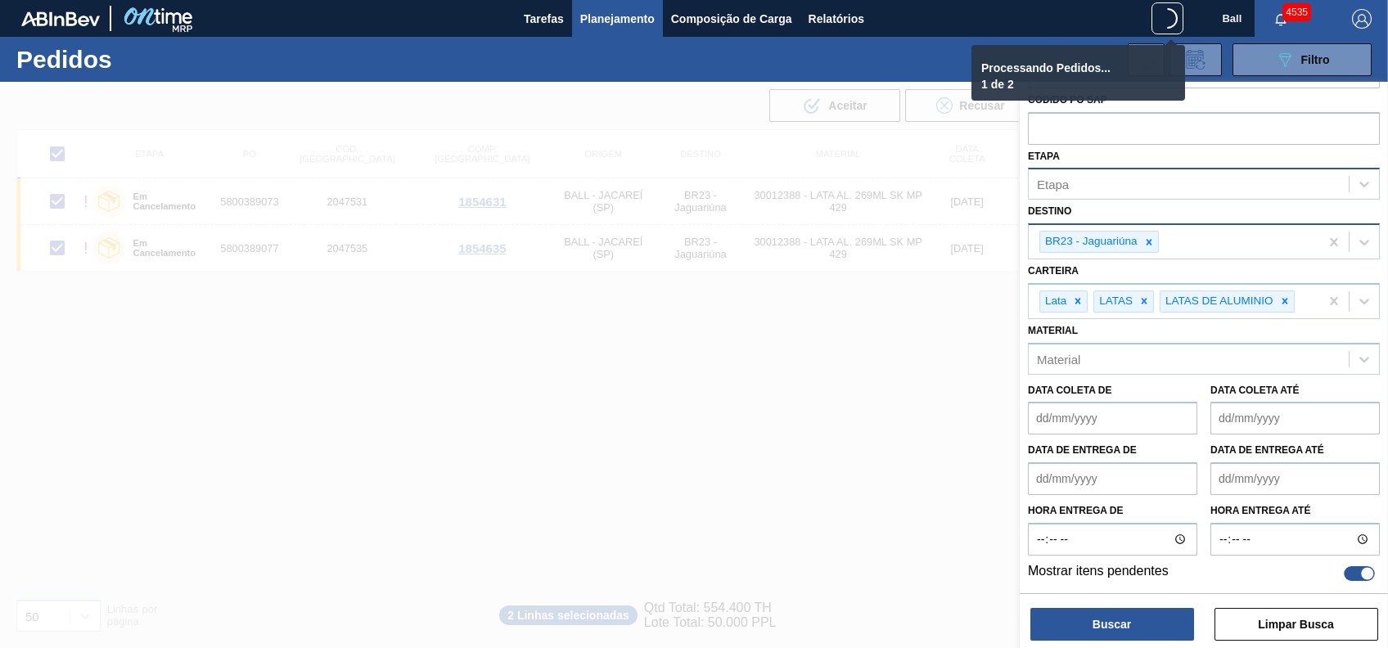
click at [1244, 249] on div "BR23 - Jaguariúna" at bounding box center [1174, 242] width 291 height 34
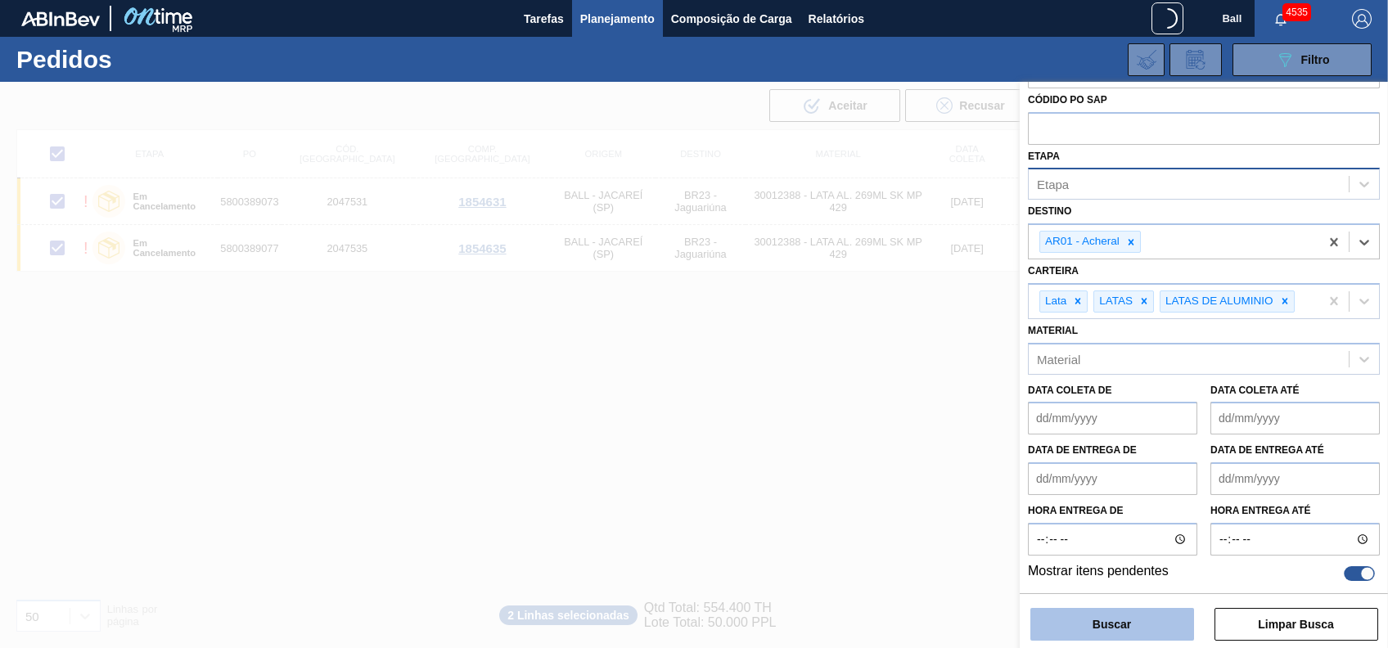
click at [1147, 624] on button "Buscar" at bounding box center [1112, 624] width 164 height 33
checkbox input "false"
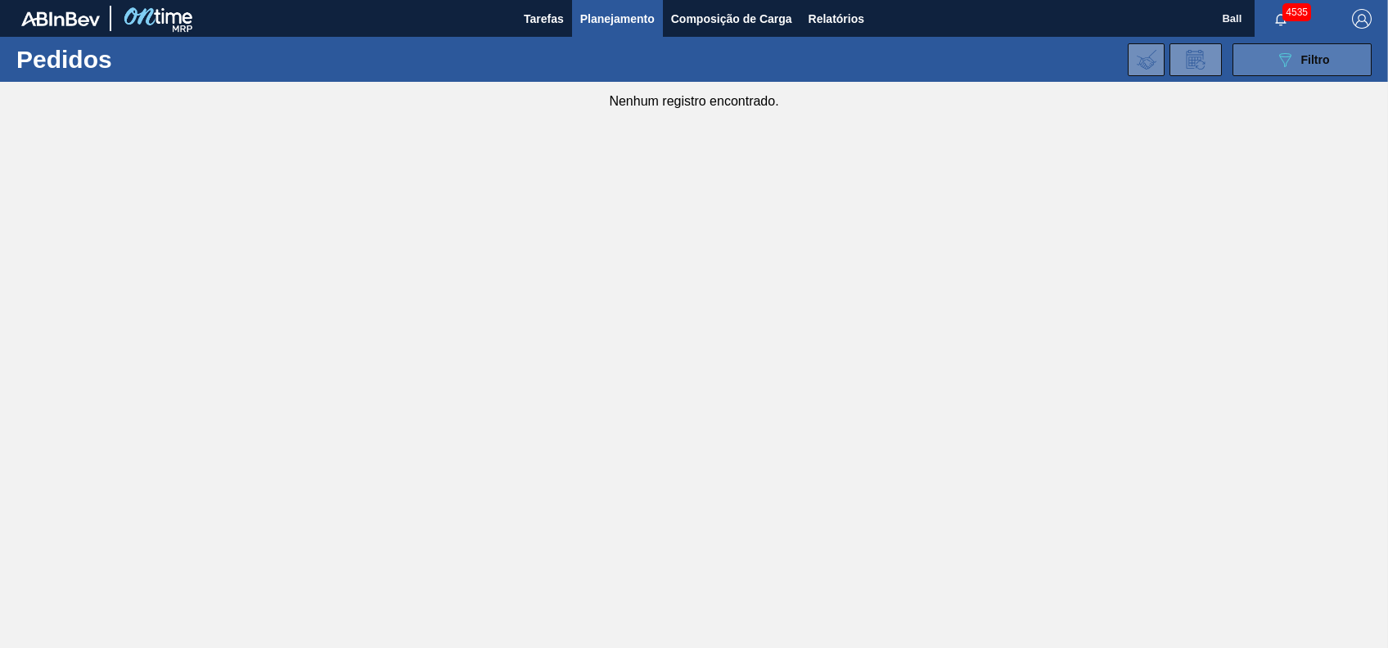
click at [1336, 61] on button "089F7B8B-B2A5-4AFE-B5C0-19BA573D28AC Filtro" at bounding box center [1302, 59] width 139 height 33
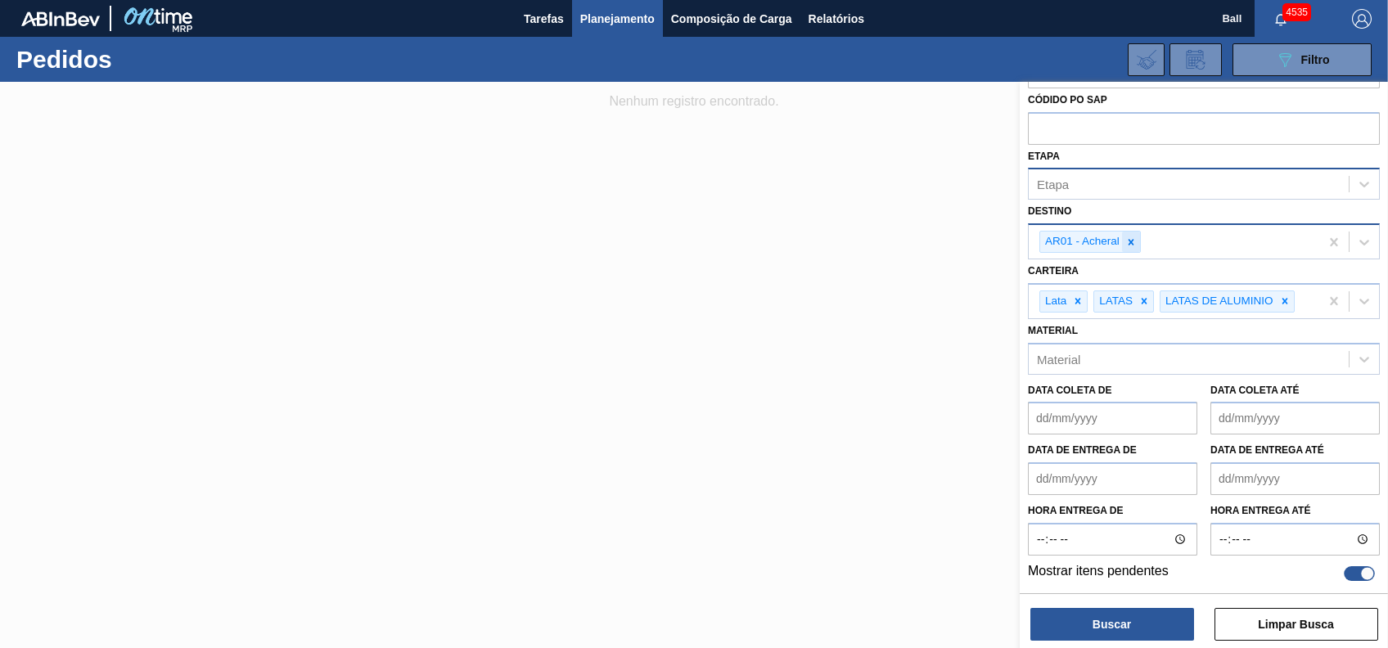
click at [1138, 245] on div at bounding box center [1131, 242] width 18 height 20
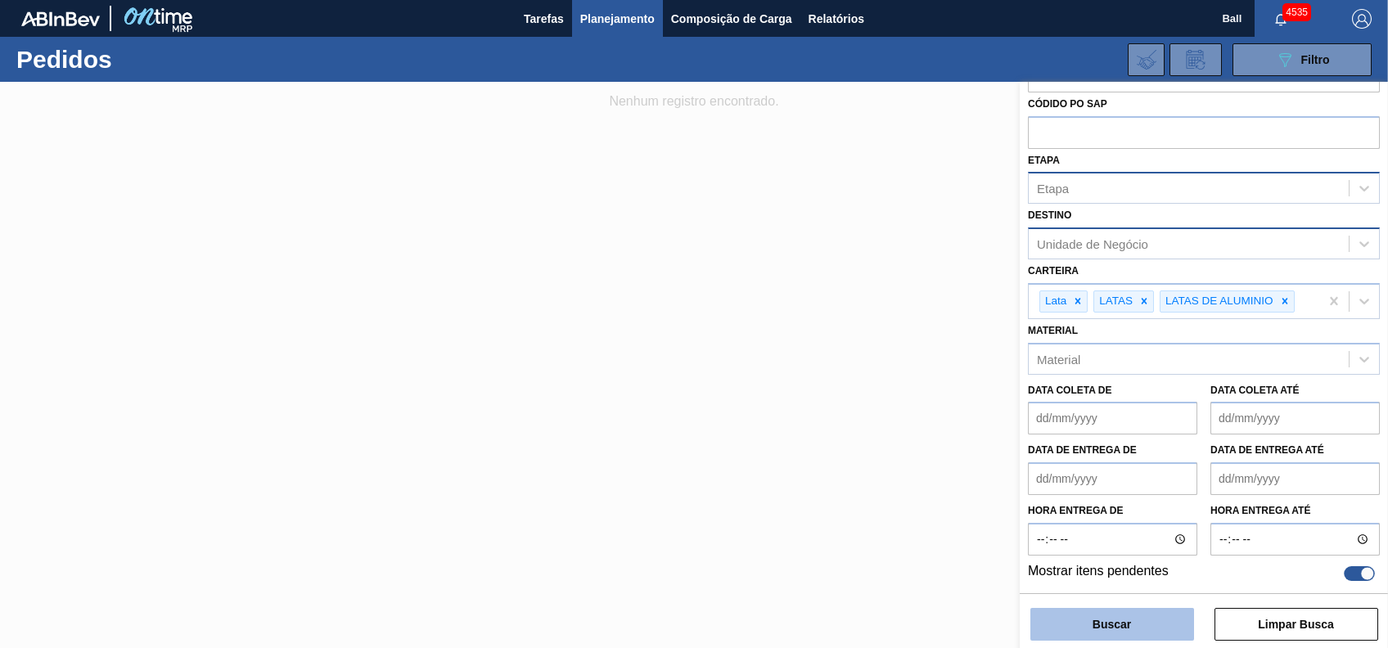
click at [1133, 623] on button "Buscar" at bounding box center [1112, 624] width 164 height 33
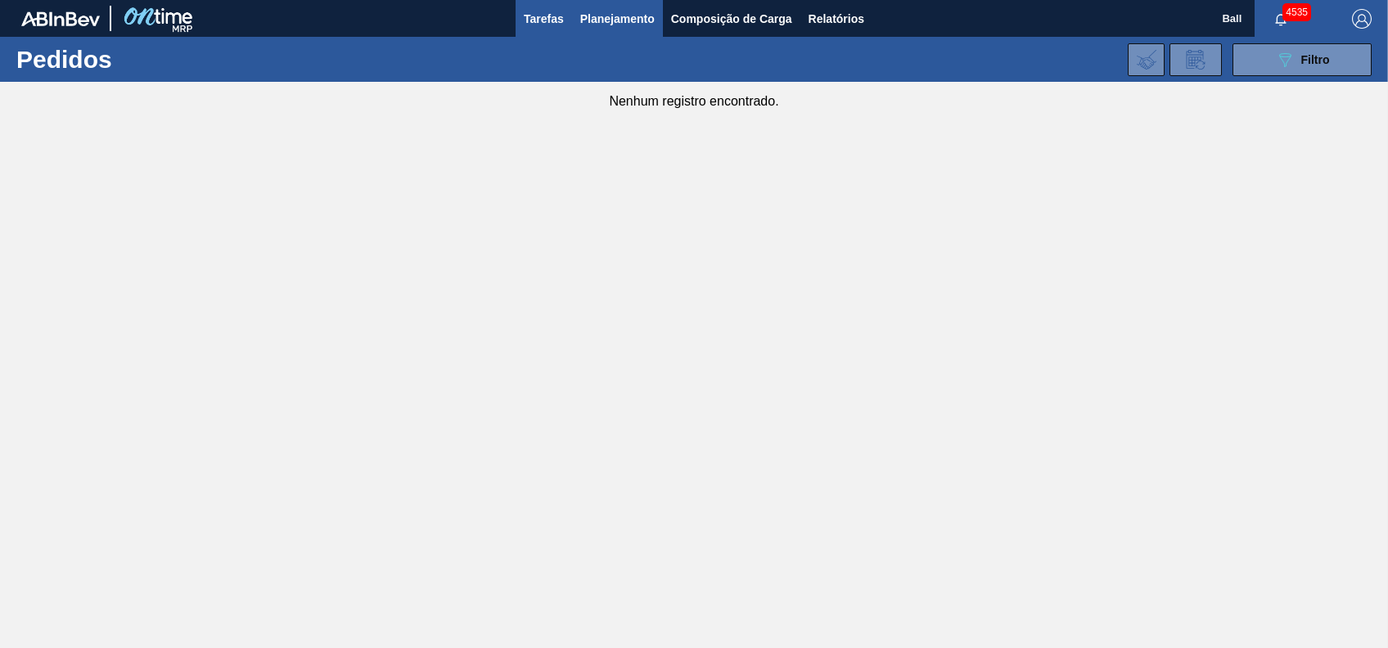
click at [542, 16] on span "Tarefas" at bounding box center [544, 19] width 40 height 20
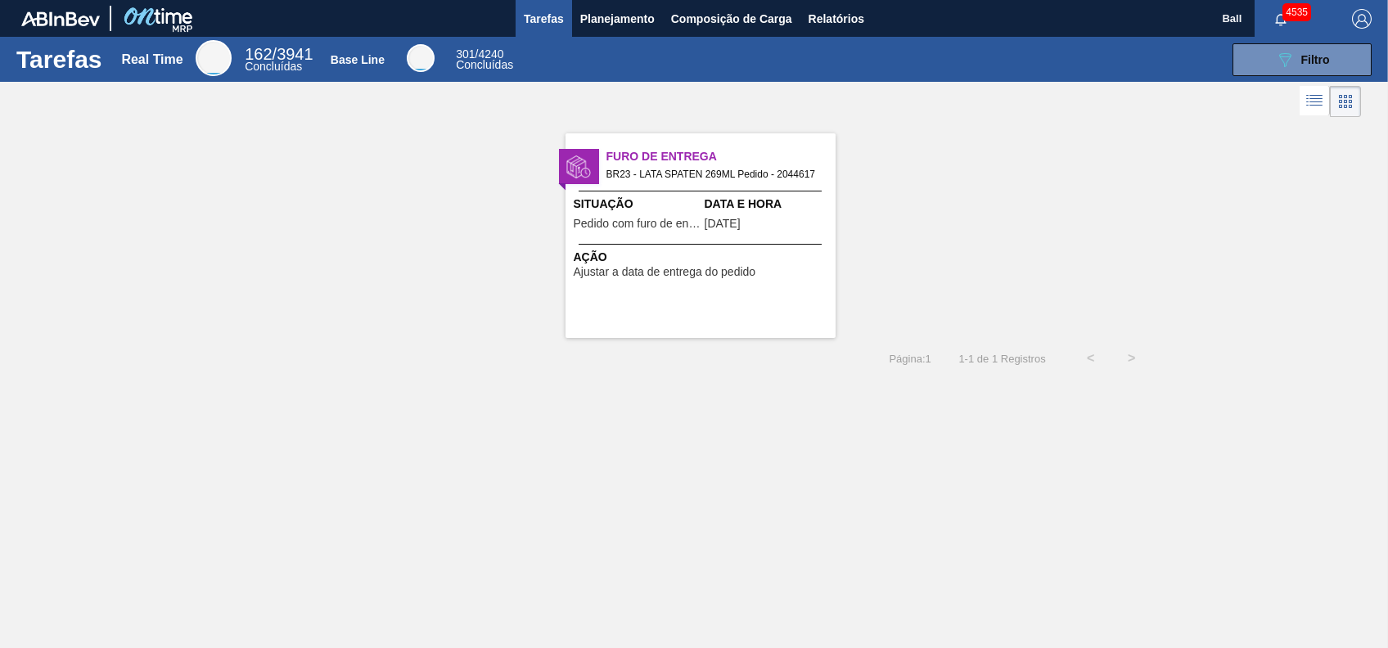
click at [674, 237] on div "Furo de Entrega BR23 - LATA SPATEN 269ML Pedido - 2044617 Situação Pedido com f…" at bounding box center [701, 235] width 270 height 205
click at [373, 305] on div "Furo de Entrega BR23 - LATA SPATEN 269ML Pedido - 2044617 Situação Pedido com f…" at bounding box center [694, 229] width 1388 height 217
click at [1305, 45] on button "089F7B8B-B2A5-4AFE-B5C0-19BA573D28AC Filtro" at bounding box center [1302, 59] width 139 height 33
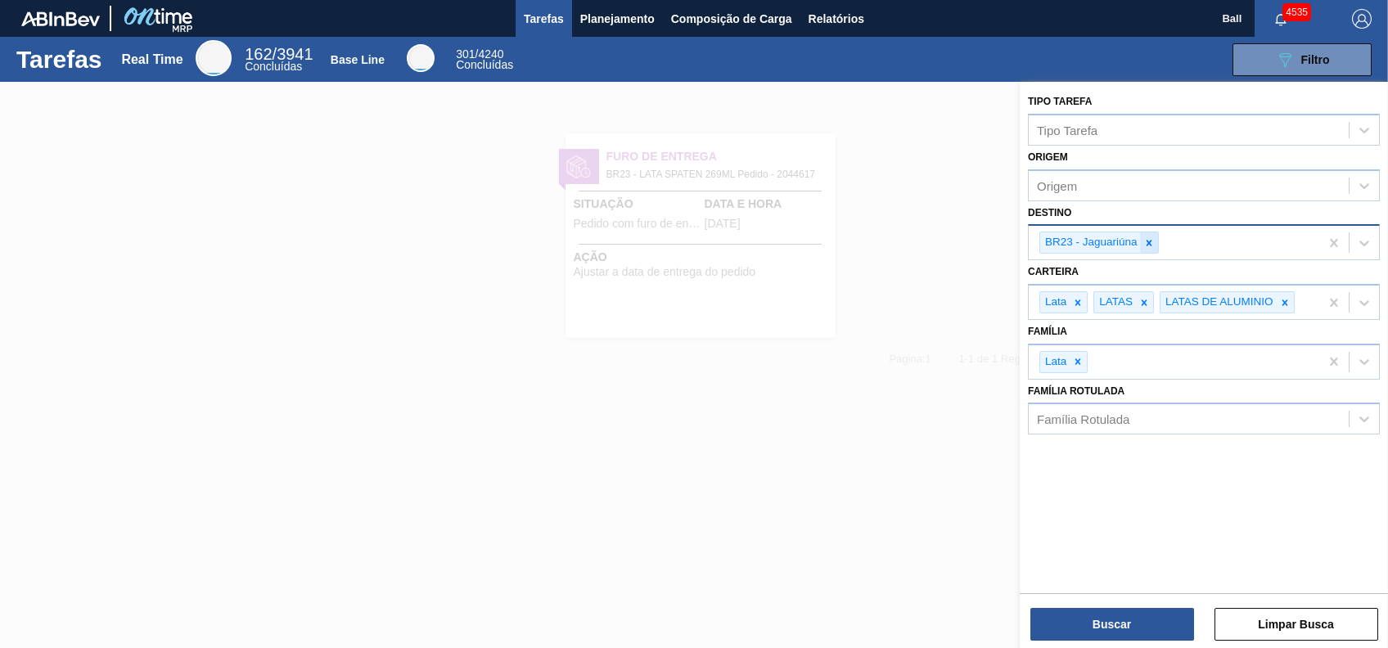
click at [1148, 241] on icon at bounding box center [1149, 243] width 6 height 6
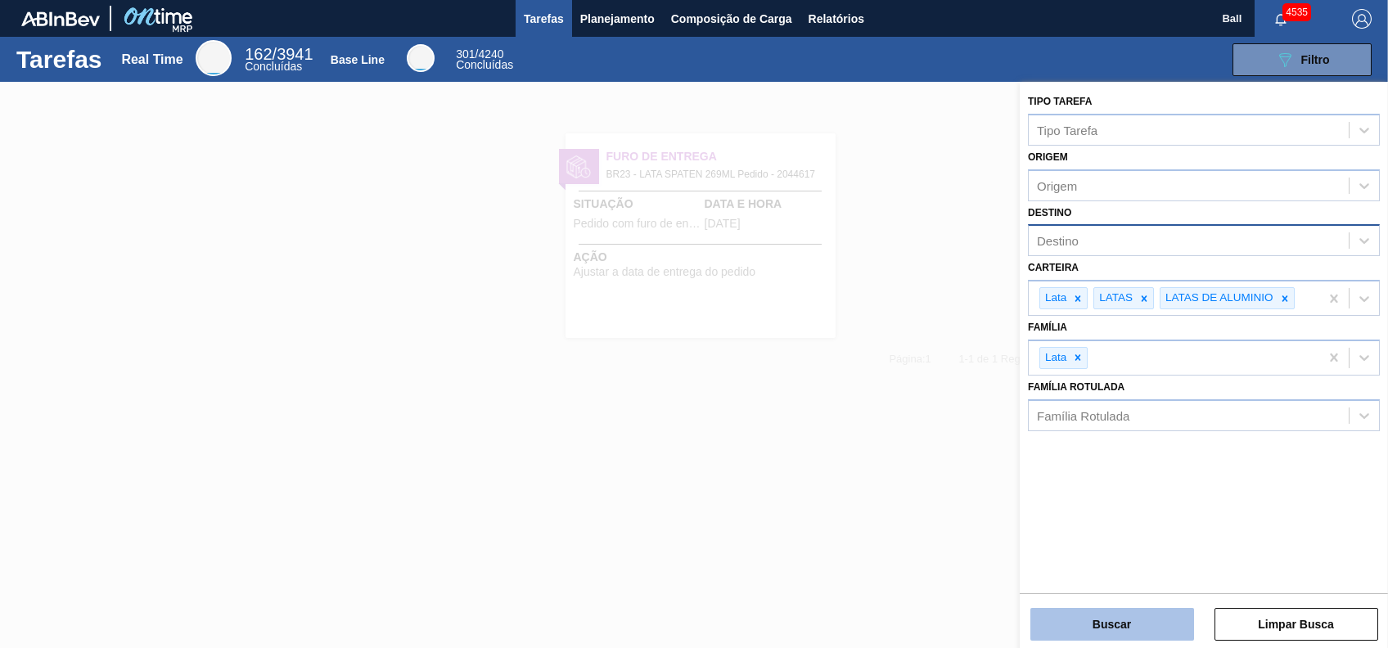
click at [1158, 624] on button "Buscar" at bounding box center [1112, 624] width 164 height 33
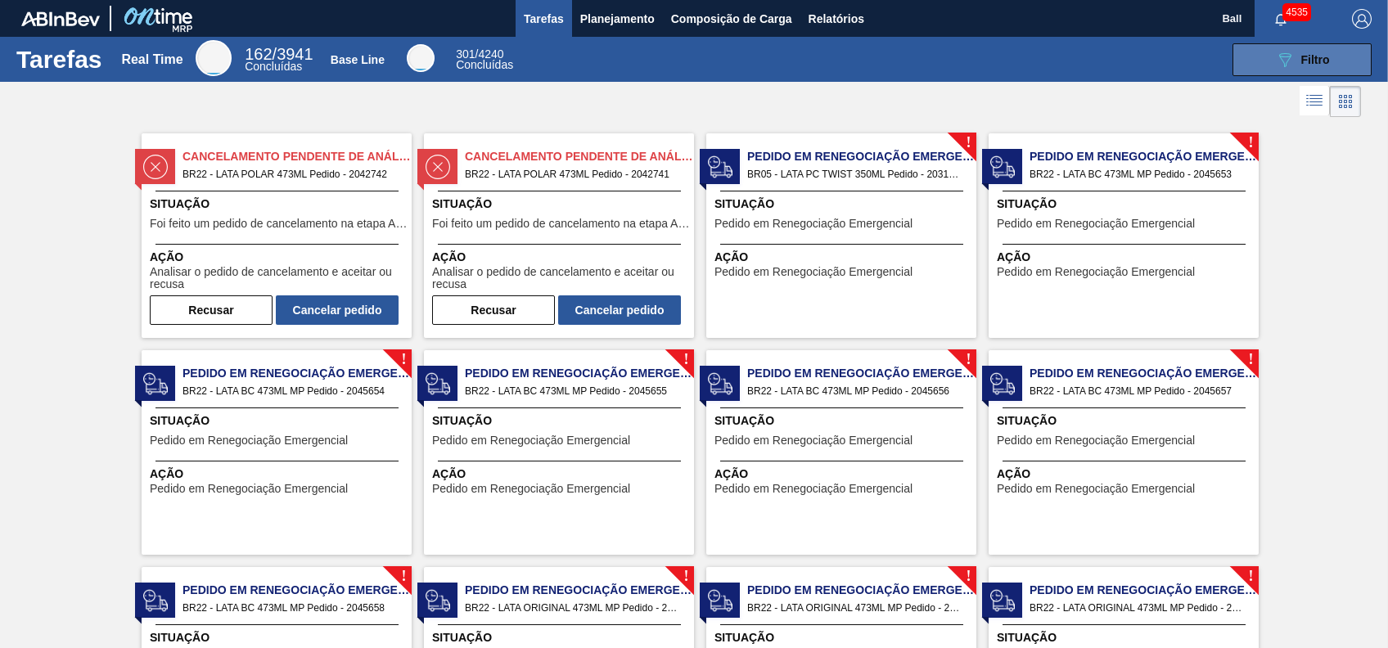
click at [1316, 65] on span "Filtro" at bounding box center [1315, 59] width 29 height 13
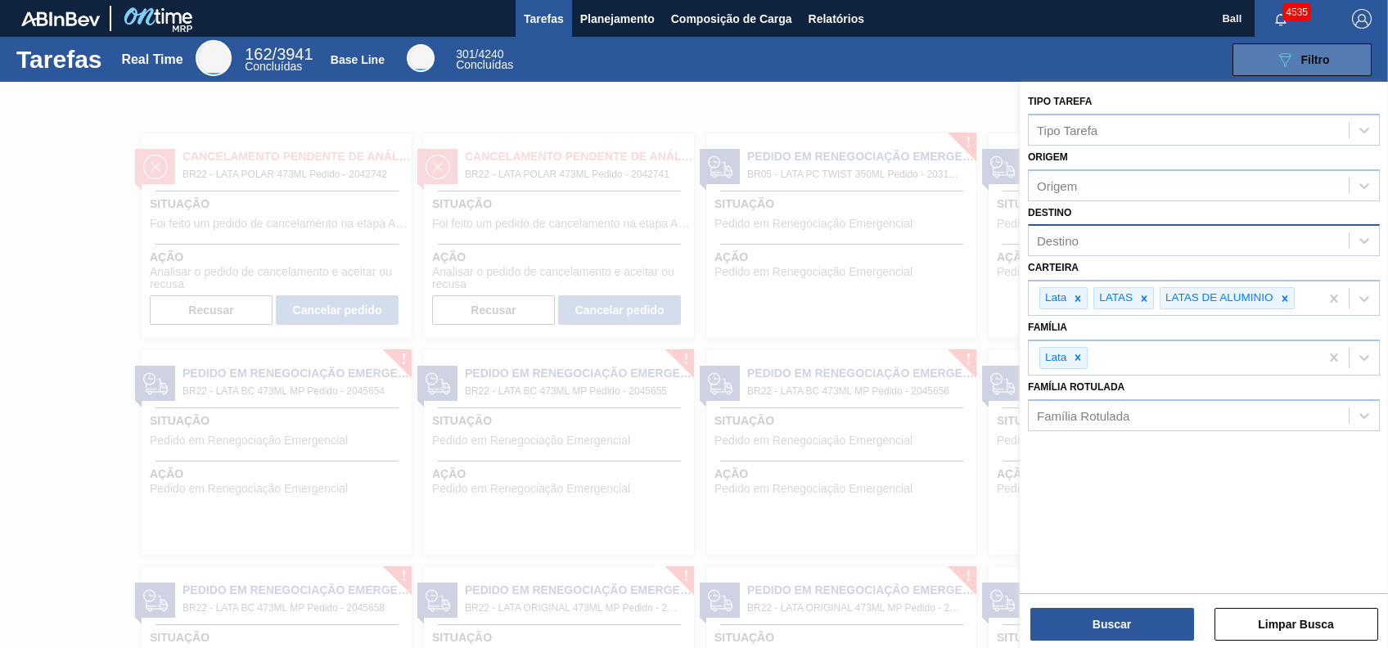
click at [1316, 65] on span "Filtro" at bounding box center [1315, 59] width 29 height 13
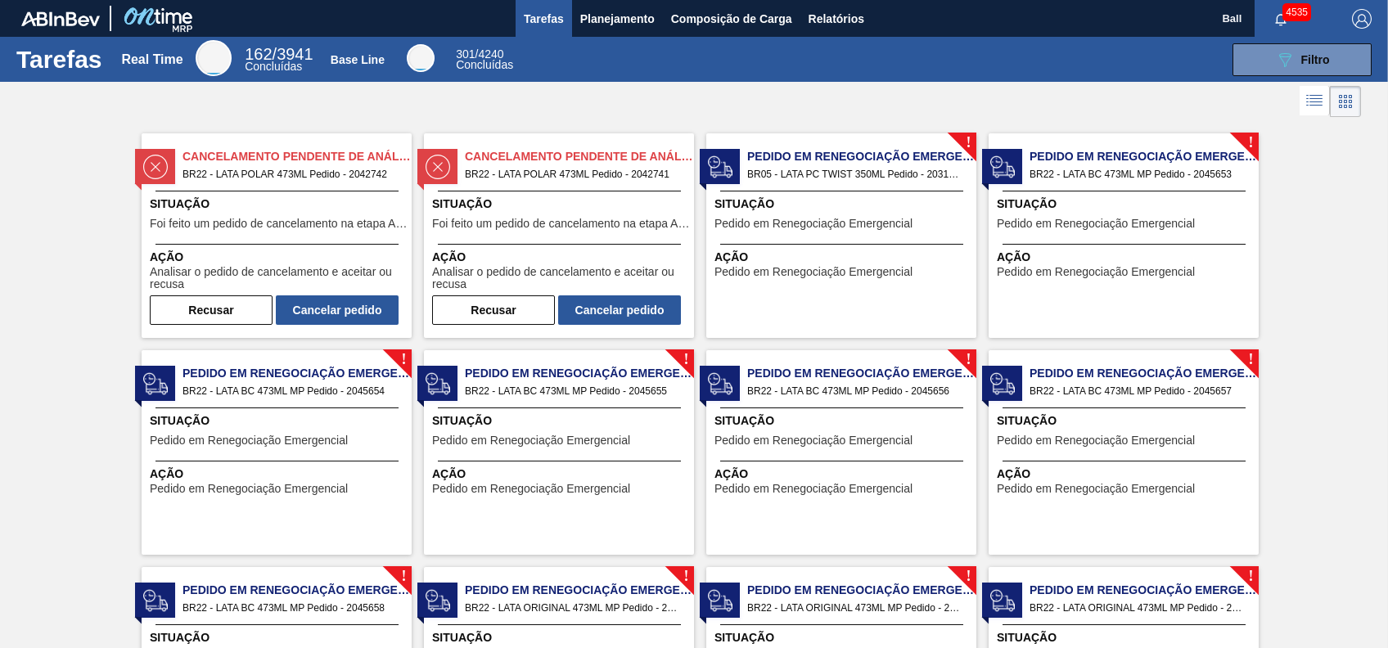
click at [1317, 108] on icon at bounding box center [1315, 101] width 20 height 20
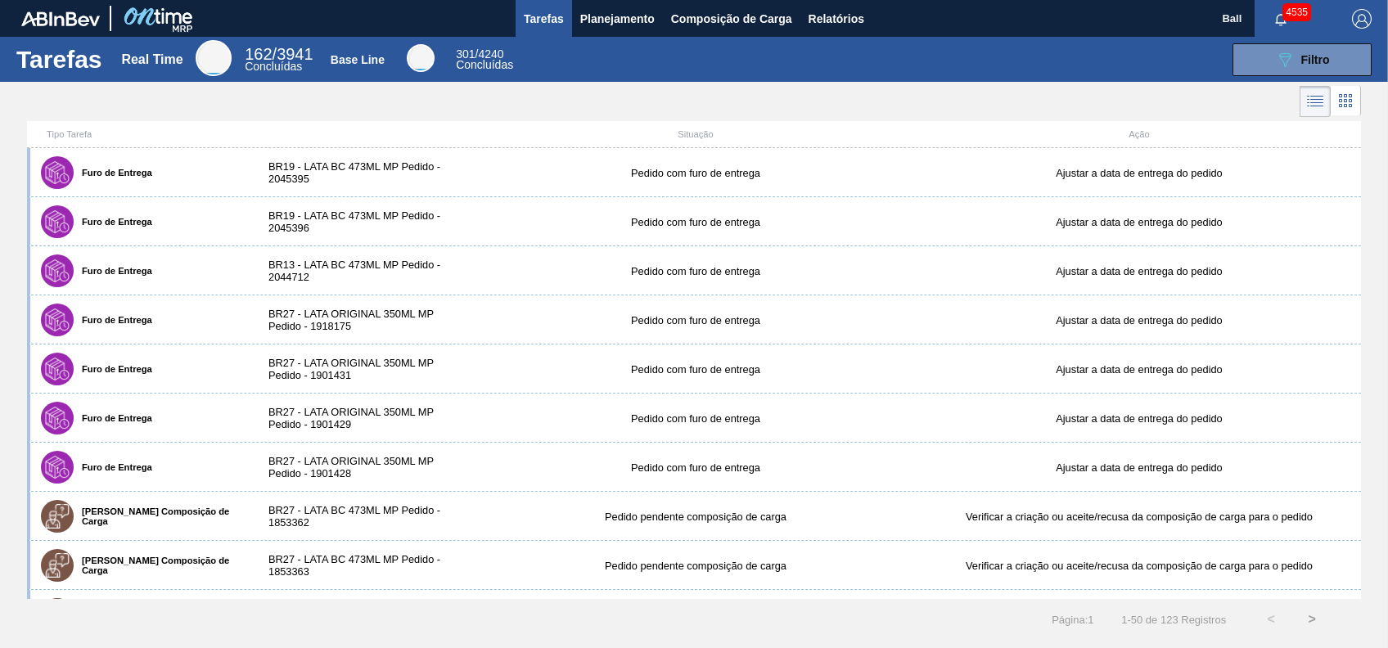
scroll to position [2003, 0]
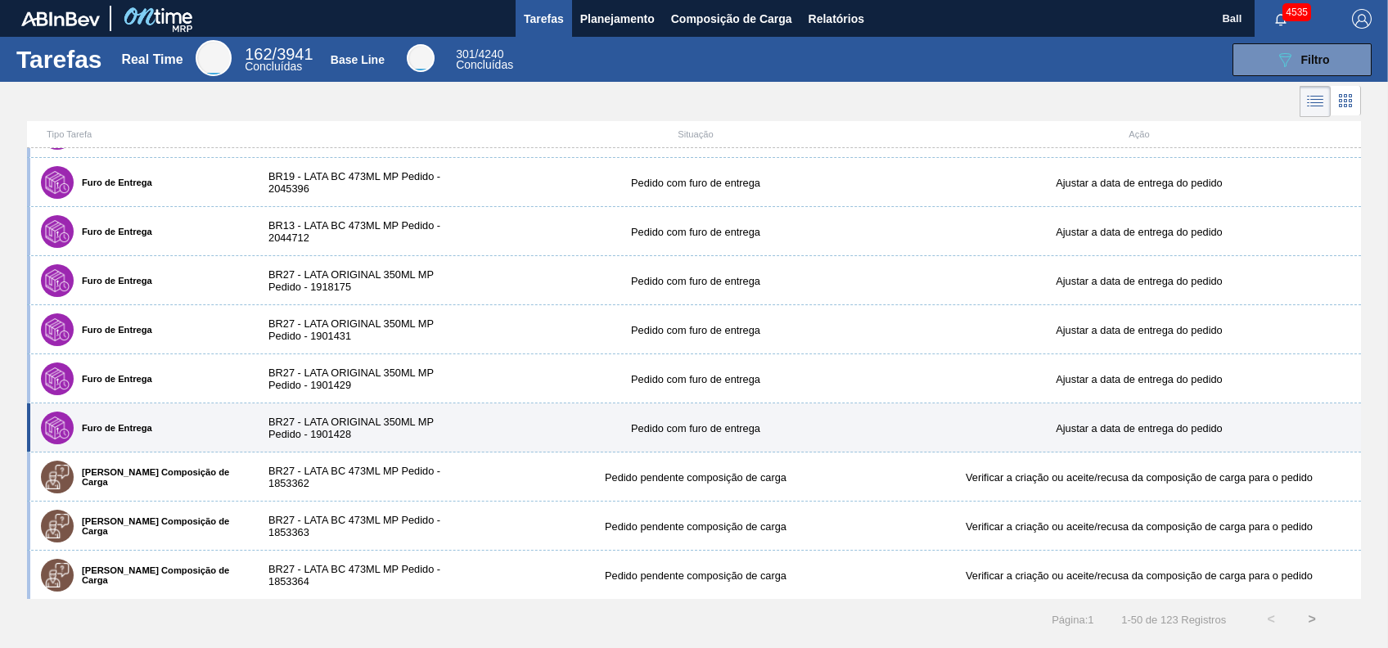
click at [972, 435] on div "Furo de Entrega BR27 - LATA ORIGINAL 350ML MP Pedido - 1901428 Pedido com furo …" at bounding box center [694, 427] width 1334 height 49
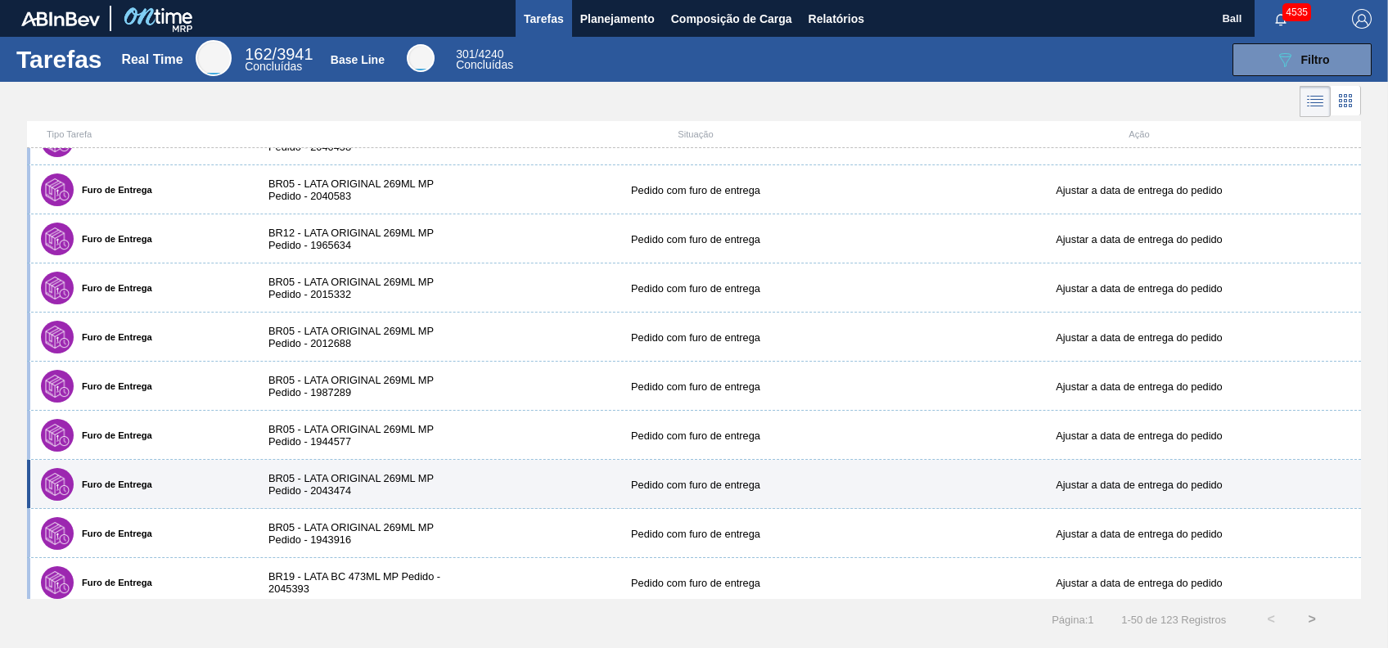
scroll to position [1637, 0]
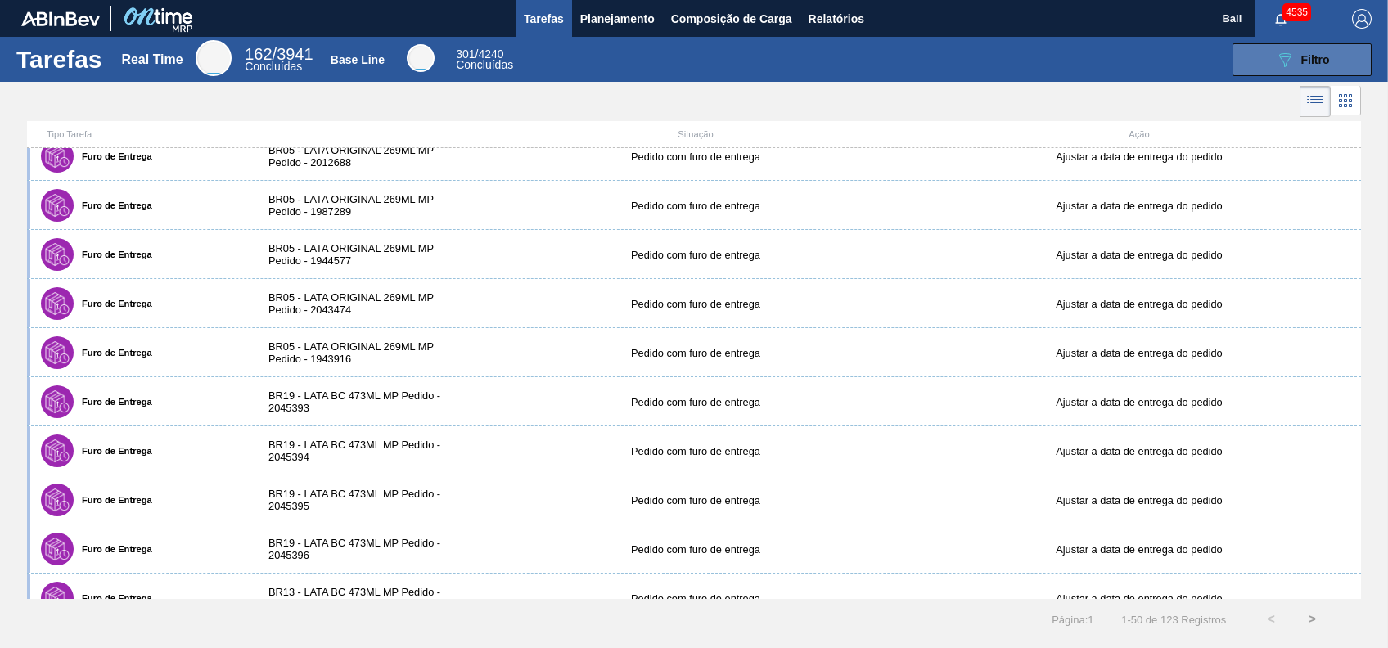
click at [1273, 52] on button "089F7B8B-B2A5-4AFE-B5C0-19BA573D28AC Filtro" at bounding box center [1302, 59] width 139 height 33
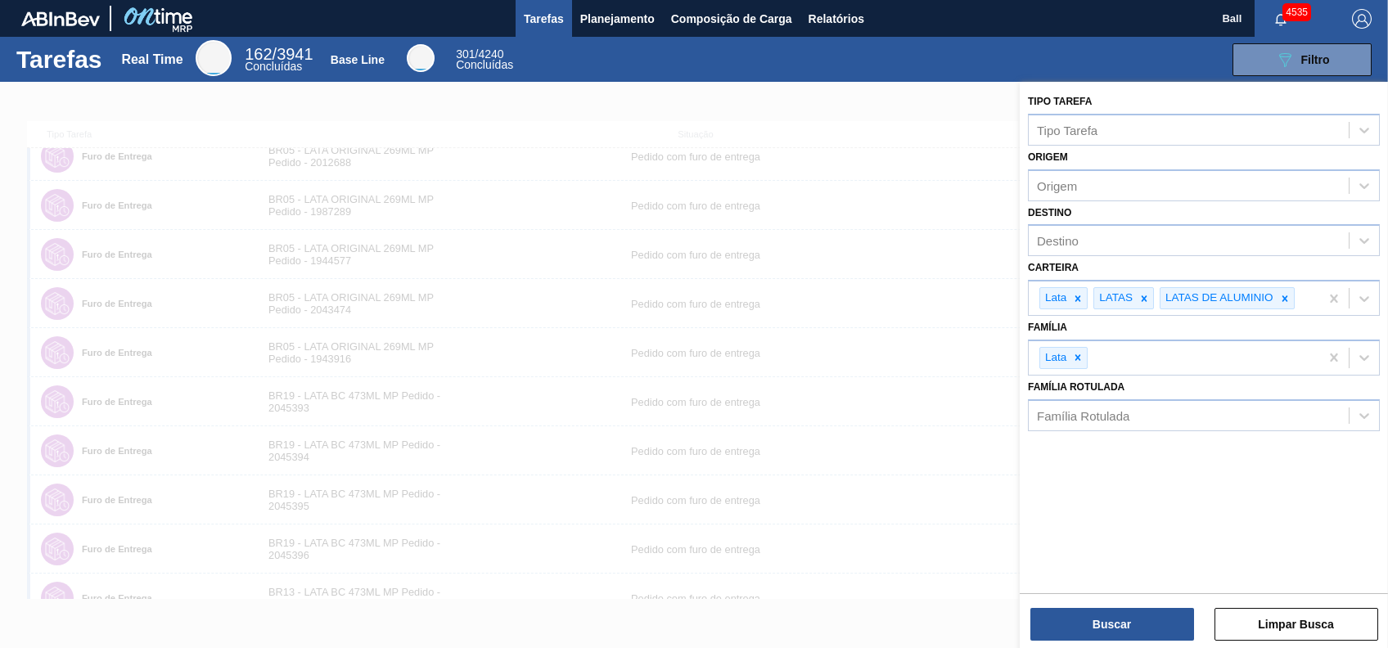
click at [668, 444] on div at bounding box center [694, 406] width 1388 height 648
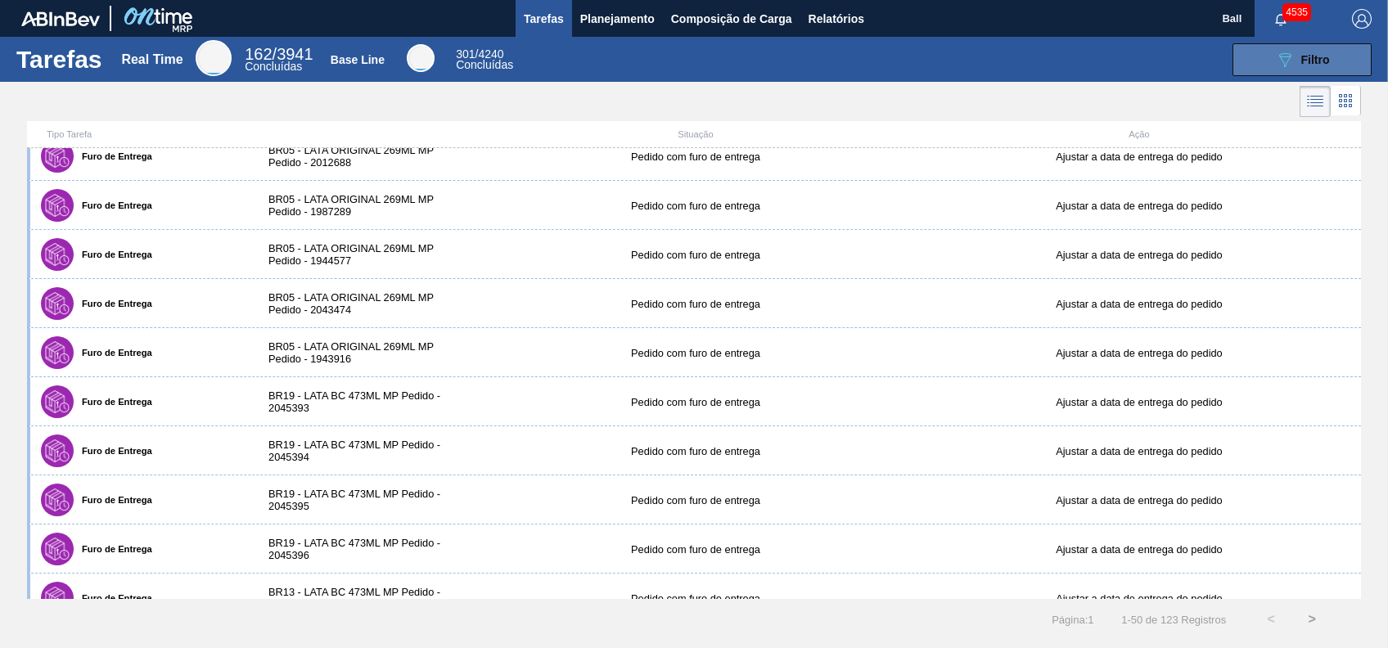
click at [1316, 50] on div "089F7B8B-B2A5-4AFE-B5C0-19BA573D28AC Filtro" at bounding box center [1302, 60] width 55 height 20
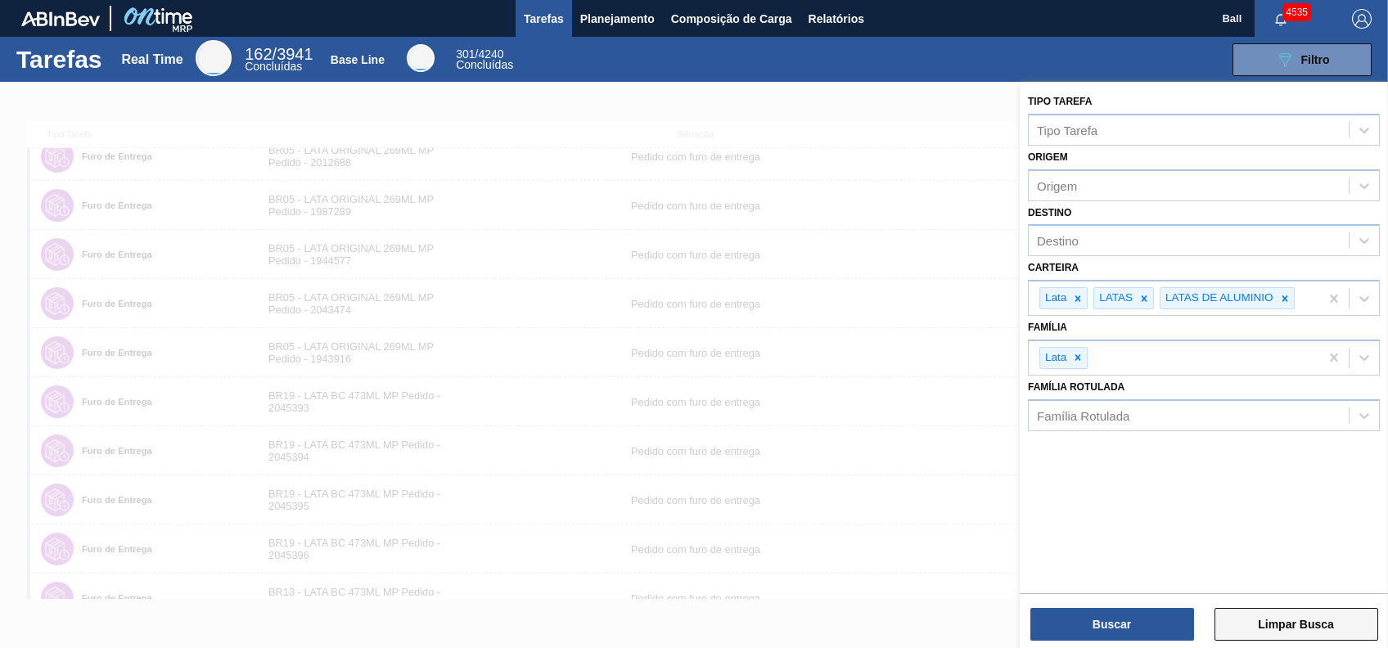
click at [1258, 627] on button "Limpar Busca" at bounding box center [1297, 624] width 164 height 33
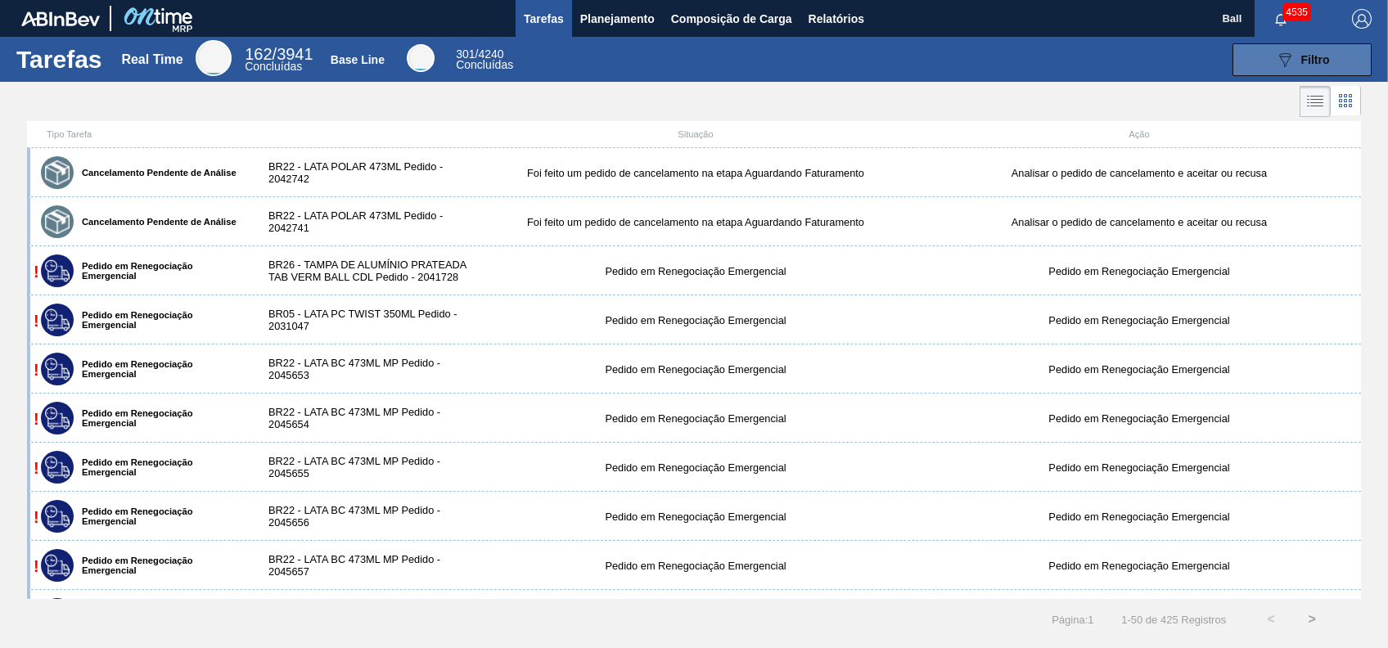
click at [1301, 50] on div "089F7B8B-B2A5-4AFE-B5C0-19BA573D28AC Filtro" at bounding box center [1302, 60] width 55 height 20
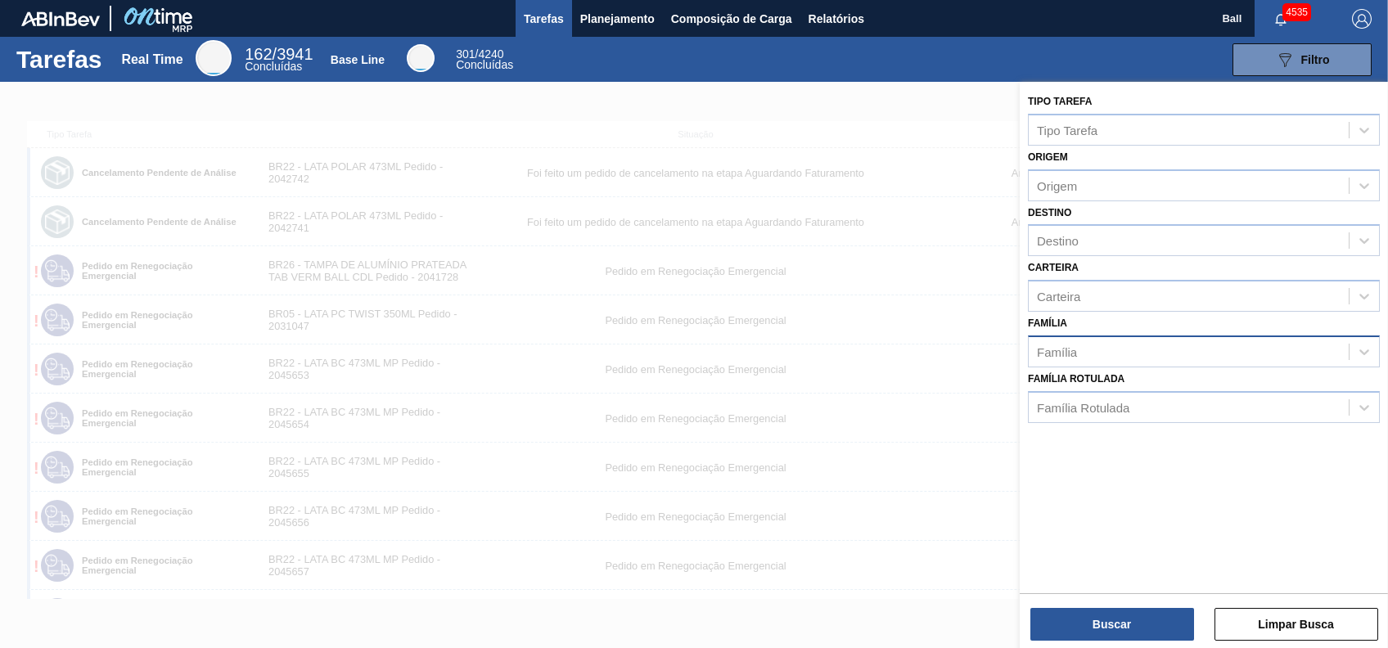
click at [1120, 353] on div "Família" at bounding box center [1189, 352] width 320 height 24
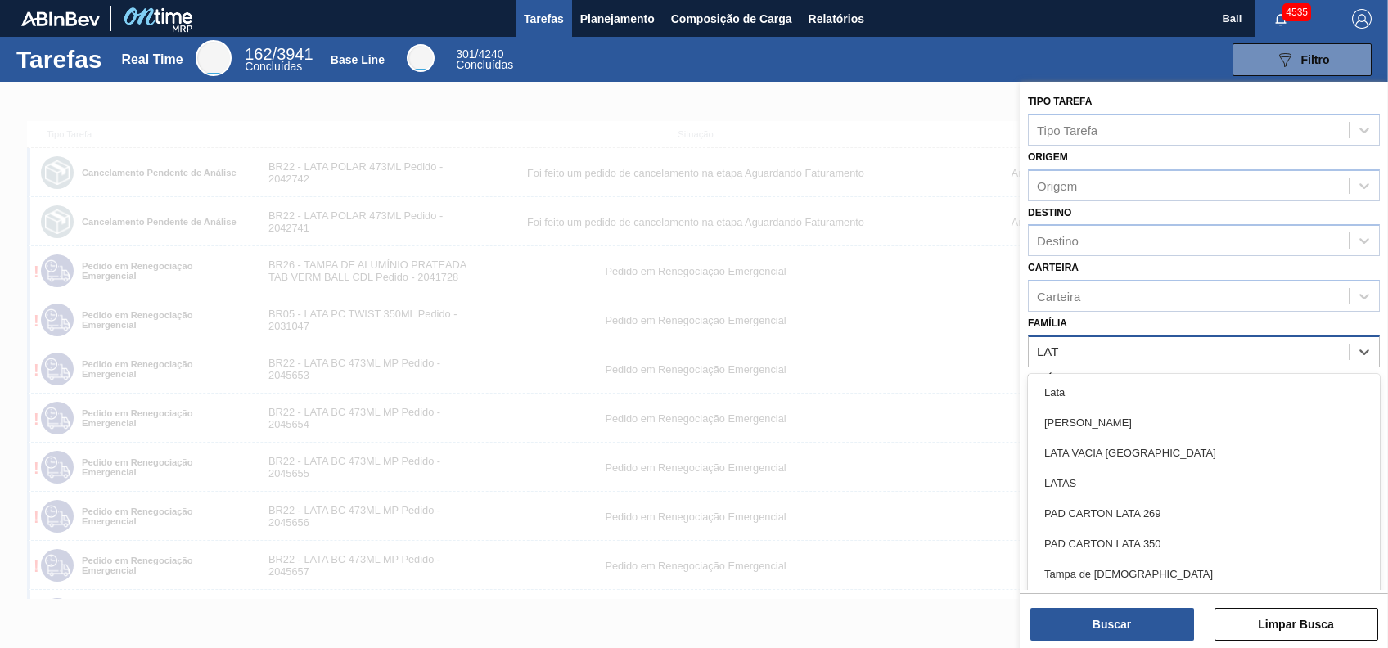
type input "LATA"
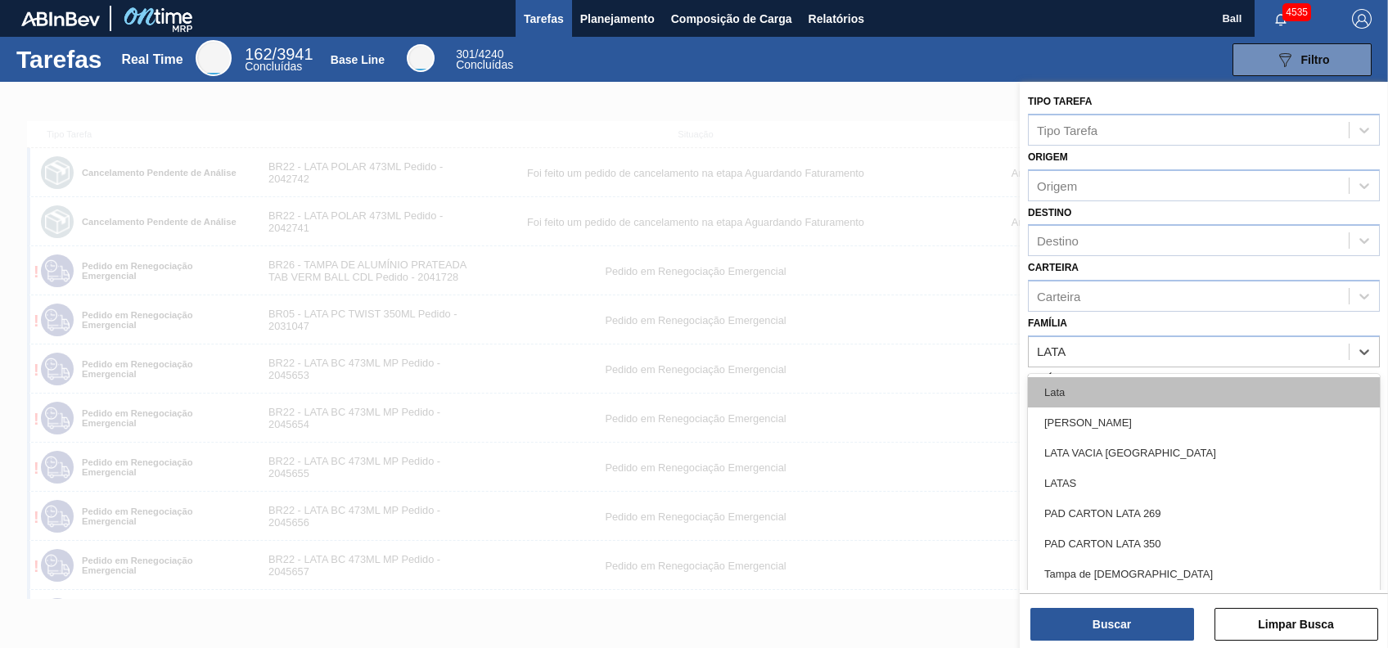
click at [1139, 399] on div "Lata" at bounding box center [1204, 392] width 352 height 30
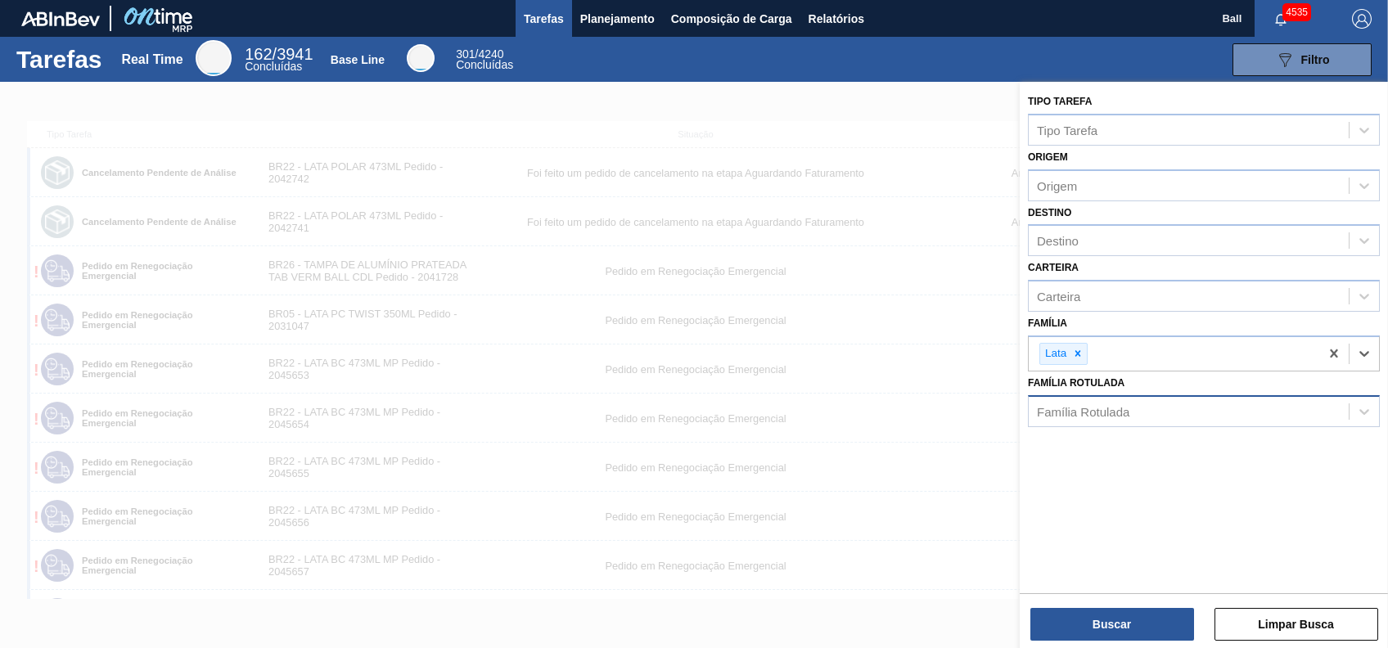
click at [1159, 408] on div "Família Rotulada" at bounding box center [1189, 411] width 320 height 24
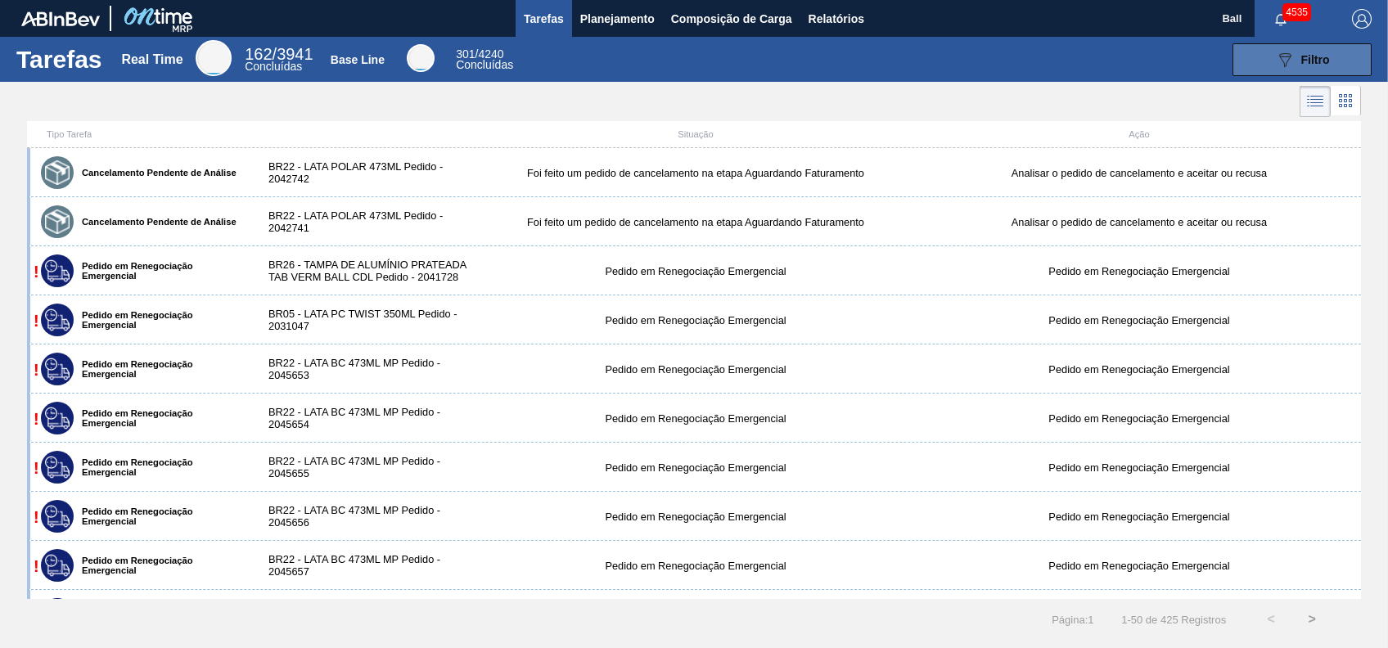
click at [1337, 60] on button "089F7B8B-B2A5-4AFE-B5C0-19BA573D28AC Filtro" at bounding box center [1302, 59] width 139 height 33
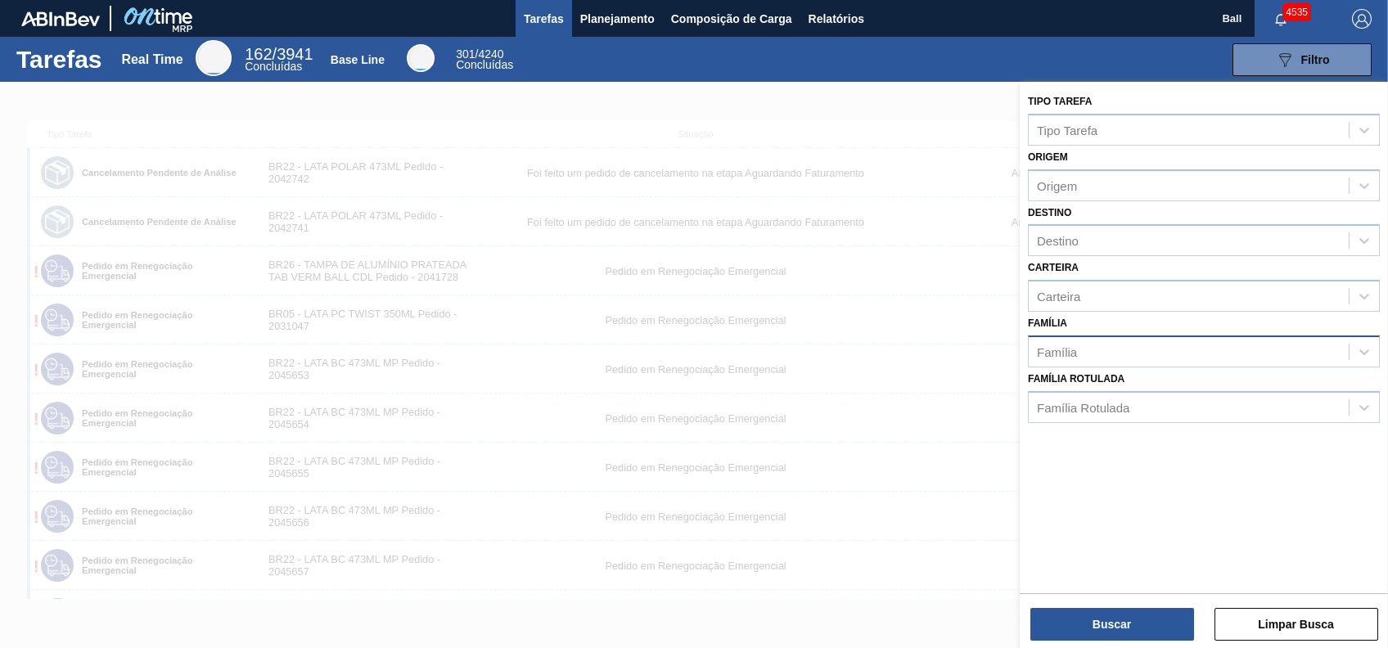
click at [1112, 345] on div "Família" at bounding box center [1189, 352] width 320 height 24
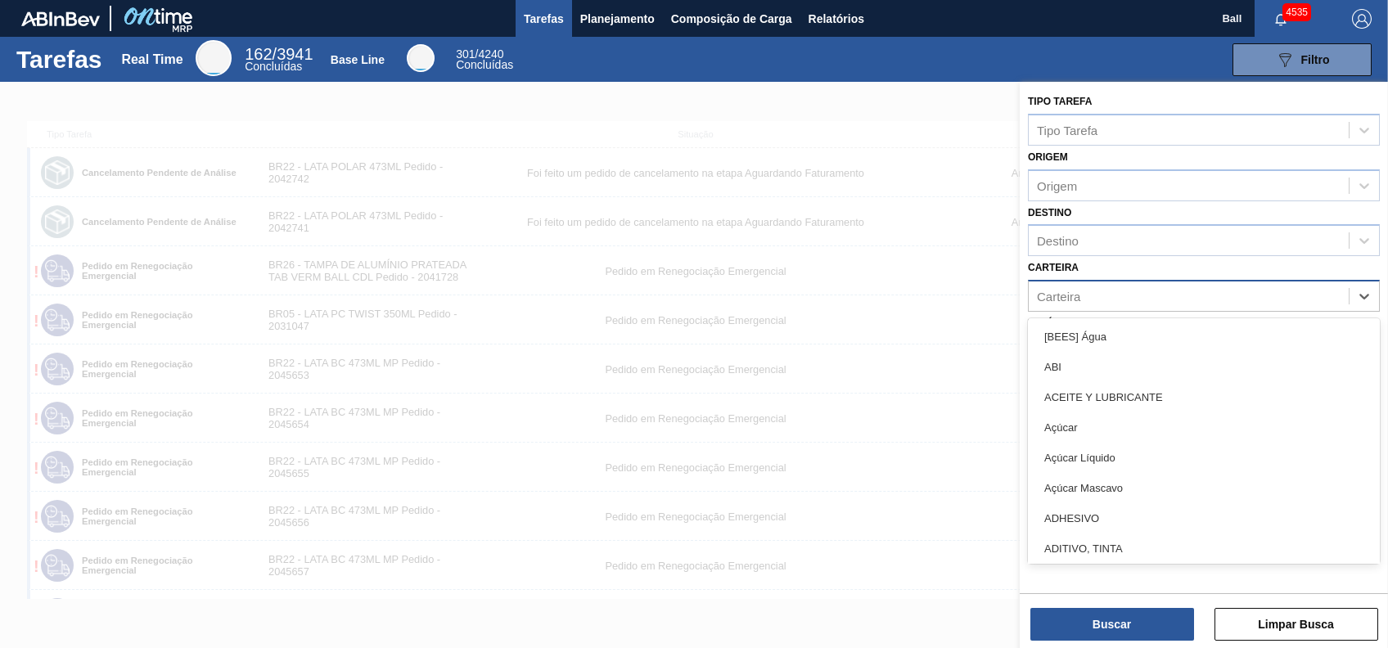
click at [1118, 285] on div "Carteira" at bounding box center [1189, 297] width 320 height 24
type input "LATA"
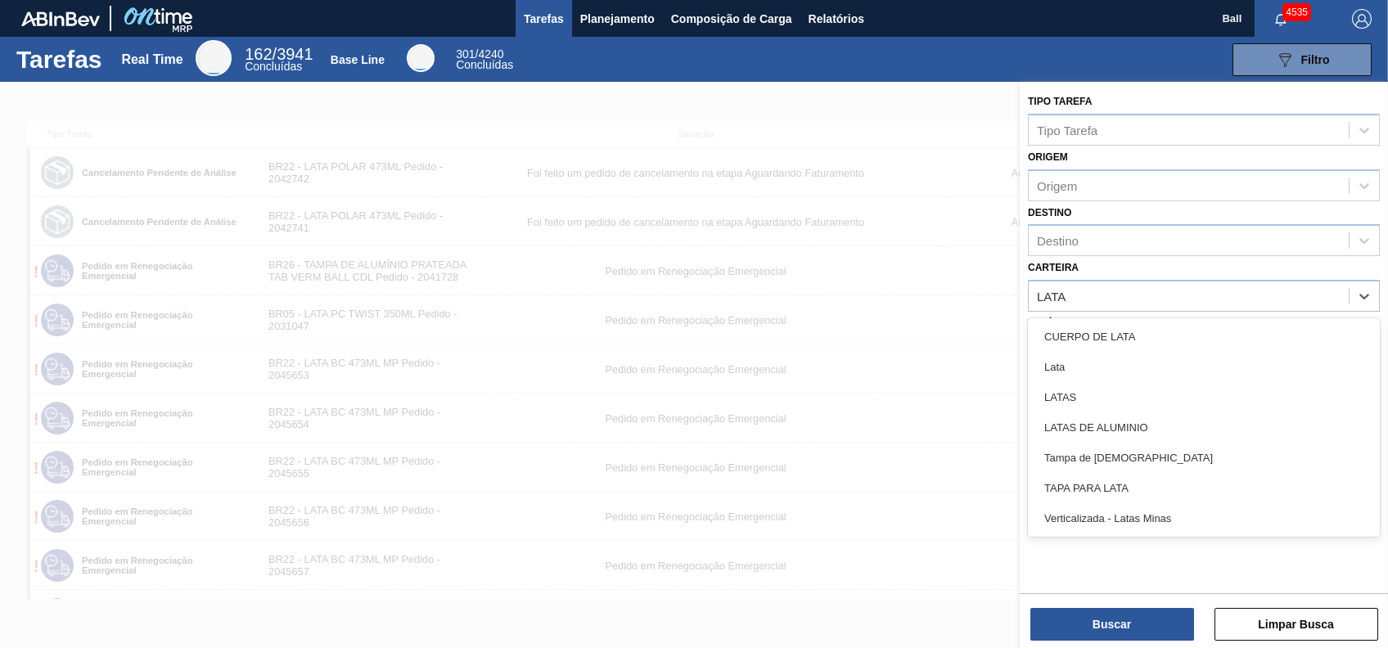
drag, startPoint x: 1062, startPoint y: 368, endPoint x: 1070, endPoint y: 373, distance: 8.9
click at [1064, 368] on div "Lata" at bounding box center [1204, 367] width 352 height 30
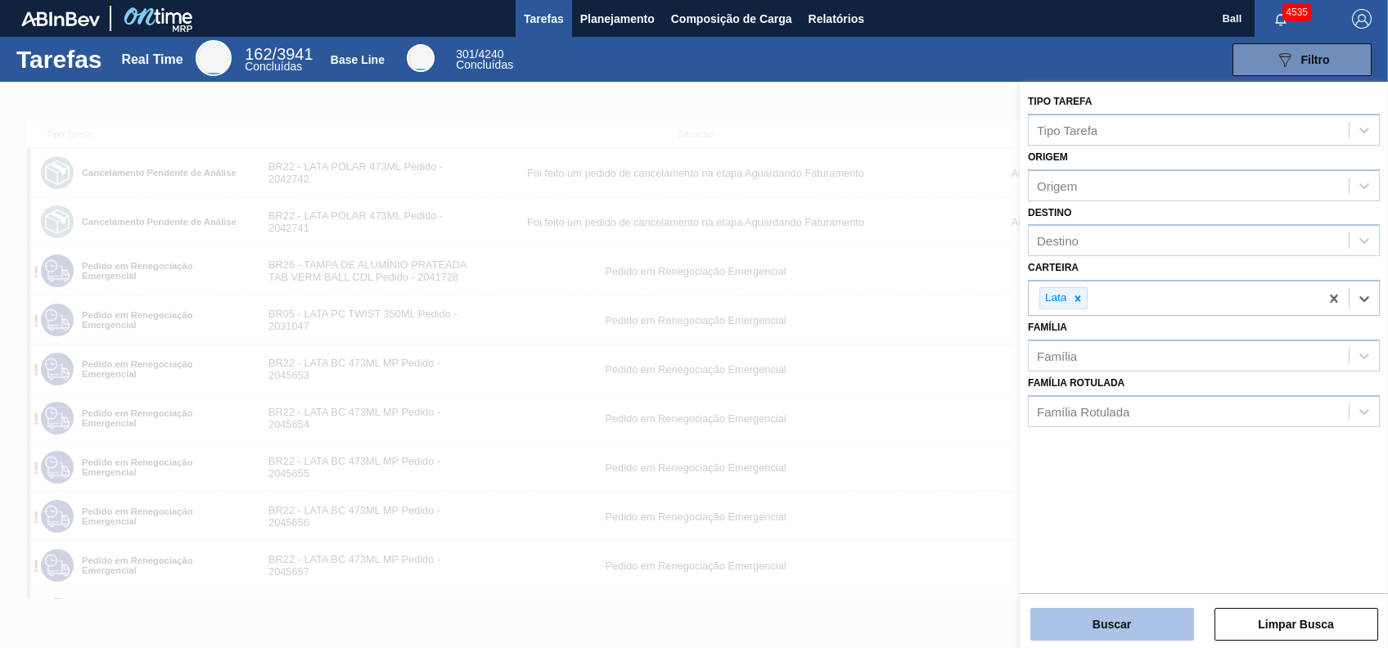
click at [1149, 623] on button "Buscar" at bounding box center [1112, 624] width 164 height 33
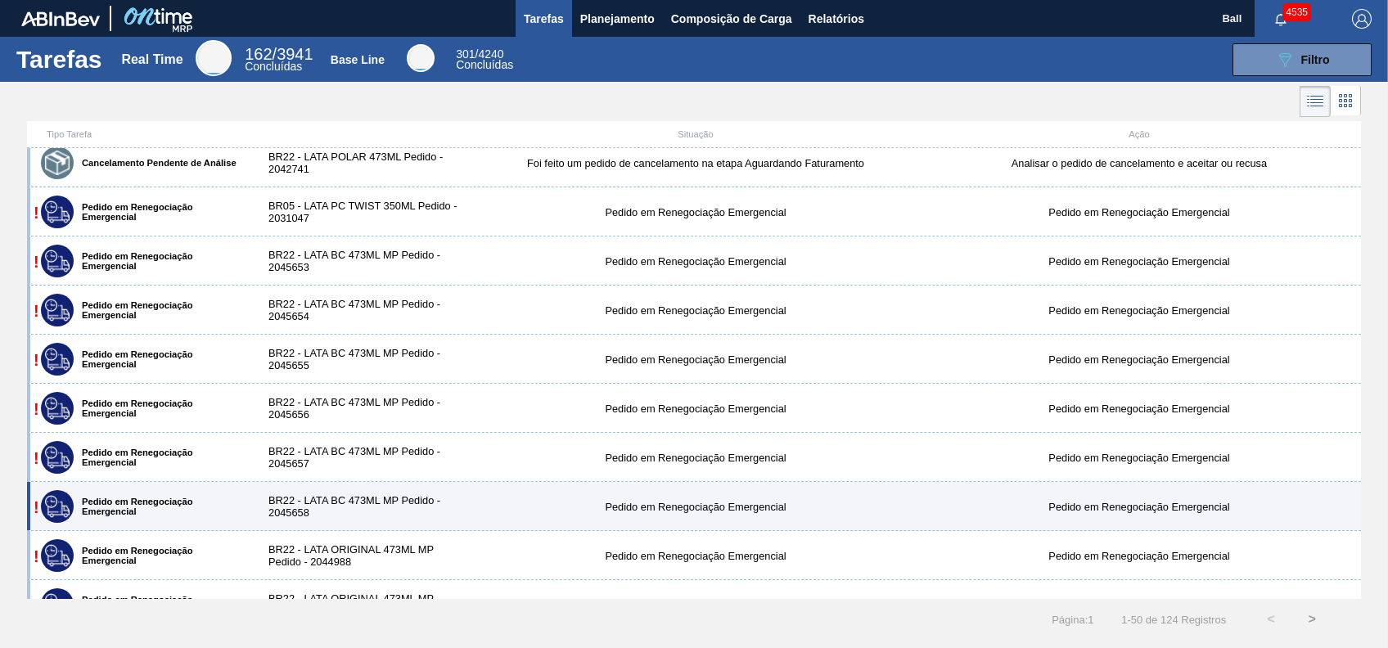
scroll to position [0, 0]
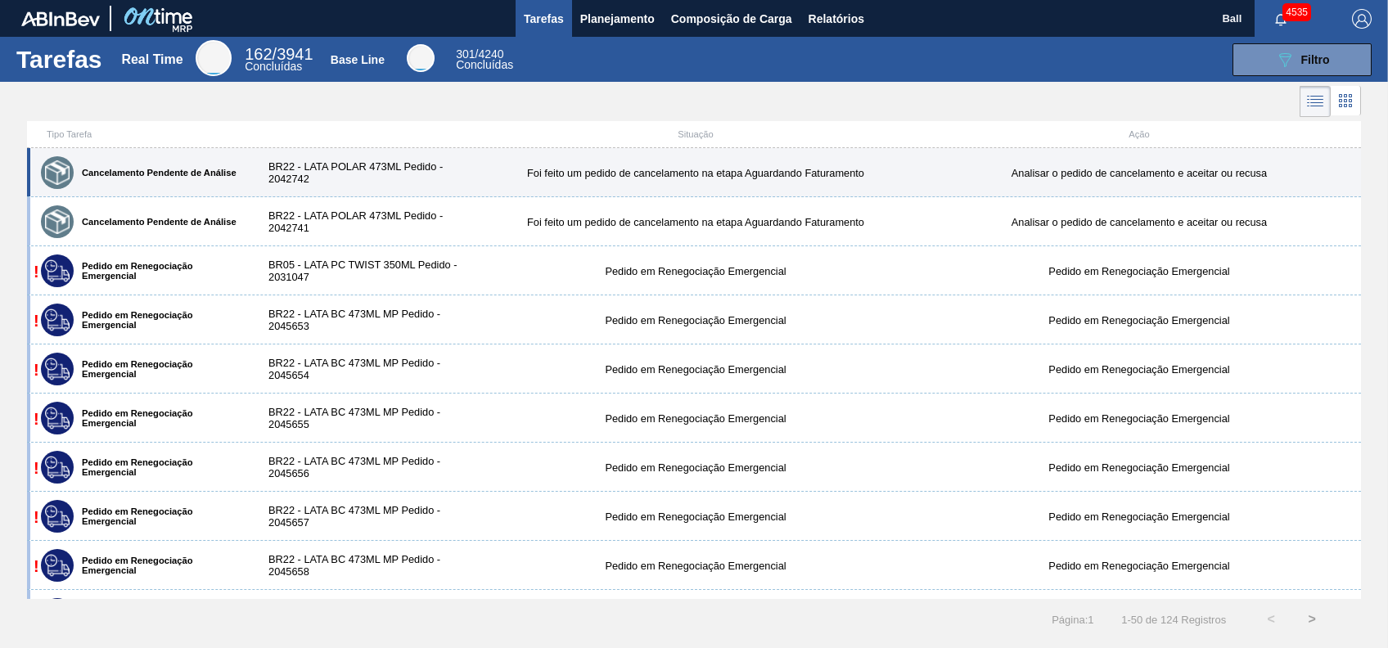
click at [242, 171] on div "Cancelamento Pendente de Análise" at bounding box center [141, 172] width 209 height 41
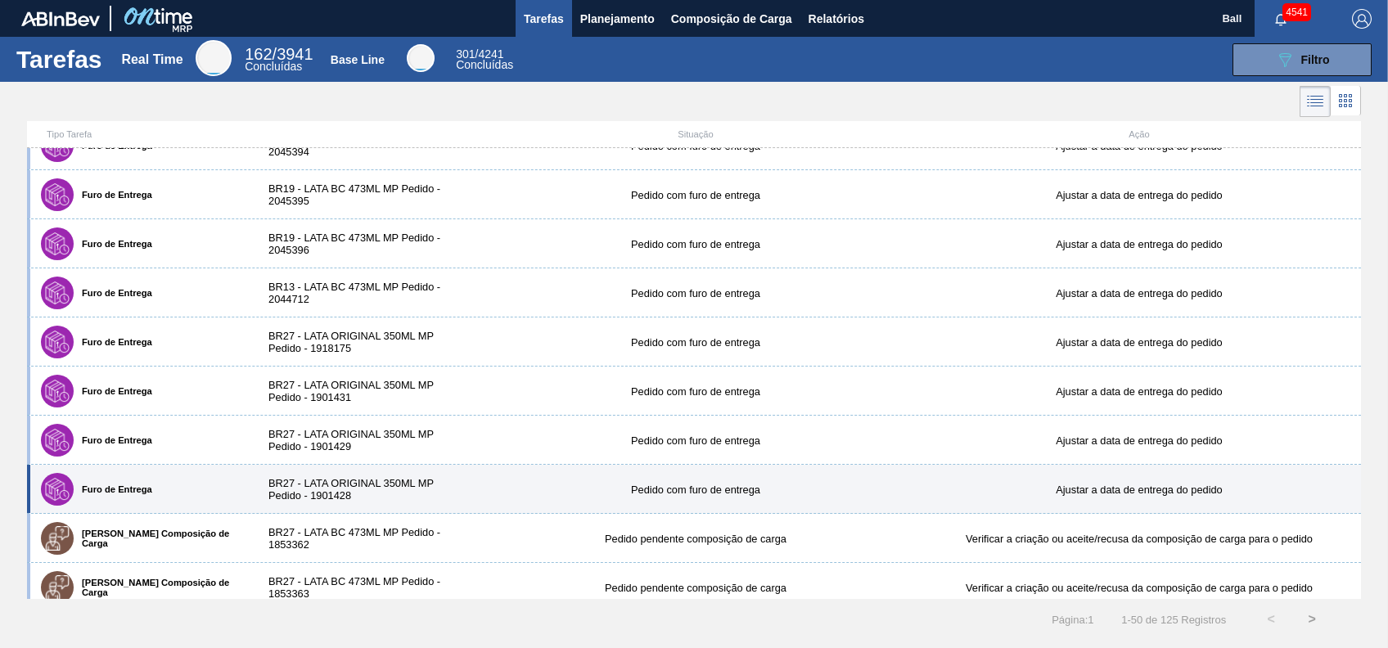
scroll to position [2003, 0]
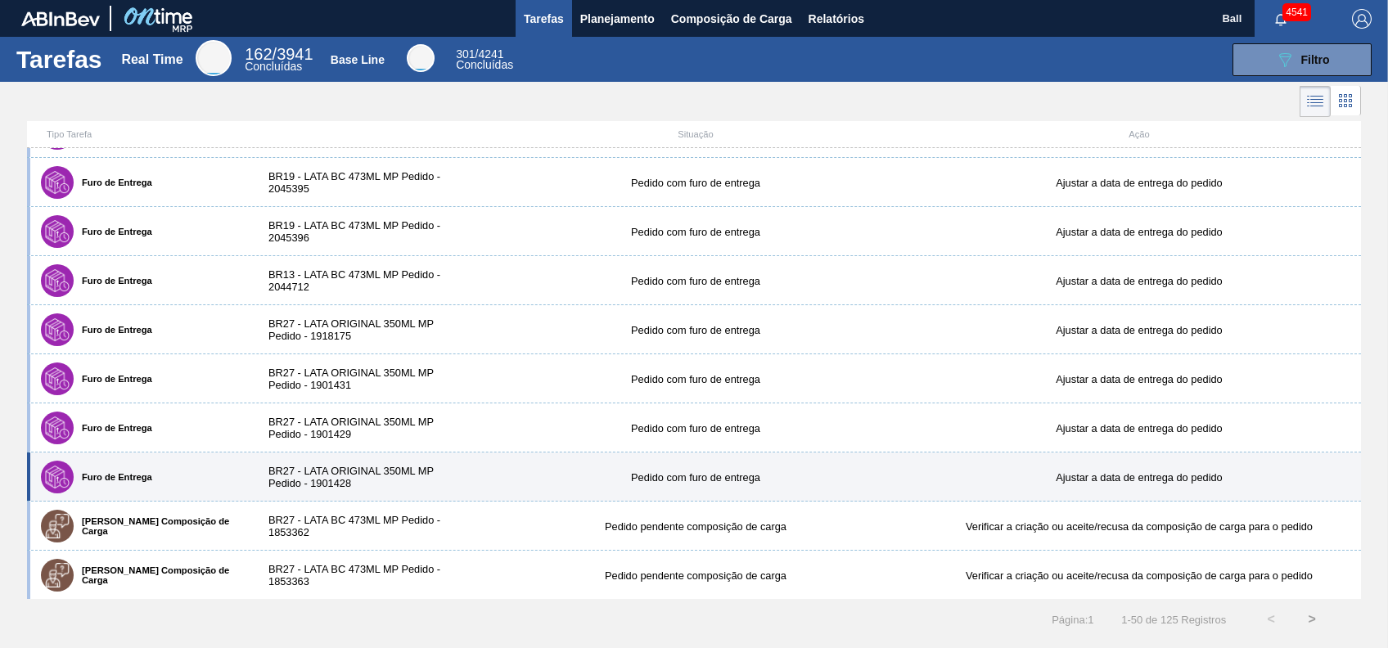
click at [166, 464] on div "Furo de Entrega" at bounding box center [141, 477] width 209 height 41
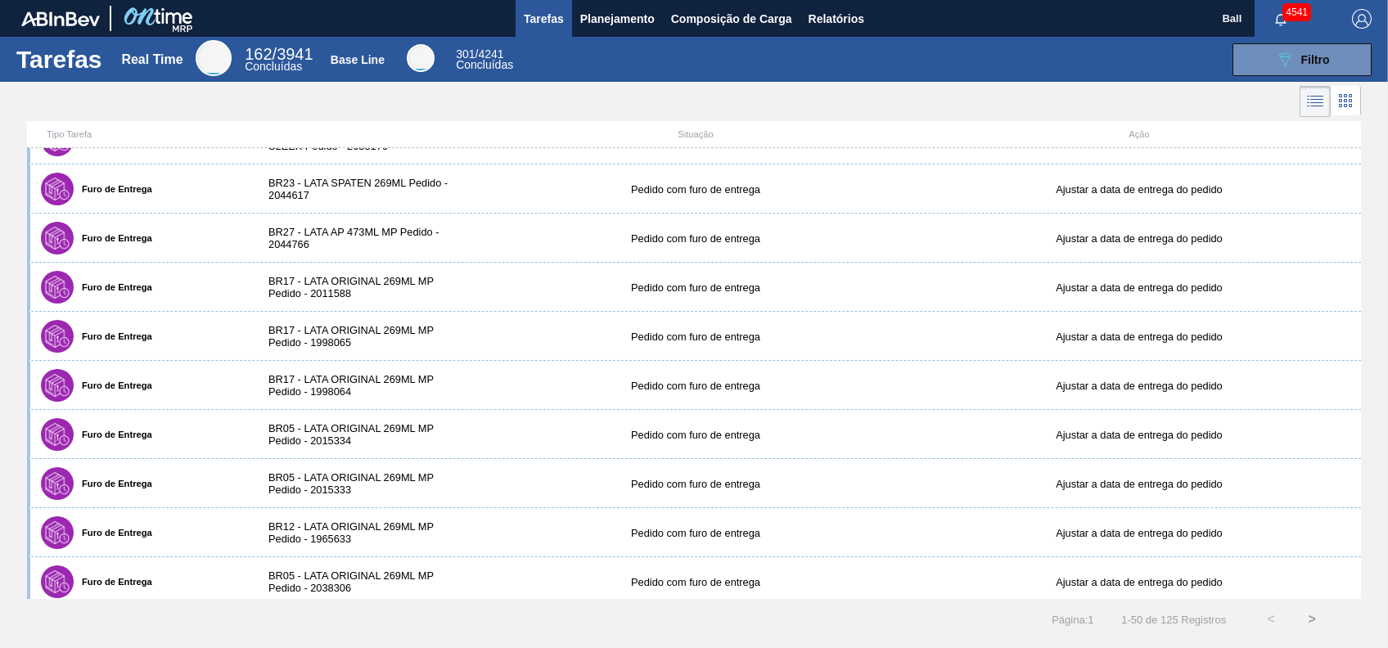
scroll to position [694, 0]
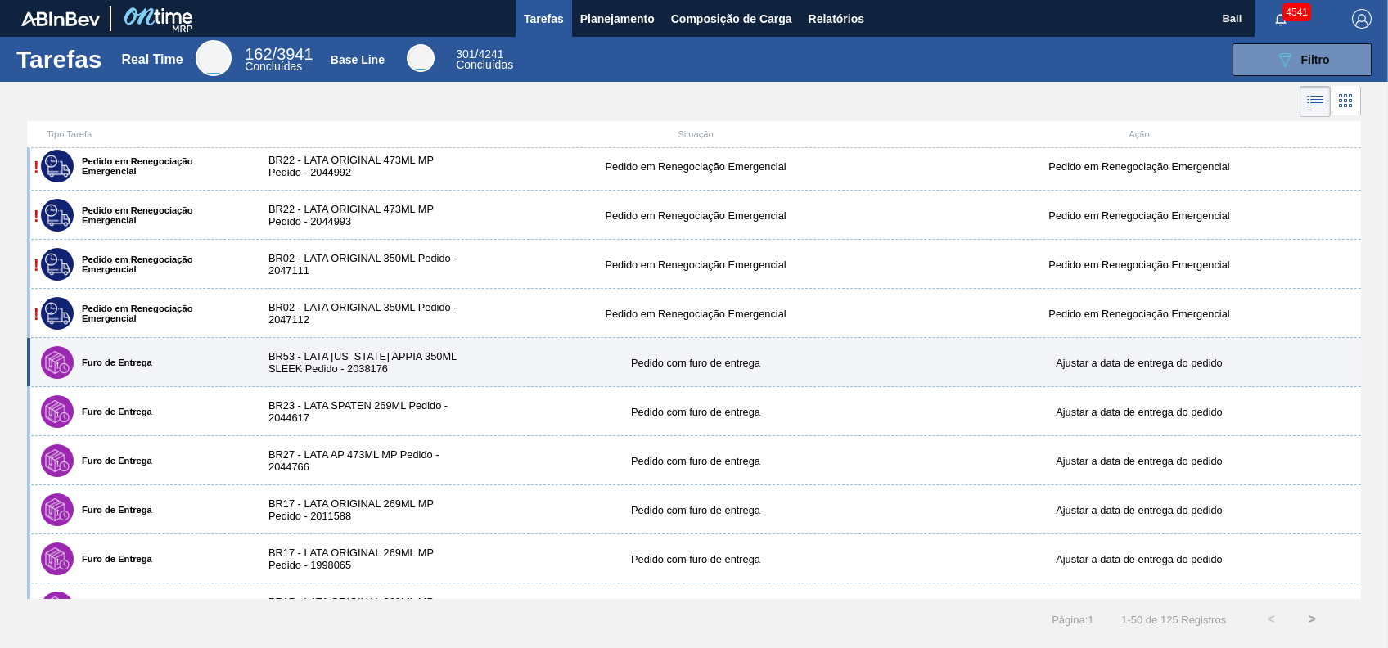
click at [150, 366] on label "Furo de Entrega" at bounding box center [113, 363] width 79 height 10
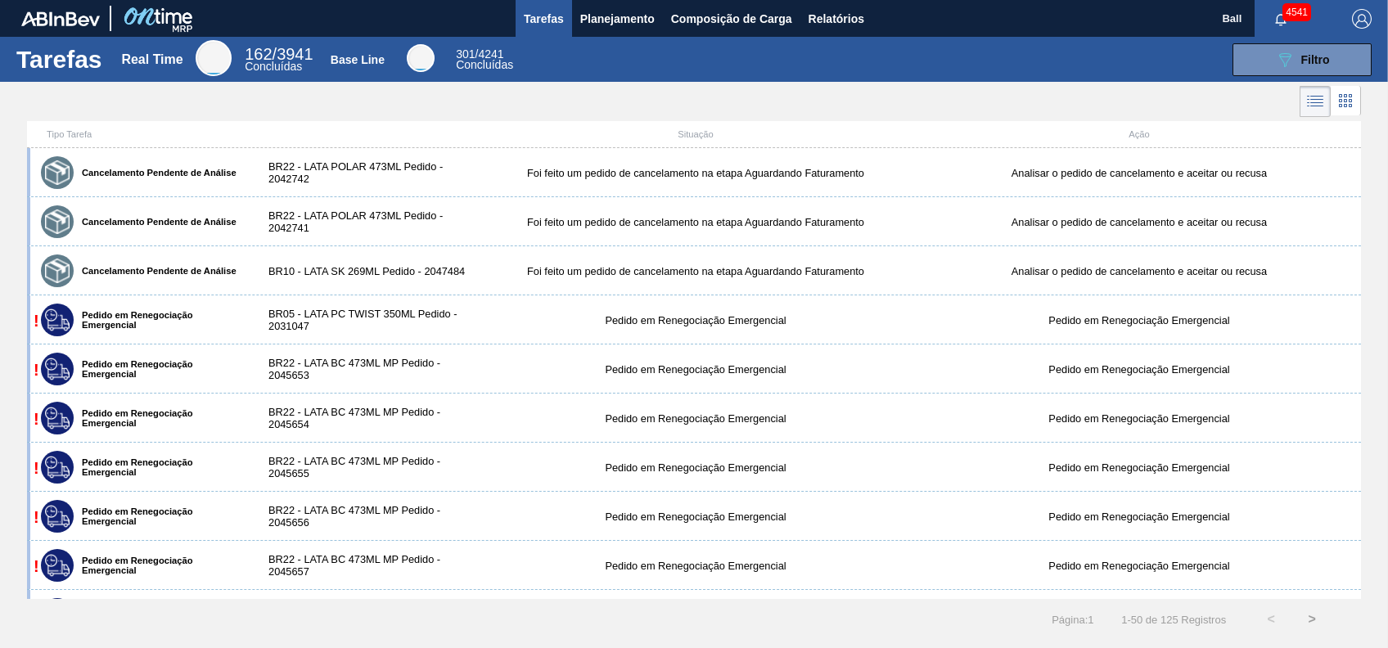
click at [1331, 106] on li at bounding box center [1346, 100] width 30 height 29
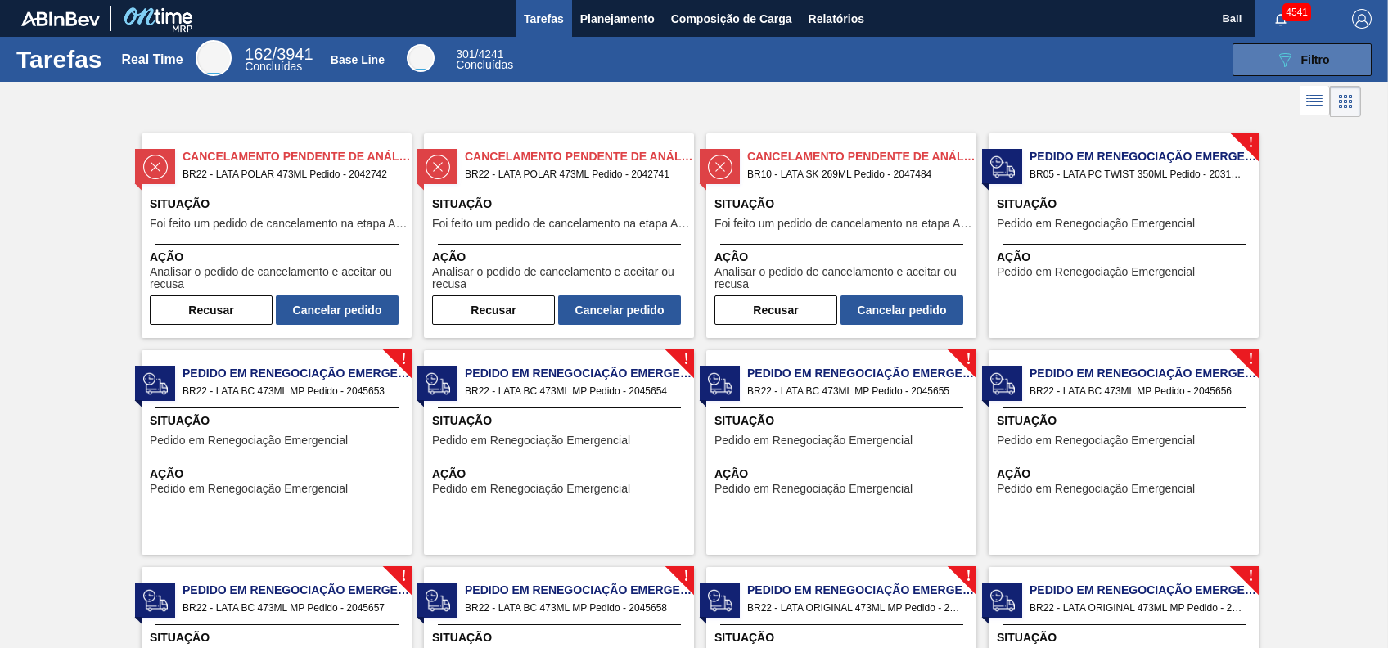
click at [1322, 64] on span "Filtro" at bounding box center [1315, 59] width 29 height 13
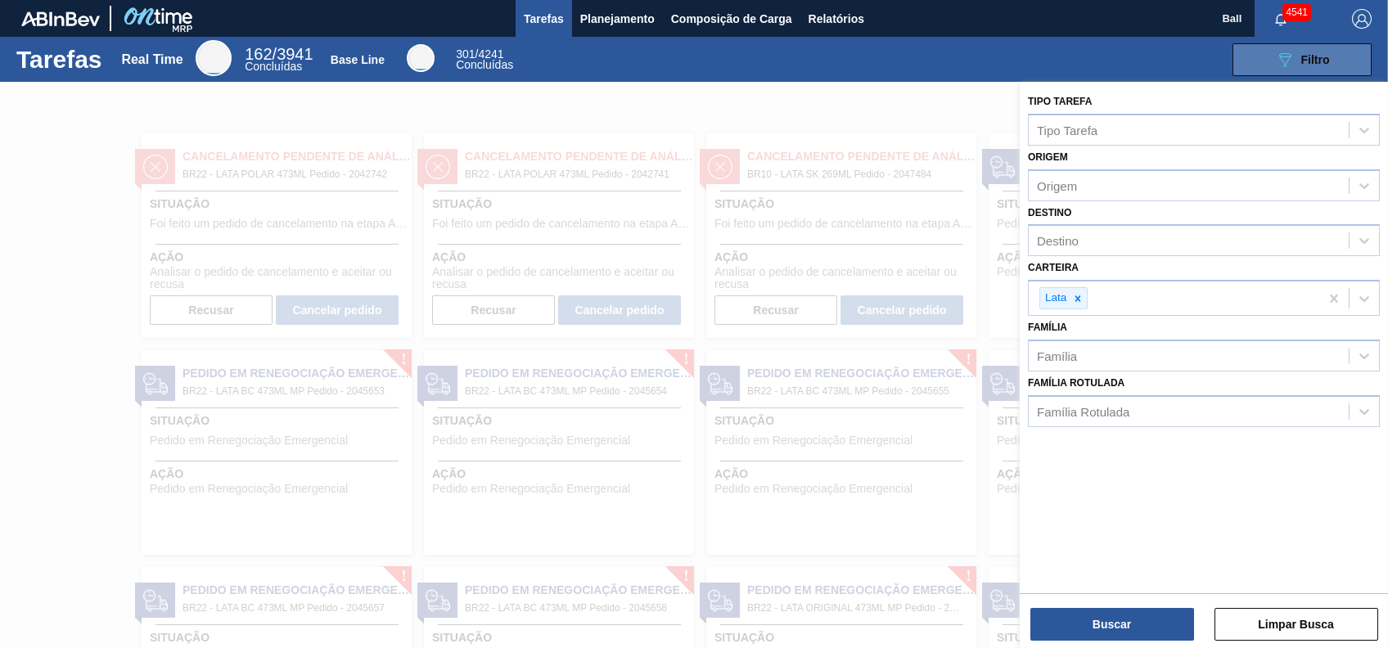
click at [1322, 64] on span "Filtro" at bounding box center [1315, 59] width 29 height 13
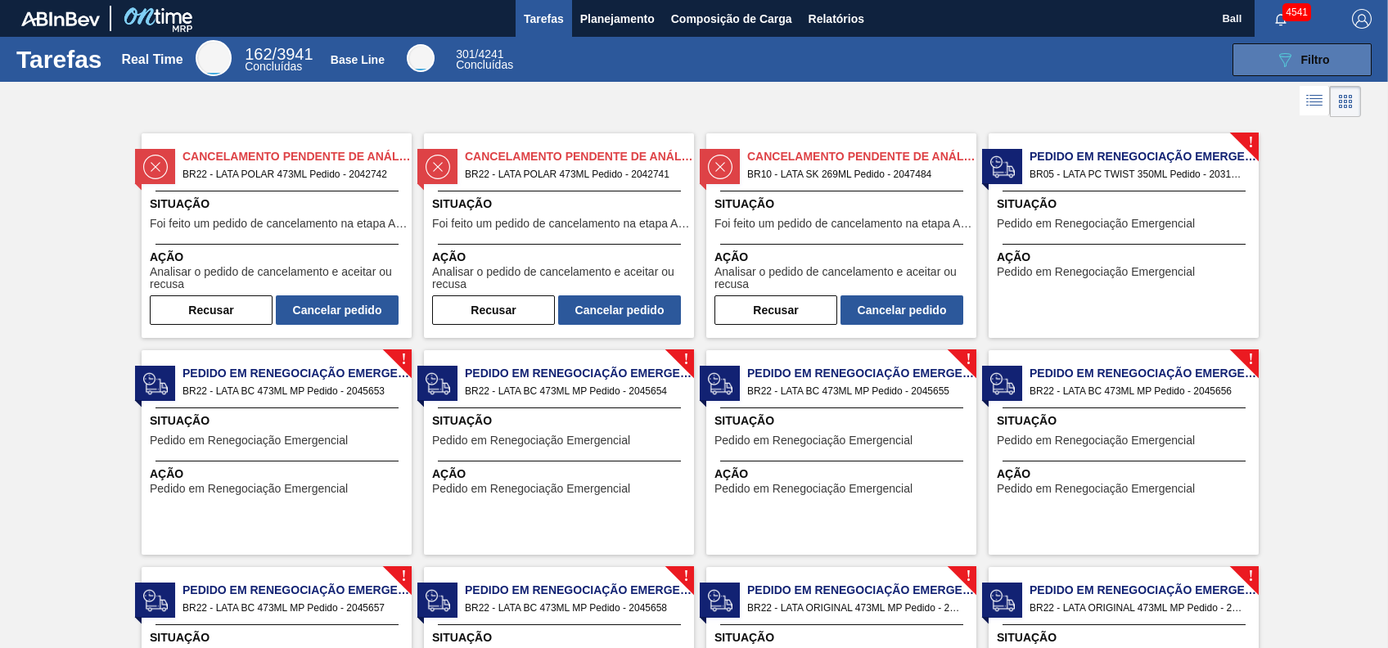
click at [1355, 63] on button "089F7B8B-B2A5-4AFE-B5C0-19BA573D28AC Filtro" at bounding box center [1302, 59] width 139 height 33
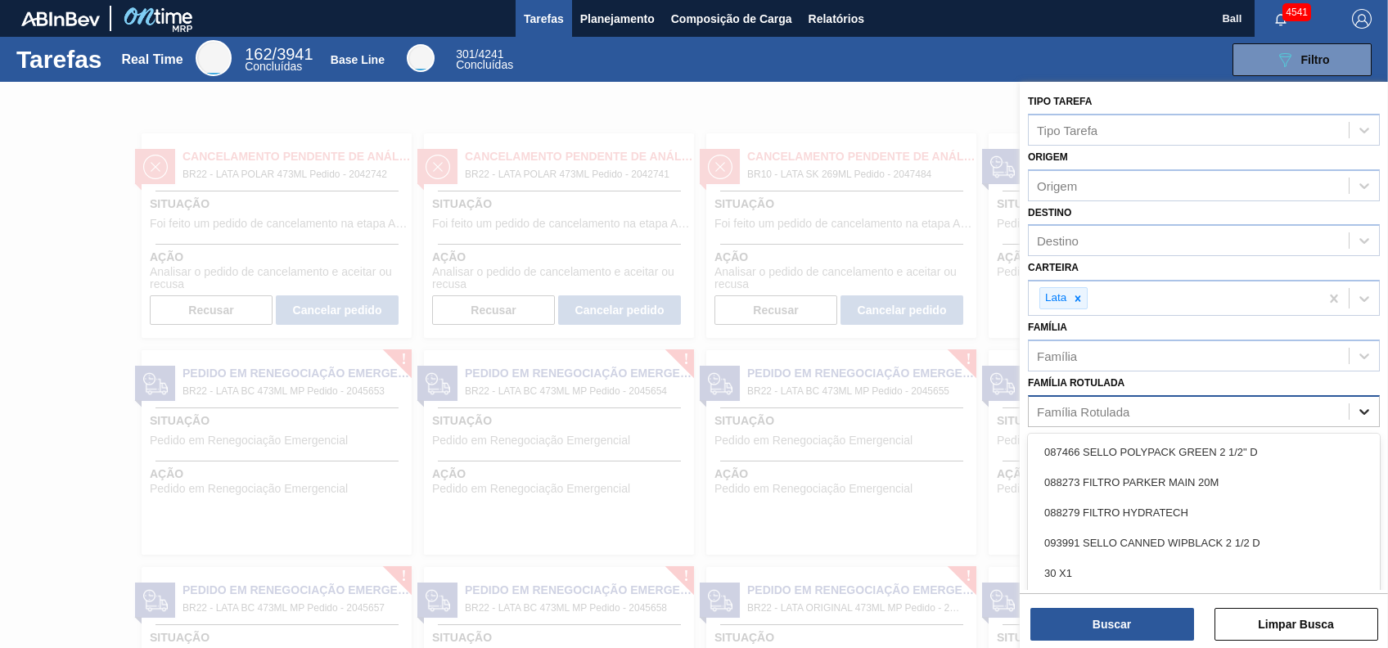
click at [1368, 412] on icon at bounding box center [1364, 411] width 16 height 16
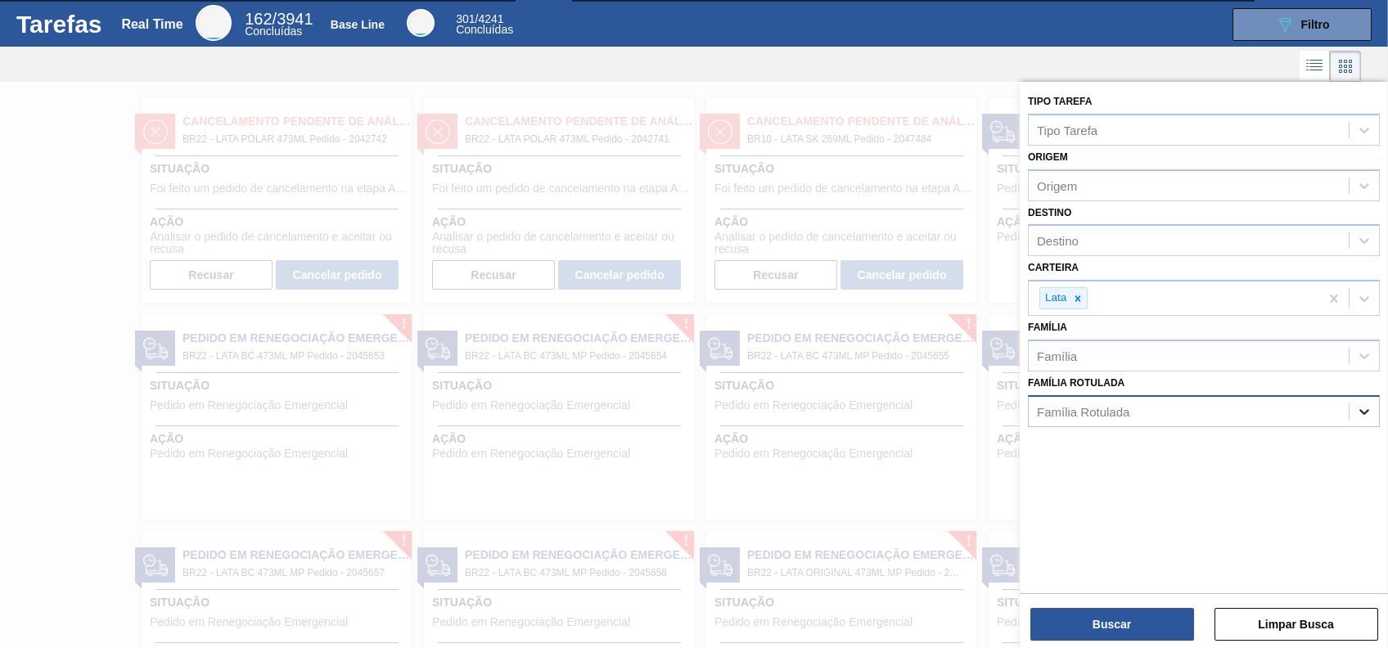
click at [1368, 412] on icon at bounding box center [1364, 411] width 16 height 16
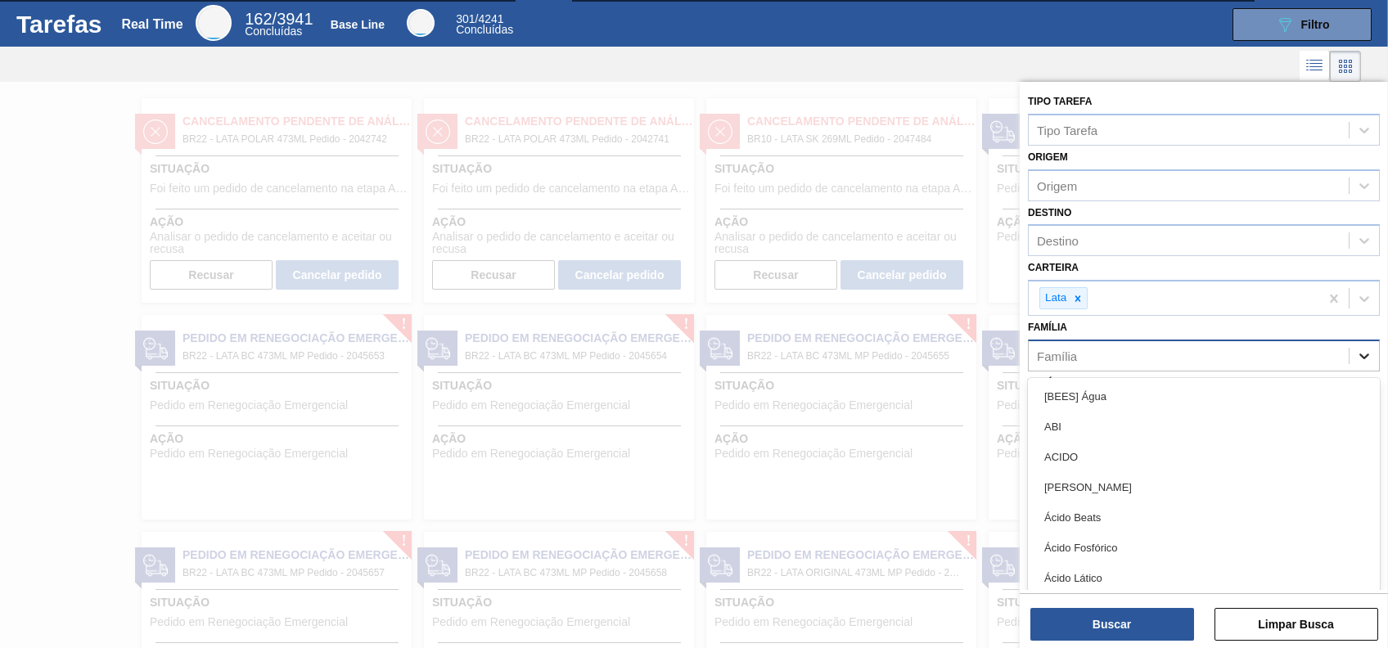
click at [1360, 359] on icon at bounding box center [1364, 356] width 16 height 16
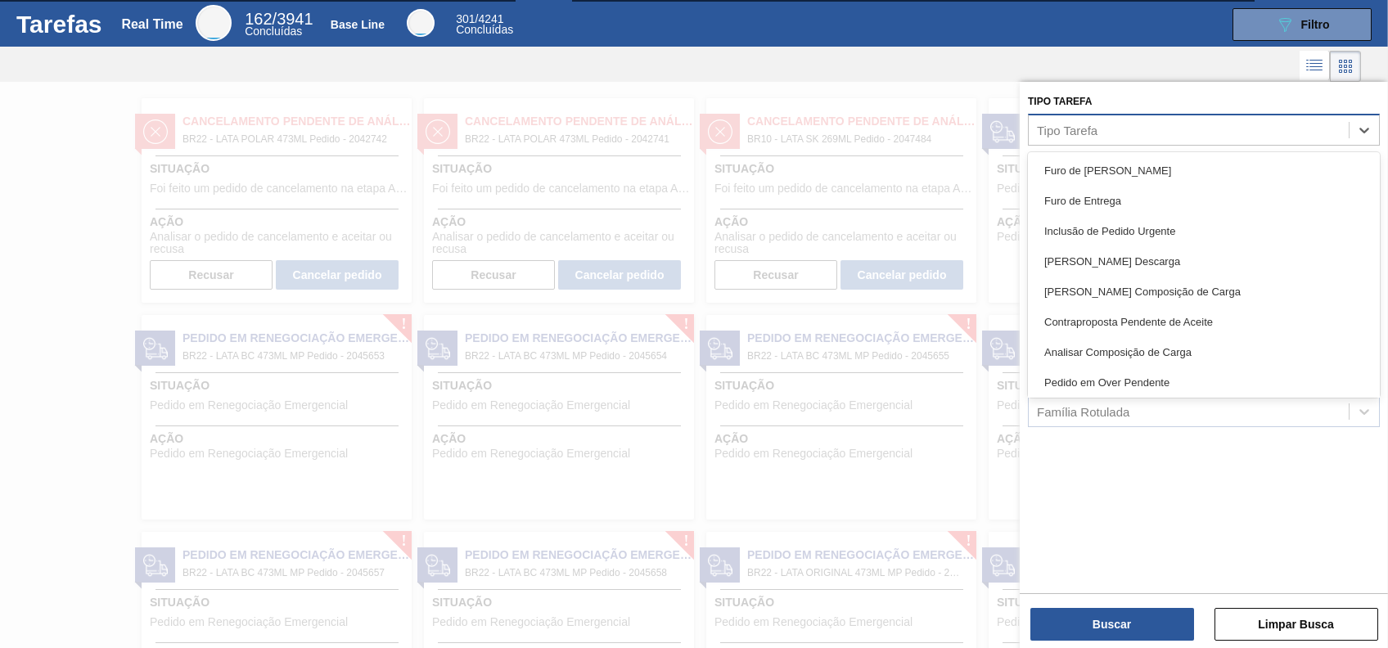
click at [1207, 122] on div "Tipo Tarefa" at bounding box center [1189, 130] width 320 height 24
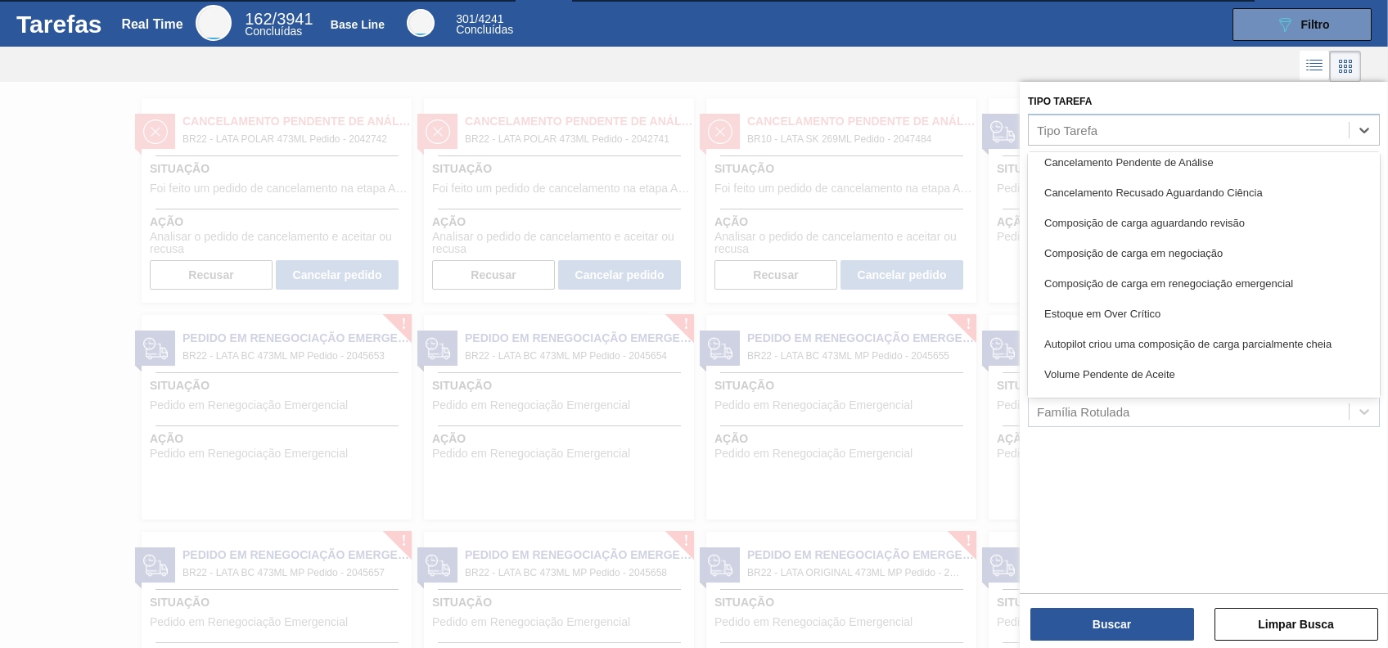
scroll to position [457, 0]
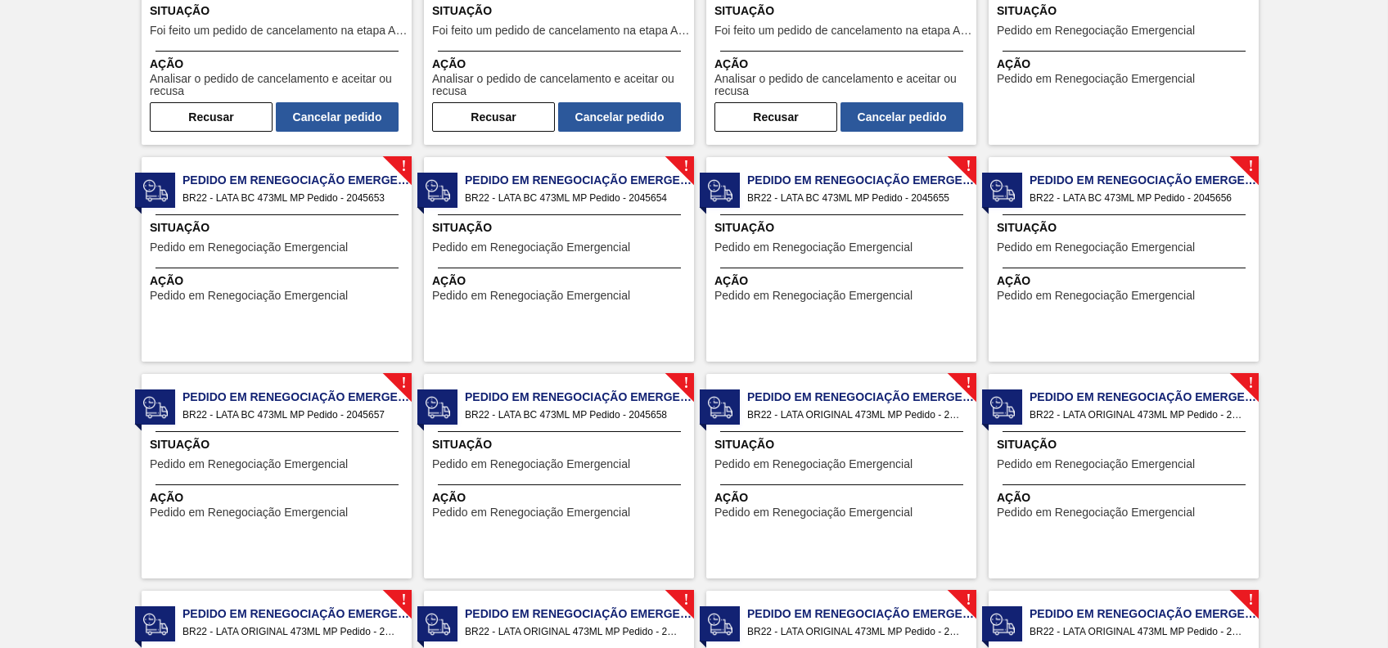
scroll to position [0, 0]
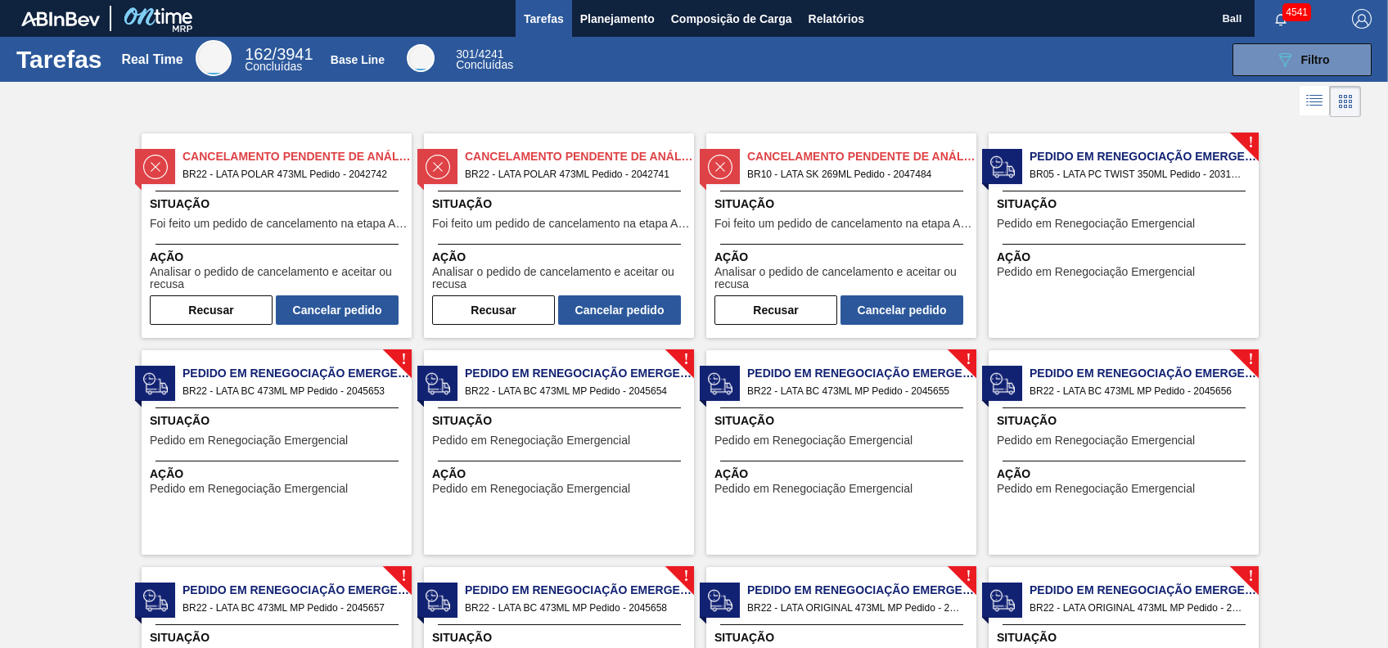
click at [825, 202] on span "Situação" at bounding box center [843, 204] width 258 height 17
click at [623, 200] on span "Situação" at bounding box center [561, 204] width 258 height 17
click at [285, 200] on span "Situação" at bounding box center [279, 204] width 258 height 17
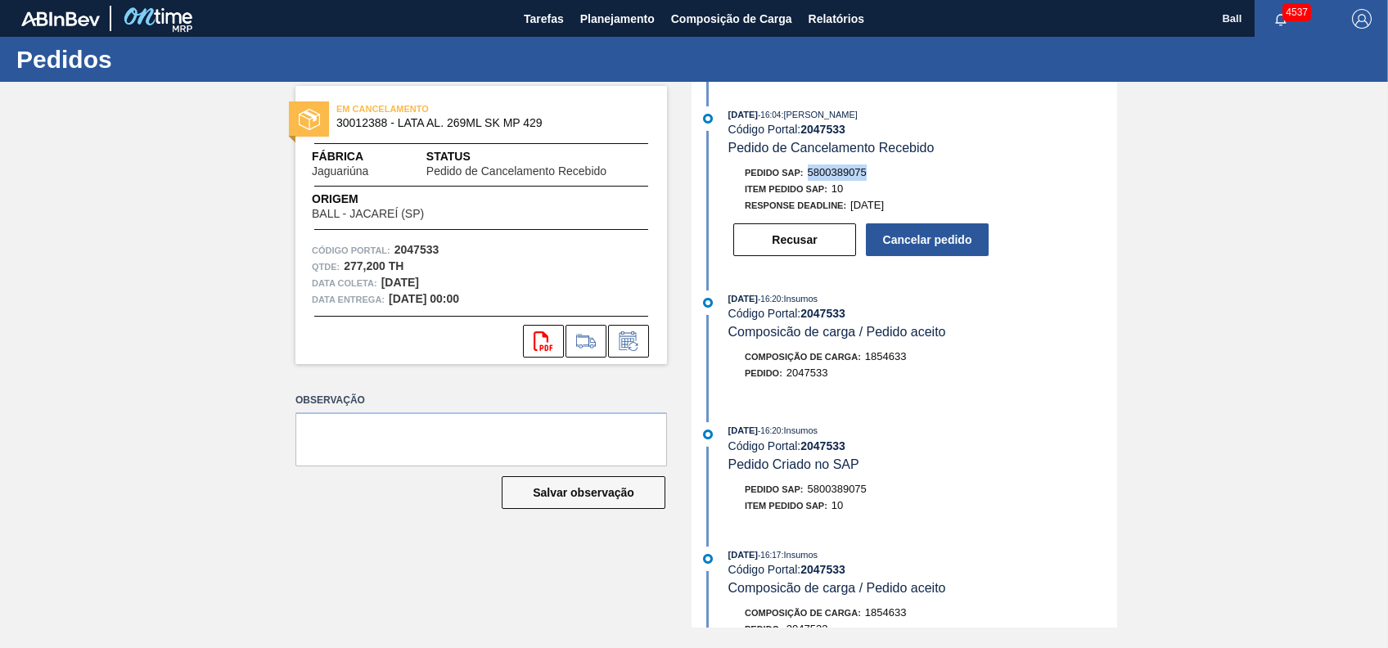
drag, startPoint x: 808, startPoint y: 170, endPoint x: 880, endPoint y: 177, distance: 72.3
click at [880, 177] on div "Pedido SAP: 5800389075" at bounding box center [922, 172] width 389 height 16
copy span "5800389075"
click at [776, 251] on button "Recusar" at bounding box center [794, 239] width 123 height 33
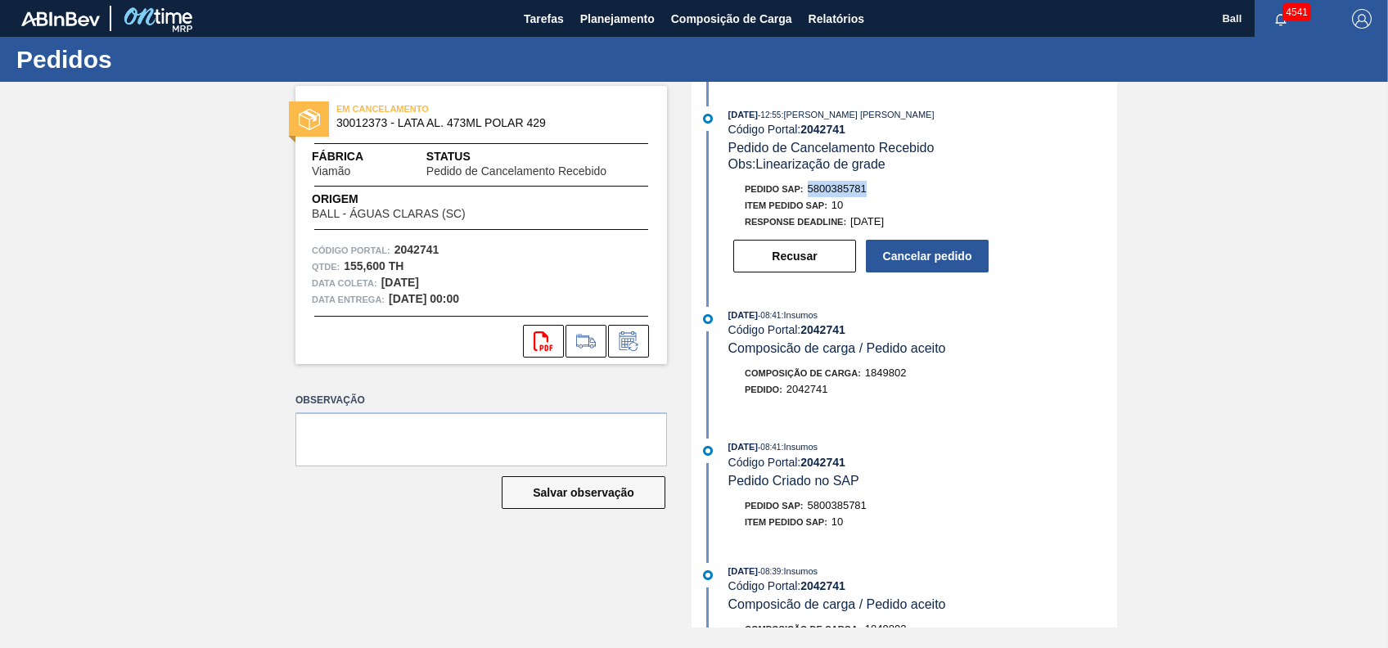
drag, startPoint x: 835, startPoint y: 191, endPoint x: 872, endPoint y: 192, distance: 37.7
click at [872, 192] on div "Pedido SAP: 5800385781" at bounding box center [922, 189] width 389 height 16
click at [939, 263] on button "Cancelar pedido" at bounding box center [927, 256] width 123 height 33
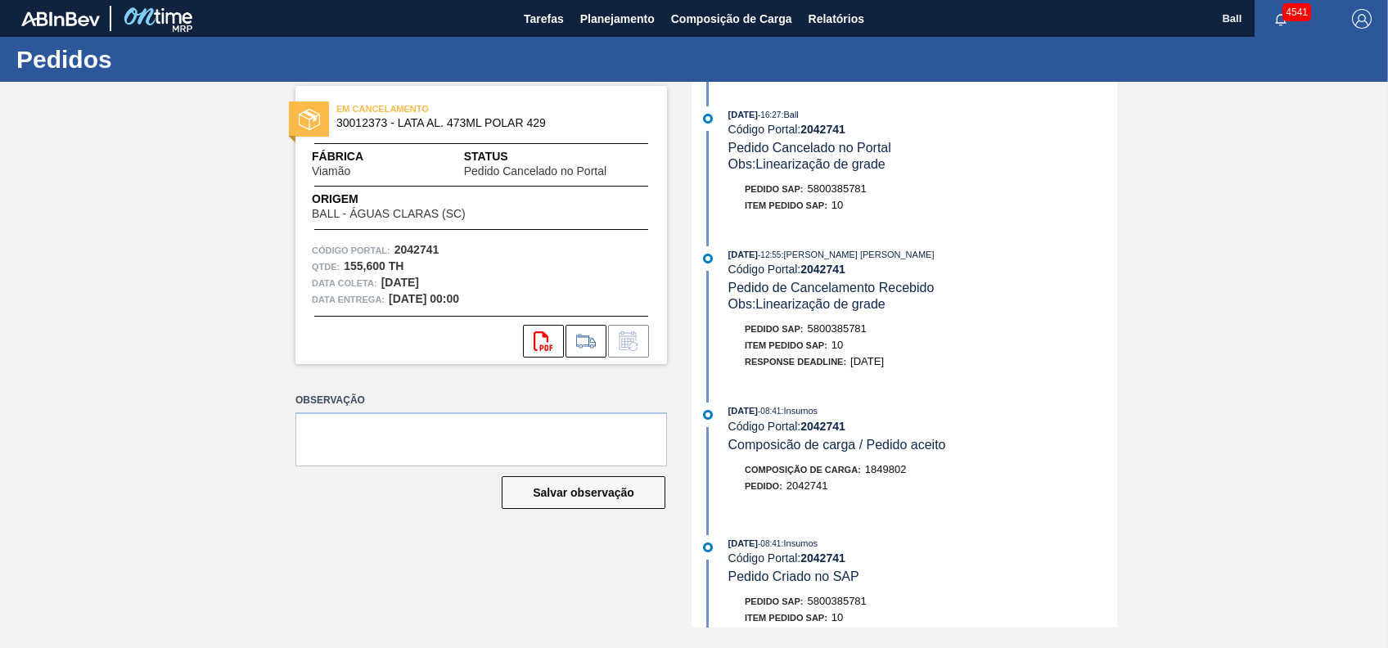
click at [1070, 300] on div "Obs: Linearização de grade" at bounding box center [922, 304] width 389 height 16
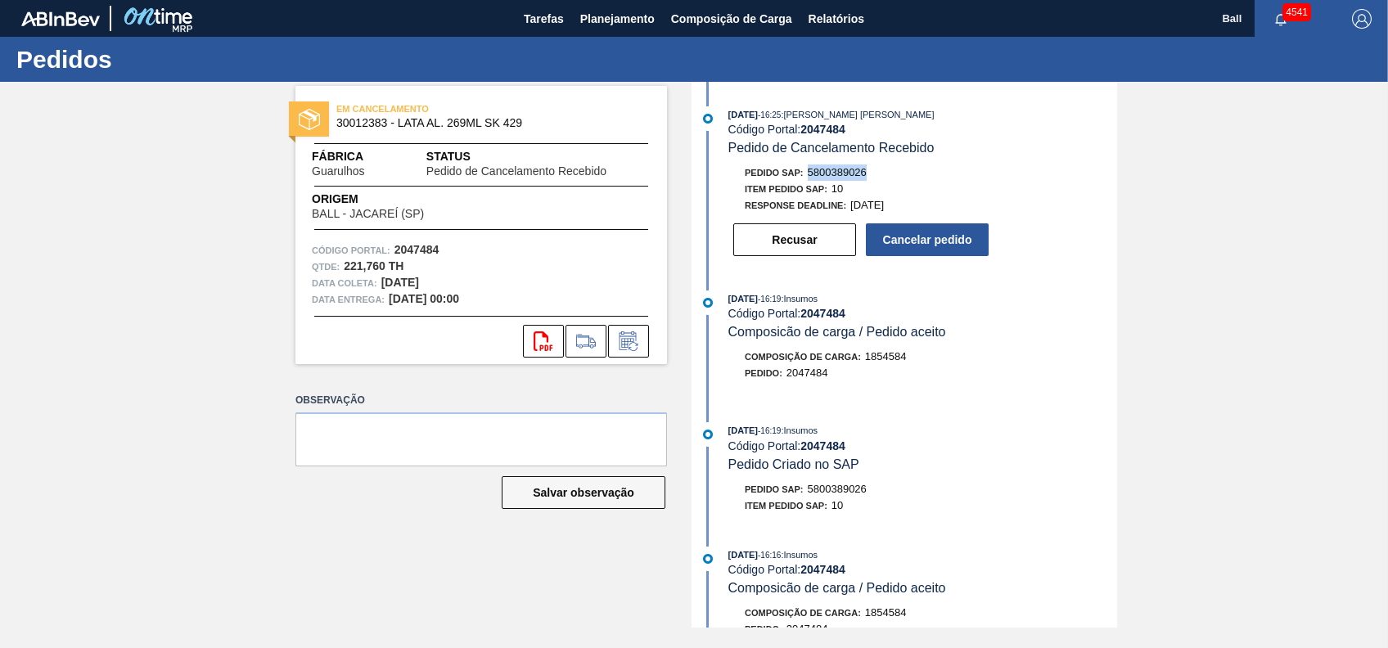
drag, startPoint x: 812, startPoint y: 175, endPoint x: 872, endPoint y: 170, distance: 60.8
click at [872, 170] on div "Pedido SAP: 5800389026" at bounding box center [922, 172] width 389 height 16
copy span "5800389026"
click at [949, 242] on button "Cancelar pedido" at bounding box center [927, 239] width 123 height 33
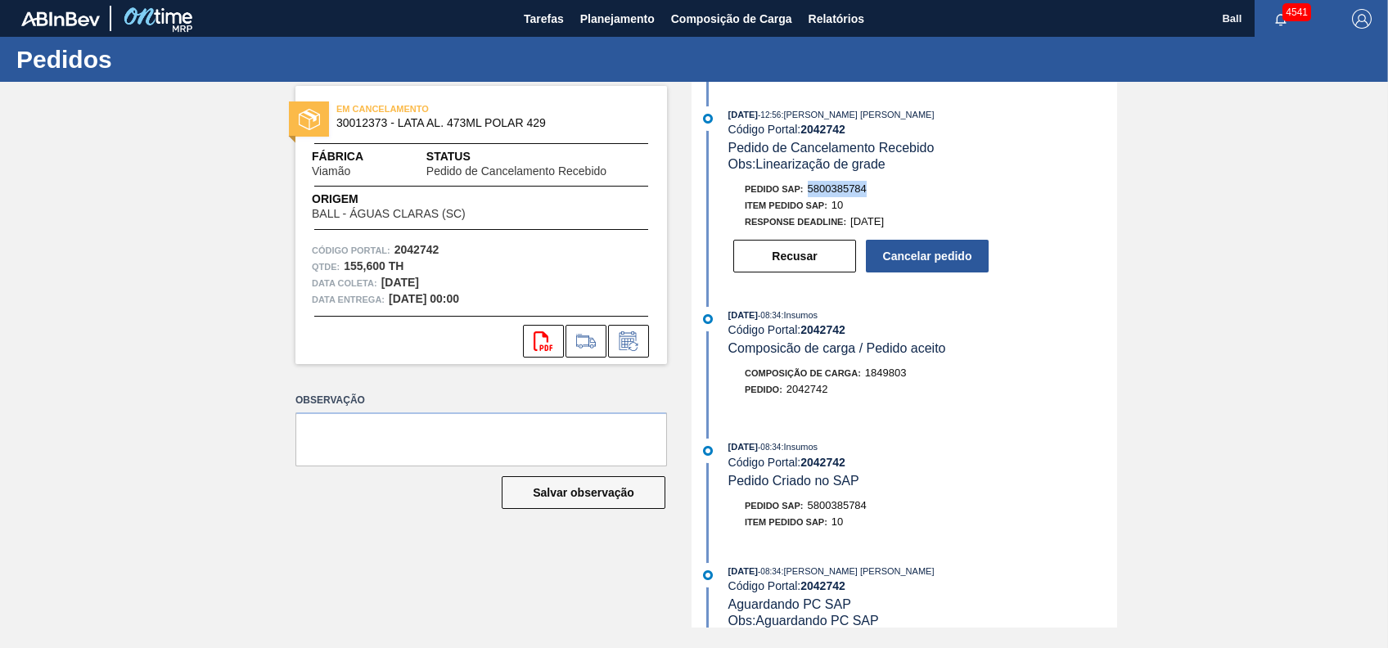
drag, startPoint x: 812, startPoint y: 194, endPoint x: 878, endPoint y: 190, distance: 66.4
click at [878, 190] on div "Pedido SAP: 5800385784" at bounding box center [922, 189] width 389 height 16
copy span "5800385784"
click at [938, 268] on button "Cancelar pedido" at bounding box center [927, 256] width 123 height 33
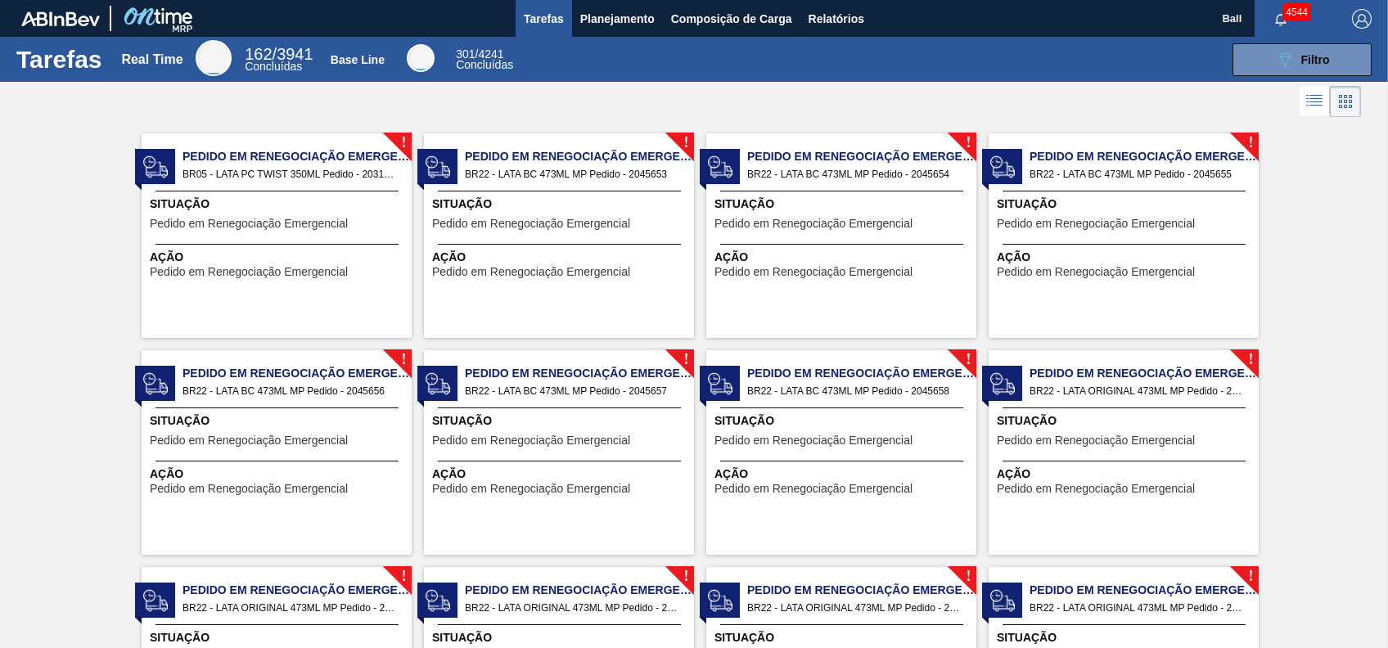
click at [322, 232] on div "Situação Pedido em Renegociação Emergencial" at bounding box center [279, 216] width 258 height 40
click at [1327, 44] on button "089F7B8B-B2A5-4AFE-B5C0-19BA573D28AC Filtro" at bounding box center [1302, 59] width 139 height 33
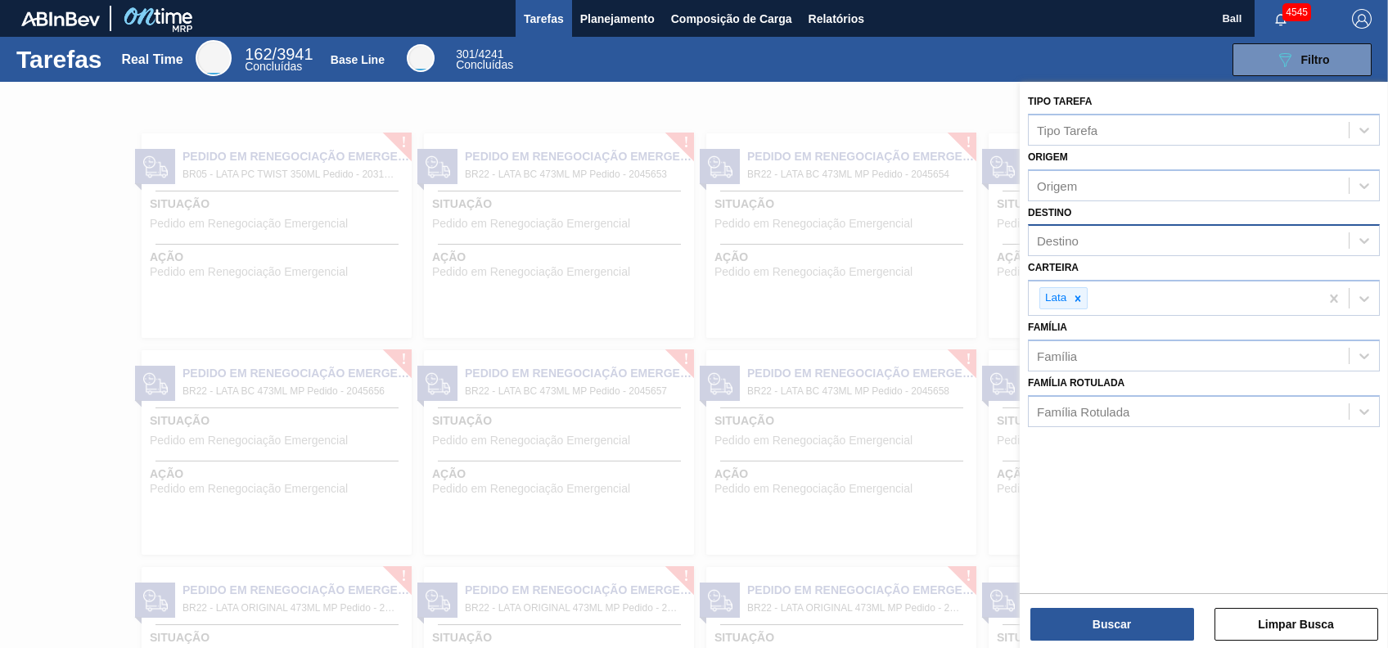
click at [1150, 229] on div "Destino" at bounding box center [1189, 241] width 320 height 24
type input "maca"
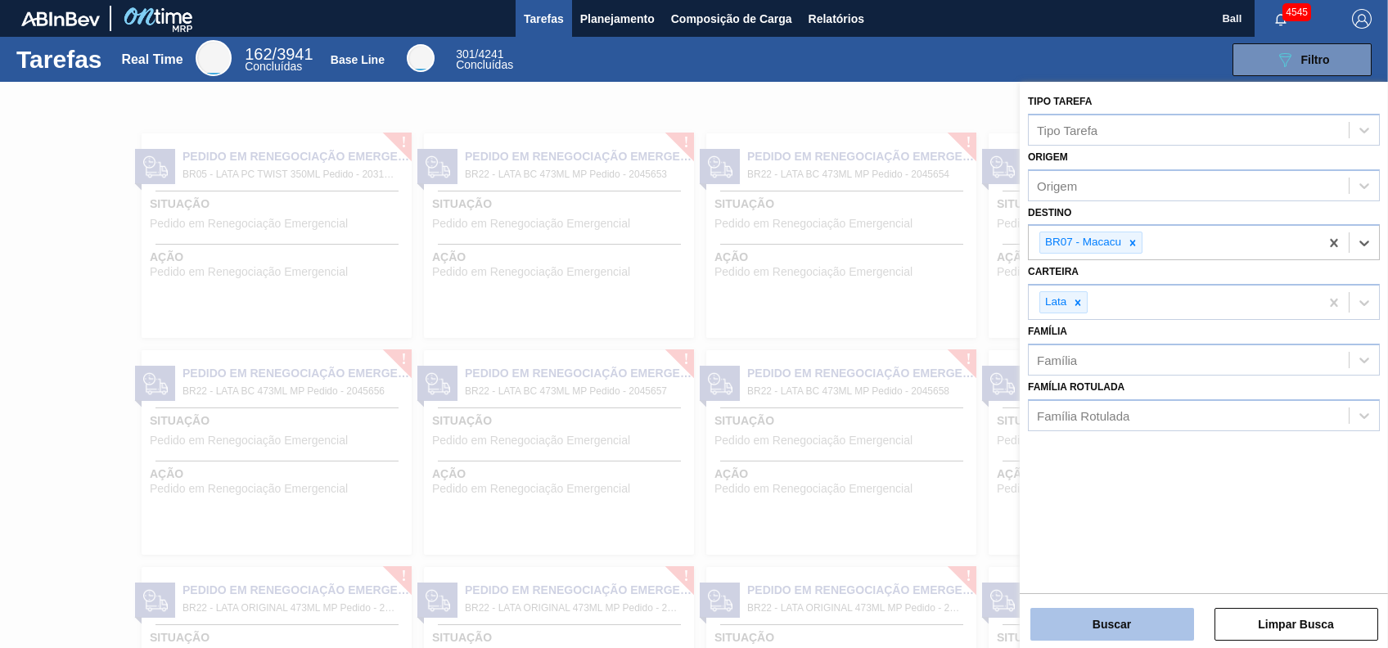
click at [1117, 637] on button "Buscar" at bounding box center [1112, 624] width 164 height 33
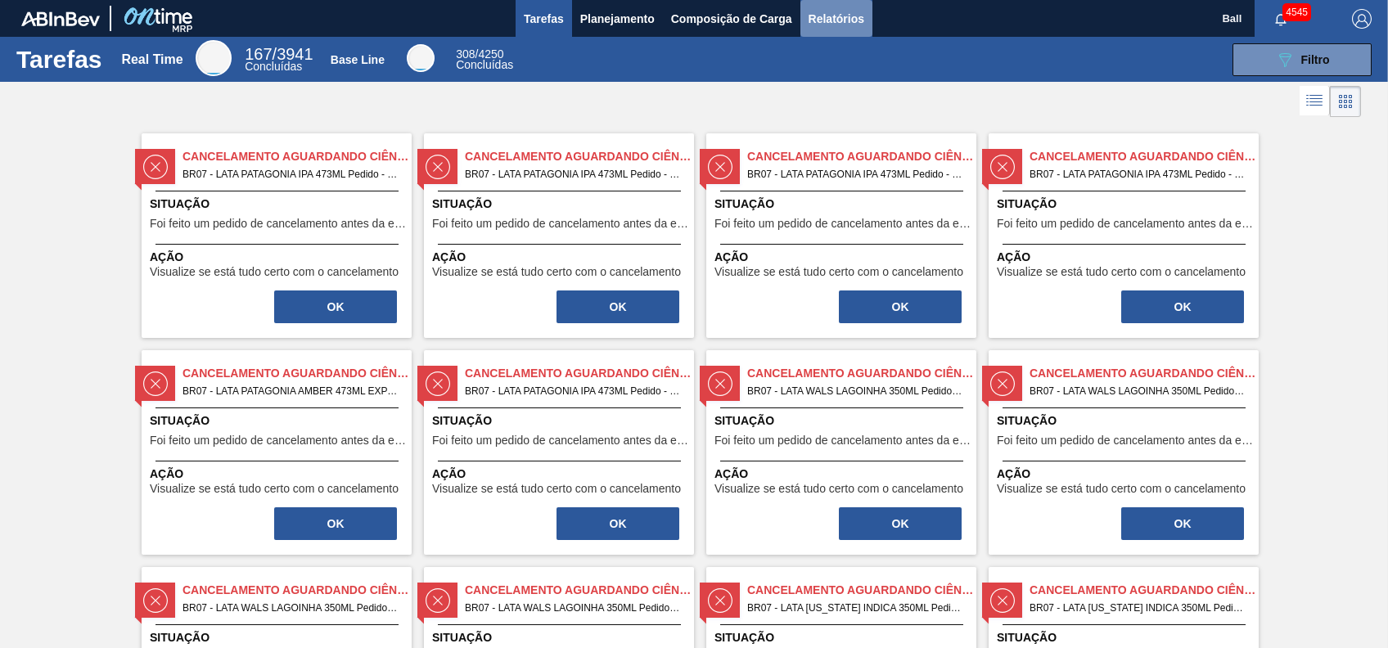
click at [851, 25] on span "Relatórios" at bounding box center [837, 19] width 56 height 20
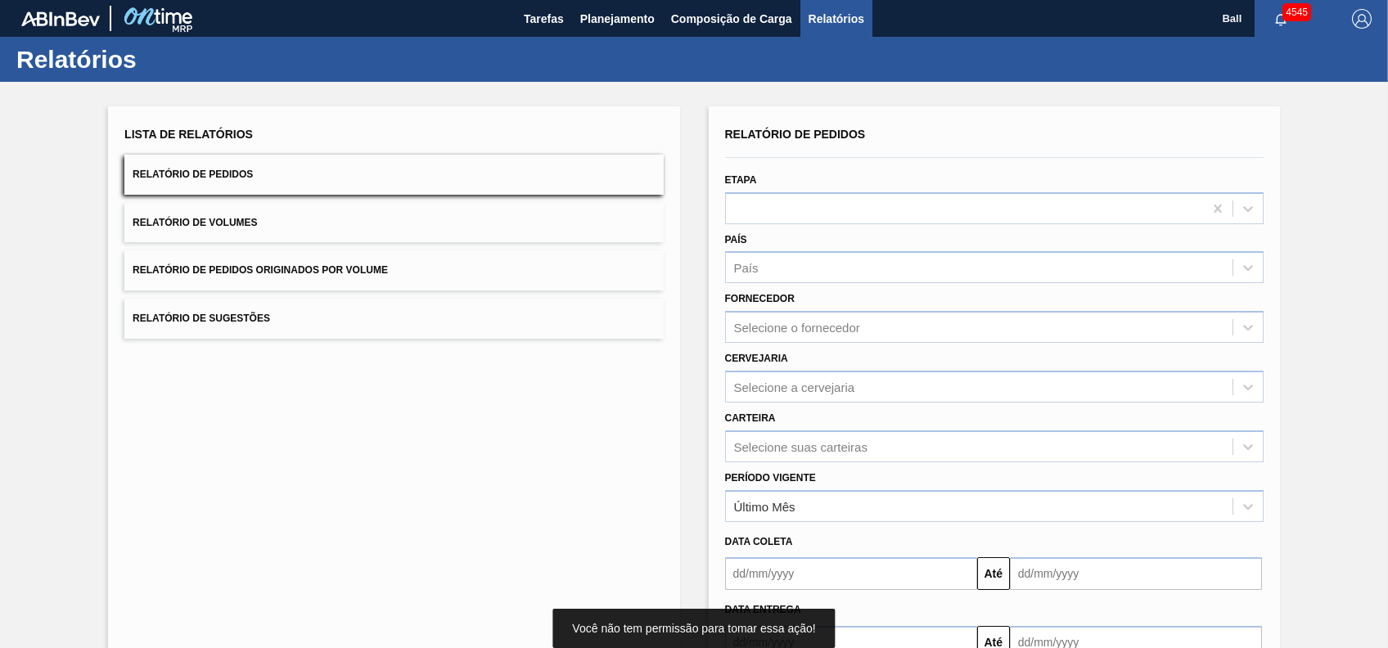
click at [318, 183] on button "Relatório de Pedidos" at bounding box center [393, 175] width 539 height 40
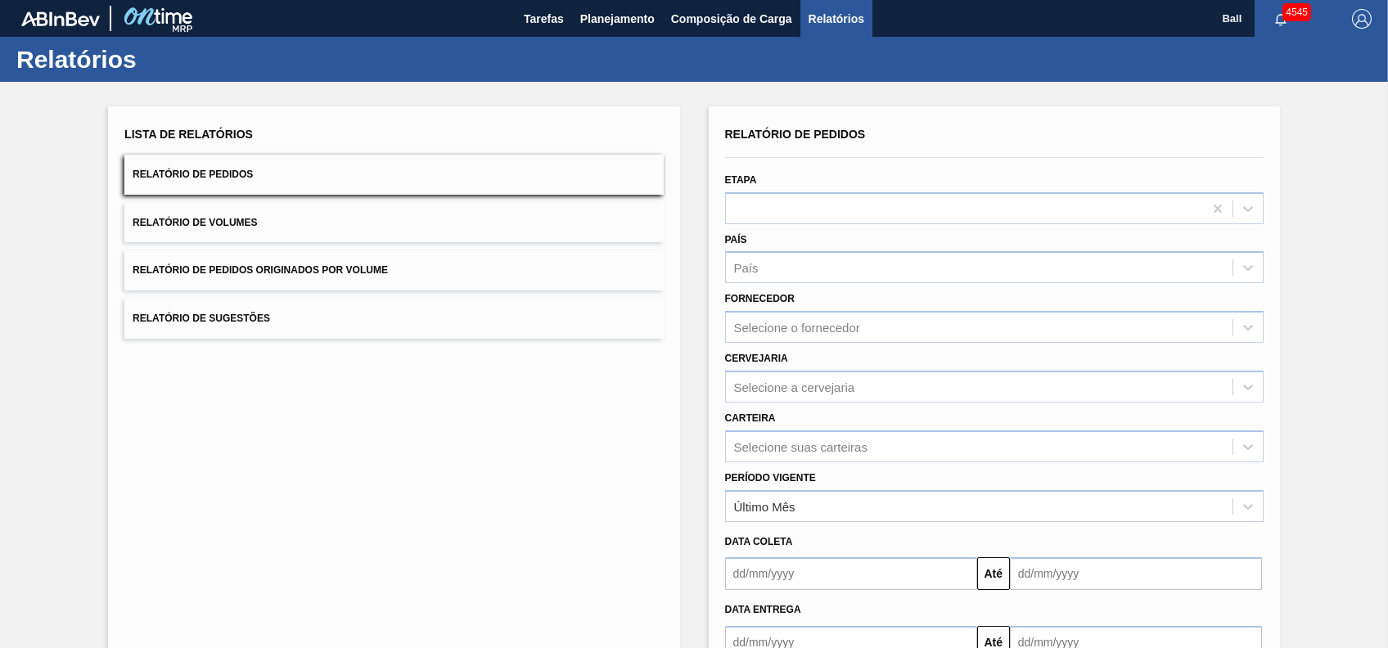
click at [389, 239] on button "Relatório de Volumes" at bounding box center [393, 223] width 539 height 40
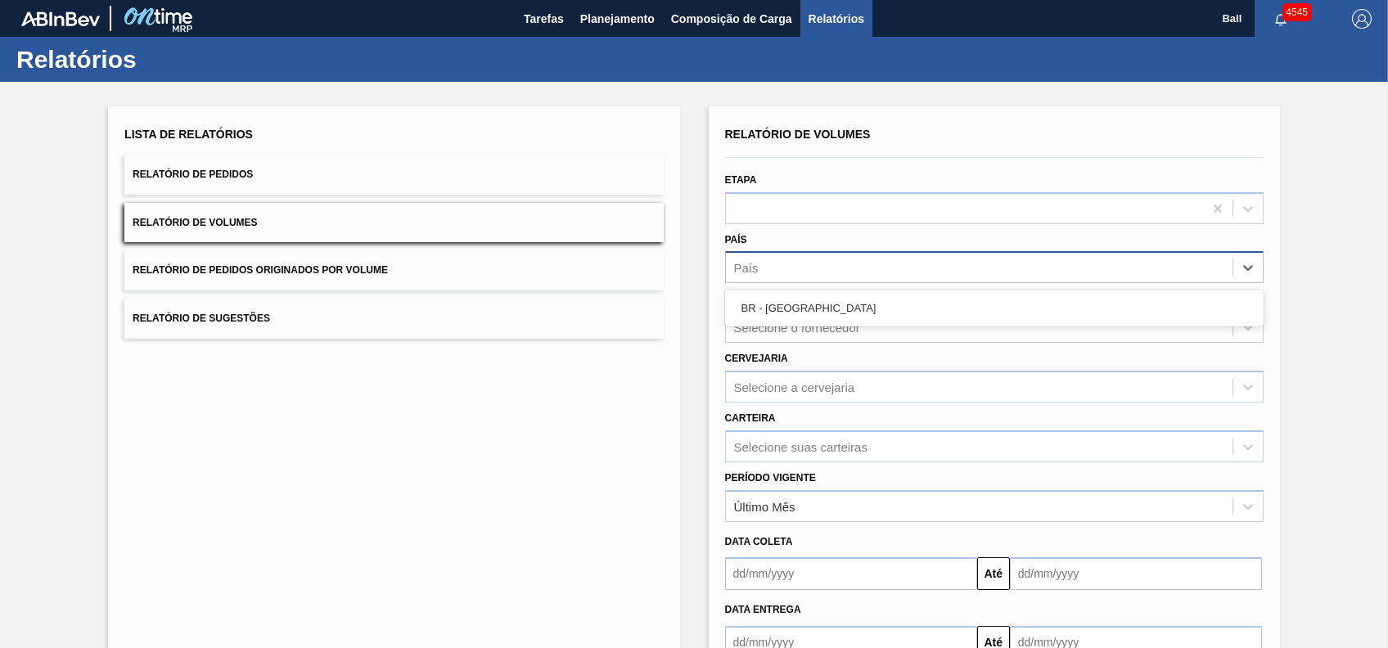
click at [824, 262] on div "País" at bounding box center [979, 268] width 507 height 24
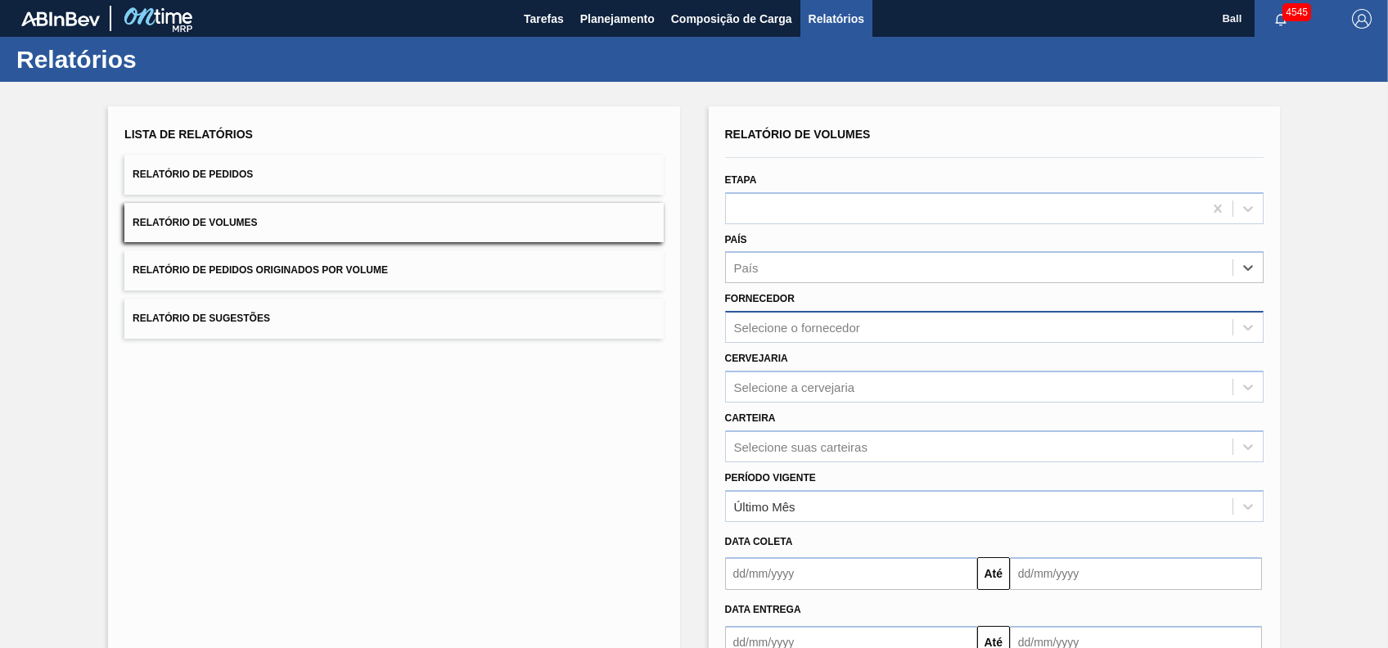
click at [837, 316] on div "Selecione o fornecedor" at bounding box center [979, 328] width 507 height 24
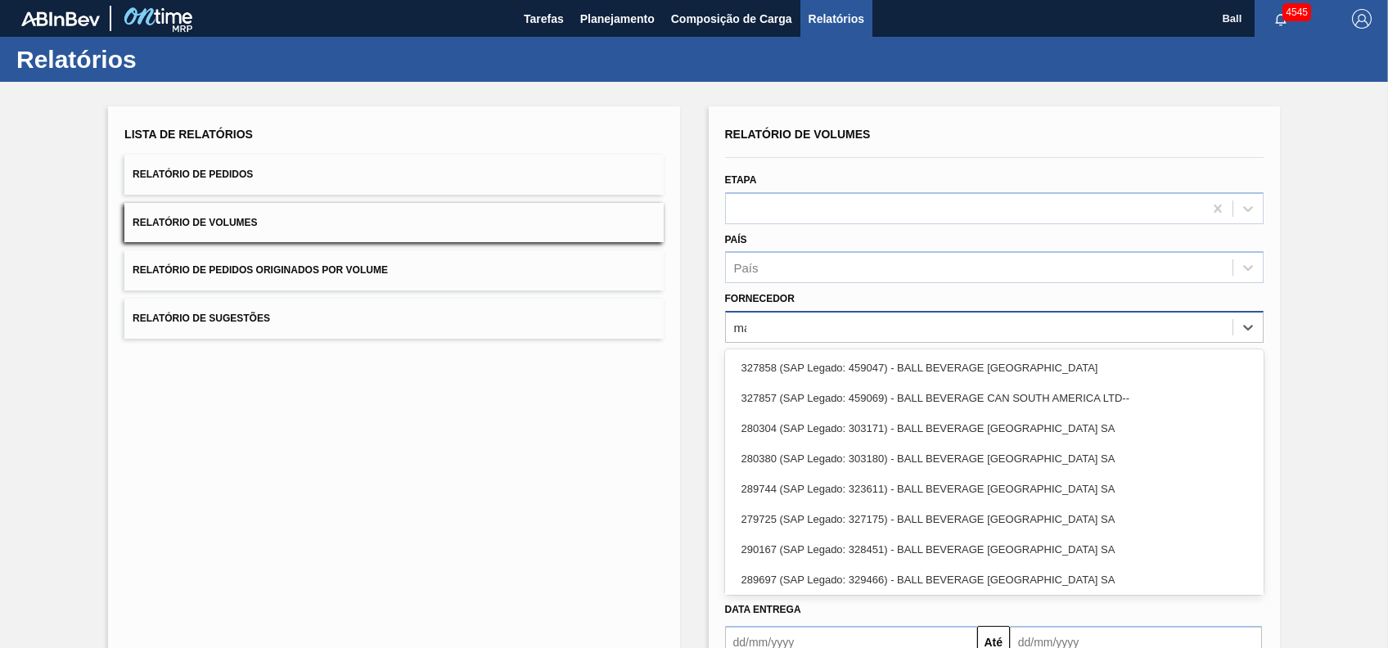
type input "m"
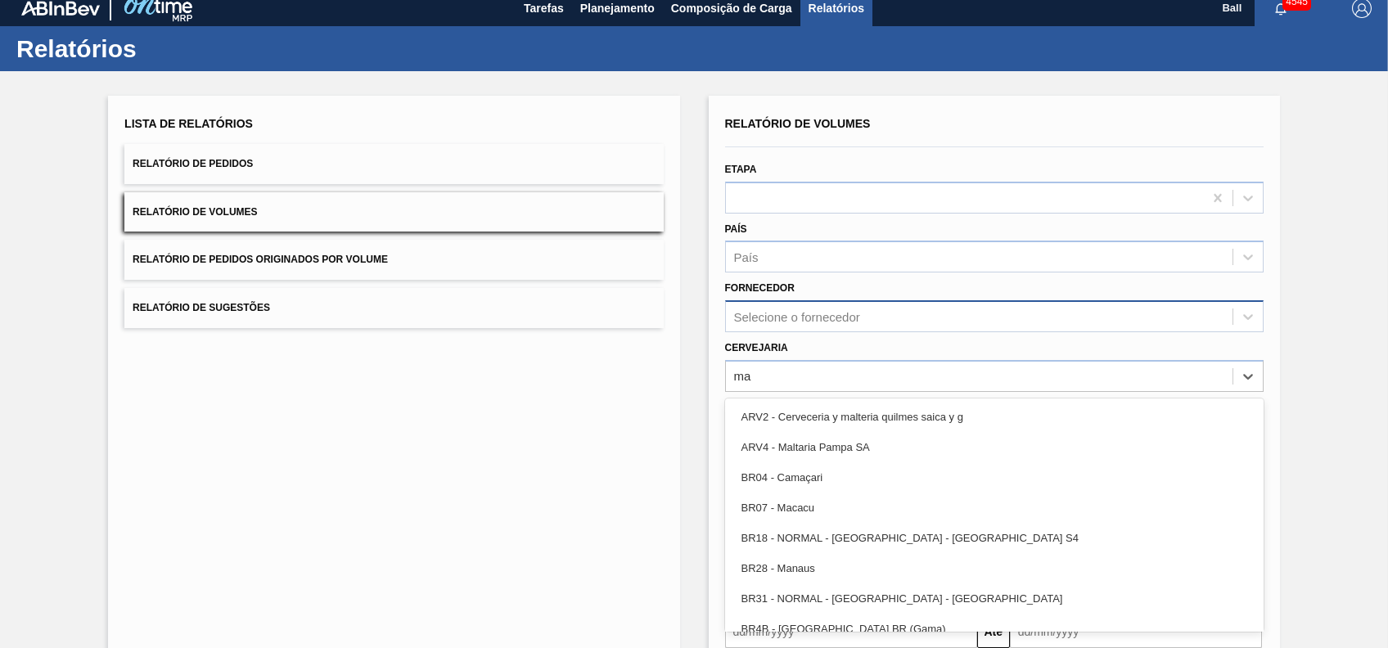
scroll to position [12, 0]
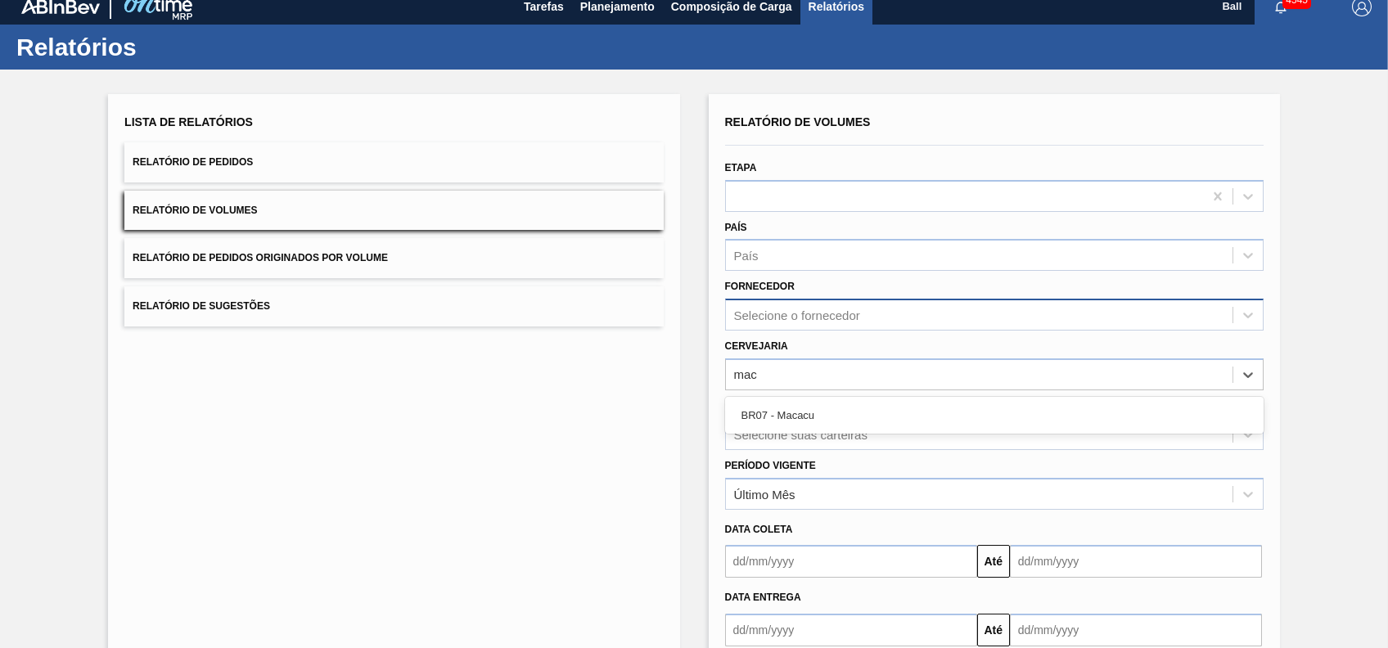
type input "maca"
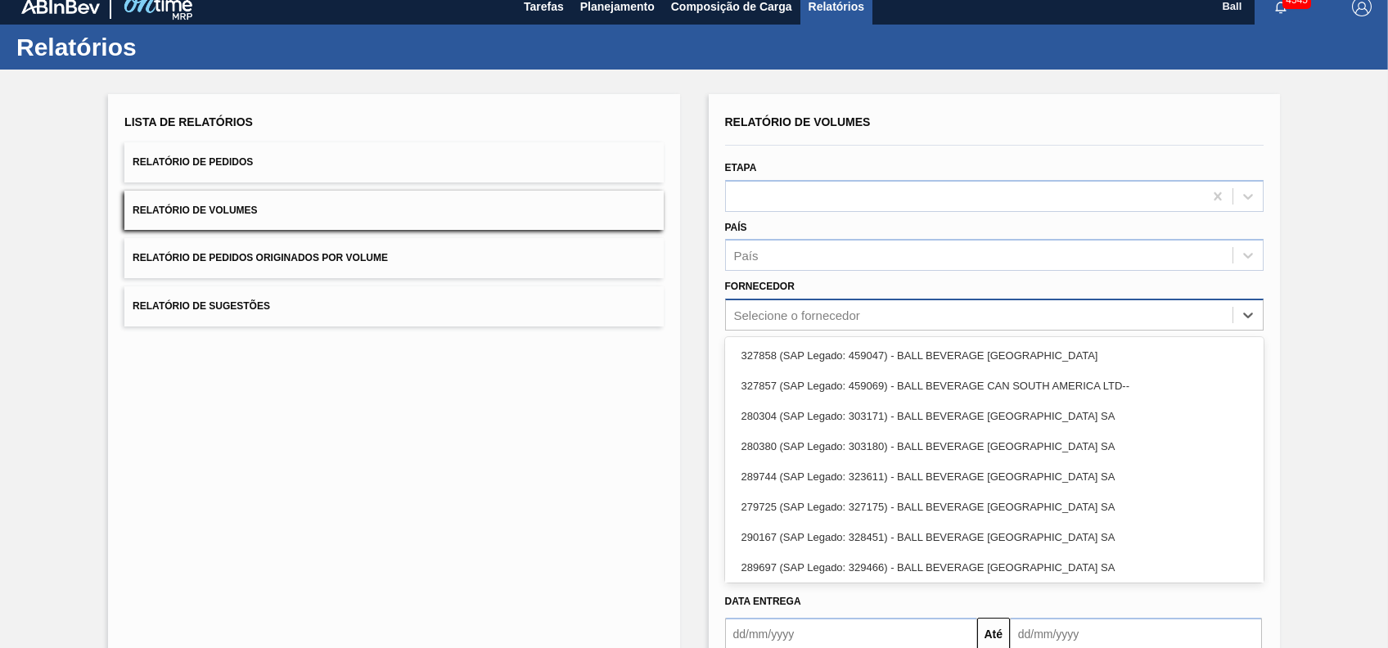
click at [905, 314] on div "Selecione o fornecedor" at bounding box center [979, 316] width 507 height 24
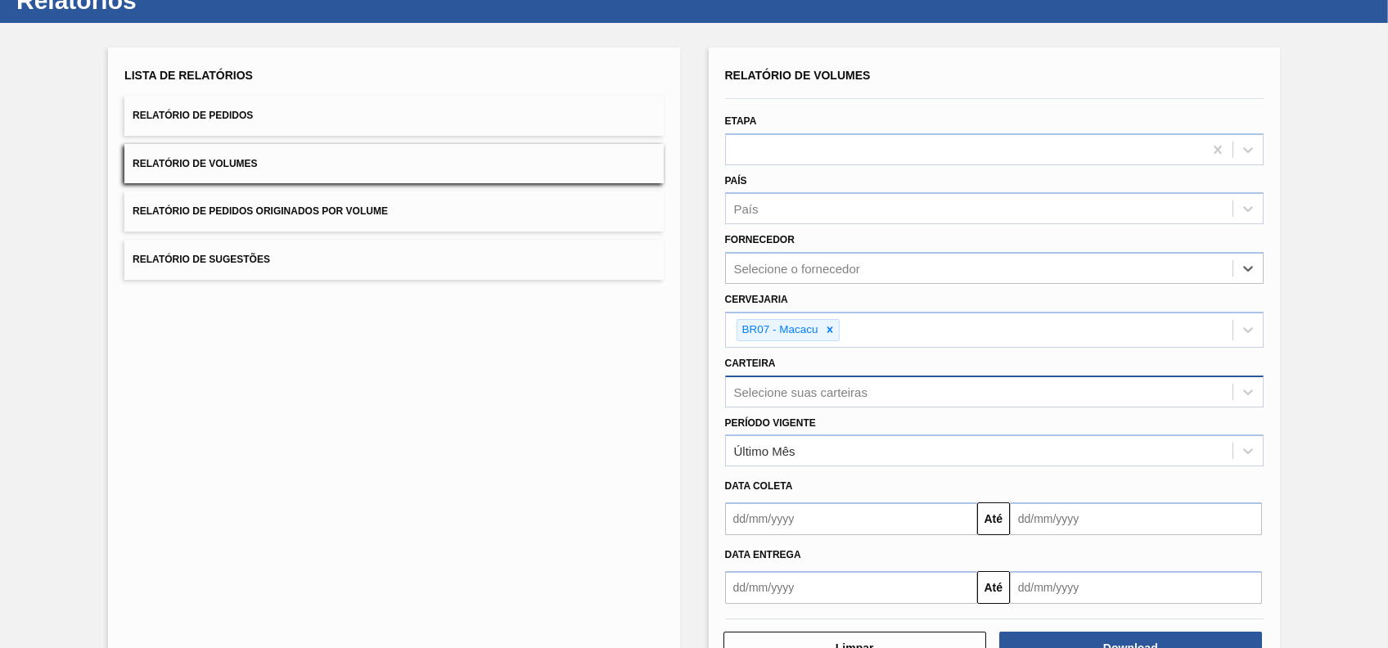
click at [857, 408] on div "Selecione suas carteiras" at bounding box center [994, 392] width 539 height 32
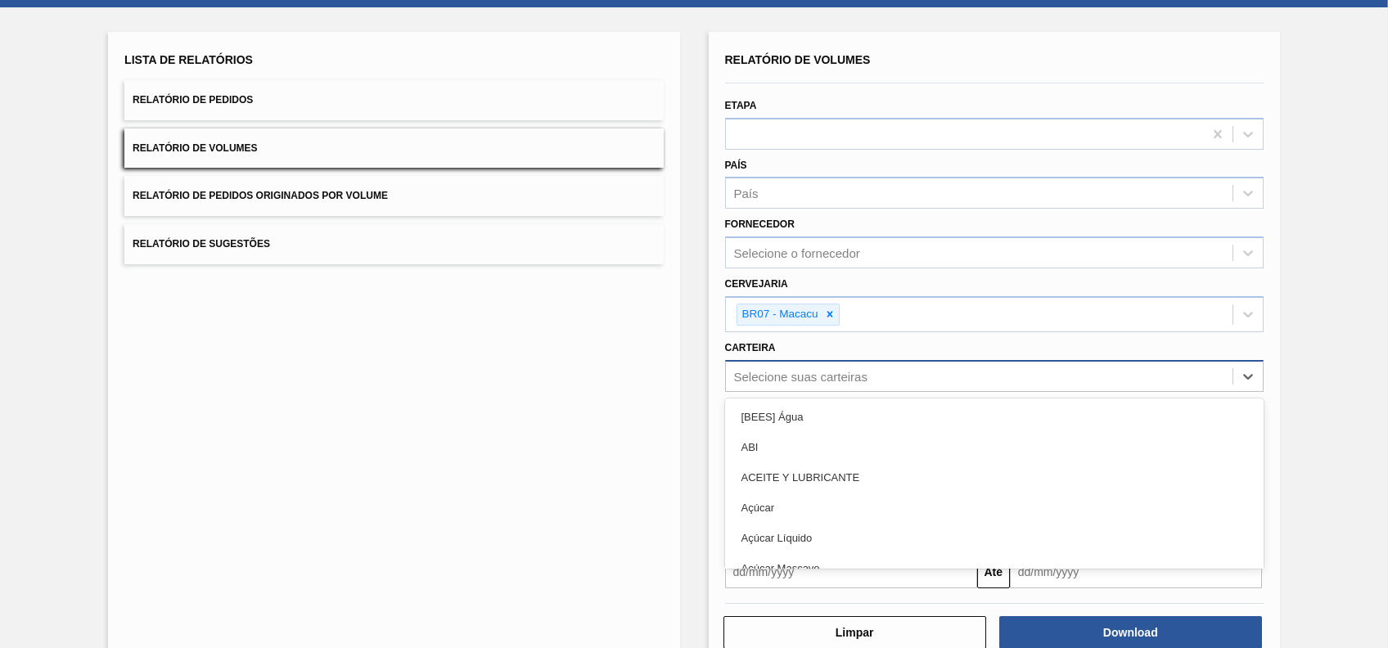
scroll to position [74, 0]
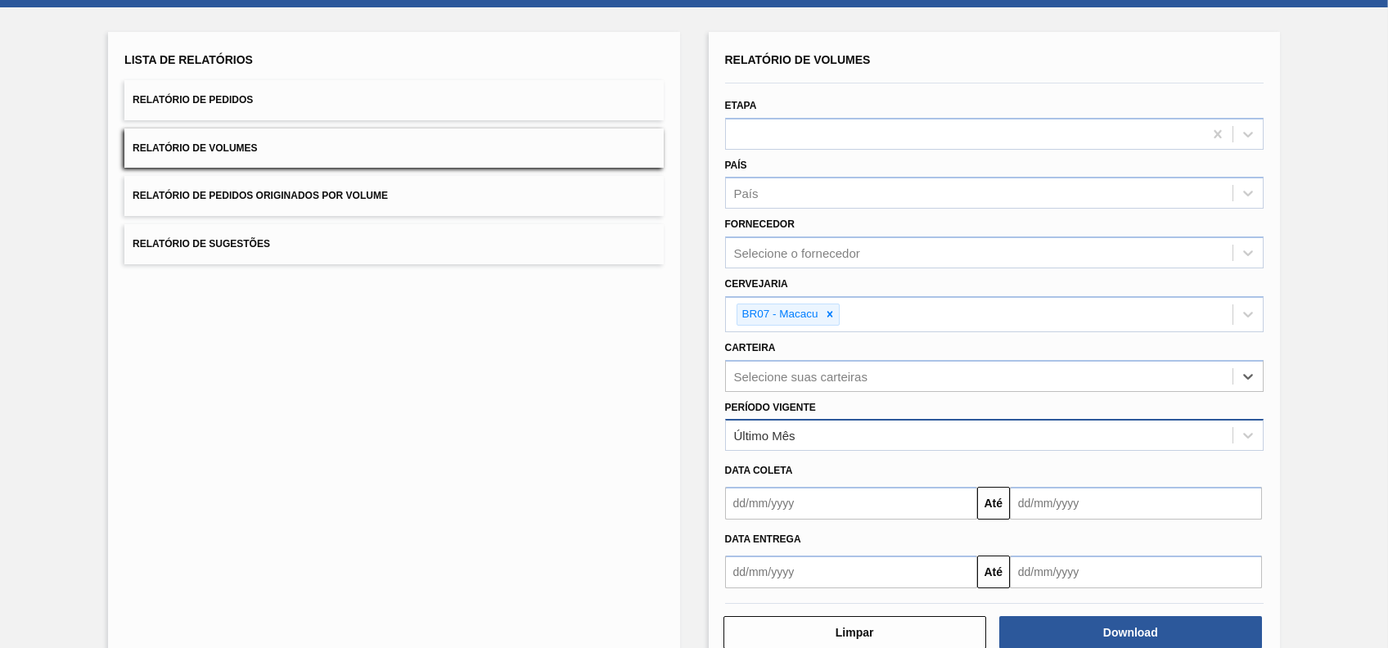
click at [856, 428] on div "Último Mês" at bounding box center [979, 436] width 507 height 24
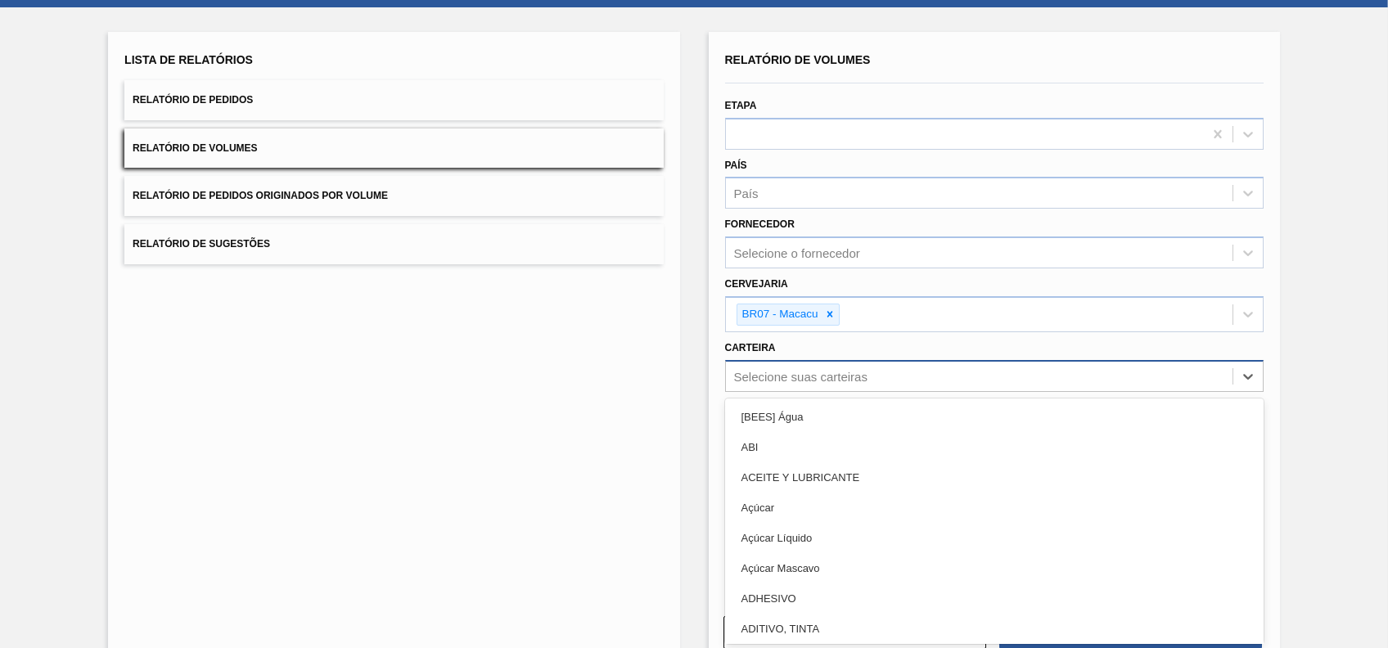
click at [881, 376] on div "Selecione suas carteiras" at bounding box center [979, 376] width 507 height 24
type input "lata"
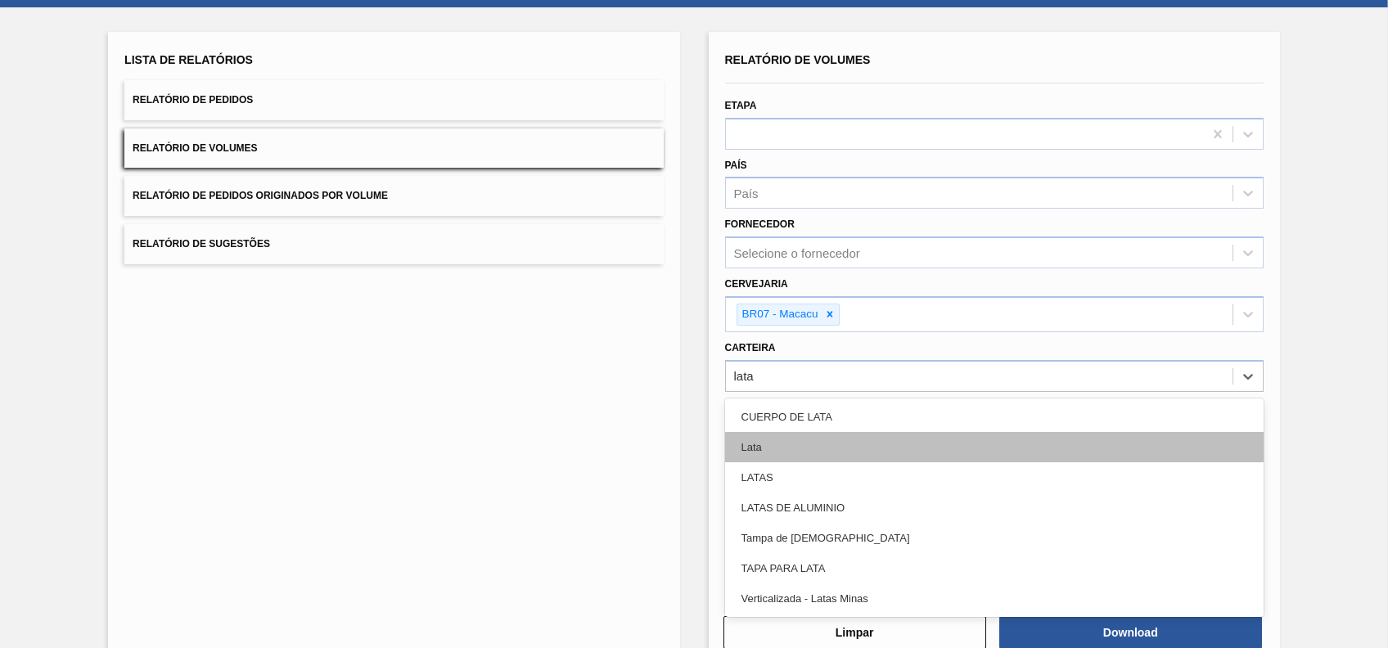
click at [755, 437] on div "Lata" at bounding box center [994, 447] width 539 height 30
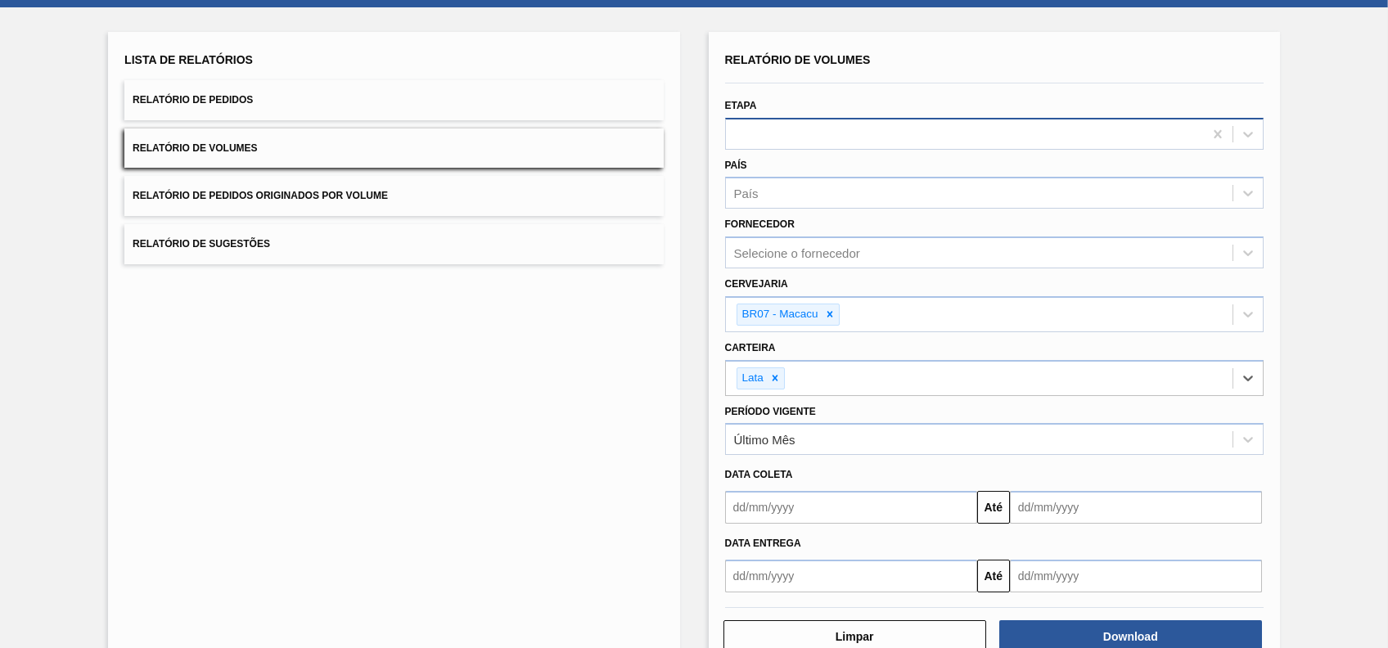
click at [938, 133] on div at bounding box center [964, 134] width 477 height 24
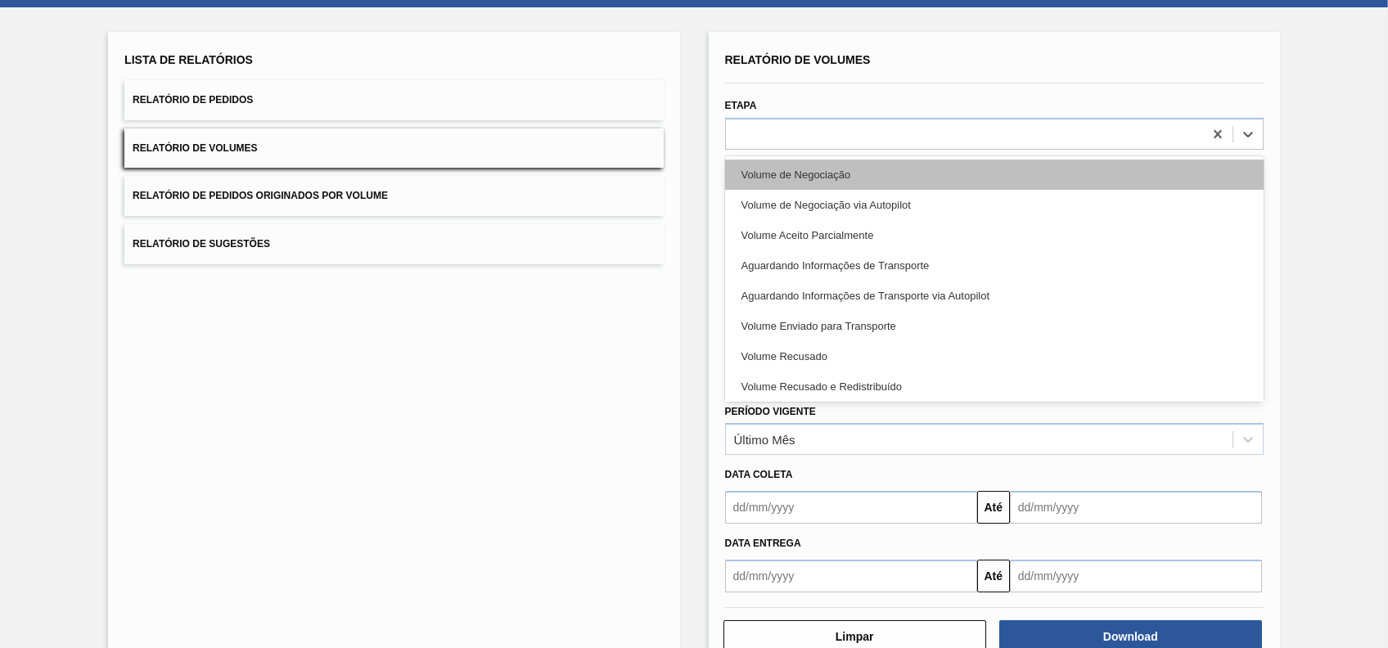
click at [904, 168] on div "Volume de Negociação" at bounding box center [994, 175] width 539 height 30
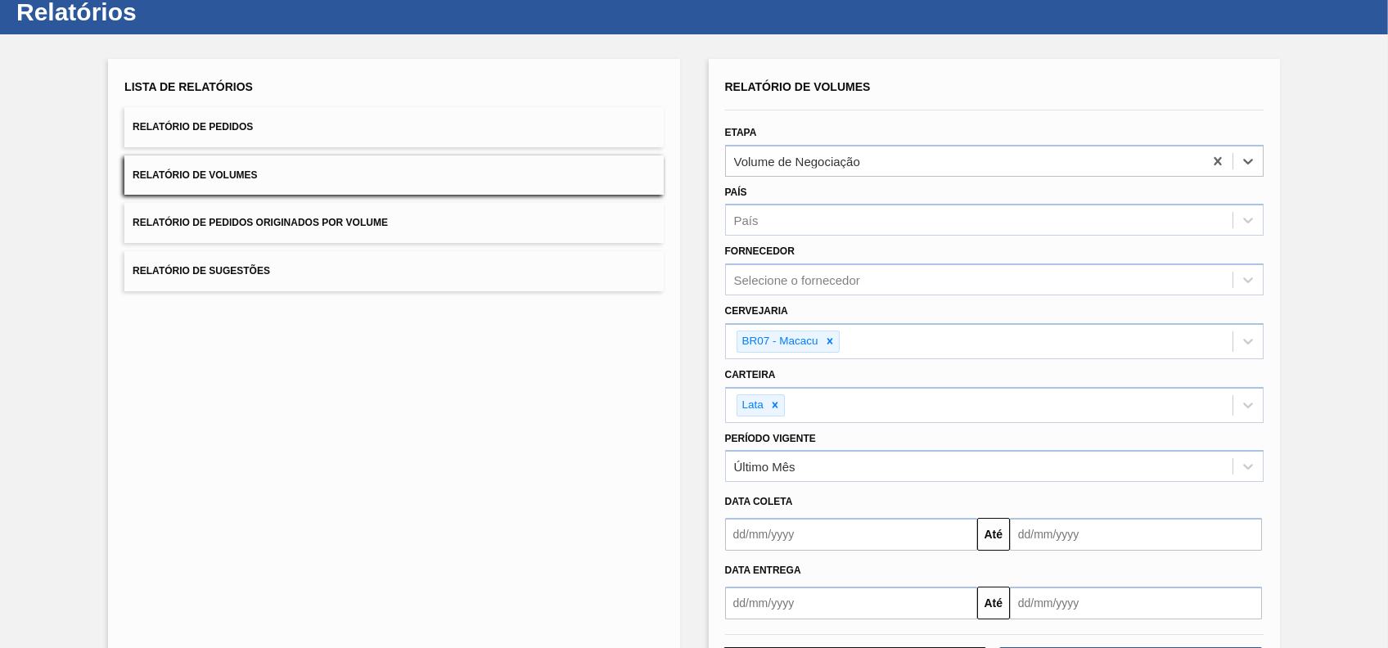
scroll to position [0, 0]
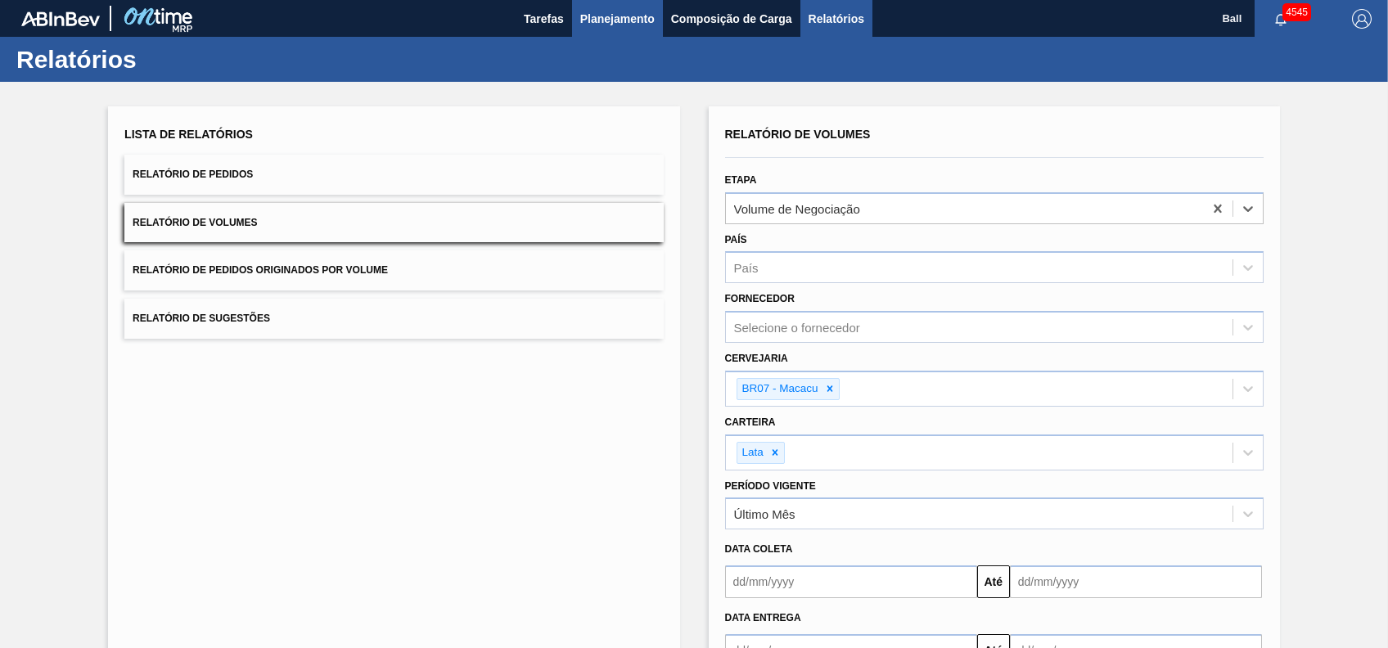
click at [589, 22] on span "Planejamento" at bounding box center [617, 19] width 74 height 20
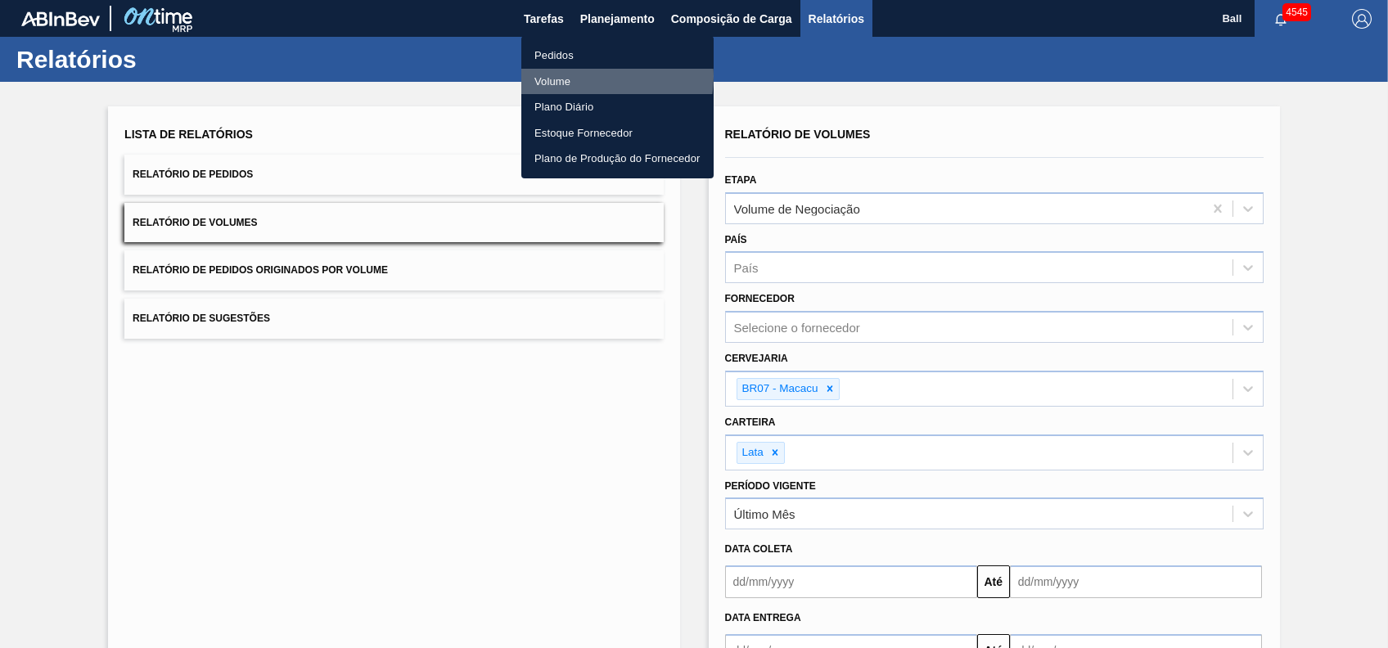
click at [587, 76] on li "Volume" at bounding box center [617, 82] width 192 height 26
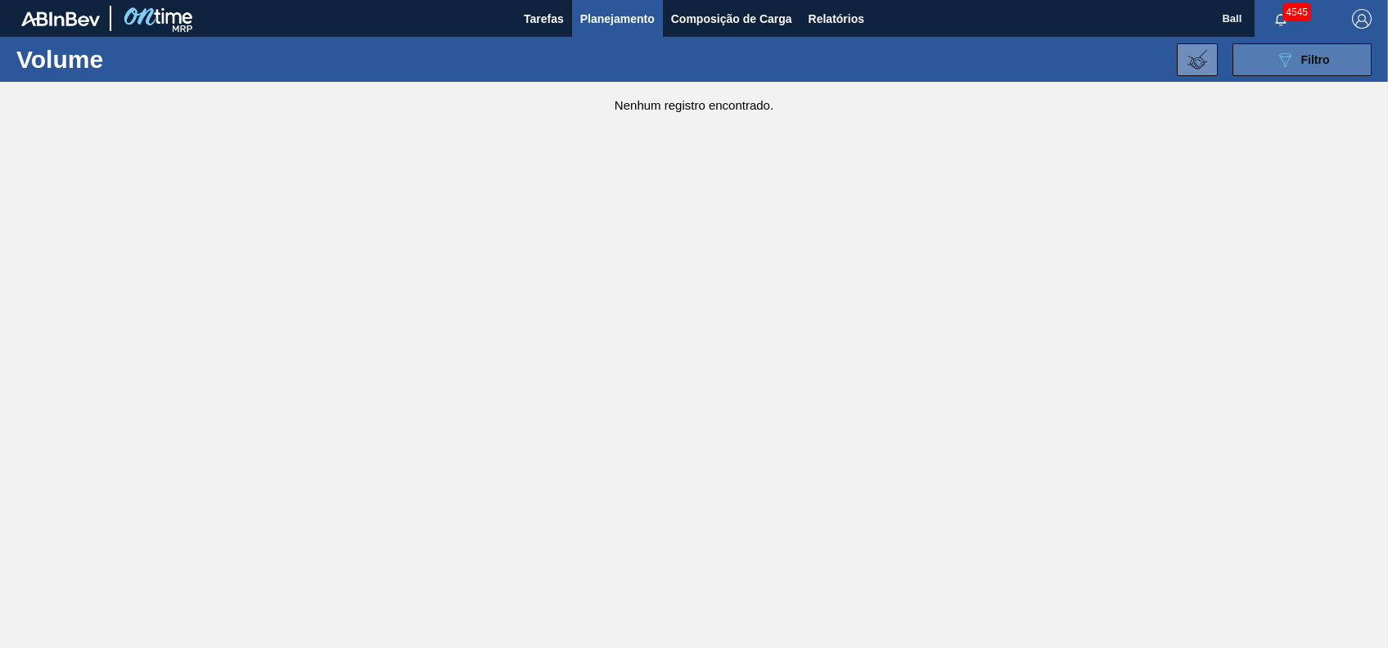
click at [1333, 65] on button "089F7B8B-B2A5-4AFE-B5C0-19BA573D28AC Filtro" at bounding box center [1302, 59] width 139 height 33
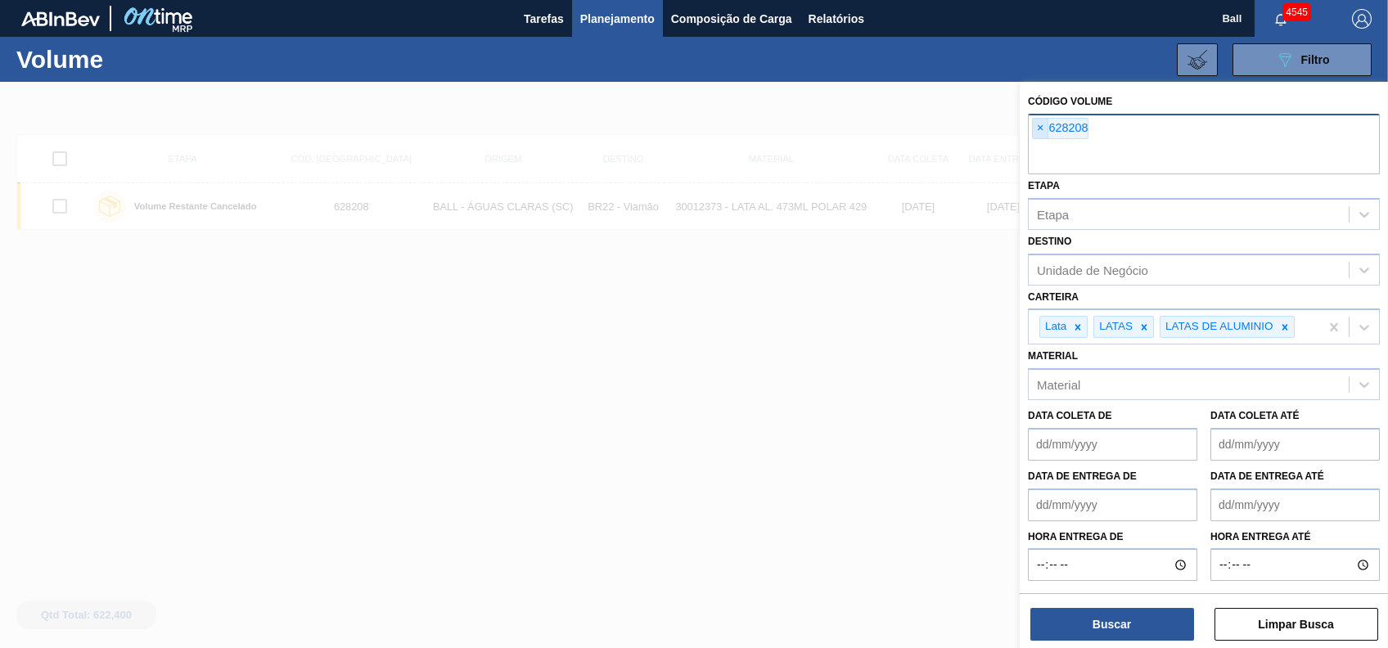
click at [1047, 133] on span "×" at bounding box center [1041, 129] width 16 height 20
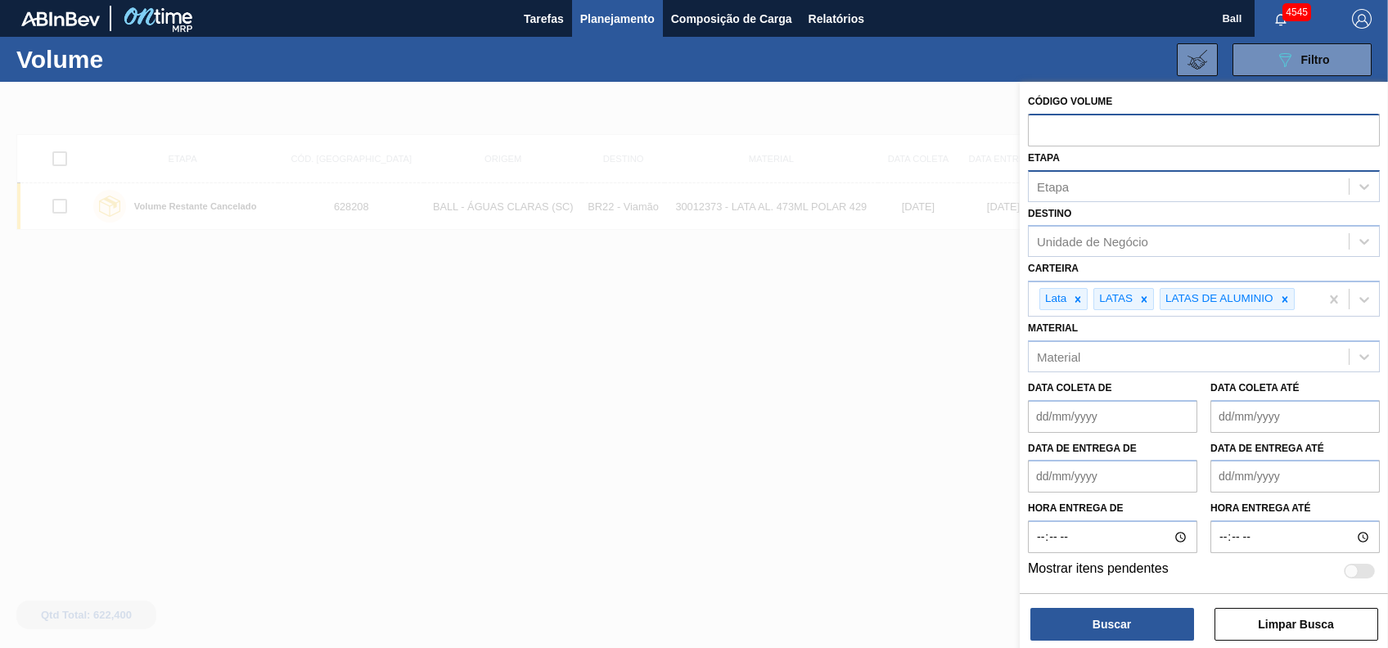
click at [1093, 179] on div "Etapa" at bounding box center [1189, 186] width 320 height 24
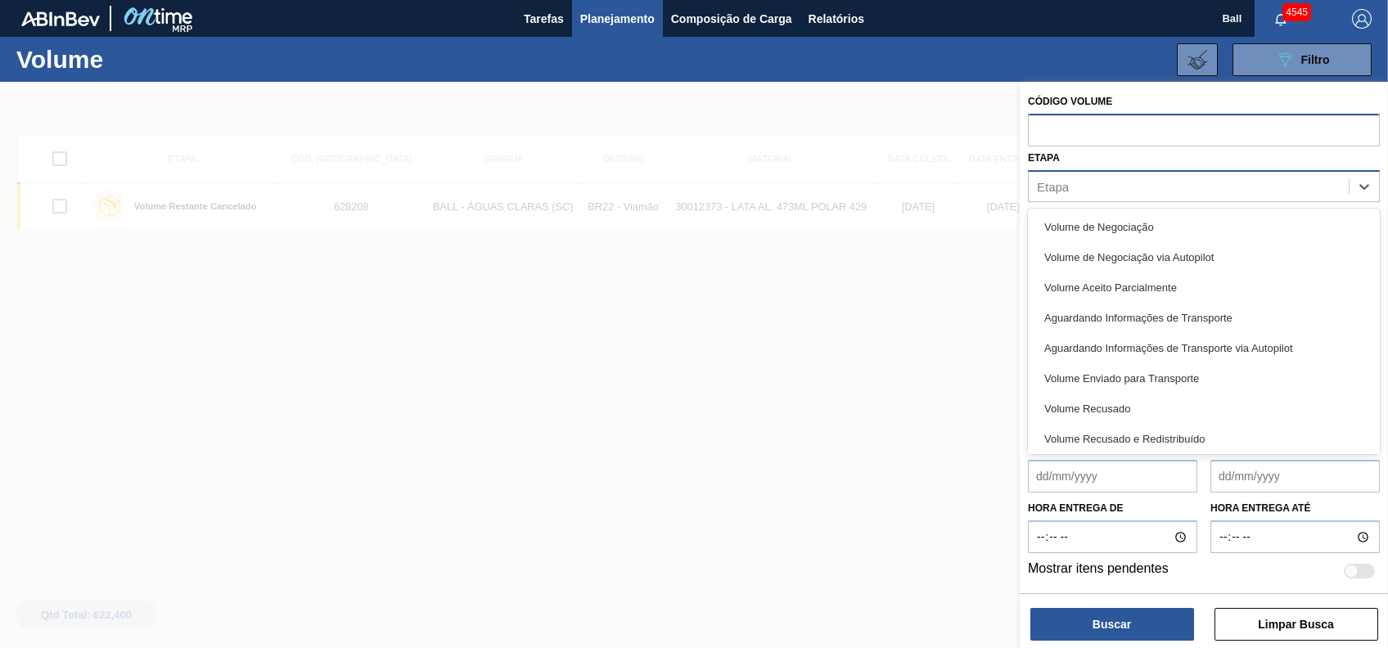
type input "v"
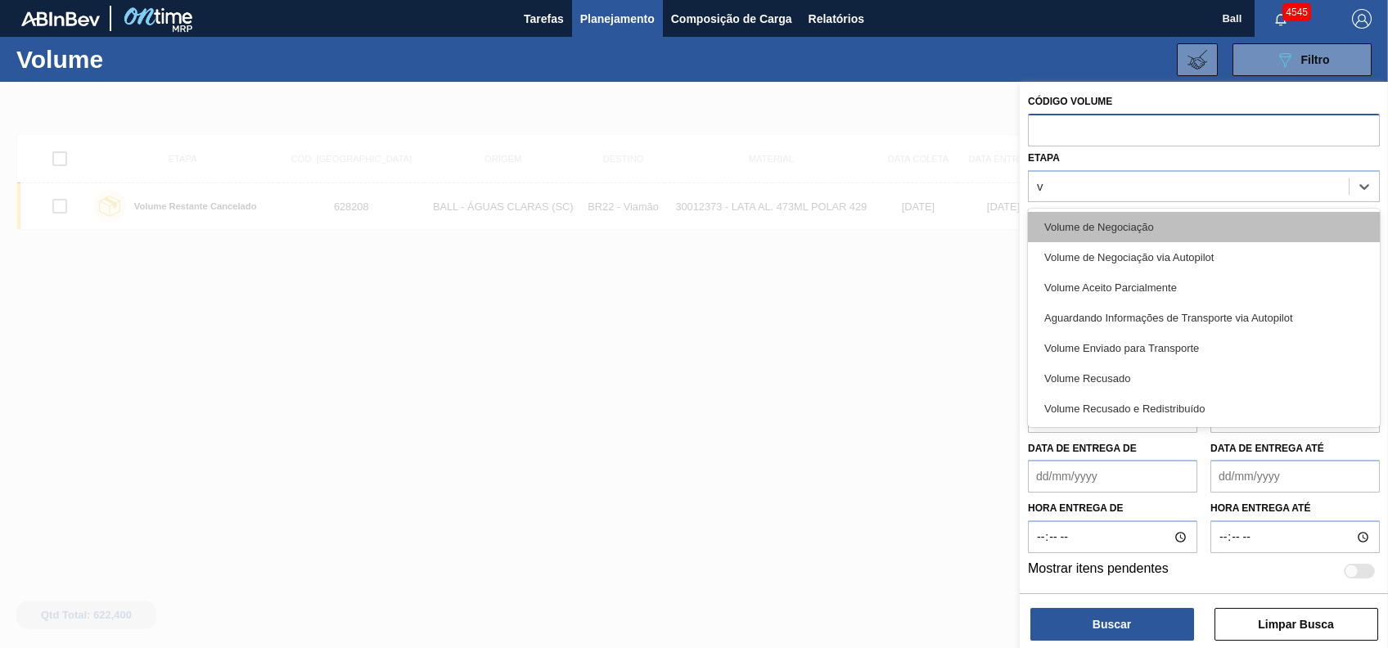
click at [1156, 218] on div "Volume de Negociação" at bounding box center [1204, 227] width 352 height 30
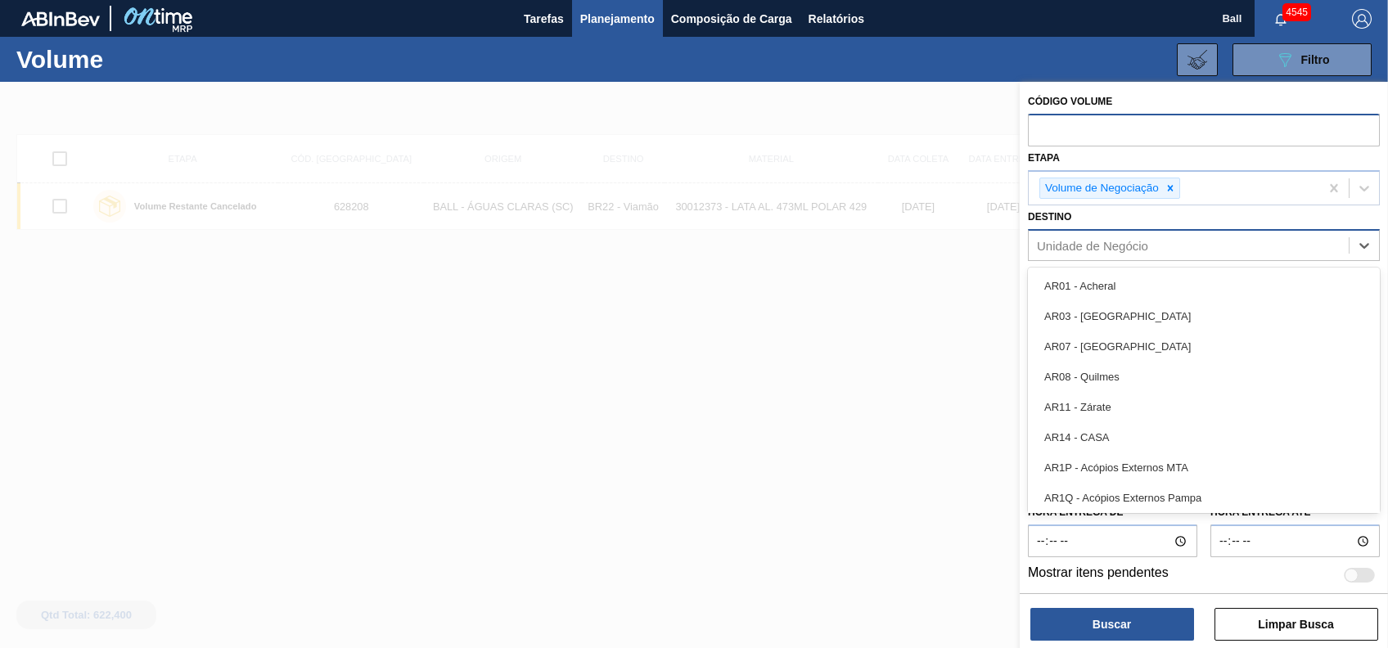
click at [1133, 236] on div "Unidade de Negócio" at bounding box center [1189, 246] width 320 height 24
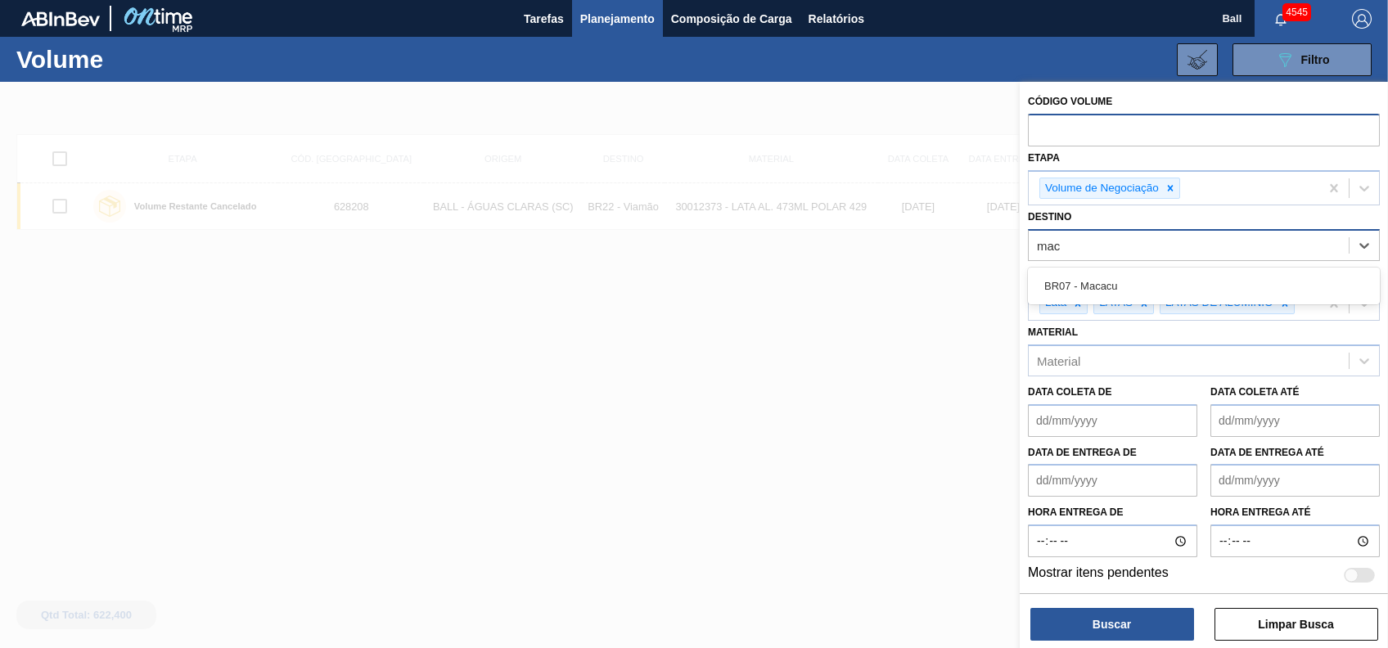
type input "maca"
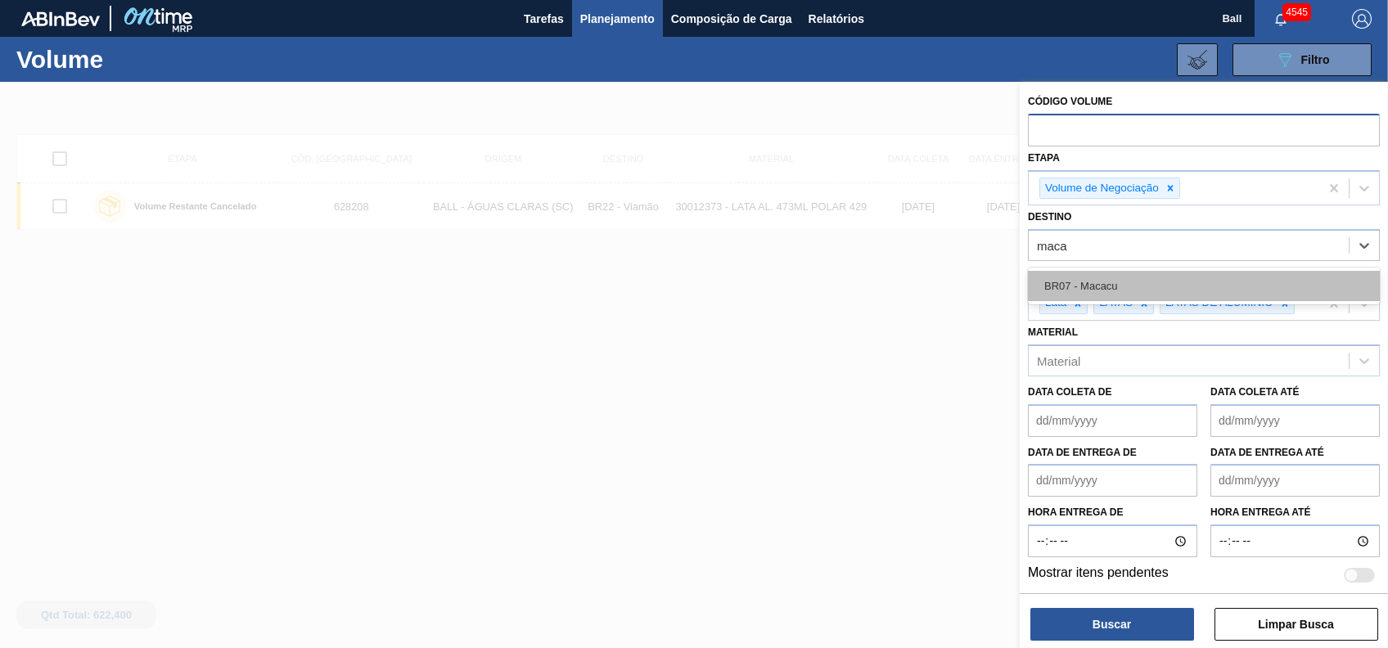
click at [1098, 295] on div "BR07 - Macacu" at bounding box center [1204, 286] width 352 height 30
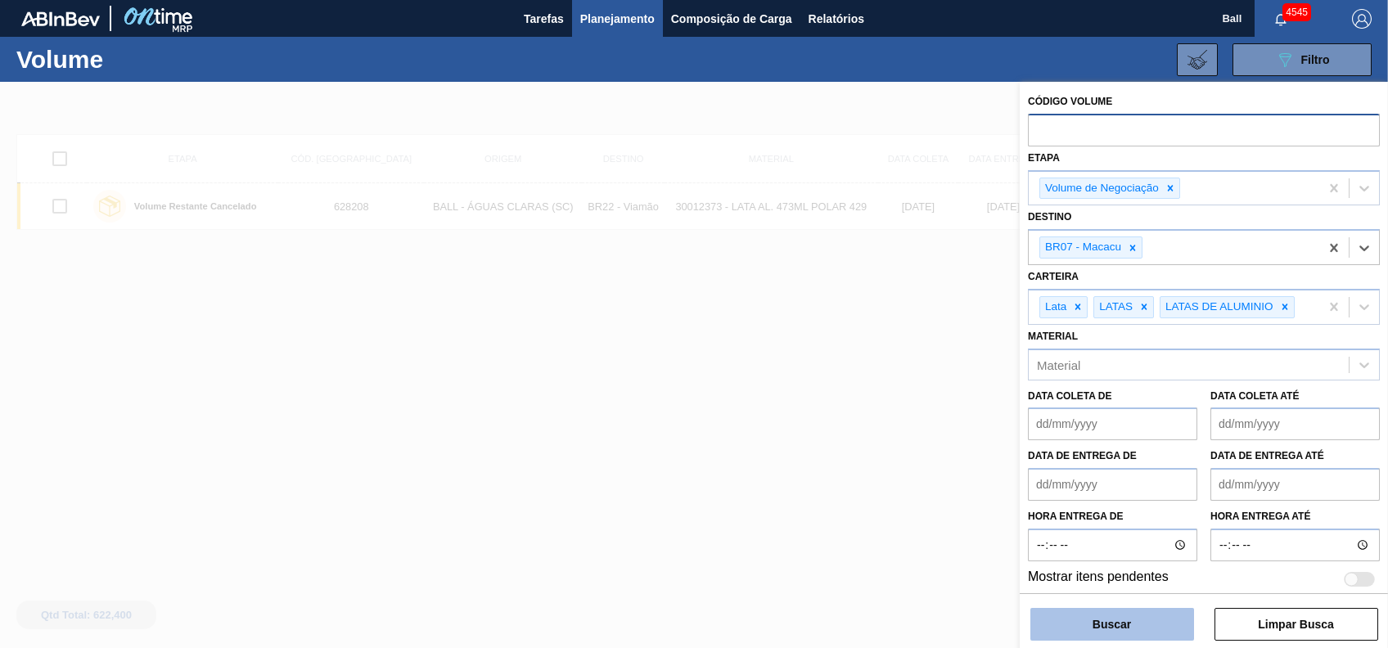
click at [1124, 615] on button "Buscar" at bounding box center [1112, 624] width 164 height 33
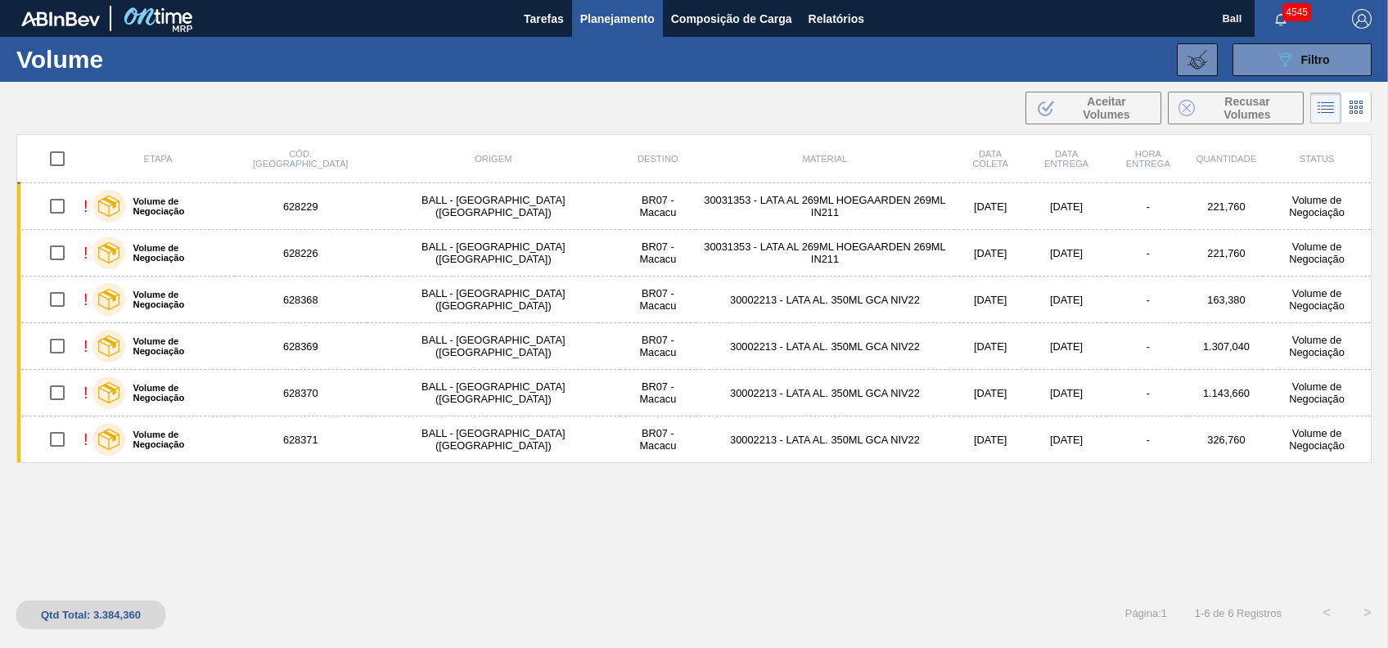
click at [722, 521] on div "Etapa Cód. Pedido Origem Destino Material Data coleta Data Entrega Hora Entrega…" at bounding box center [693, 360] width 1355 height 452
click at [1285, 59] on icon "089F7B8B-B2A5-4AFE-B5C0-19BA573D28AC" at bounding box center [1285, 60] width 20 height 20
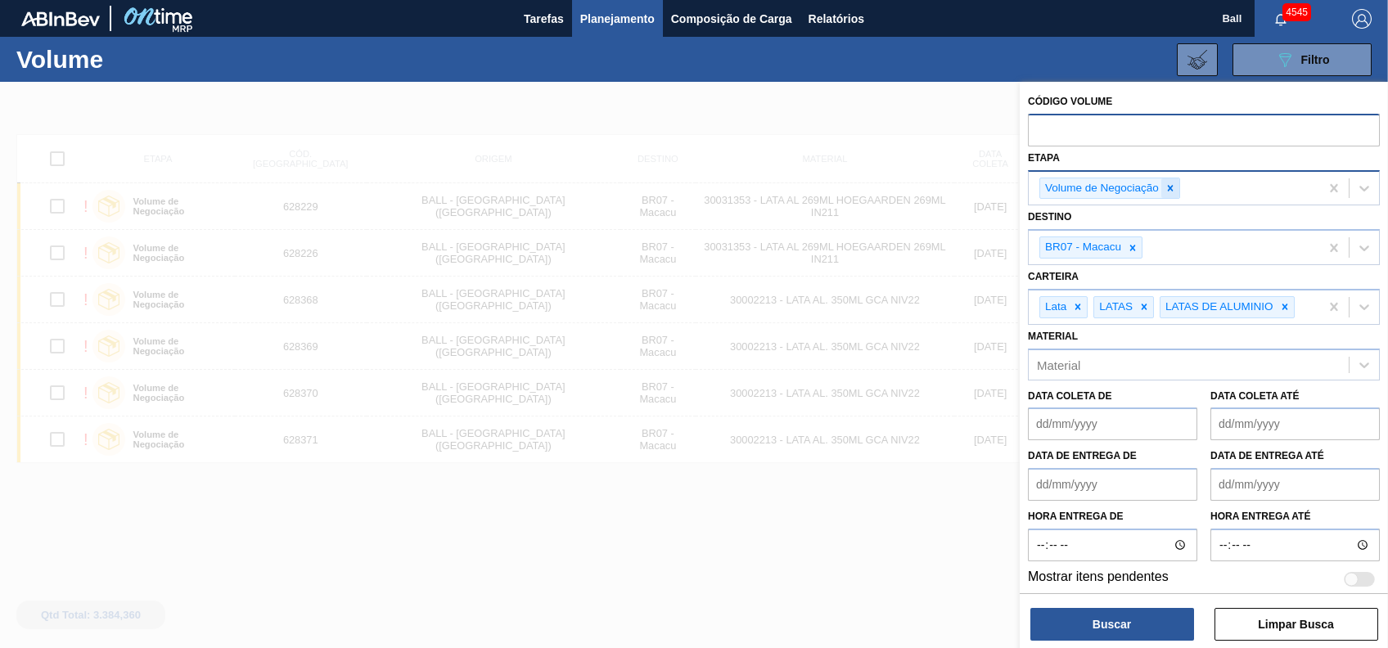
click at [1177, 190] on div at bounding box center [1170, 188] width 18 height 20
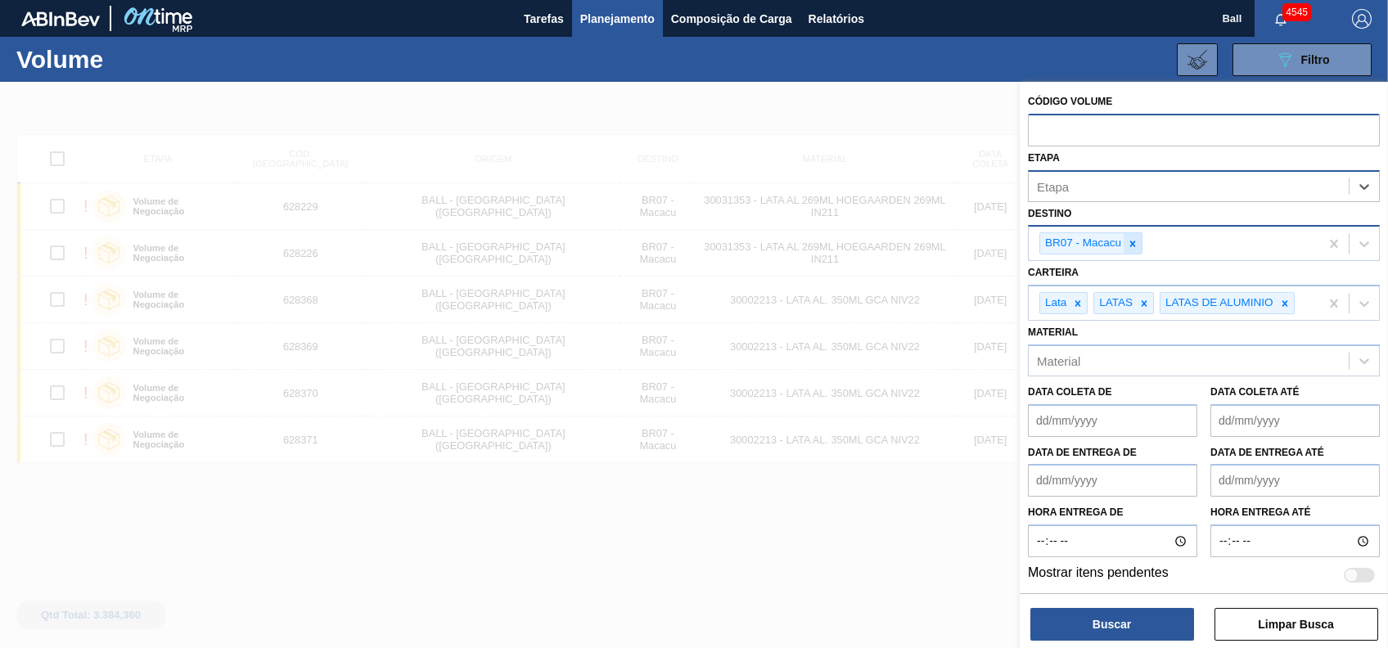
click at [1134, 238] on icon at bounding box center [1132, 243] width 11 height 11
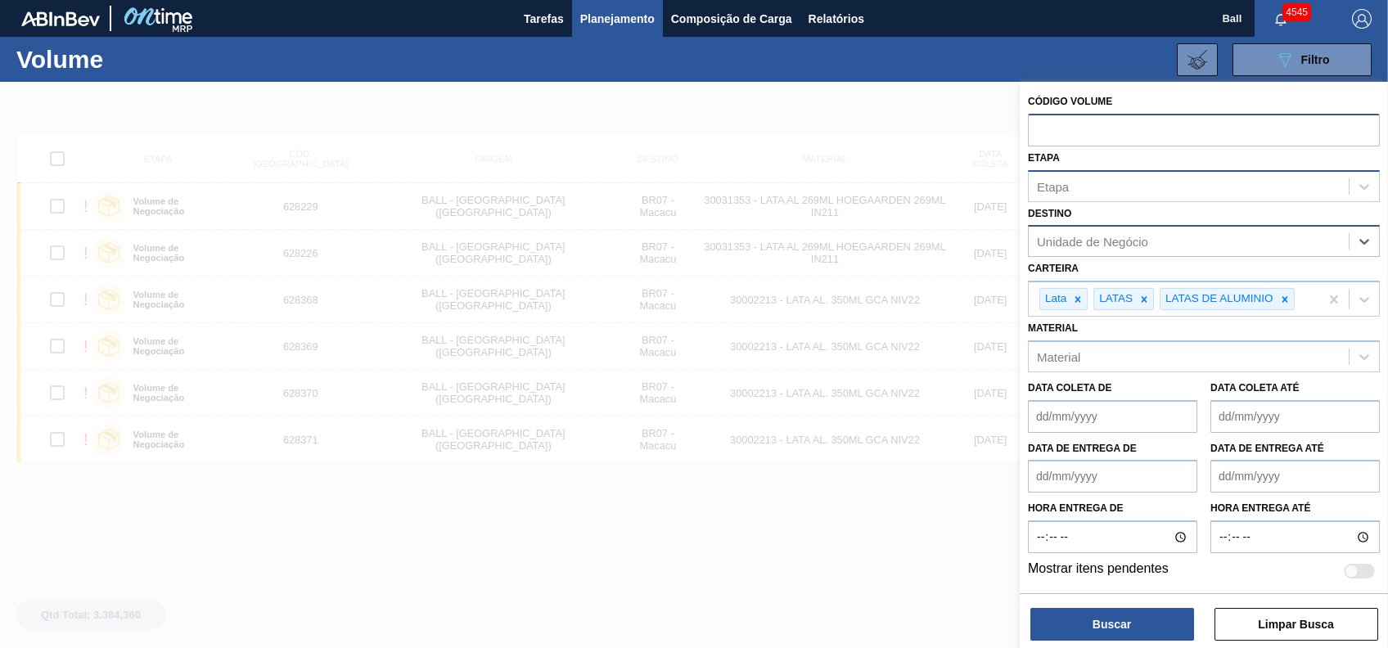
click at [615, 34] on button "Planejamento" at bounding box center [617, 18] width 91 height 37
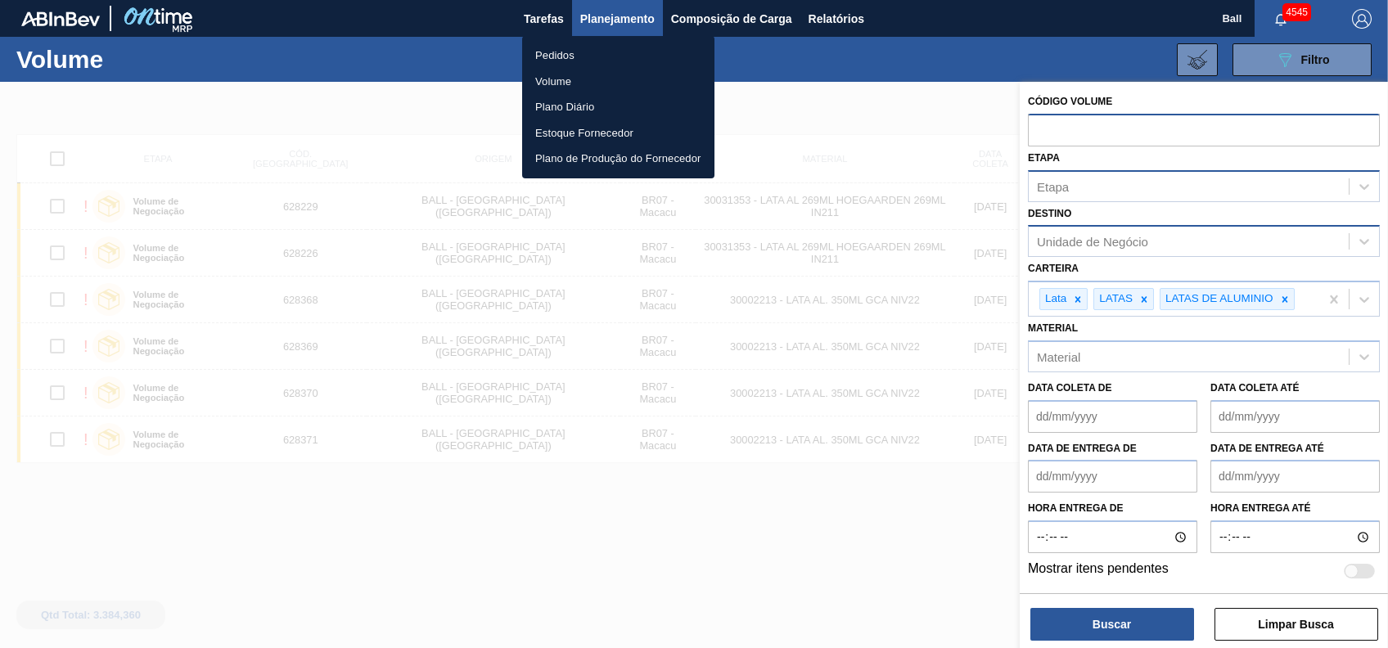
click at [859, 88] on div at bounding box center [694, 324] width 1388 height 648
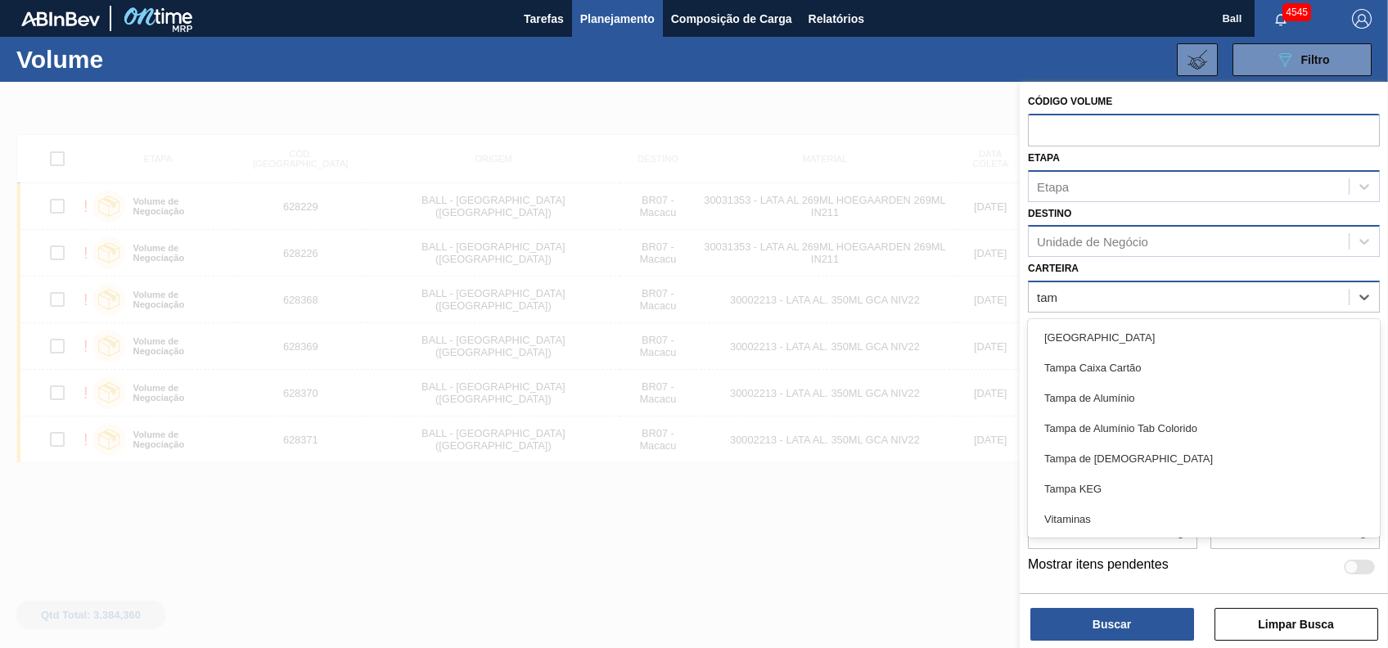
type input "tamp"
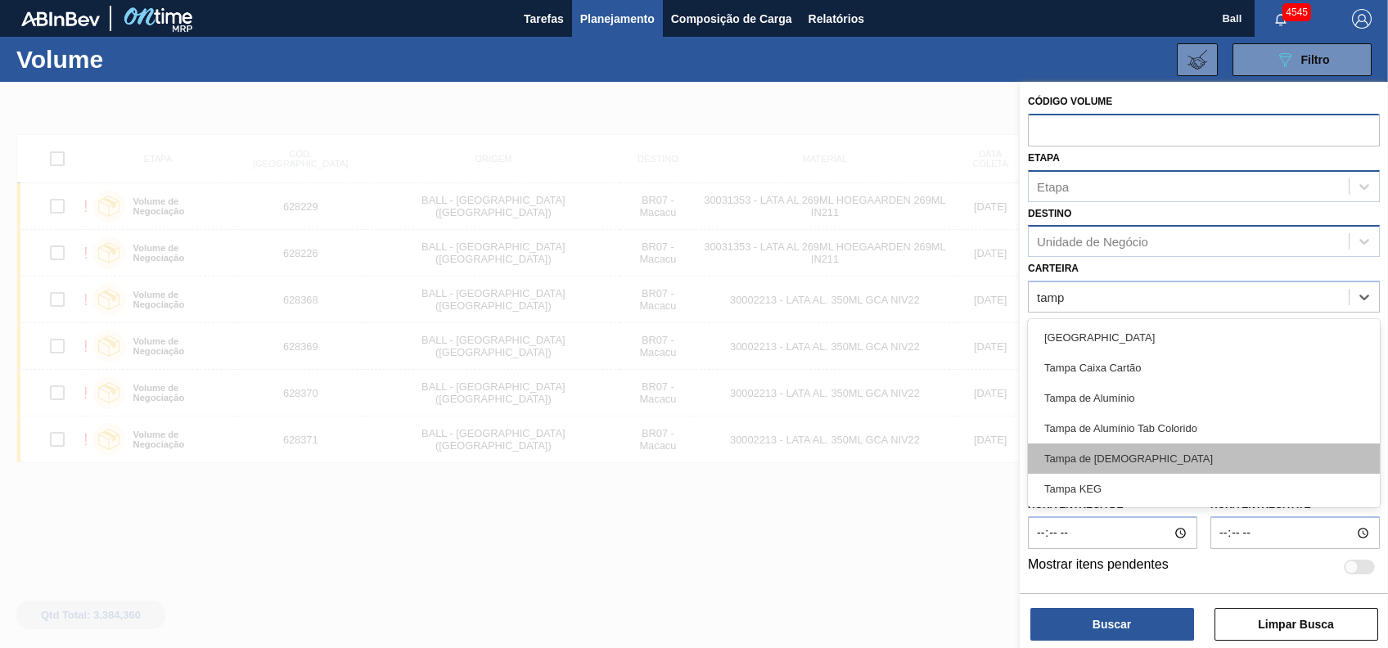
click at [1116, 449] on div "Tampa de Lata" at bounding box center [1204, 459] width 352 height 30
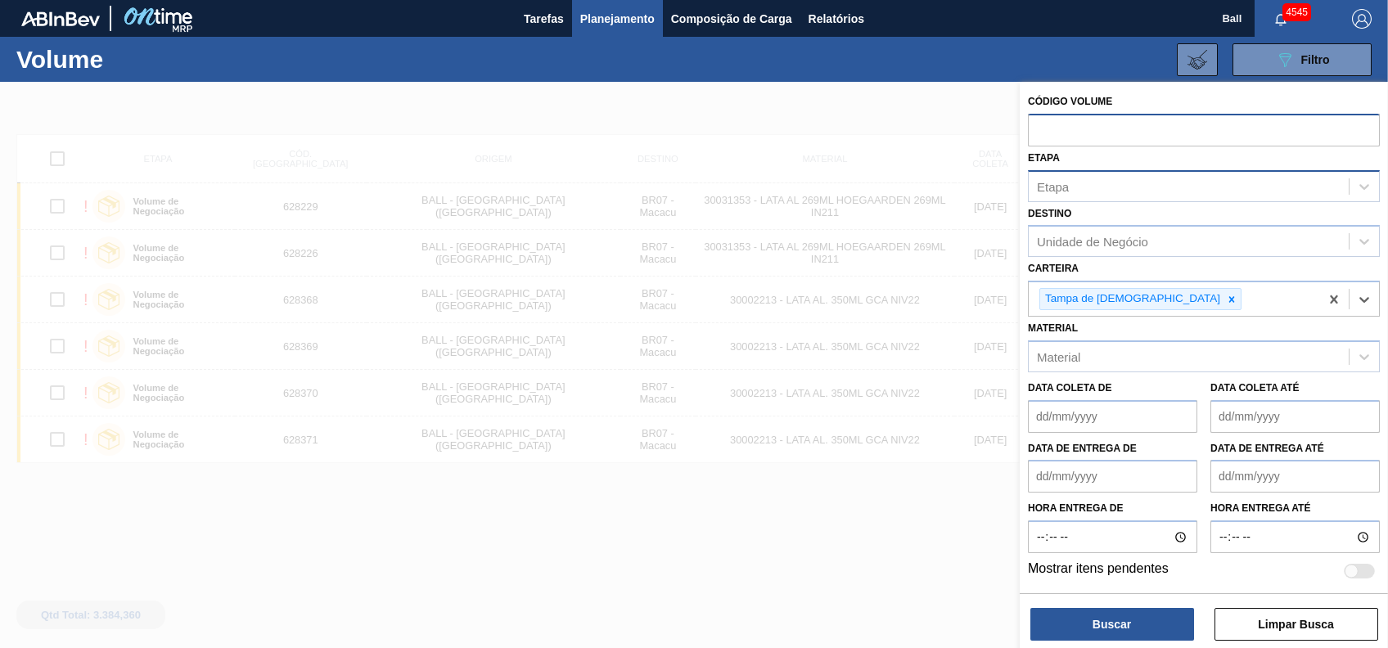
click at [1126, 131] on input "text" at bounding box center [1204, 129] width 352 height 31
paste input "text"
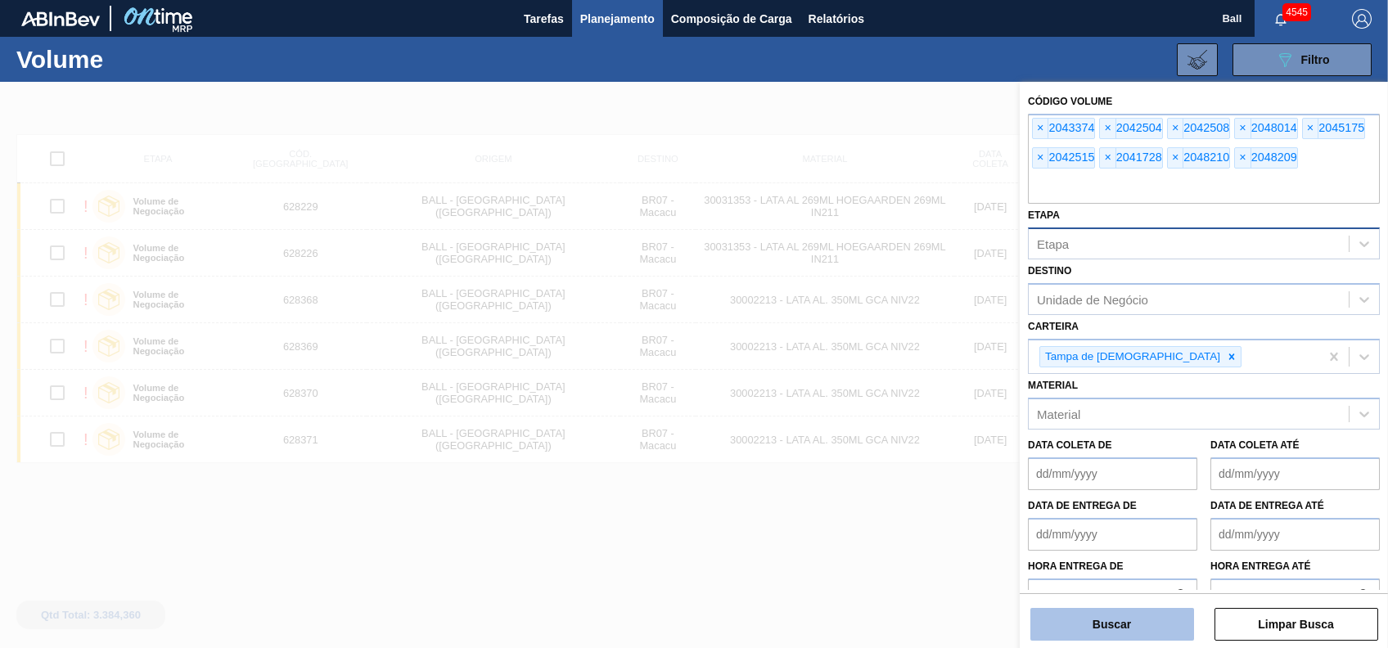
click at [1121, 615] on button "Buscar" at bounding box center [1112, 624] width 164 height 33
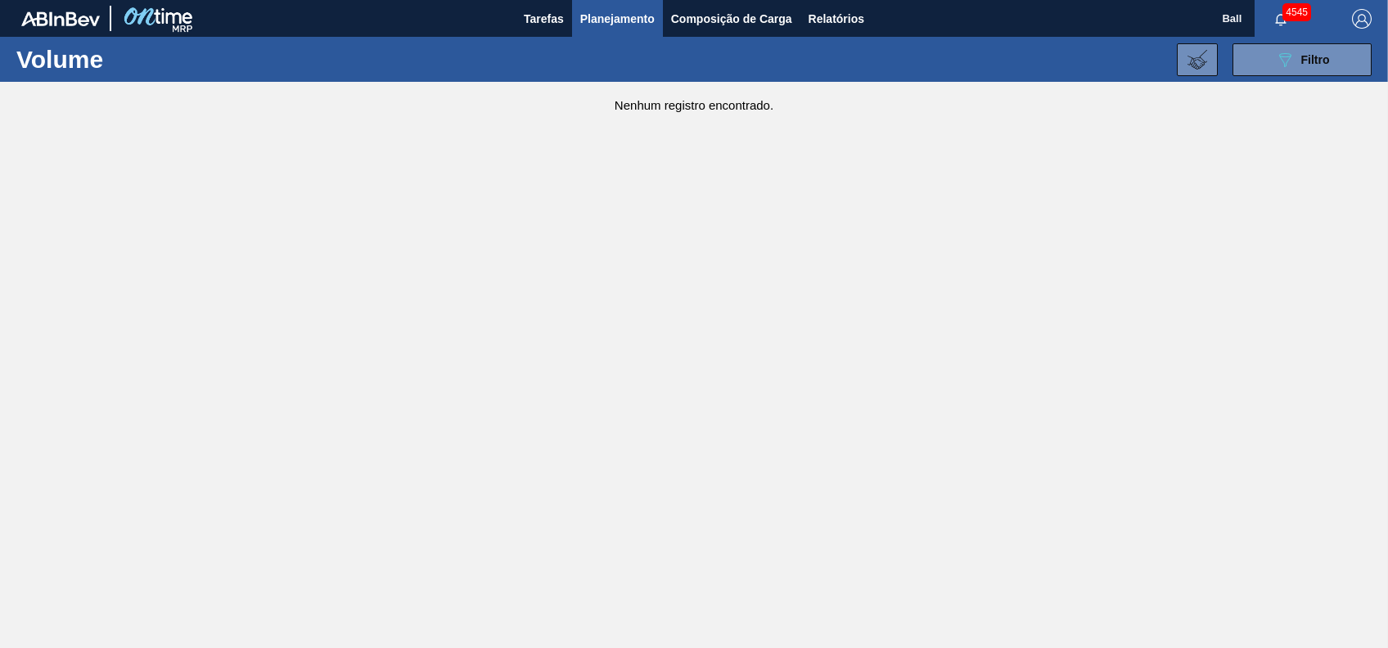
click at [1311, 79] on div "089F7B8B-B2A5-4AFE-B5C0-19BA573D28AC Filtro Código Volume × 2043374 × 2042504 ×…" at bounding box center [818, 59] width 1124 height 49
click at [1312, 66] on div "089F7B8B-B2A5-4AFE-B5C0-19BA573D28AC Filtro" at bounding box center [1302, 60] width 55 height 20
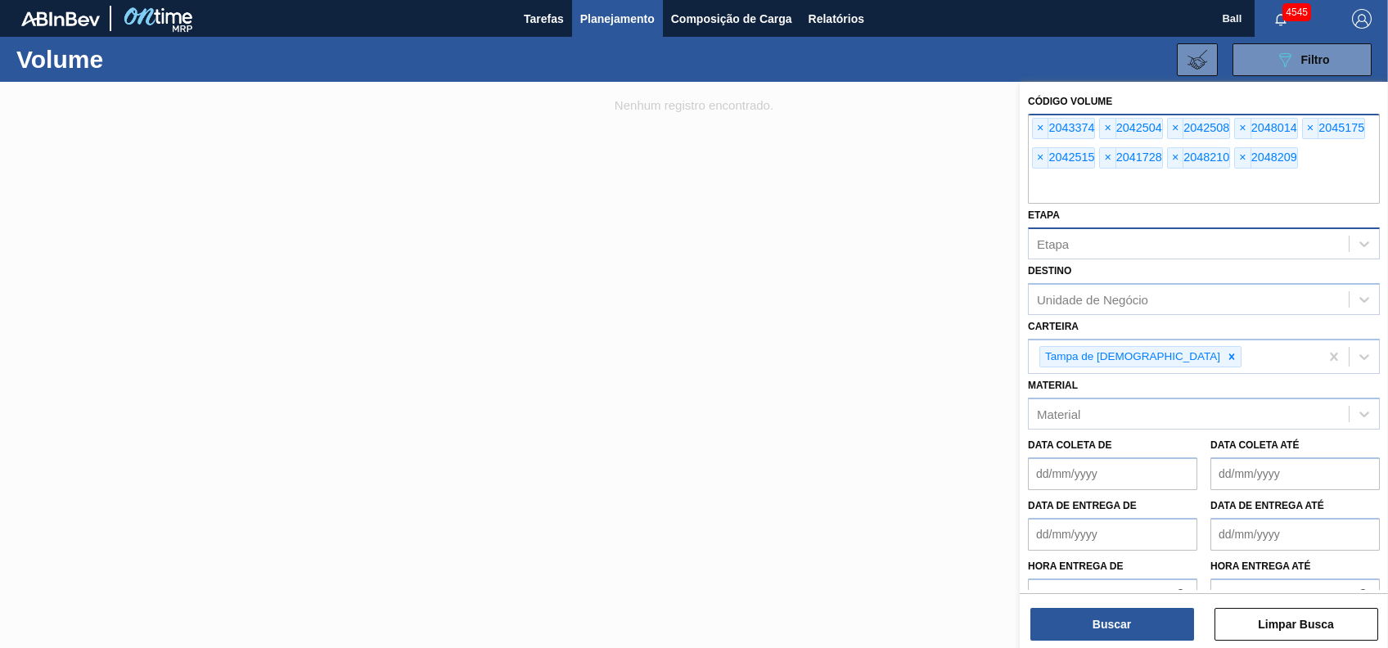
click at [1222, 190] on input "text" at bounding box center [1204, 188] width 352 height 31
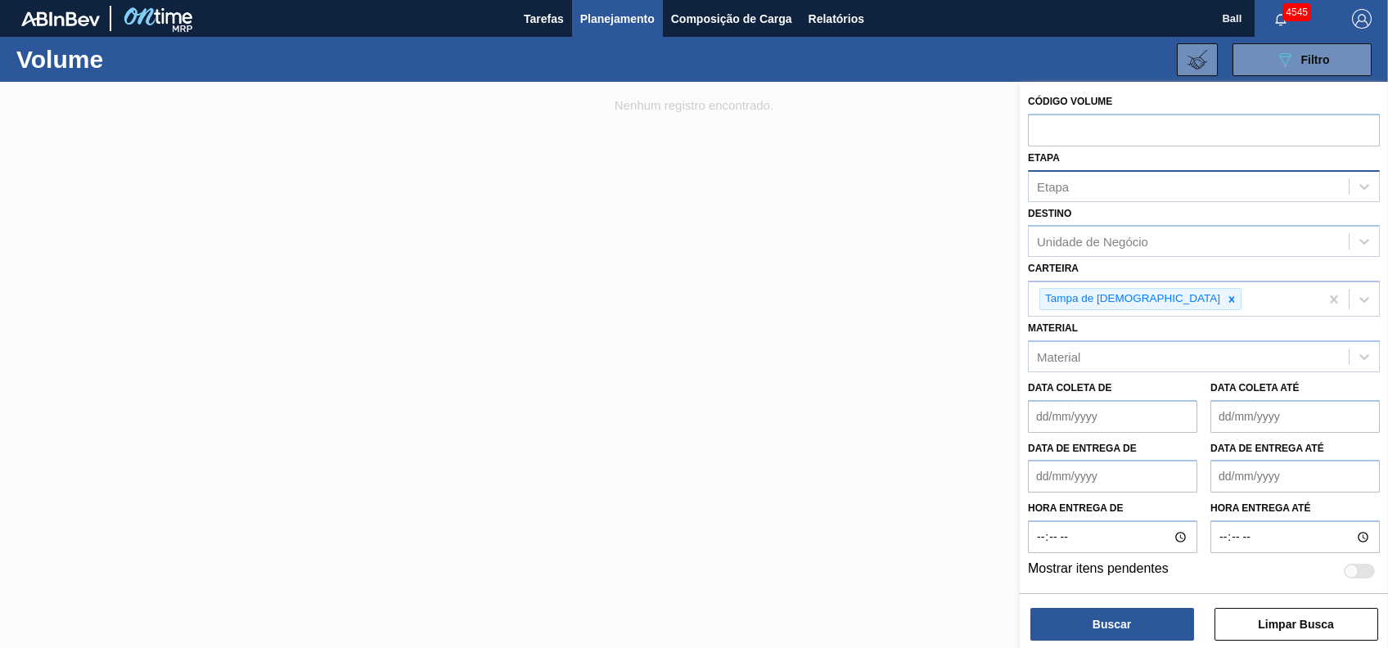
paste input "text"
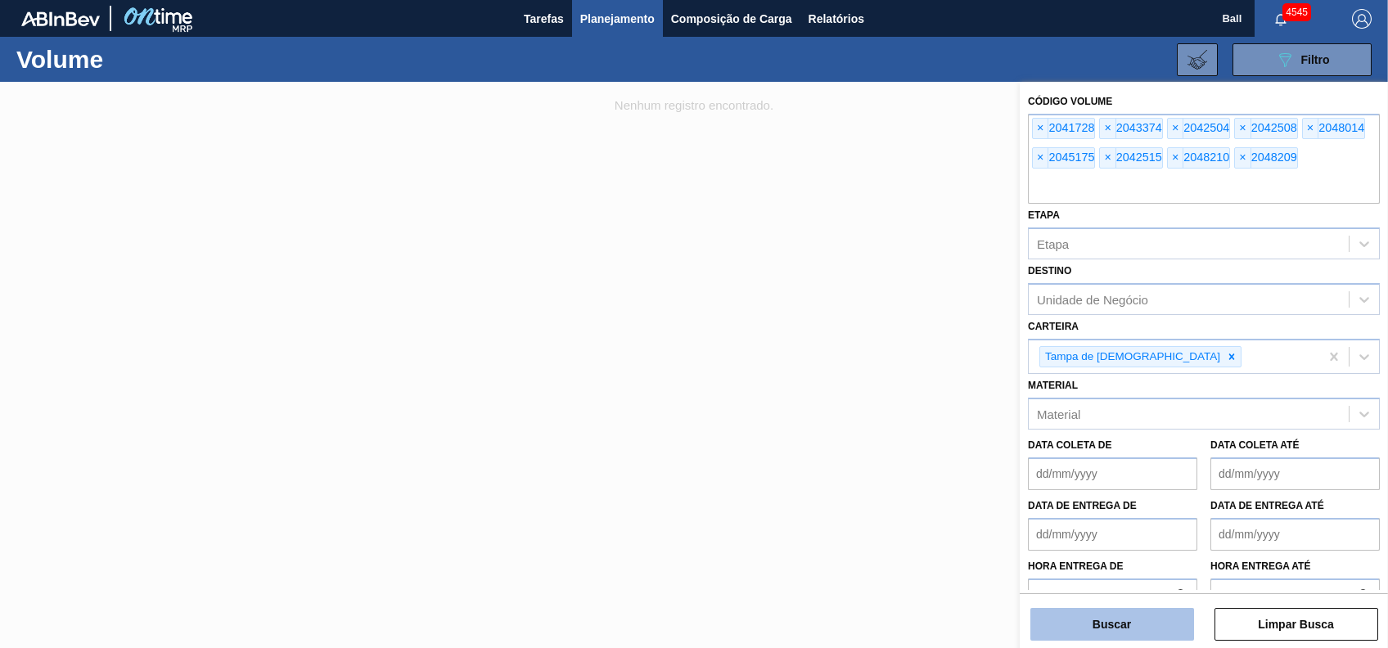
click at [1146, 620] on button "Buscar" at bounding box center [1112, 624] width 164 height 33
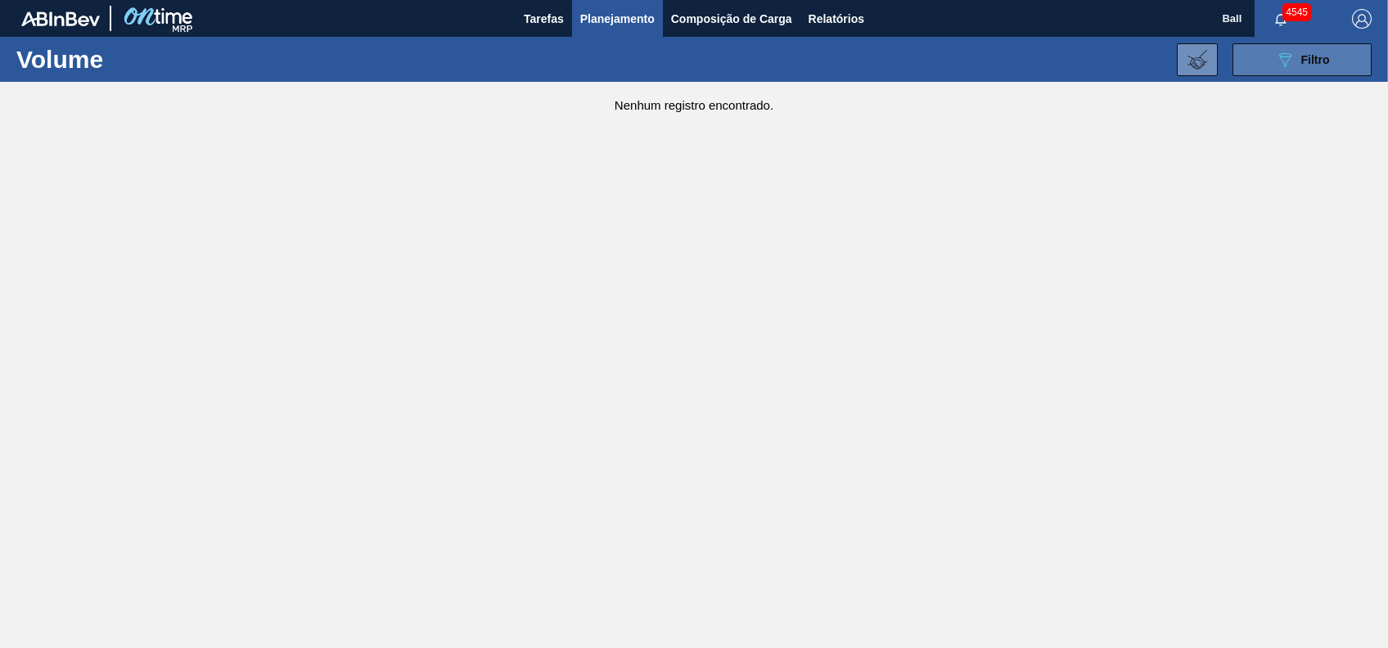
click at [1343, 55] on button "089F7B8B-B2A5-4AFE-B5C0-19BA573D28AC Filtro" at bounding box center [1302, 59] width 139 height 33
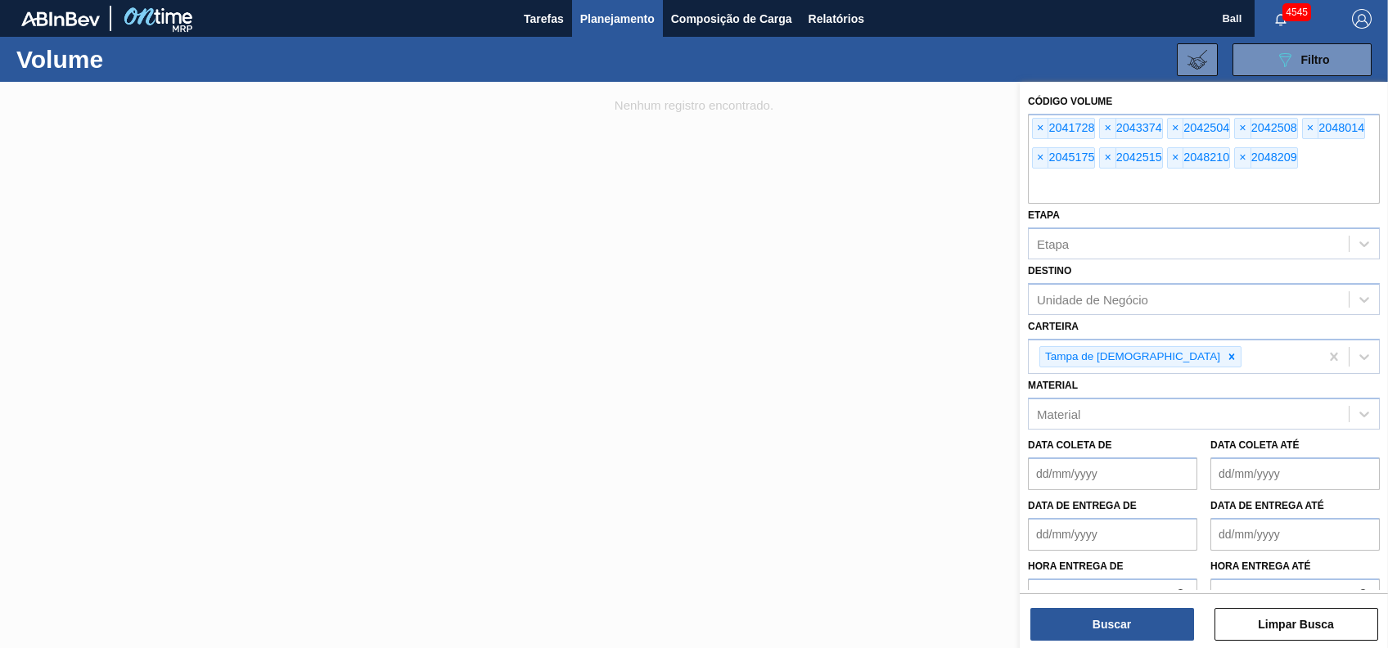
click at [598, 27] on span "Planejamento" at bounding box center [617, 19] width 74 height 20
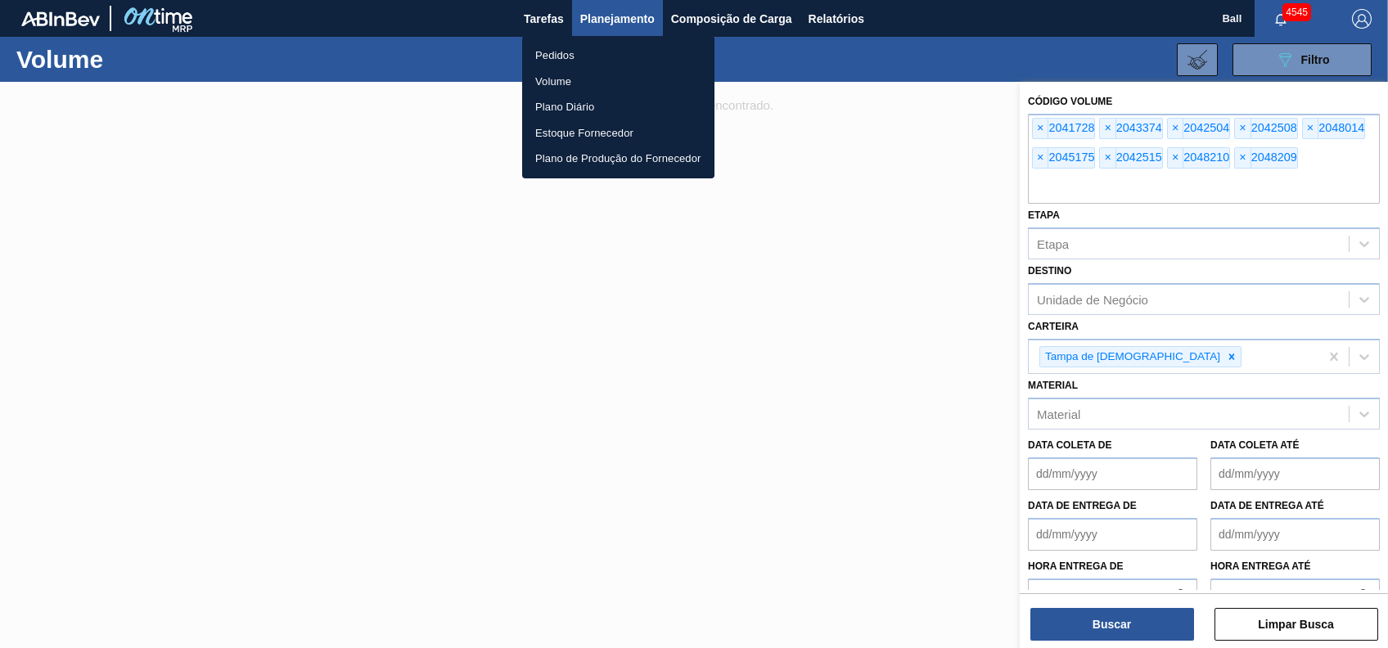
click at [578, 50] on li "Pedidos" at bounding box center [618, 56] width 192 height 26
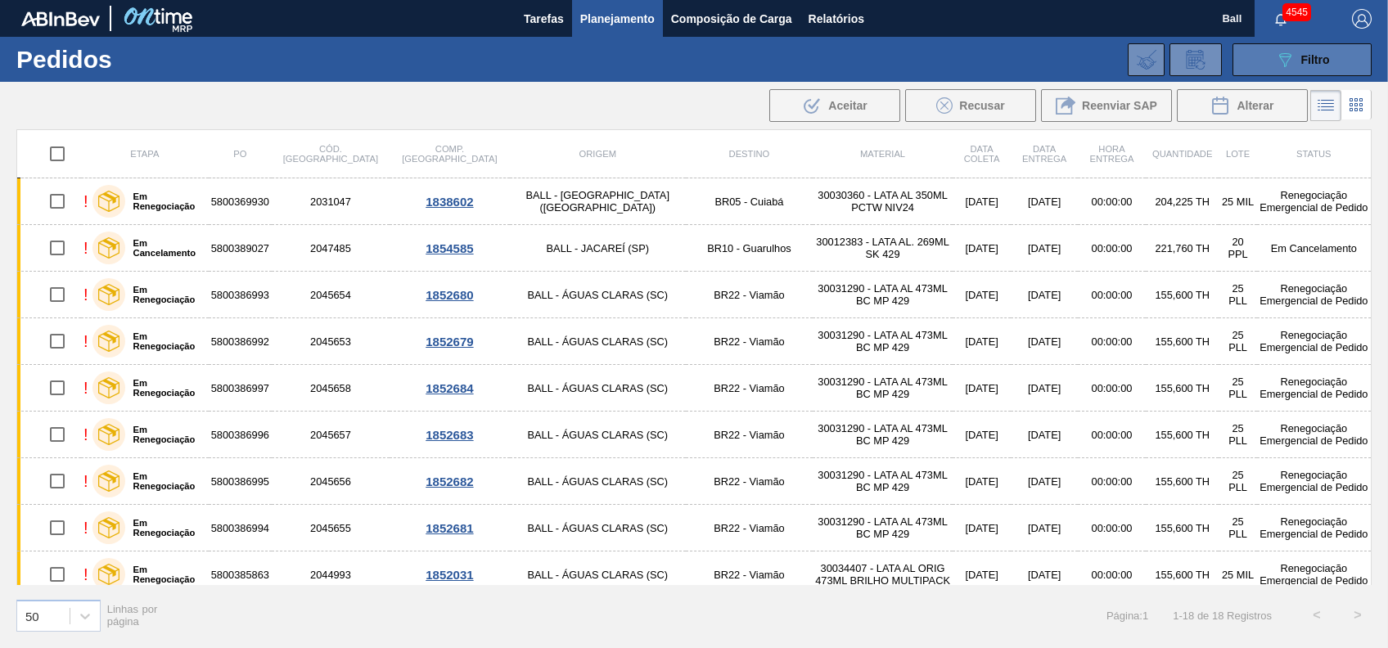
click at [1300, 60] on div "089F7B8B-B2A5-4AFE-B5C0-19BA573D28AC Filtro" at bounding box center [1302, 60] width 55 height 20
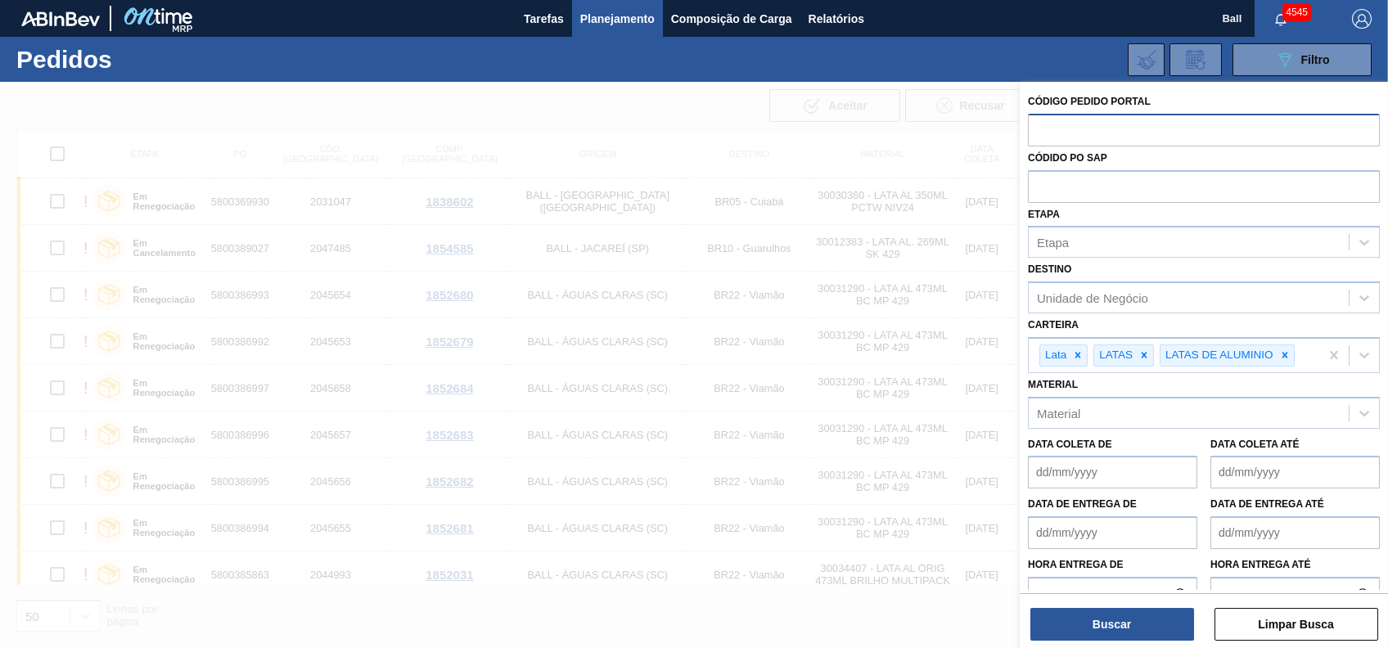
click at [1158, 115] on input "text" at bounding box center [1204, 129] width 352 height 31
paste input "text"
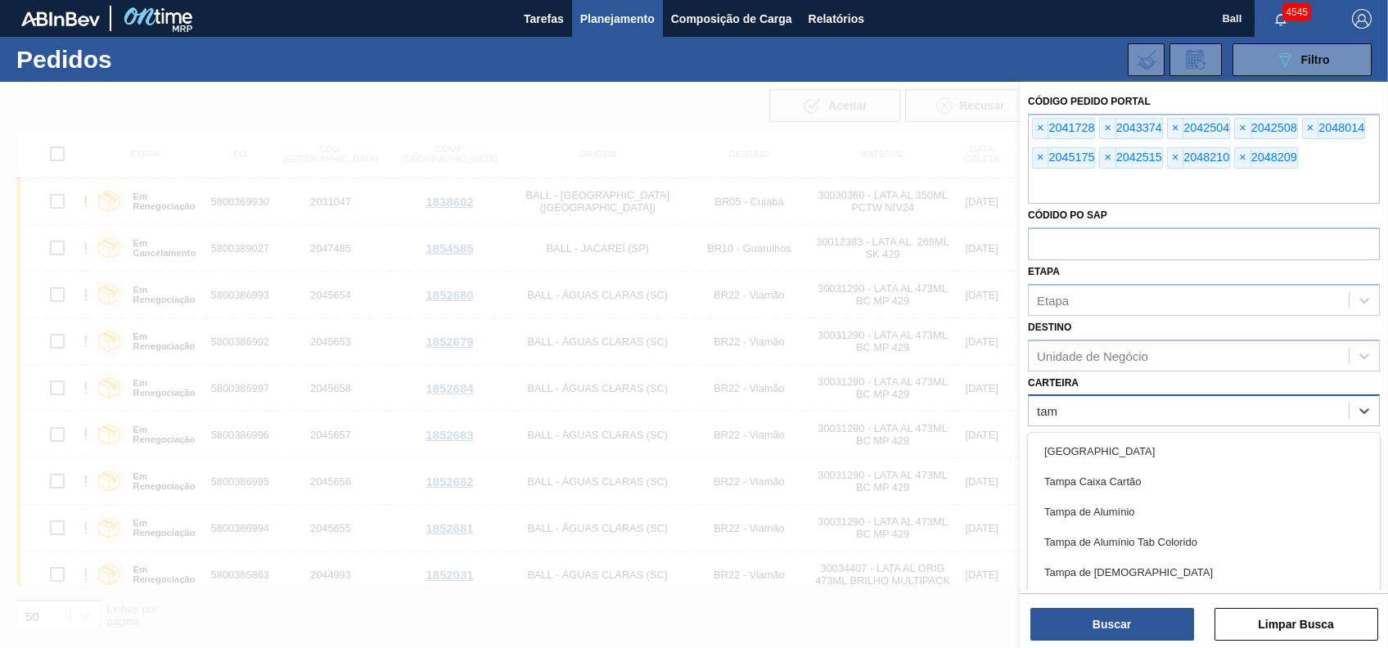
type input "tam"
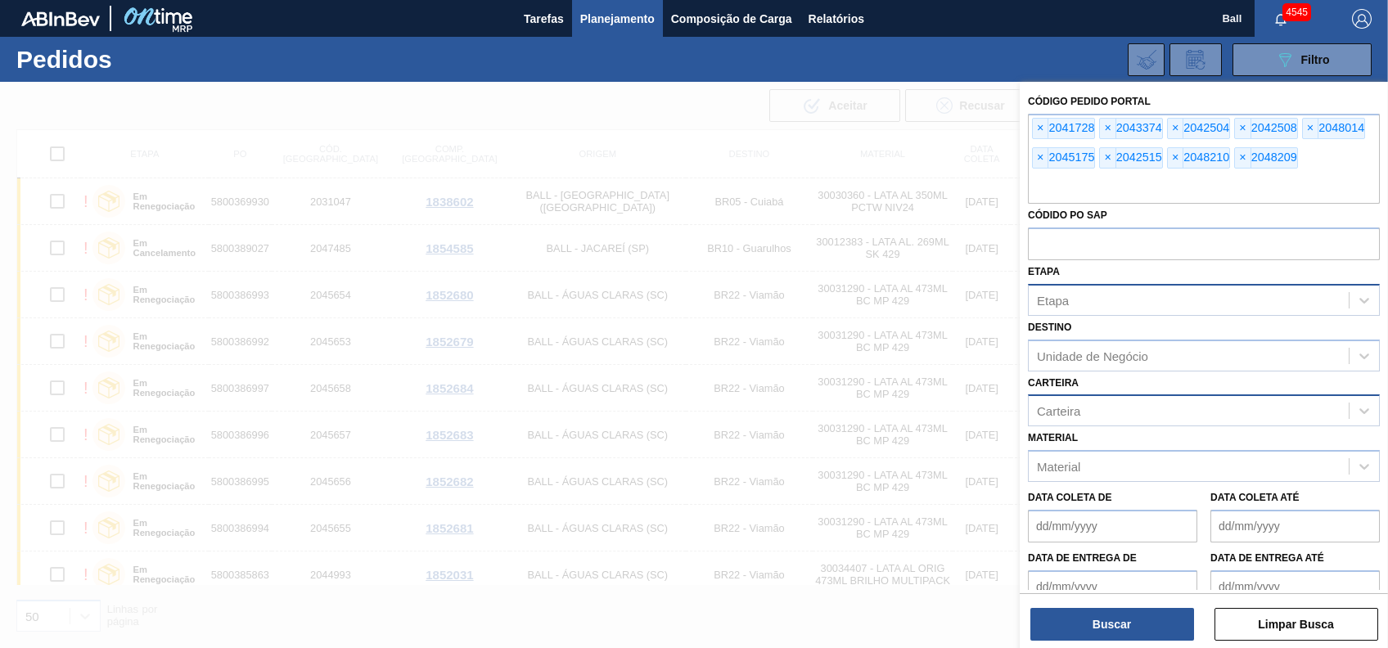
click at [1097, 303] on div "Etapa" at bounding box center [1189, 300] width 320 height 24
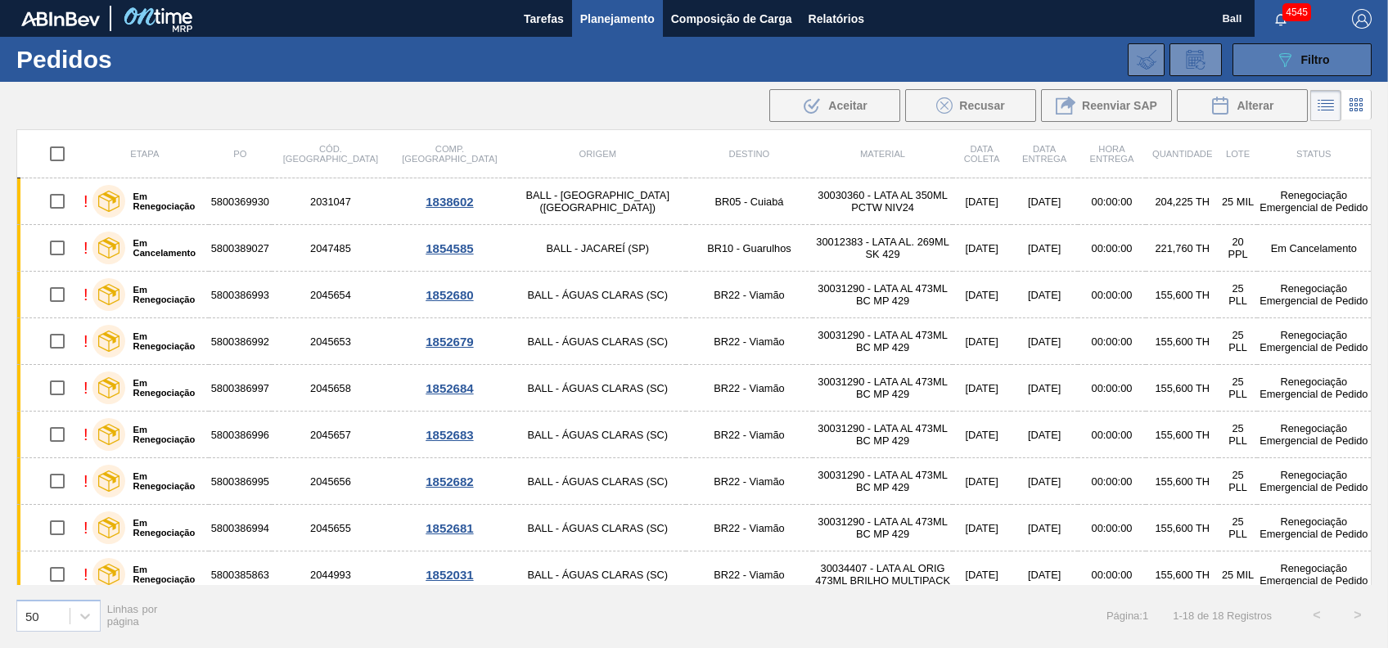
click at [1289, 71] on button "089F7B8B-B2A5-4AFE-B5C0-19BA573D28AC Filtro" at bounding box center [1302, 59] width 139 height 33
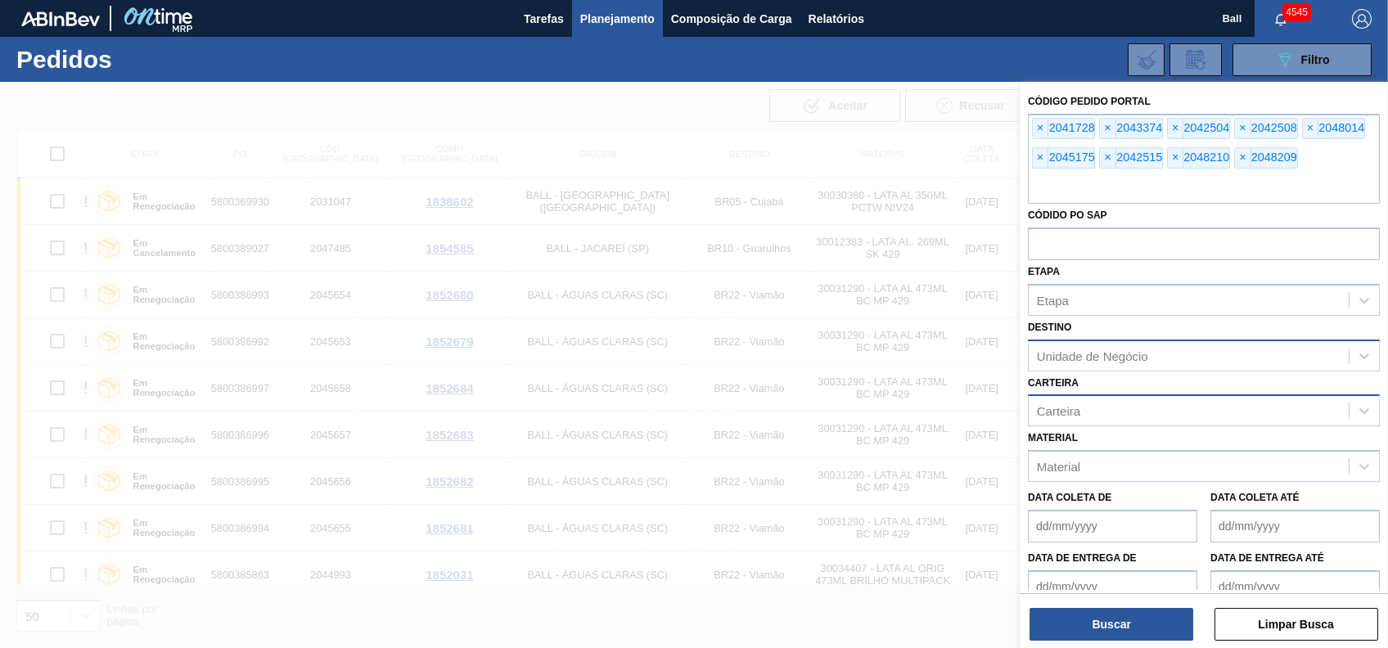
click at [1127, 365] on div "Unidade de Negócio" at bounding box center [1189, 356] width 320 height 24
click at [1139, 318] on div "Destino Unidade de Negócio" at bounding box center [1204, 344] width 352 height 56
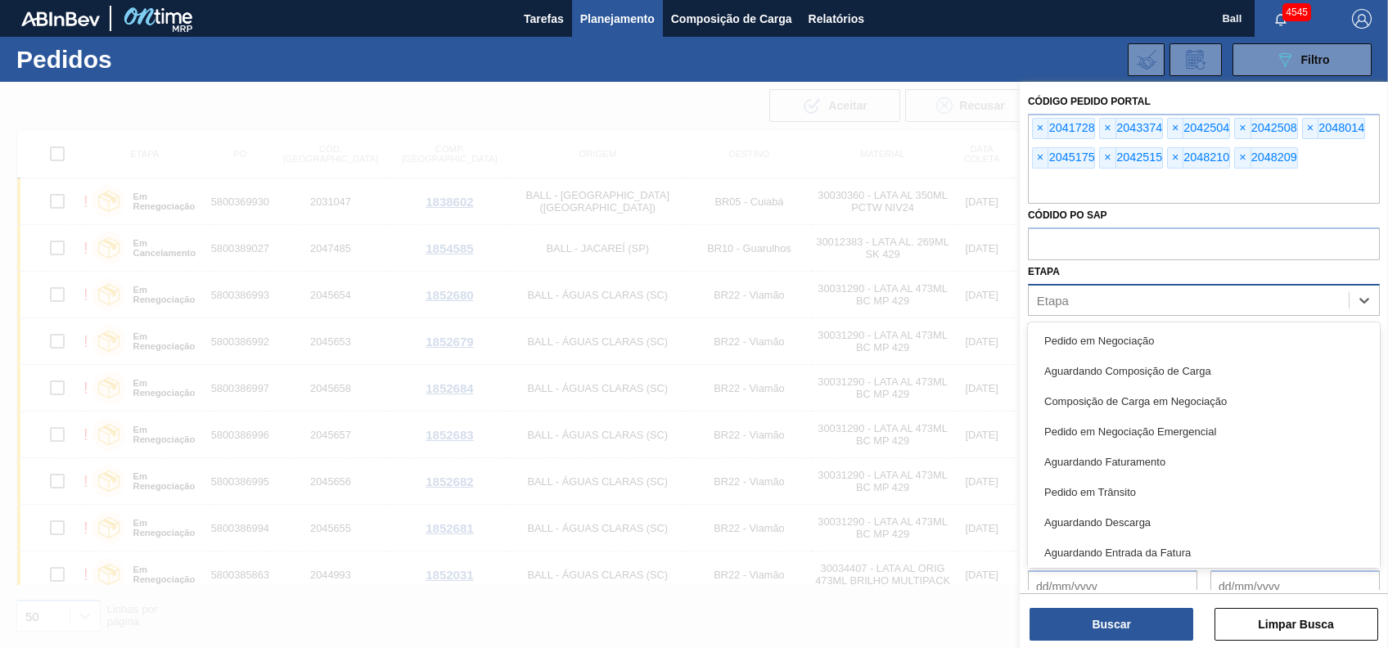
click at [1146, 306] on div "Etapa" at bounding box center [1189, 300] width 320 height 24
click at [1142, 219] on div "Códido PO SAP" at bounding box center [1204, 232] width 352 height 56
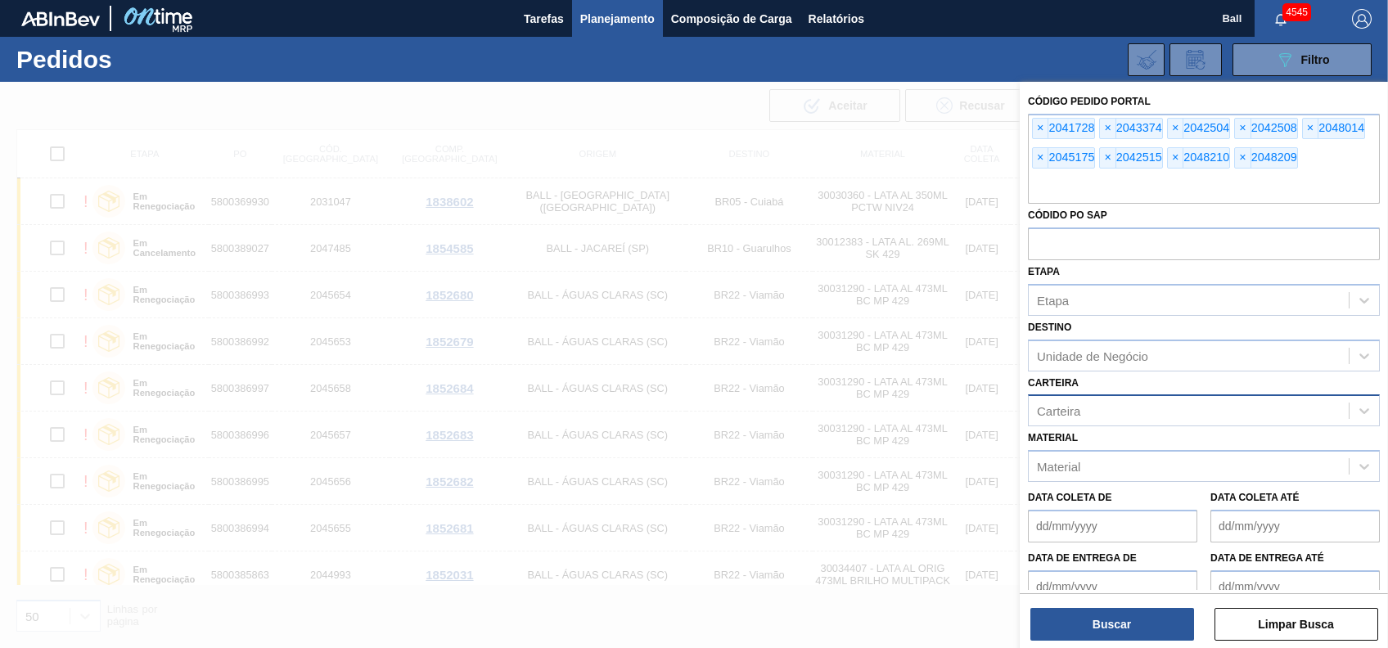
click at [1086, 422] on div "Carteira" at bounding box center [1189, 411] width 320 height 24
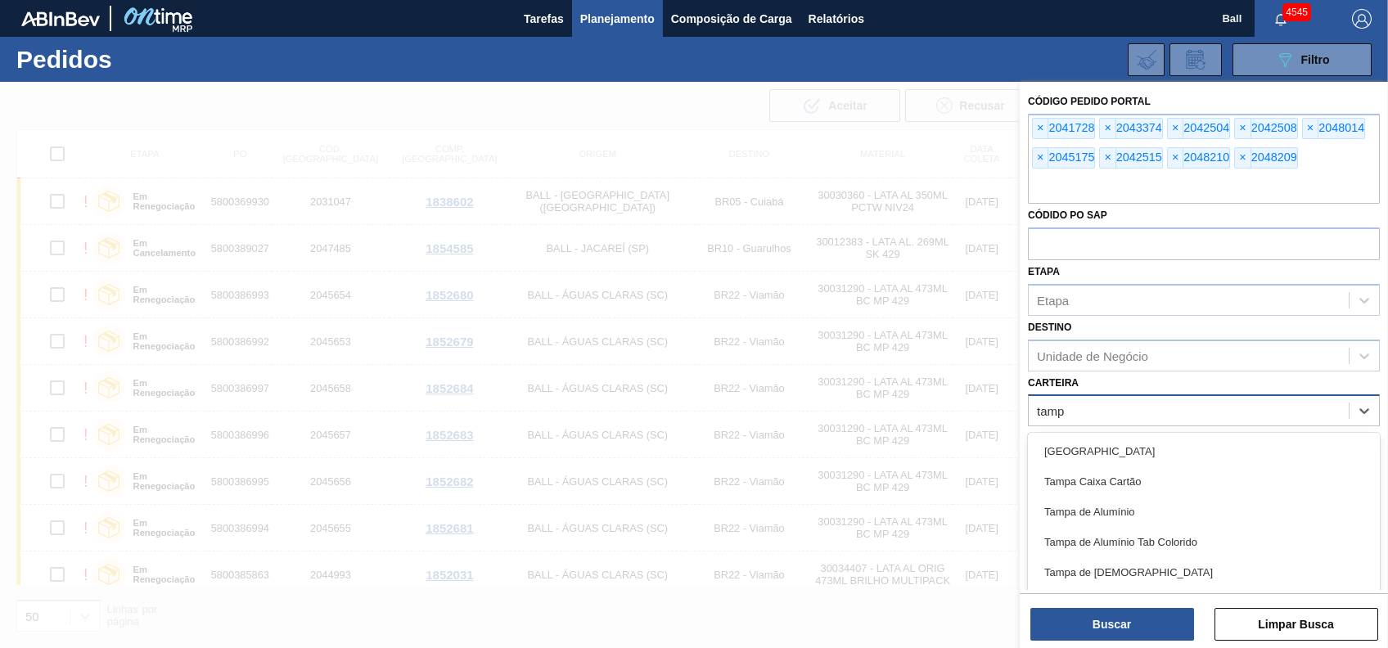
type input "tampa"
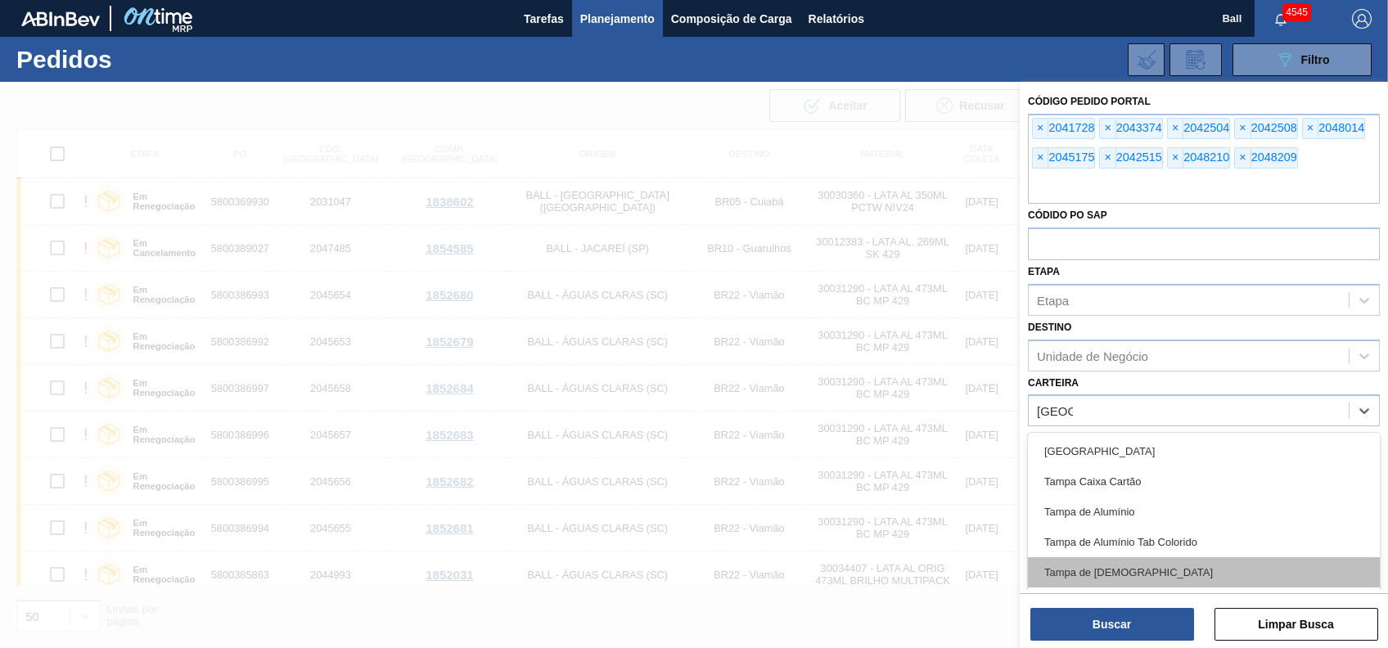
click at [1079, 574] on div "Tampa de Lata" at bounding box center [1204, 572] width 352 height 30
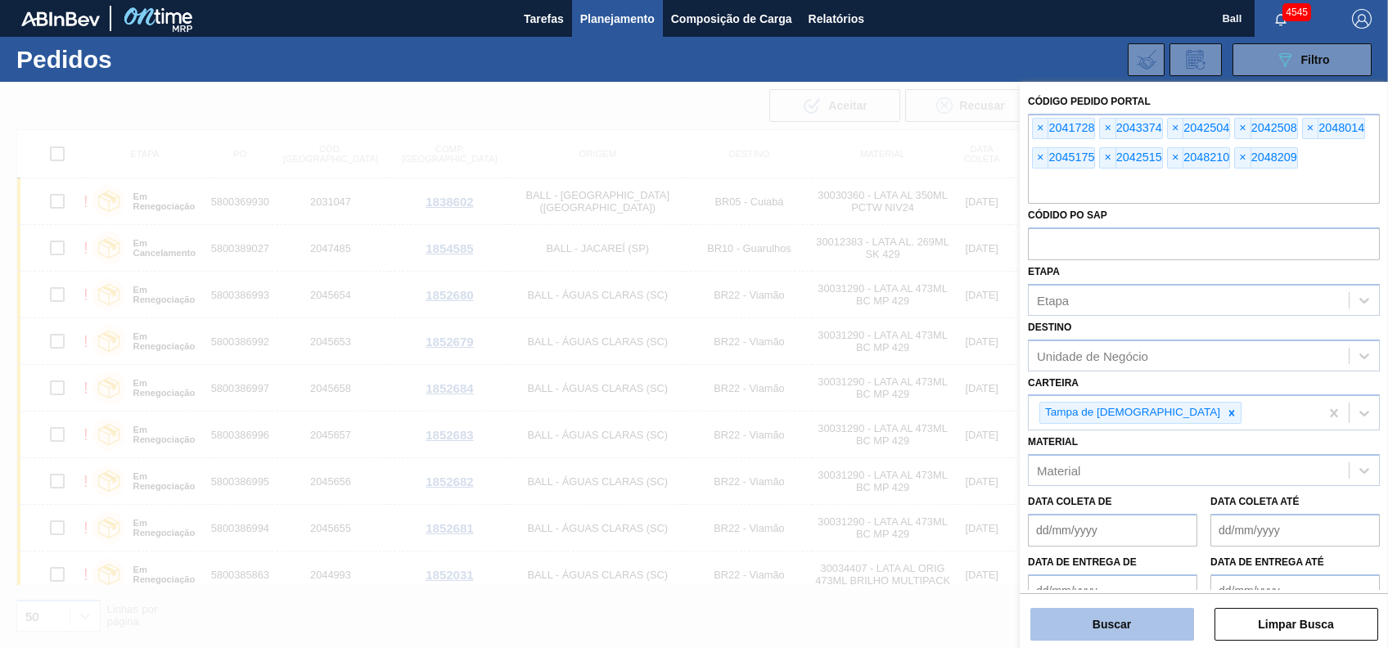
click at [1113, 628] on button "Buscar" at bounding box center [1112, 624] width 164 height 33
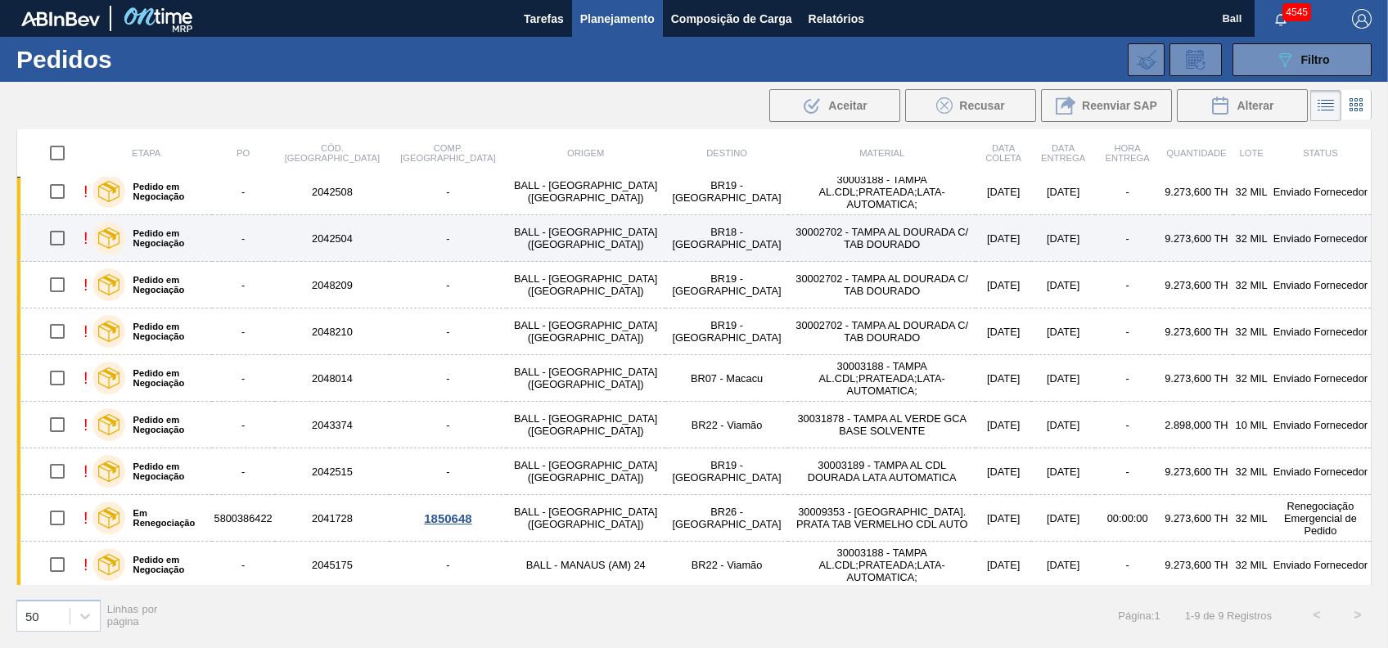
scroll to position [11, 0]
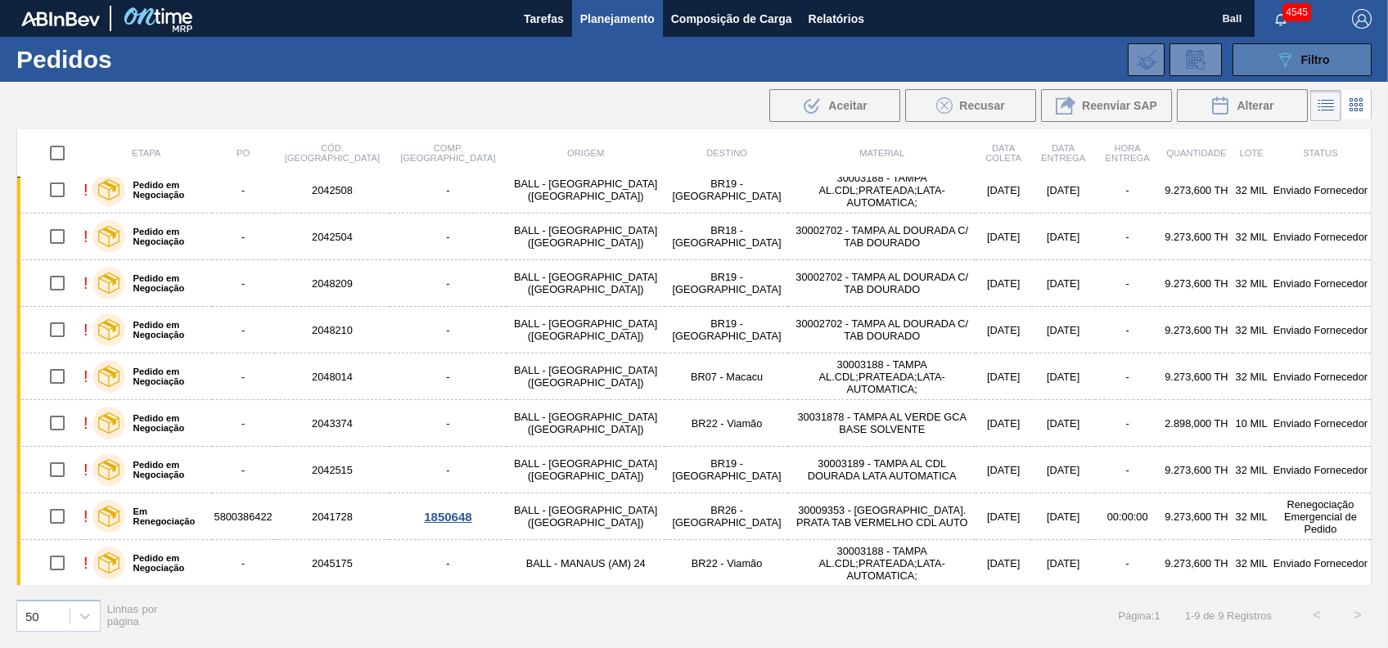
click at [1315, 53] on span "Filtro" at bounding box center [1315, 59] width 29 height 13
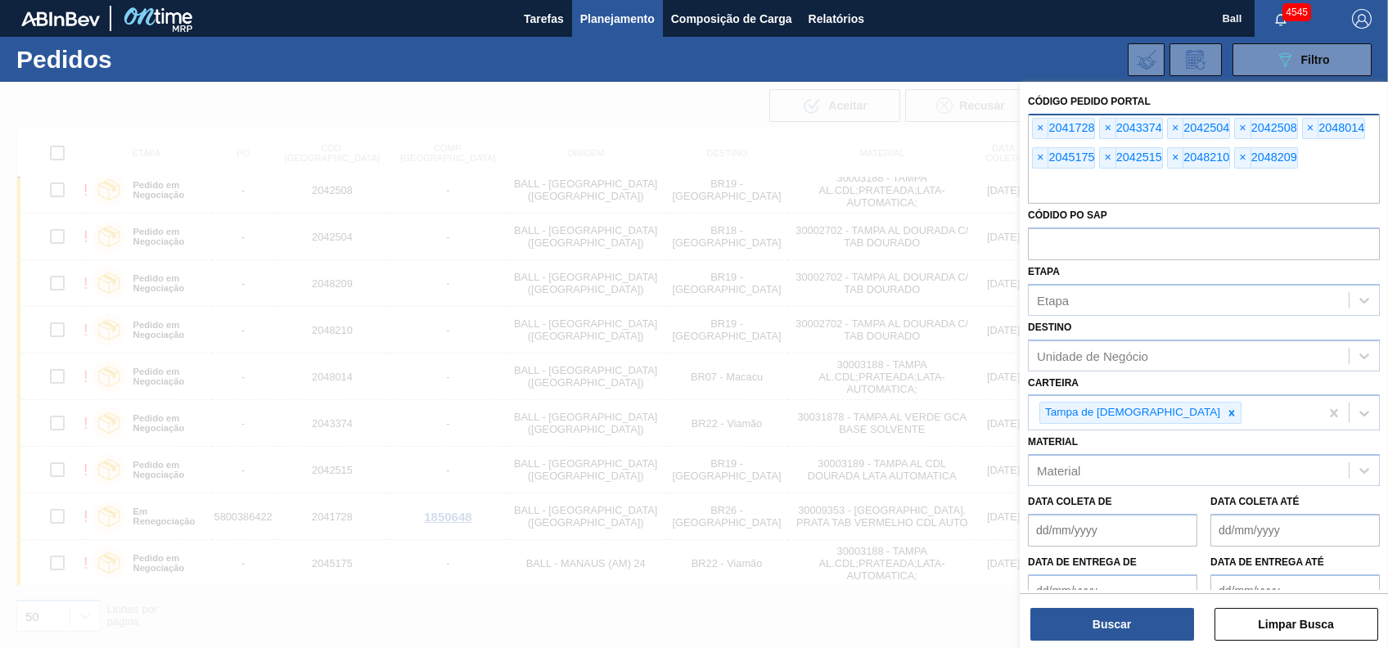
click at [1245, 183] on input "text" at bounding box center [1204, 188] width 352 height 31
paste input "text"
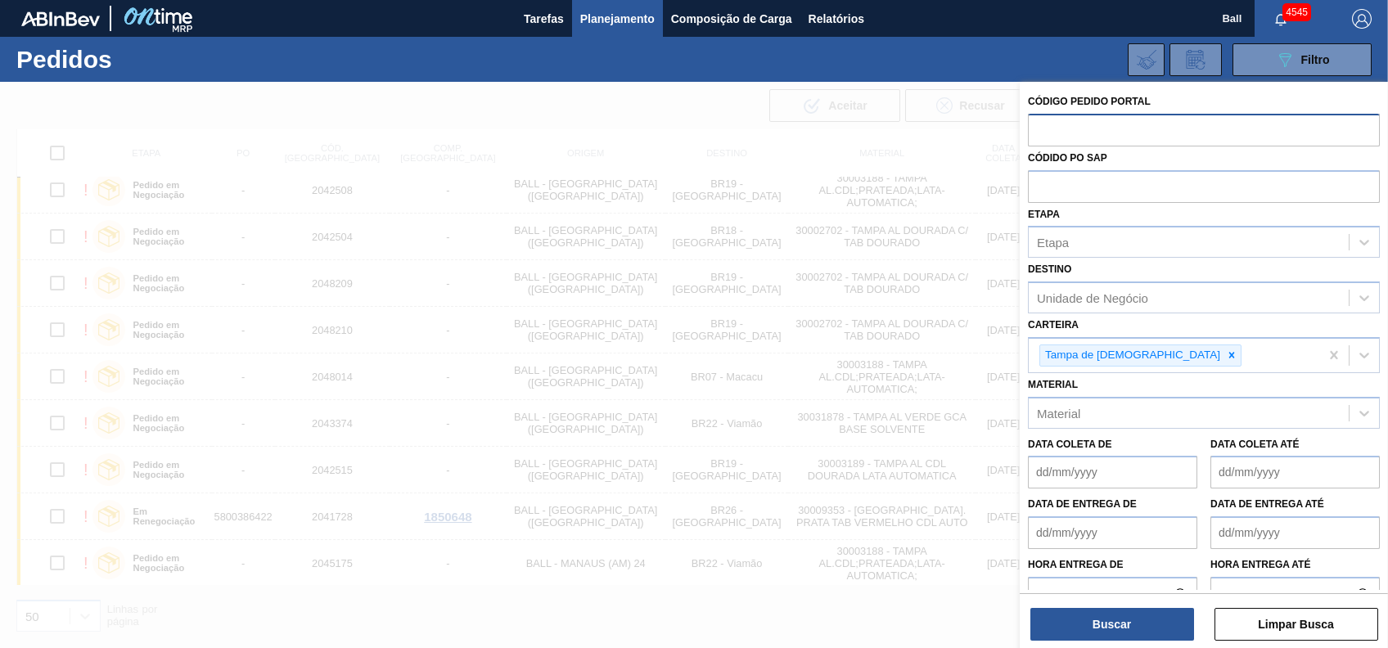
paste input "text"
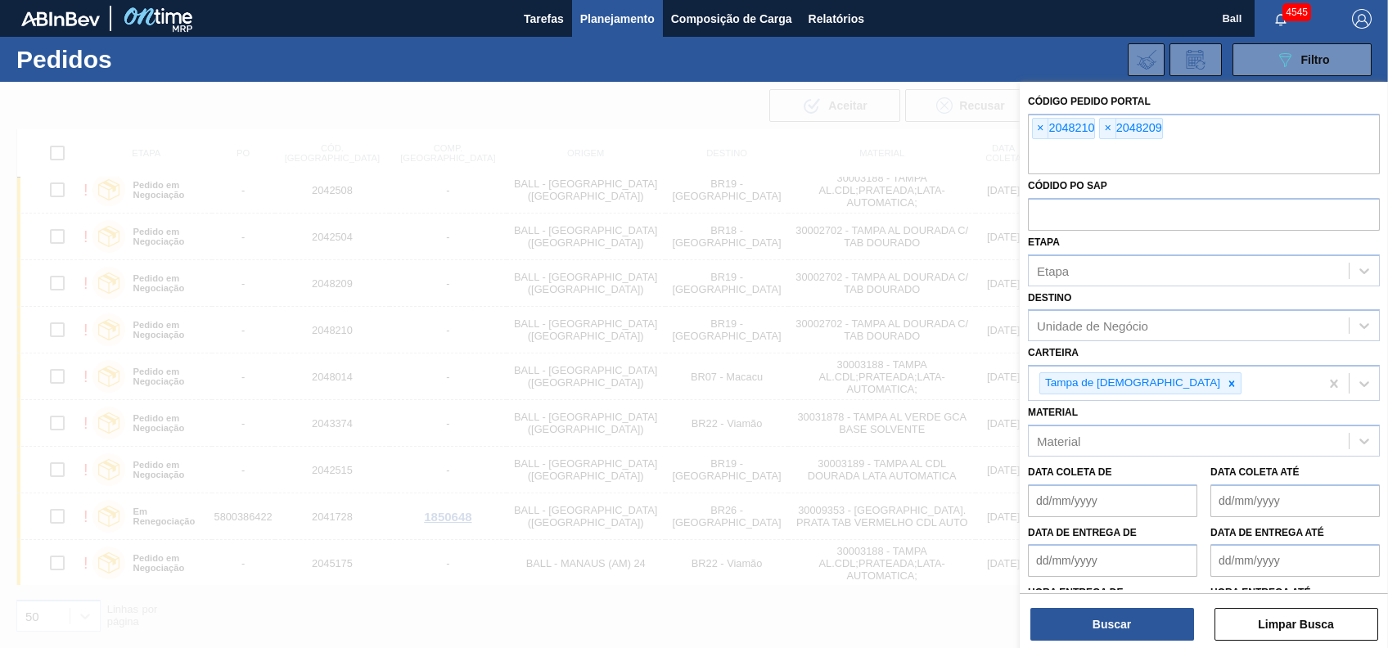
click at [1186, 641] on div "Código Pedido Portal × 2048210 × 2048209 Códido PO SAP Etapa Etapa Destino Unid…" at bounding box center [1204, 367] width 368 height 570
click at [1161, 620] on button "Buscar" at bounding box center [1112, 624] width 164 height 33
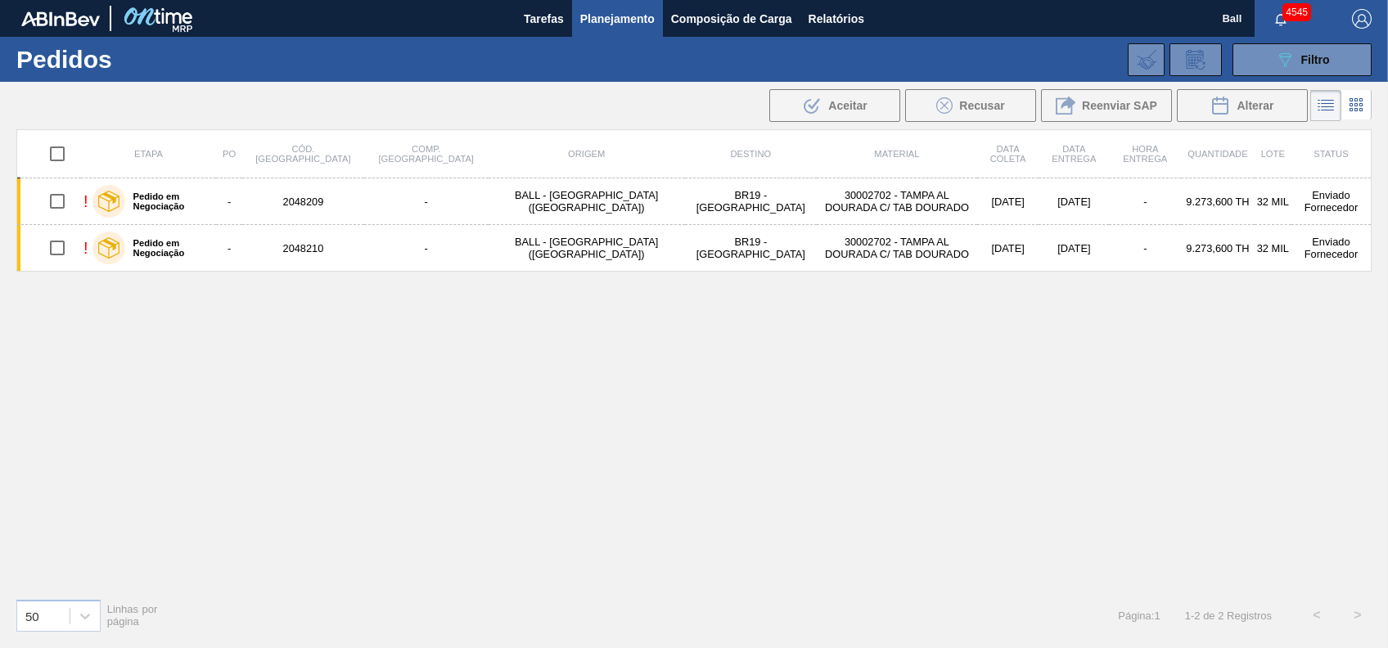
scroll to position [0, 0]
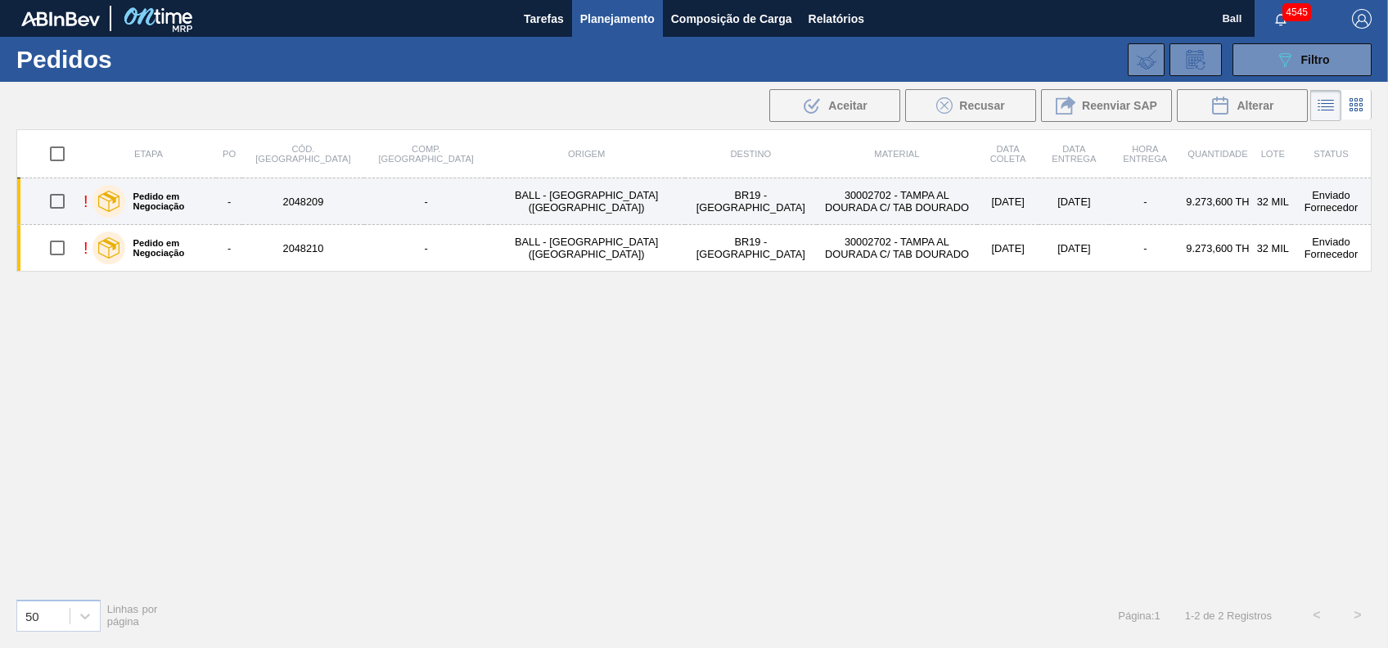
click at [817, 198] on td "30002702 - TAMPA AL DOURADA C/ TAB DOURADO" at bounding box center [897, 201] width 160 height 47
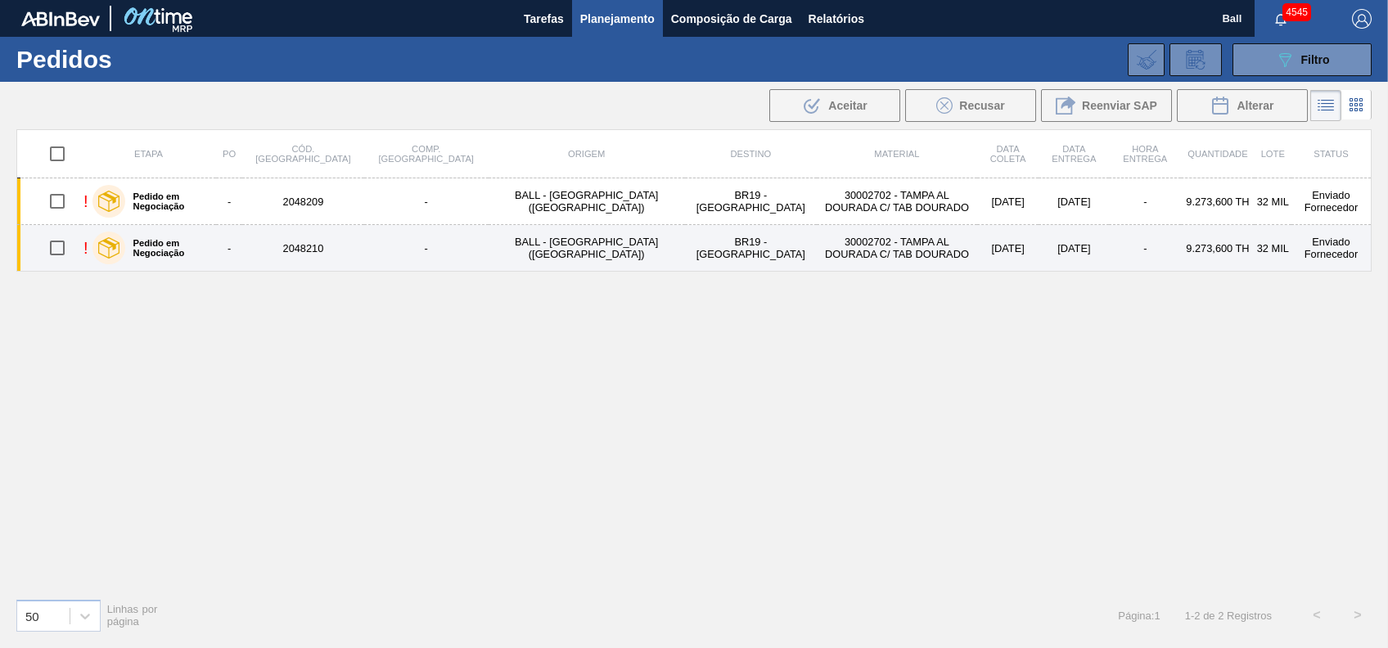
click at [817, 236] on td "30002702 - TAMPA AL DOURADA C/ TAB DOURADO" at bounding box center [897, 248] width 160 height 47
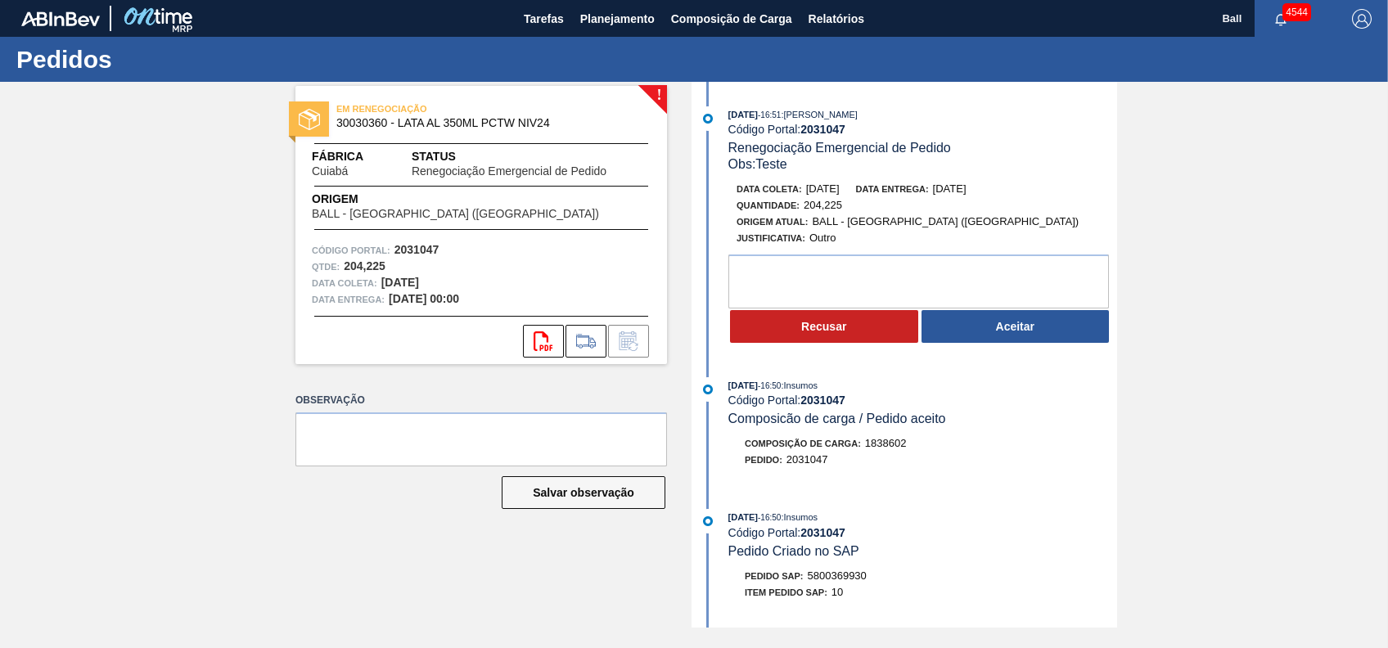
click at [1296, 466] on div "! EM RENEGOCIAÇÃO 30030360 - LATA AL 350ML PCTW NIV24 Fábrica Cuiabá Status Ren…" at bounding box center [694, 355] width 1388 height 546
click at [1284, 435] on div "! EM RENEGOCIAÇÃO 30030360 - LATA AL 350ML PCTW NIV24 Fábrica Cuiabá Status Ren…" at bounding box center [694, 355] width 1388 height 546
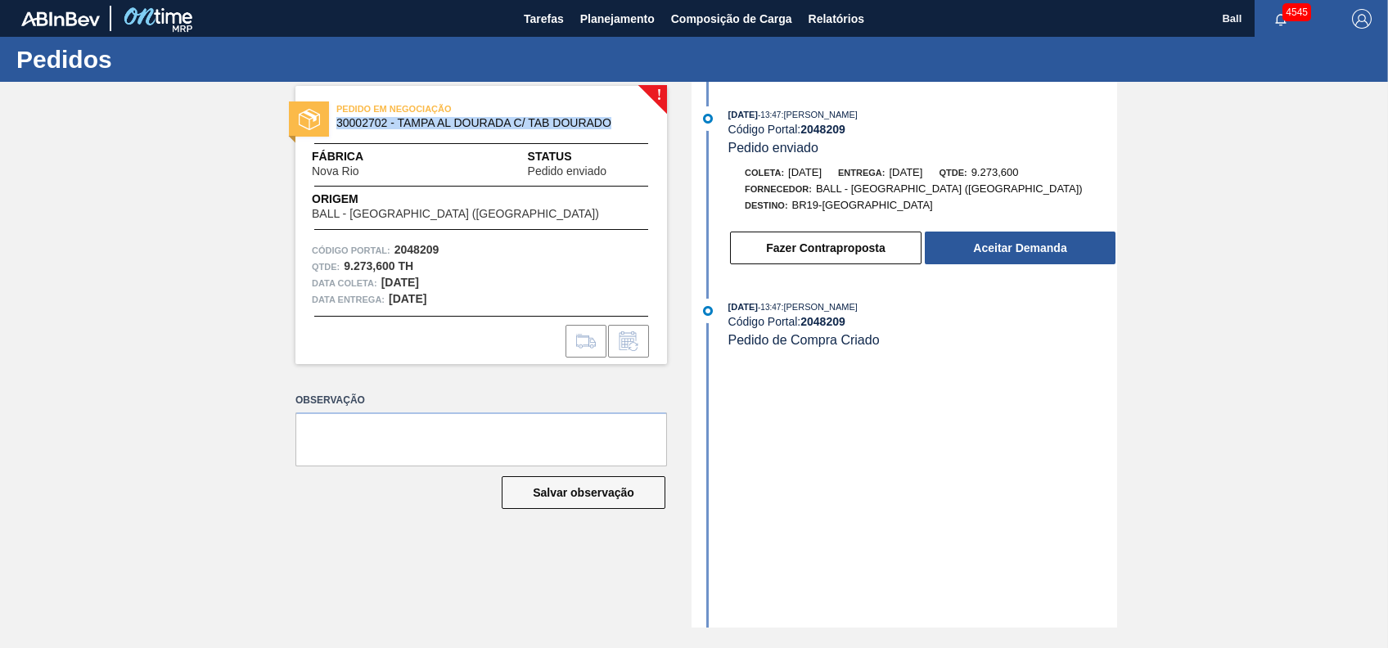
drag, startPoint x: 622, startPoint y: 122, endPoint x: 331, endPoint y: 128, distance: 291.4
click at [331, 128] on div "PEDIDO EM NEGOCIAÇÃO 30002702 - TAMPA AL DOURADA C/ TAB DOURADO" at bounding box center [481, 116] width 372 height 37
copy span "30002702 - TAMPA AL DOURADA C/ TAB DOURADO"
click at [1208, 119] on div "! PEDIDO EM NEGOCIAÇÃO 30002702 - [GEOGRAPHIC_DATA] AL DOURADA C/ TAB DOURADO F…" at bounding box center [694, 355] width 1388 height 546
